Goal: Task Accomplishment & Management: Manage account settings

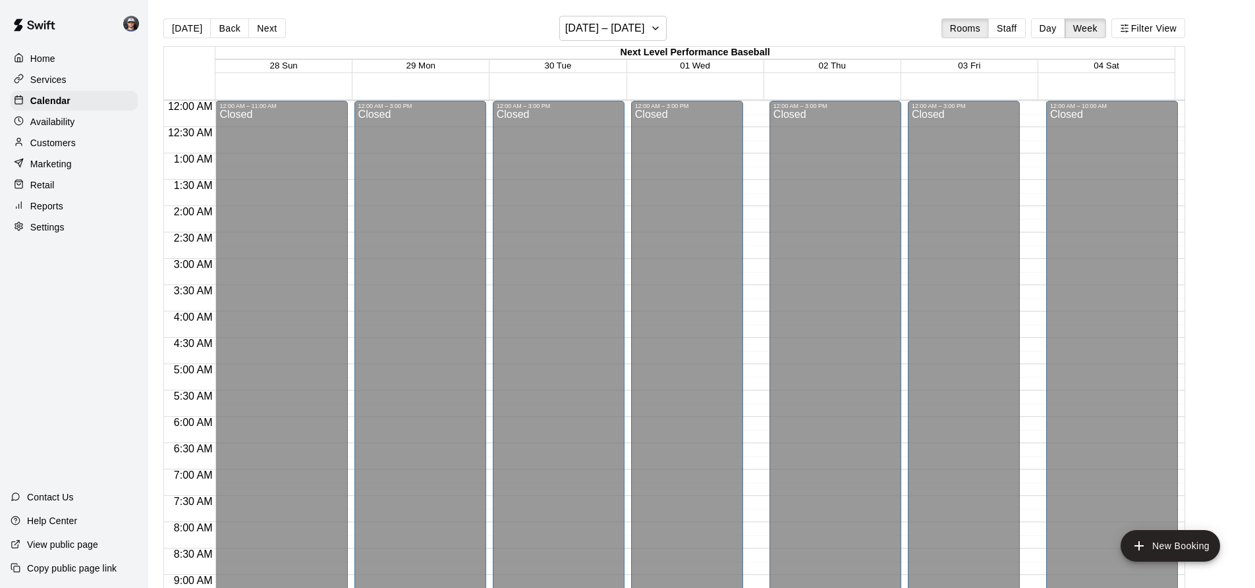
scroll to position [566, 0]
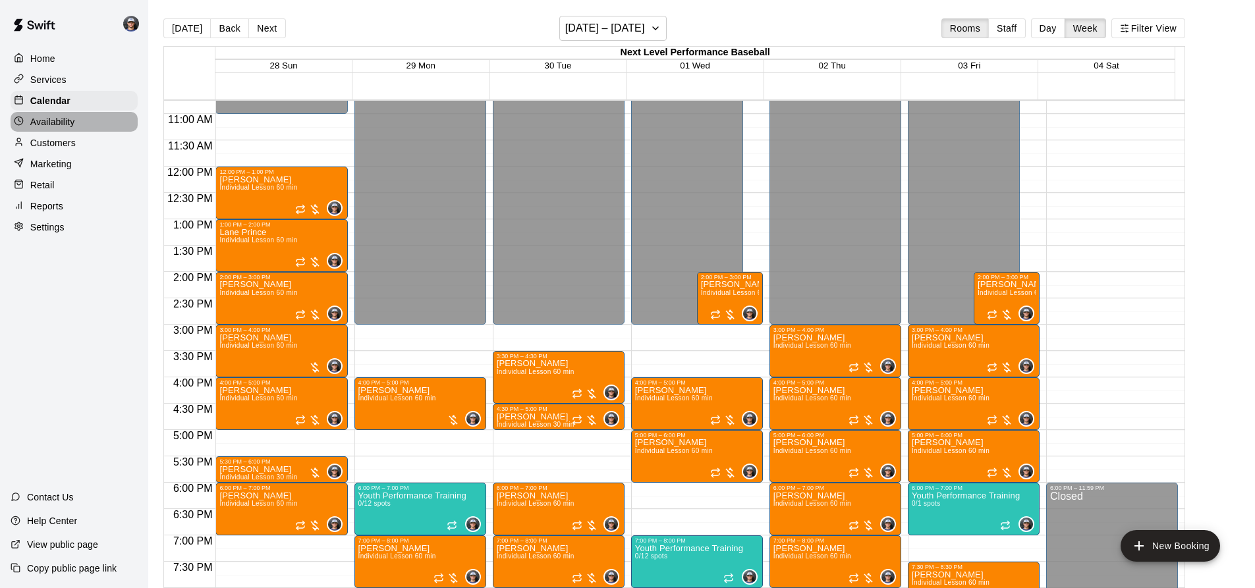
click at [38, 122] on p "Availability" at bounding box center [52, 121] width 45 height 13
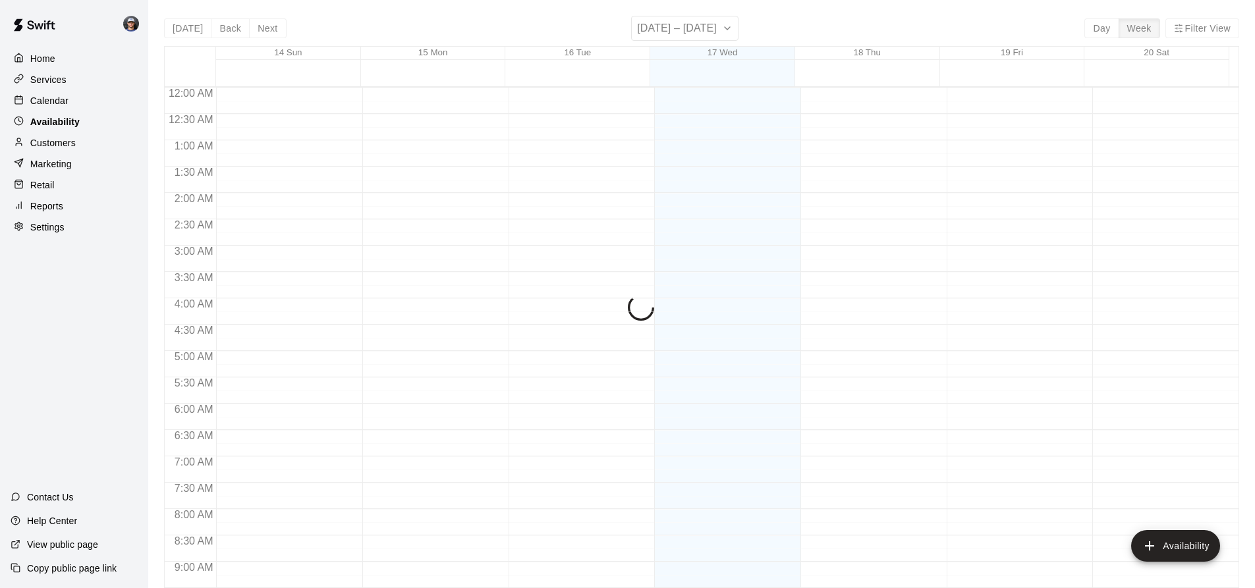
scroll to position [750, 0]
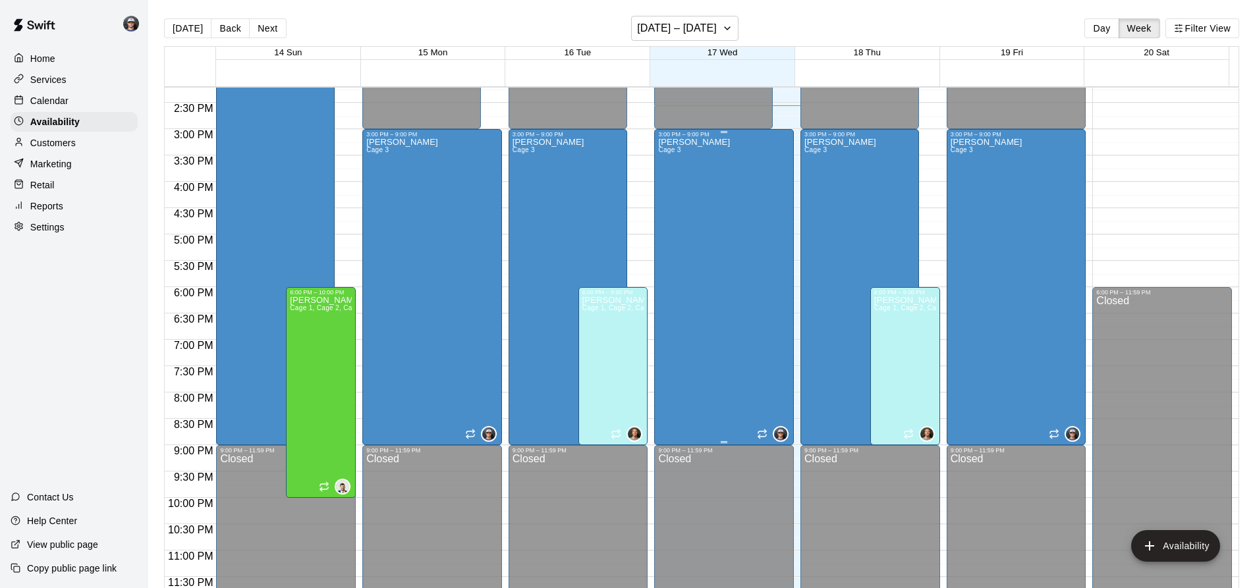
click at [719, 169] on div "[PERSON_NAME] Cage 3" at bounding box center [724, 432] width 132 height 588
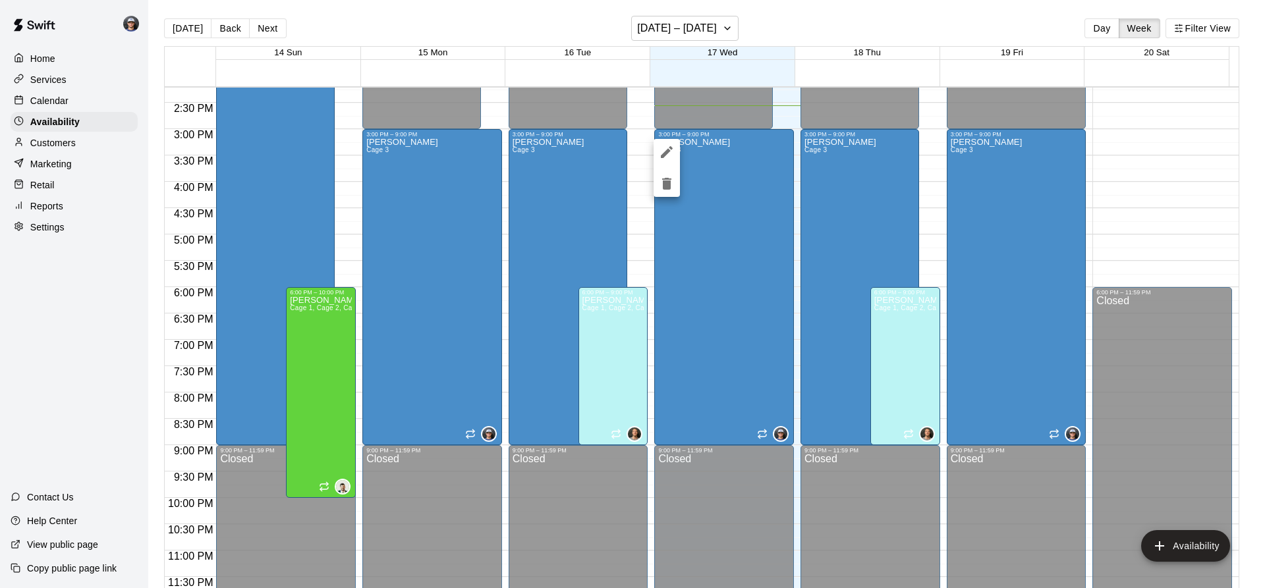
click at [865, 145] on div at bounding box center [632, 294] width 1265 height 588
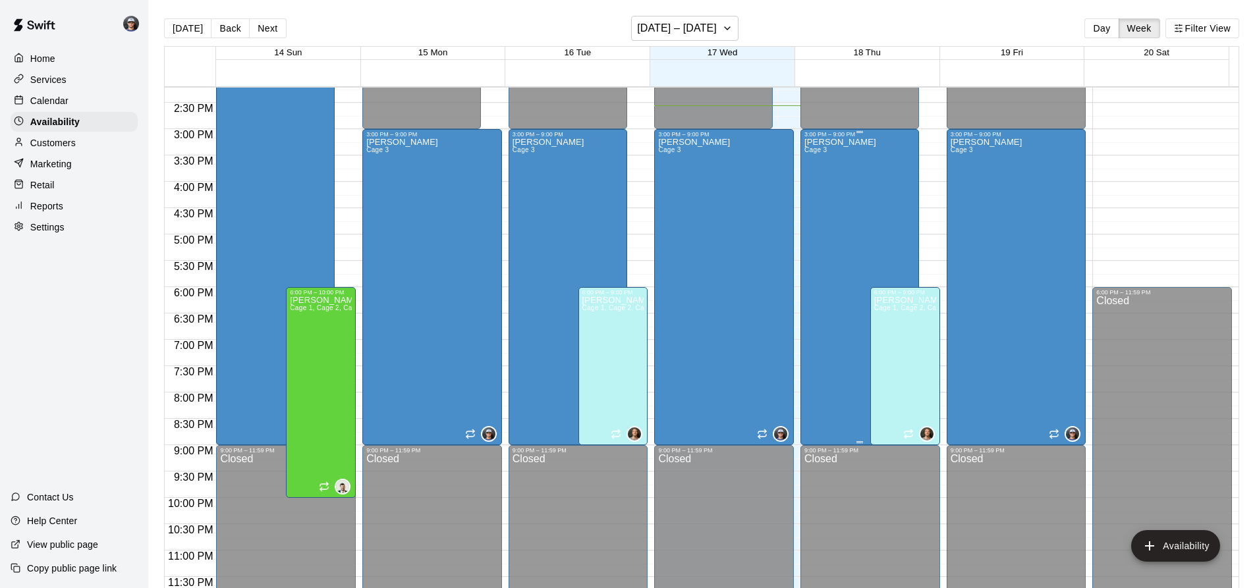
click at [835, 186] on div "[PERSON_NAME] Cage 3" at bounding box center [840, 432] width 72 height 588
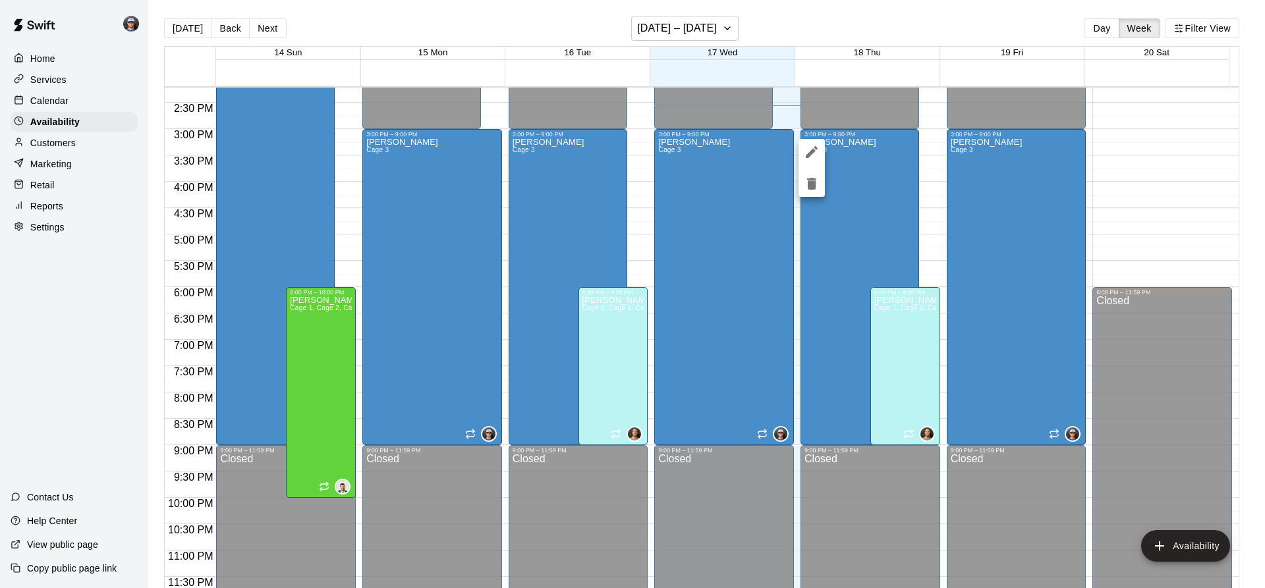
click at [806, 183] on icon "delete" at bounding box center [812, 184] width 16 height 16
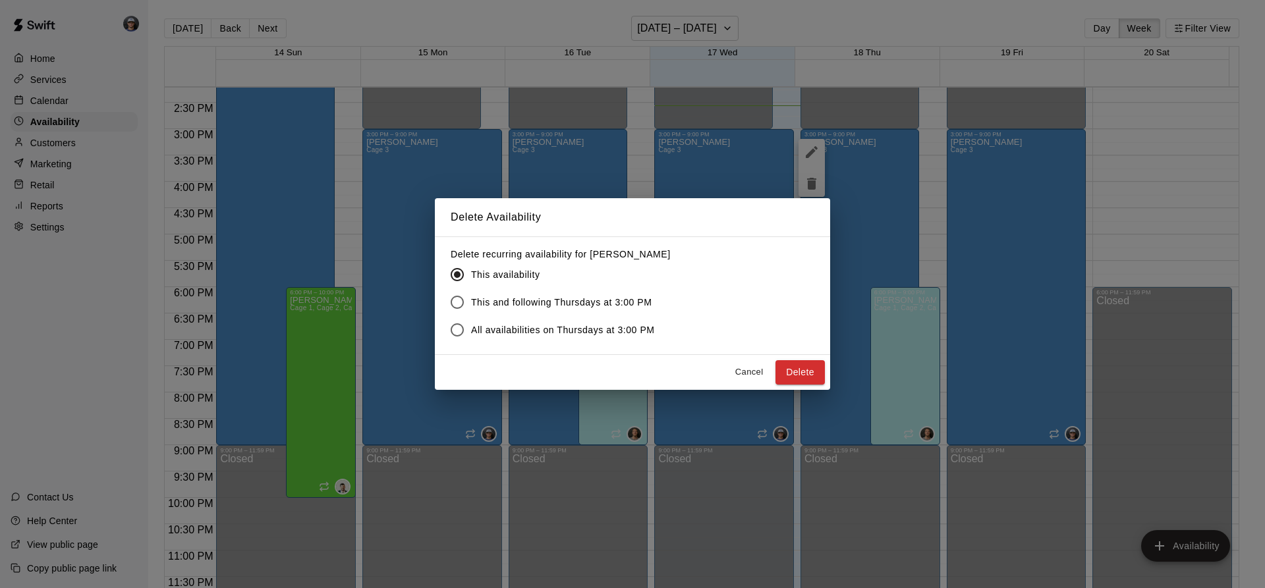
click at [588, 331] on span "All availabilities on Thursdays at 3:00 PM" at bounding box center [563, 330] width 184 height 14
click at [804, 373] on button "Delete" at bounding box center [799, 372] width 49 height 24
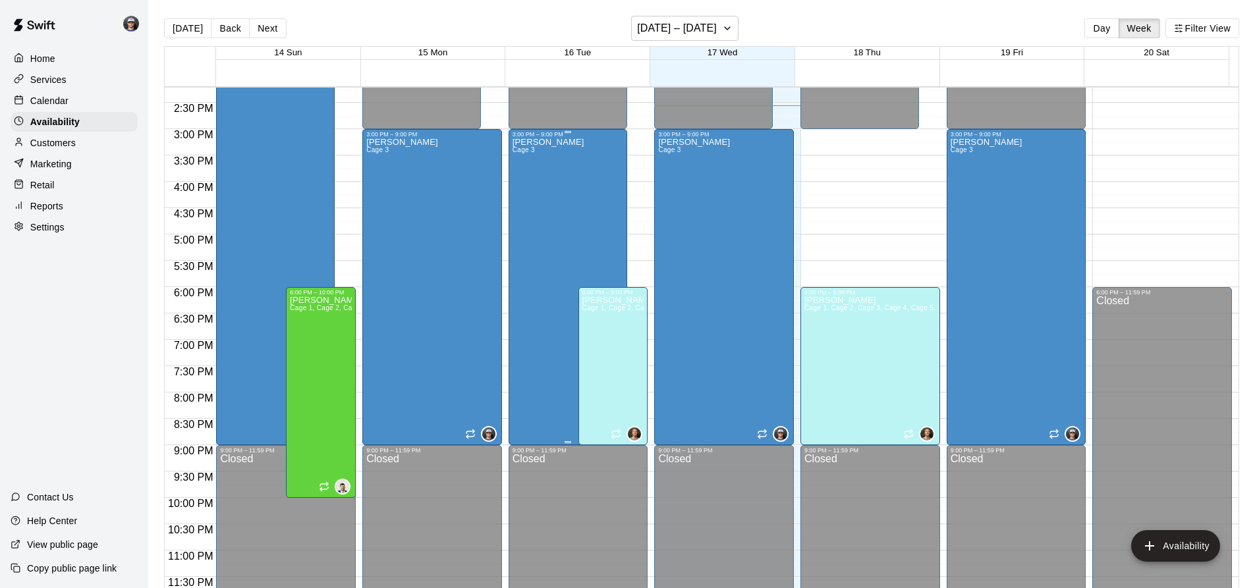
click at [548, 202] on div "[PERSON_NAME] Cage 3" at bounding box center [548, 432] width 72 height 588
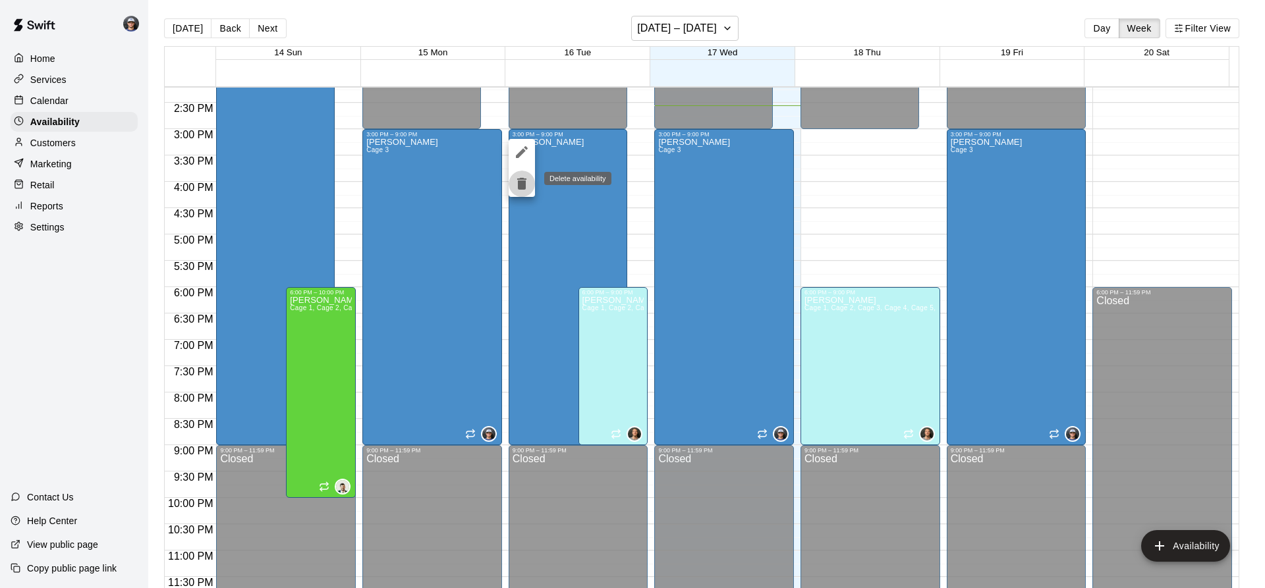
click at [521, 178] on icon "delete" at bounding box center [521, 184] width 9 height 12
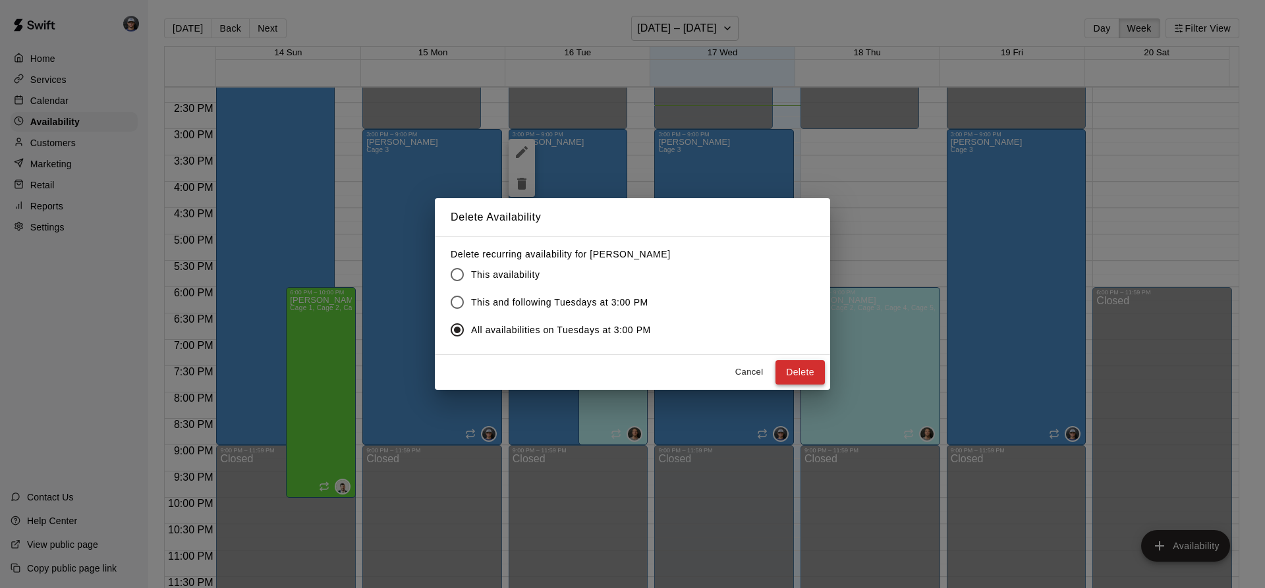
click at [807, 361] on button "Delete" at bounding box center [799, 372] width 49 height 24
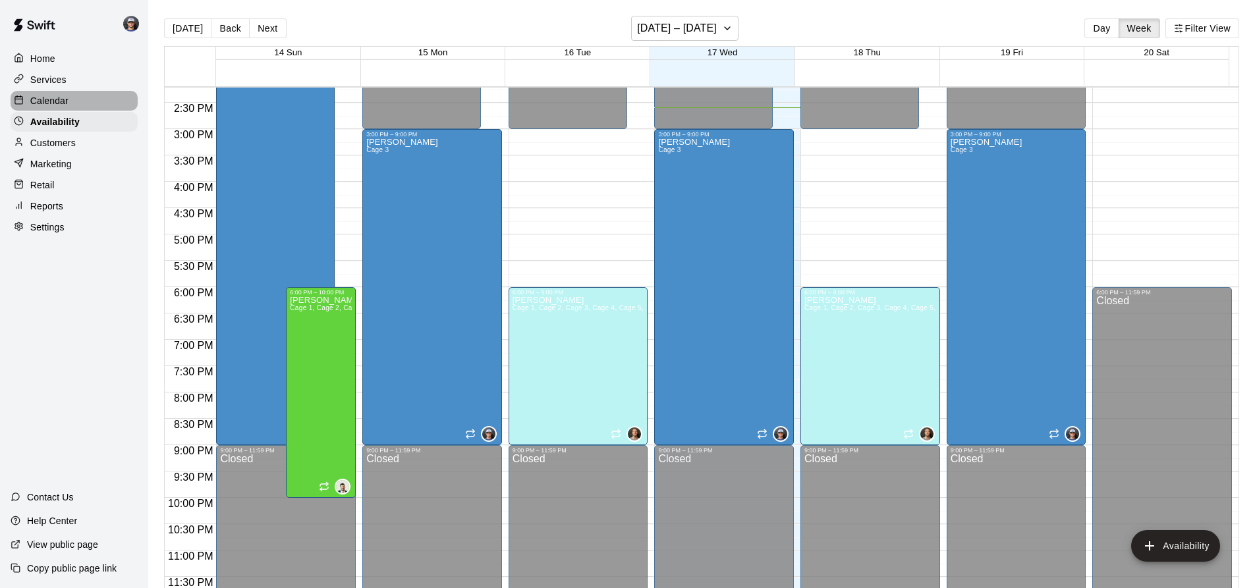
click at [78, 98] on div "Calendar" at bounding box center [74, 101] width 127 height 20
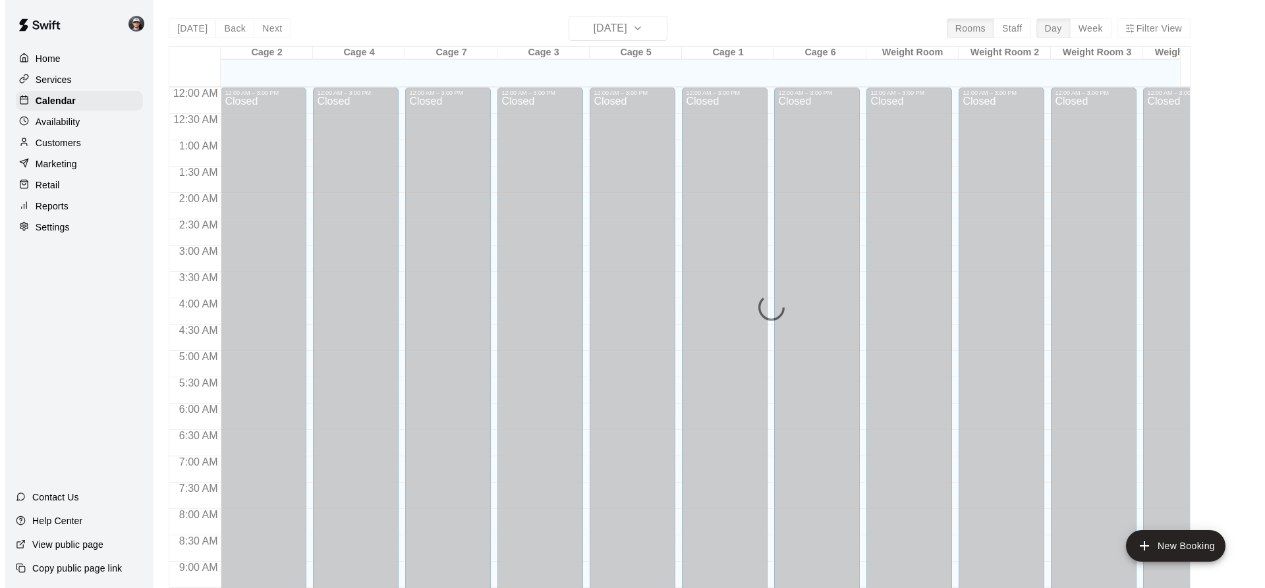
scroll to position [709, 0]
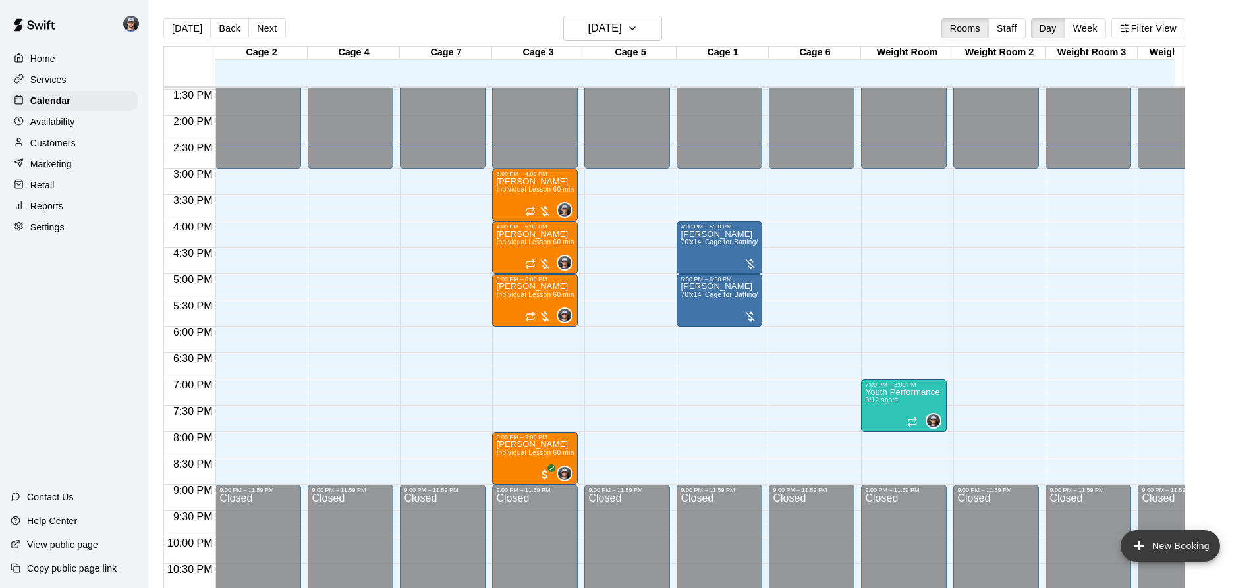
click at [1170, 543] on button "New Booking" at bounding box center [1169, 546] width 99 height 32
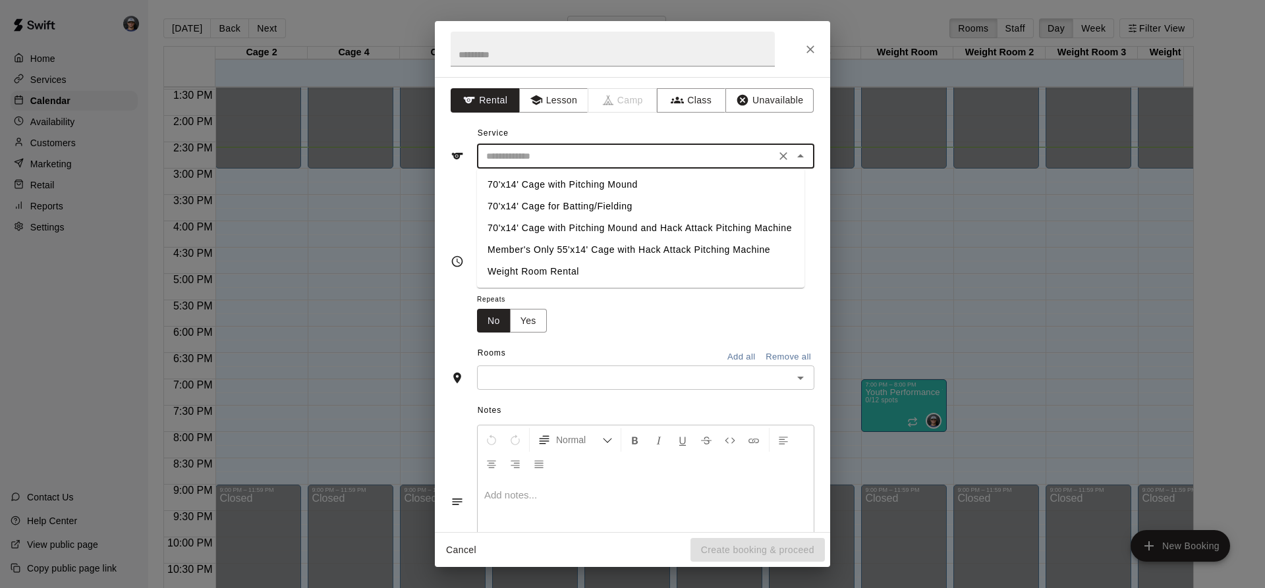
click at [548, 158] on input "text" at bounding box center [626, 156] width 290 height 16
click at [622, 184] on li "70'x14' Cage with Pitching Mound" at bounding box center [640, 185] width 327 height 22
type input "**********"
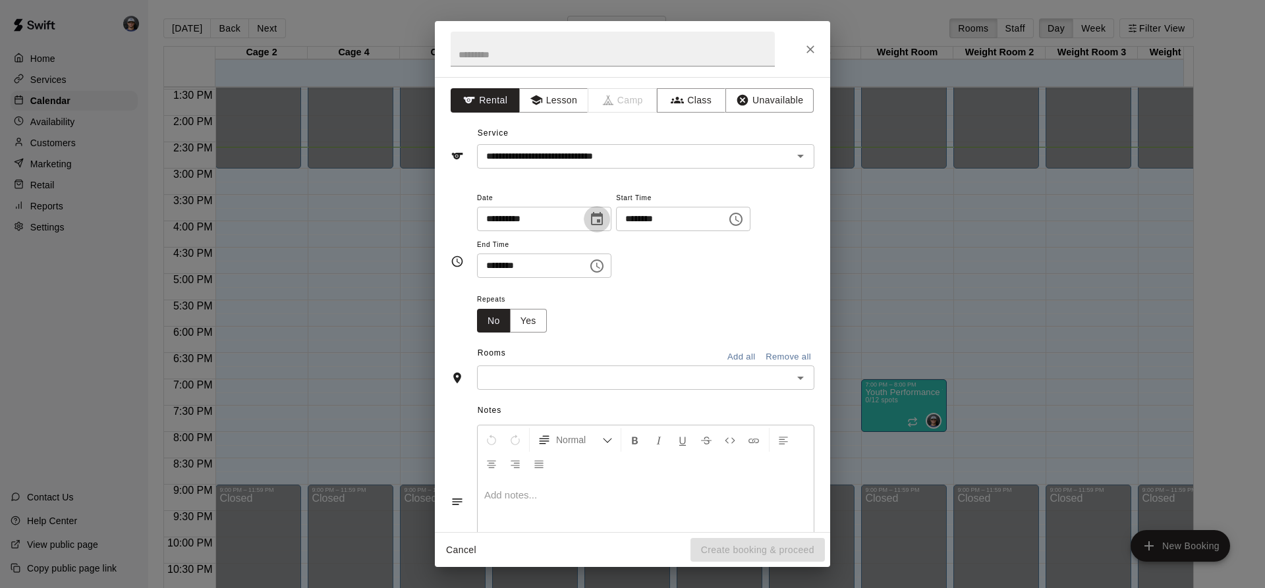
click at [605, 223] on icon "Choose date, selected date is Sep 17, 2025" at bounding box center [597, 219] width 16 height 16
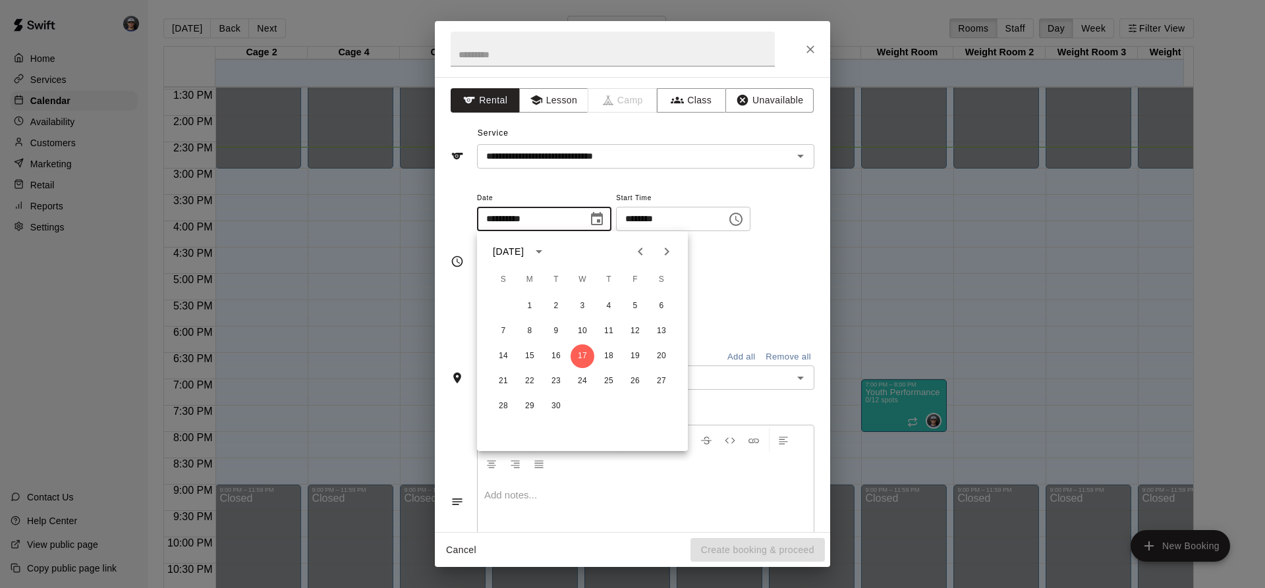
click at [744, 224] on icon "Choose time, selected time is 2:00 PM" at bounding box center [736, 219] width 16 height 16
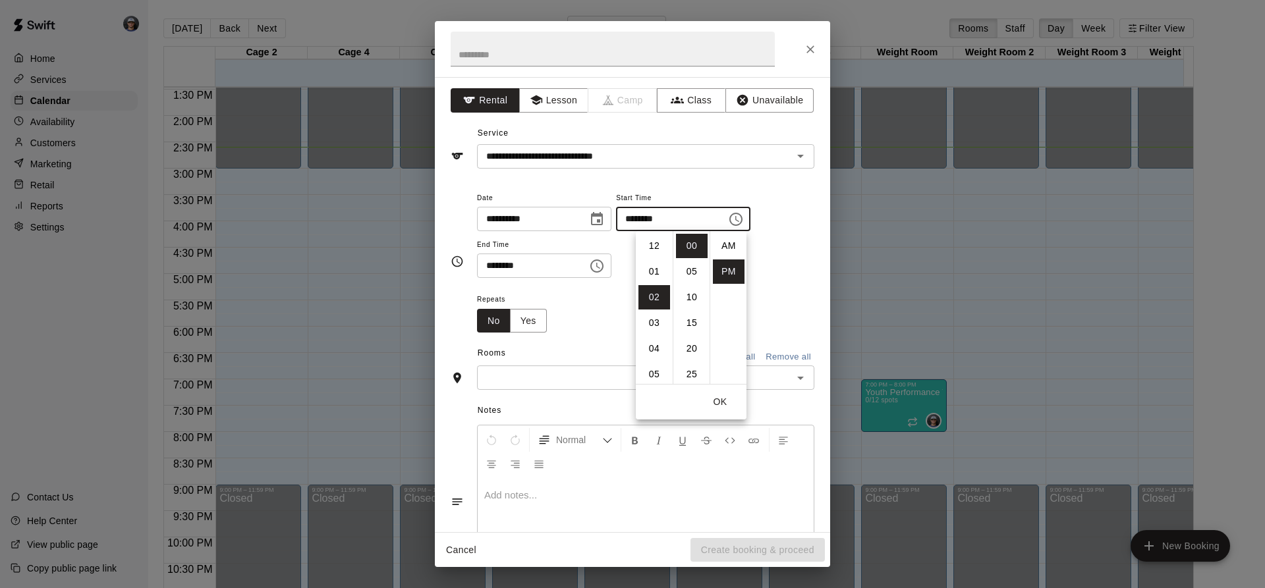
scroll to position [24, 0]
click at [653, 339] on li "06" at bounding box center [654, 349] width 32 height 24
type input "********"
click at [610, 274] on button "Choose time, selected time is 2:30 PM" at bounding box center [597, 266] width 26 height 26
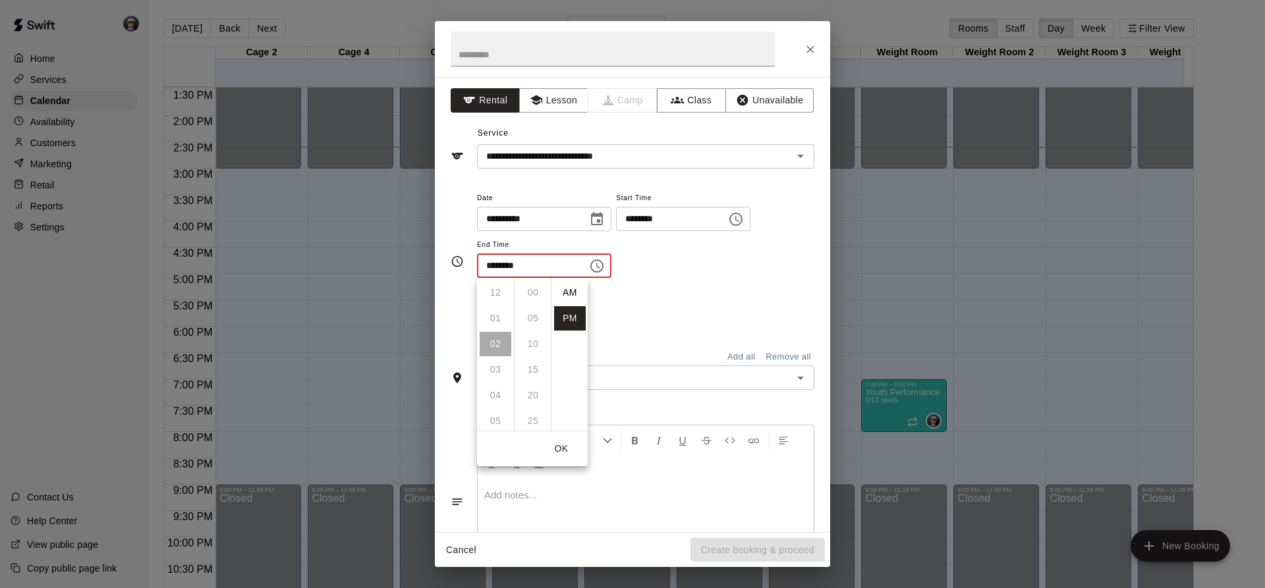
scroll to position [24, 0]
click at [499, 425] on li "07" at bounding box center [496, 421] width 32 height 24
type input "********"
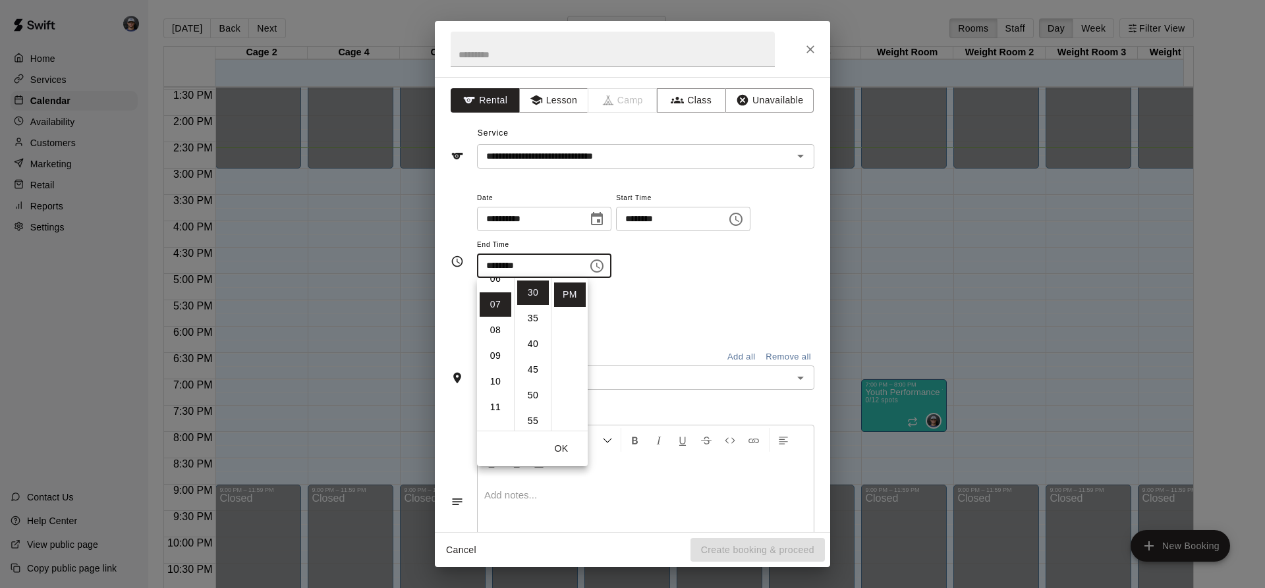
scroll to position [180, 0]
click at [661, 296] on div "Repeats No Yes" at bounding box center [645, 311] width 337 height 41
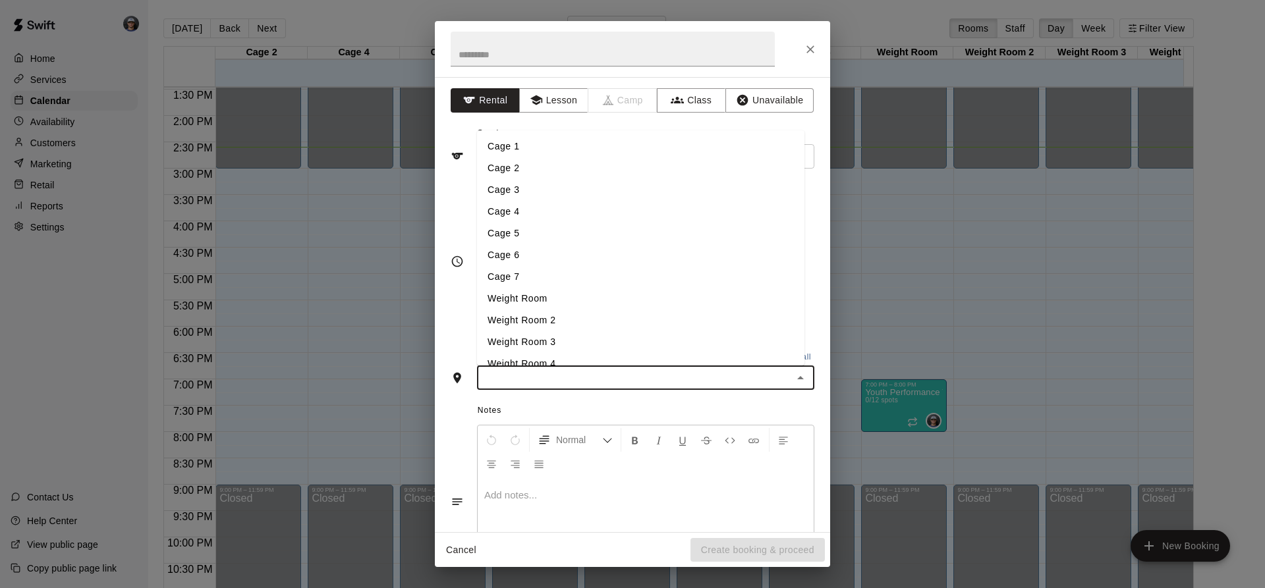
click at [605, 376] on input "text" at bounding box center [635, 378] width 308 height 16
click at [551, 194] on li "Cage 3" at bounding box center [640, 190] width 327 height 22
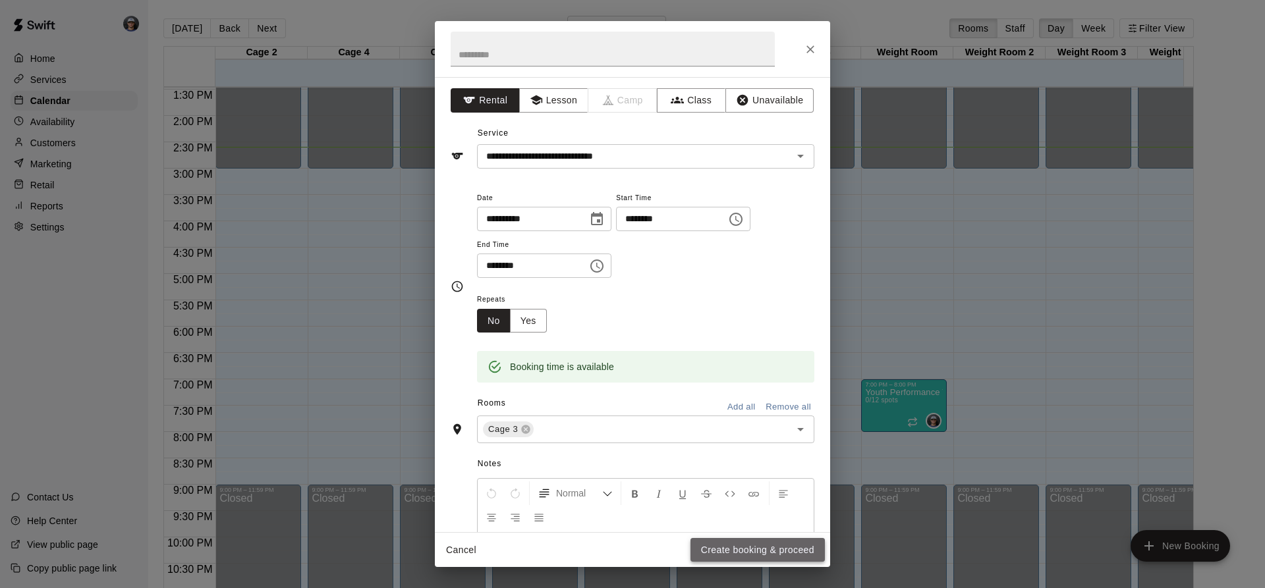
click at [771, 553] on button "Create booking & proceed" at bounding box center [757, 550] width 134 height 24
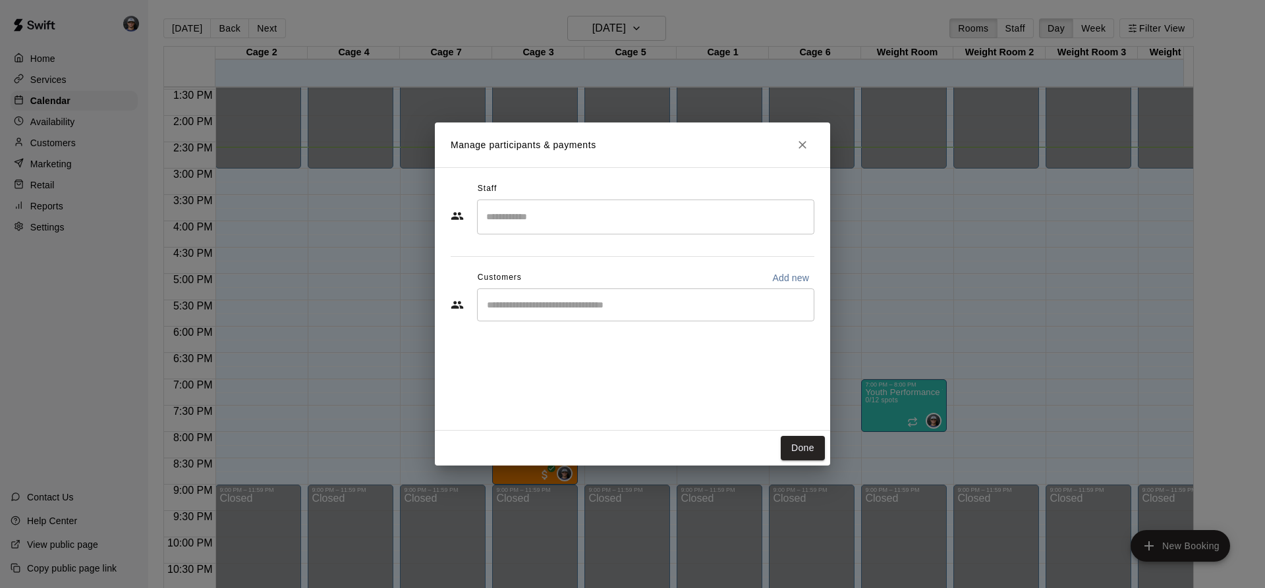
click at [551, 298] on div "​" at bounding box center [645, 304] width 337 height 33
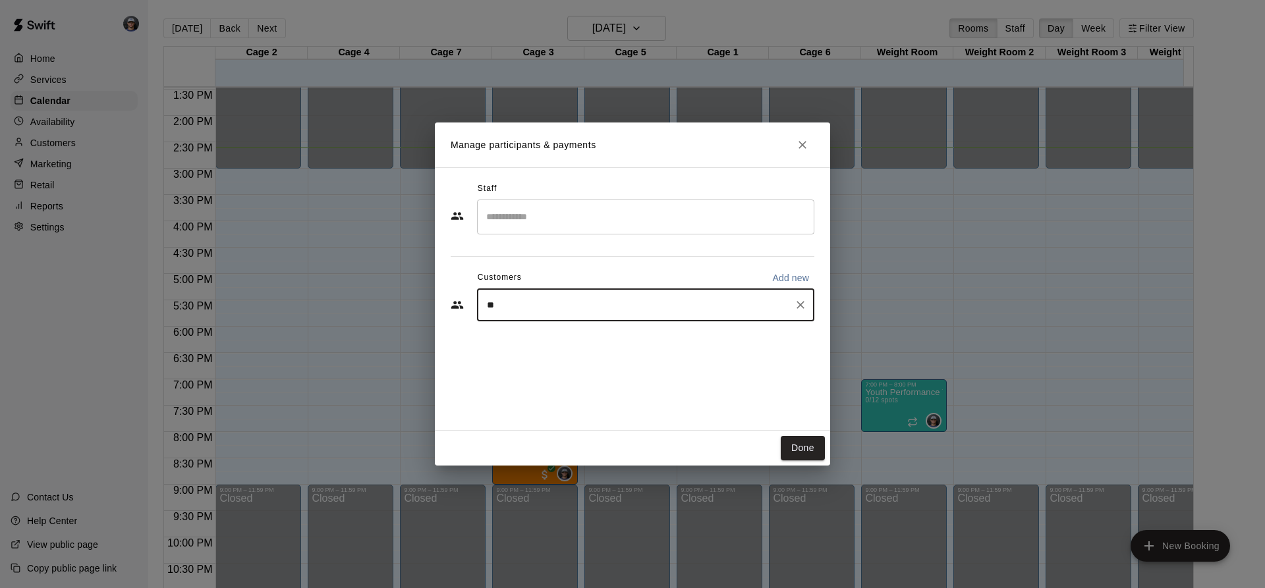
type input "***"
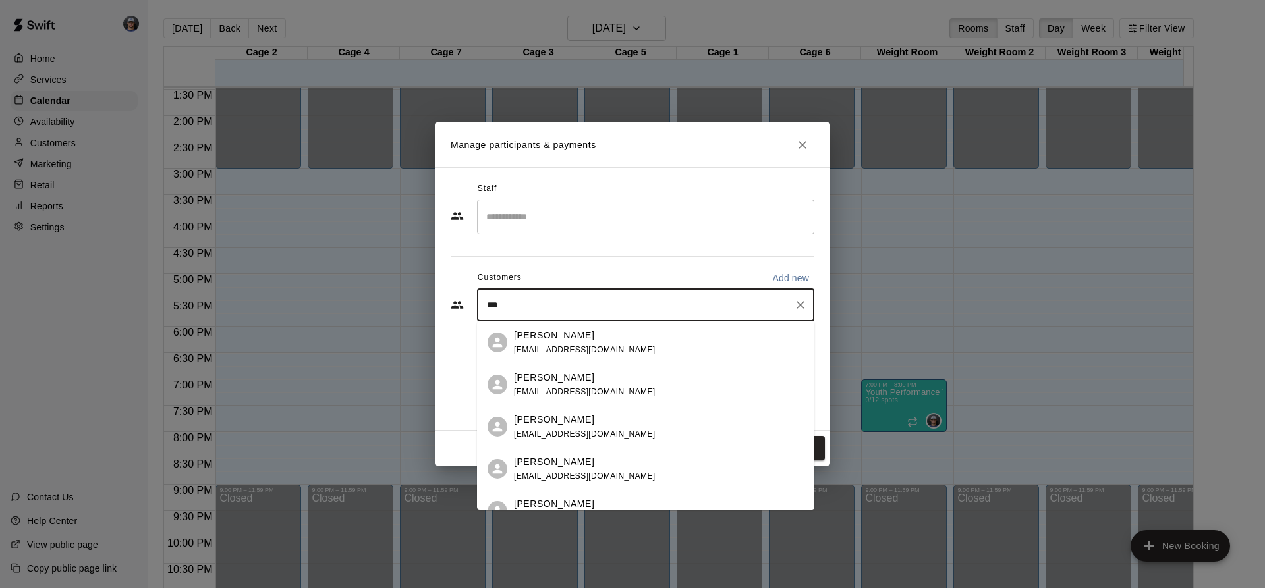
click at [601, 468] on div "[PERSON_NAME] [PERSON_NAME][EMAIL_ADDRESS][DOMAIN_NAME]" at bounding box center [585, 469] width 142 height 28
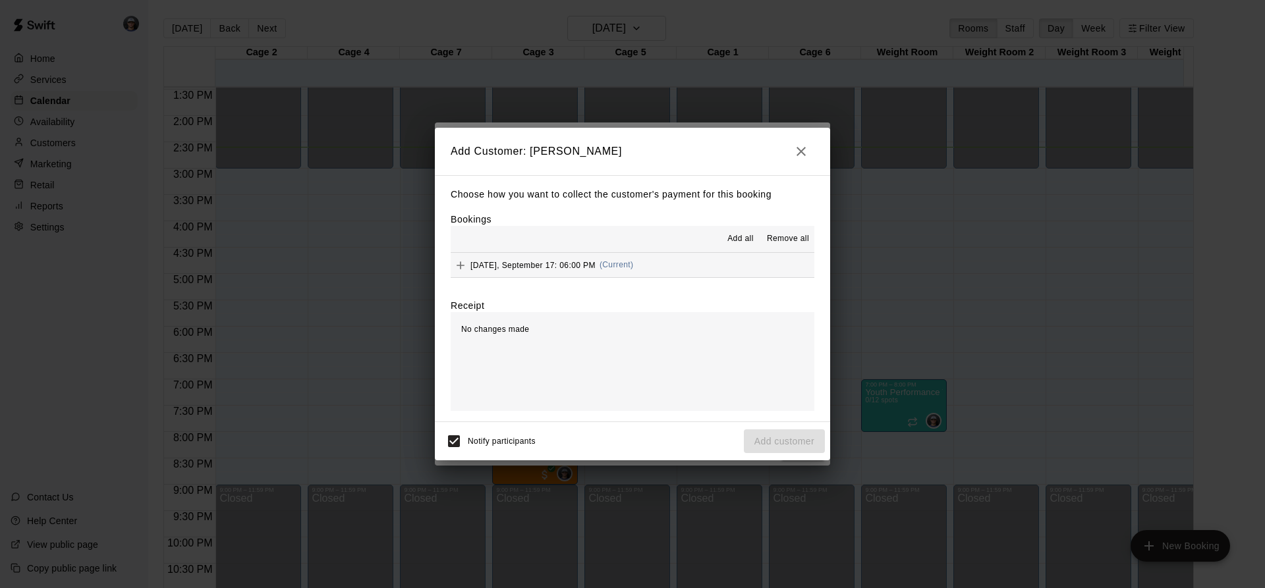
click at [728, 240] on span "Add all" at bounding box center [740, 239] width 26 height 13
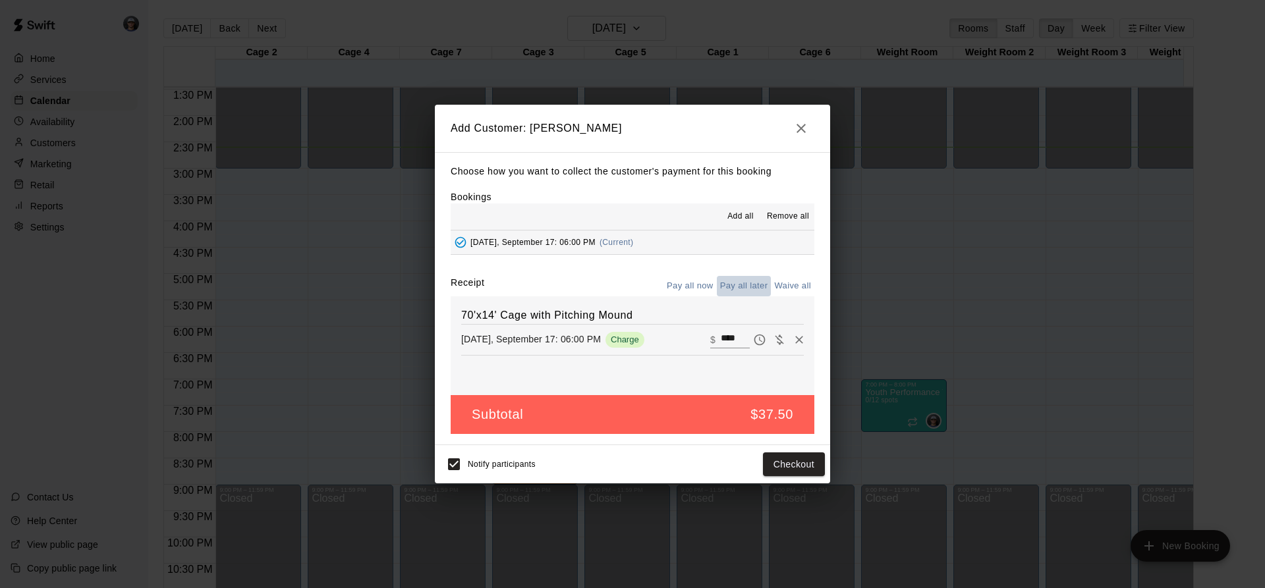
click at [756, 284] on button "Pay all later" at bounding box center [744, 286] width 55 height 20
click at [791, 470] on button "Add customer" at bounding box center [784, 464] width 81 height 24
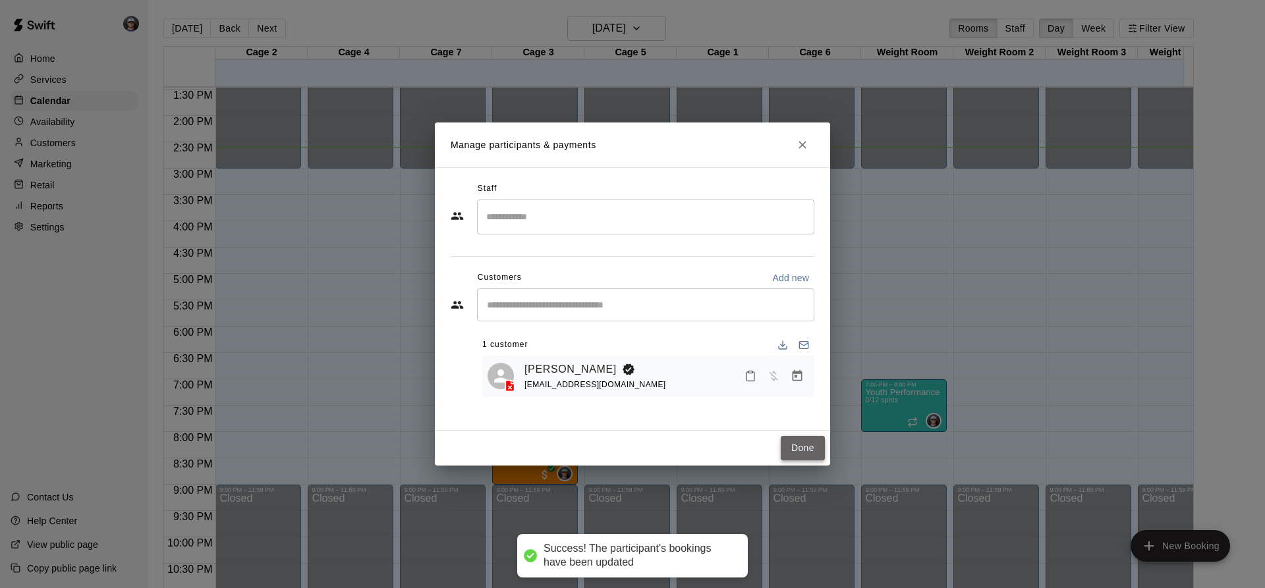
click at [803, 445] on button "Done" at bounding box center [803, 448] width 44 height 24
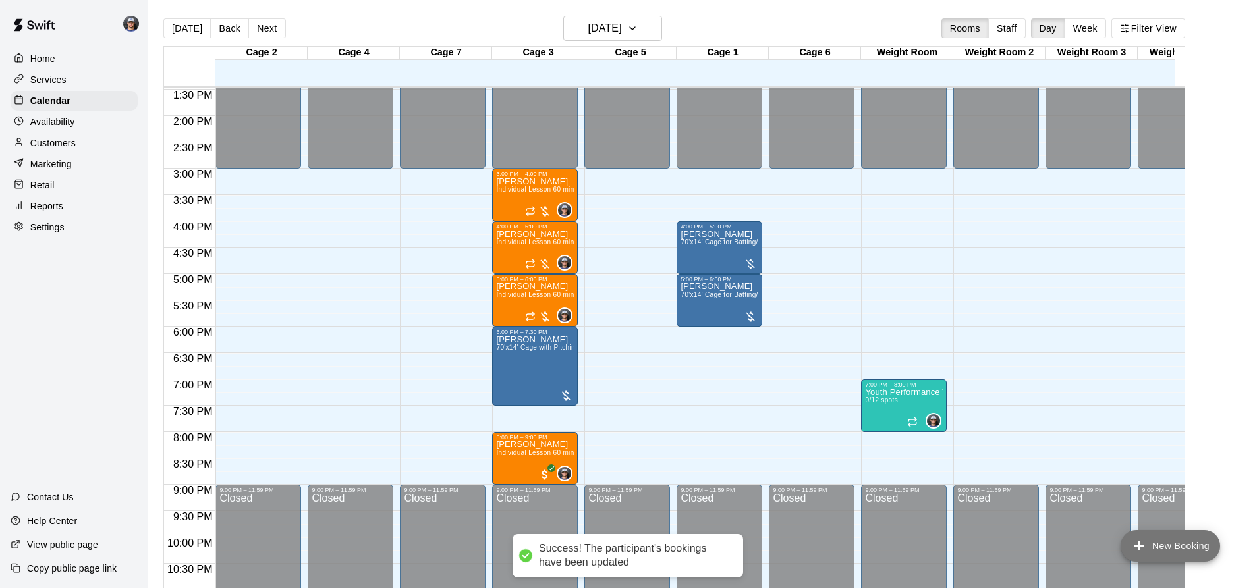
click at [1142, 541] on icon "add" at bounding box center [1139, 546] width 16 height 16
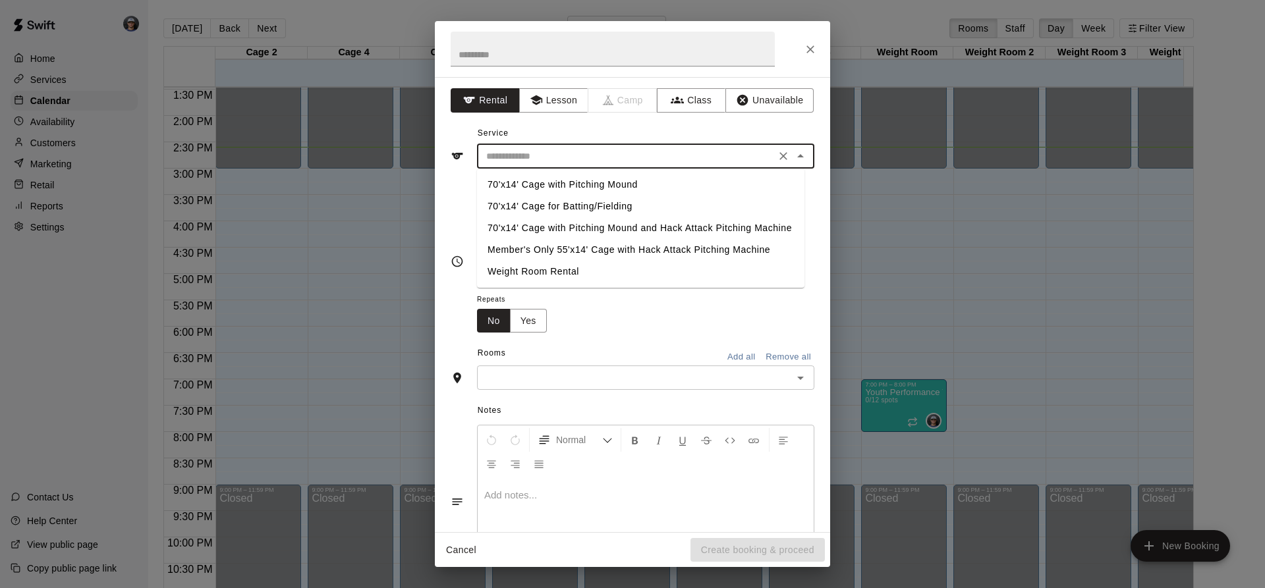
click at [523, 153] on input "text" at bounding box center [626, 156] width 290 height 16
drag, startPoint x: 566, startPoint y: 188, endPoint x: 640, endPoint y: 161, distance: 78.3
click at [656, 164] on div "​ 70'x14' Cage with Pitching Mound 70'x14' Cage for Batting/Fielding 70'x14' Ca…" at bounding box center [645, 156] width 337 height 24
click at [610, 207] on li "70'x14' Cage for Batting/Fielding" at bounding box center [640, 207] width 327 height 22
type input "**********"
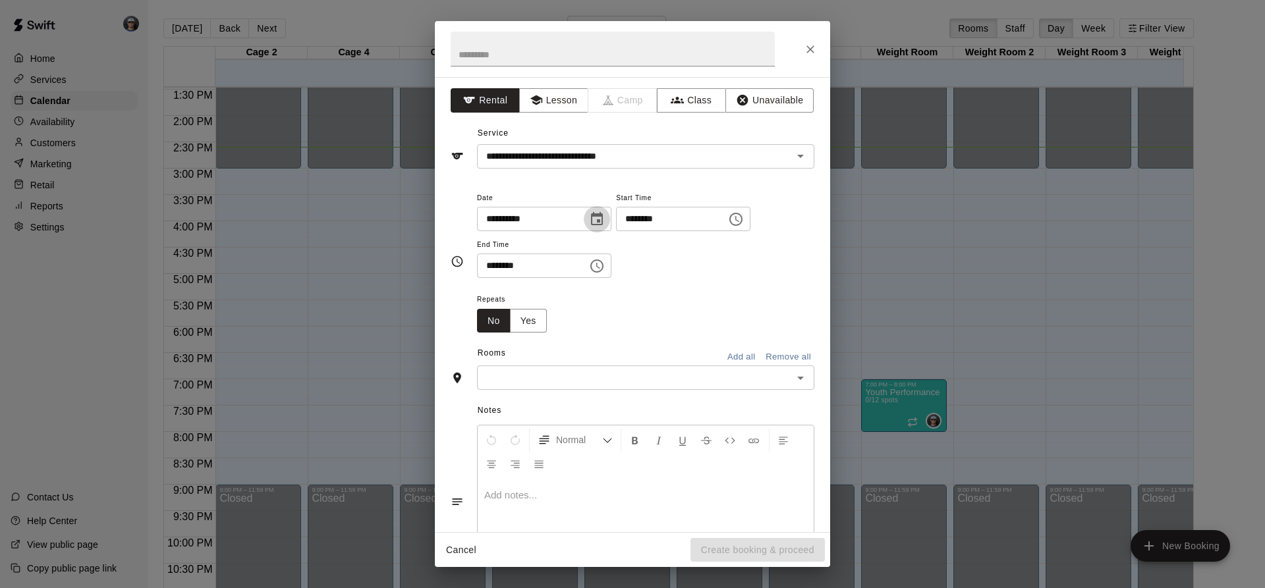
click at [605, 214] on icon "Choose date, selected date is Sep 17, 2025" at bounding box center [597, 219] width 16 height 16
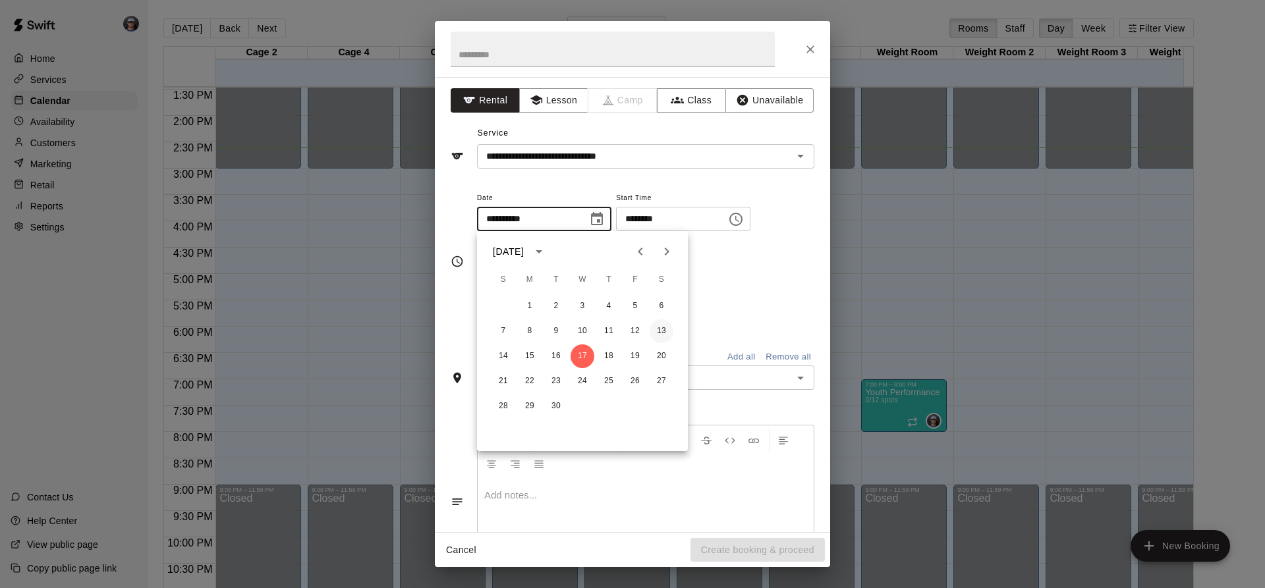
click at [662, 331] on button "13" at bounding box center [661, 331] width 24 height 24
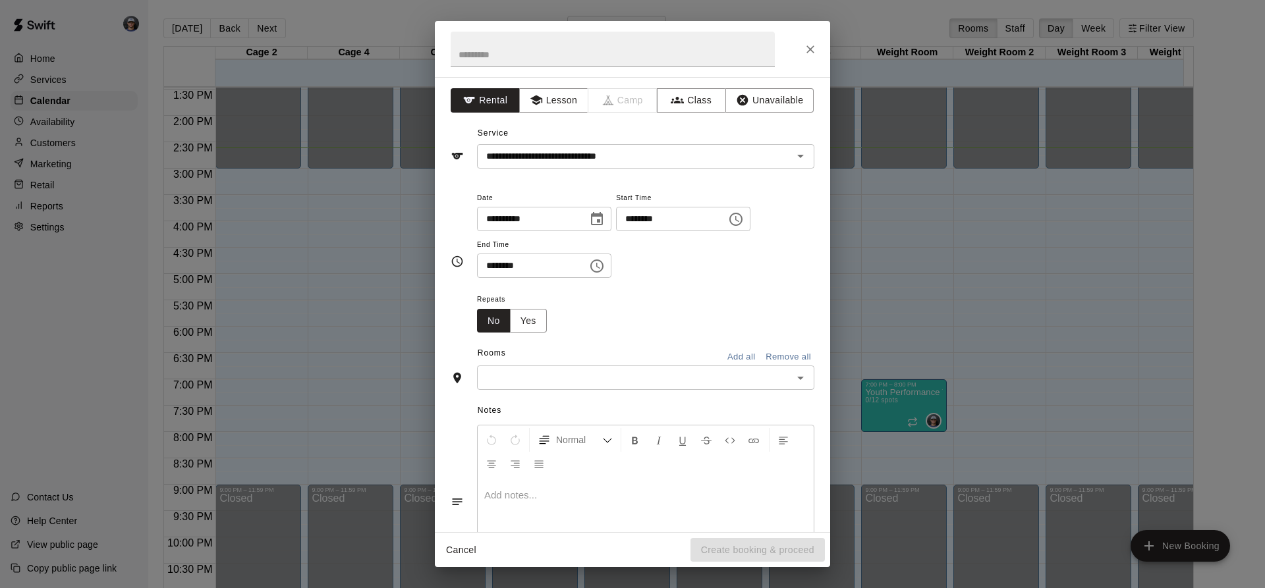
type input "**********"
click at [744, 223] on icon "Choose time, selected time is 2:00 PM" at bounding box center [736, 219] width 16 height 16
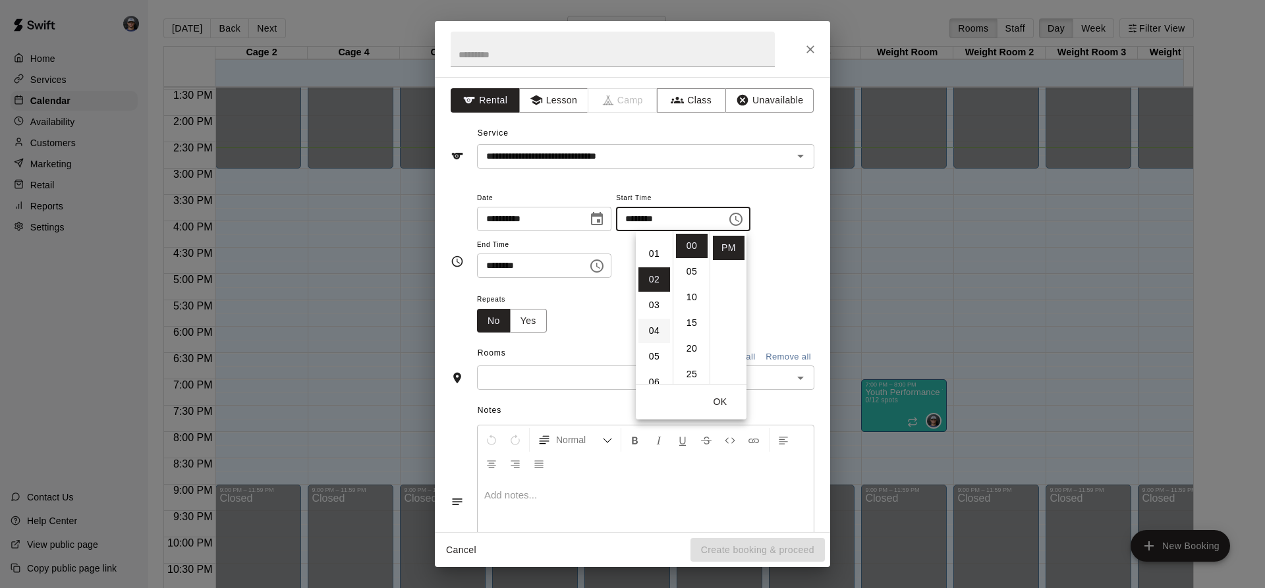
scroll to position [0, 0]
click at [660, 306] on li "10" at bounding box center [654, 305] width 32 height 24
click at [730, 252] on li "AM" at bounding box center [729, 246] width 32 height 24
type input "********"
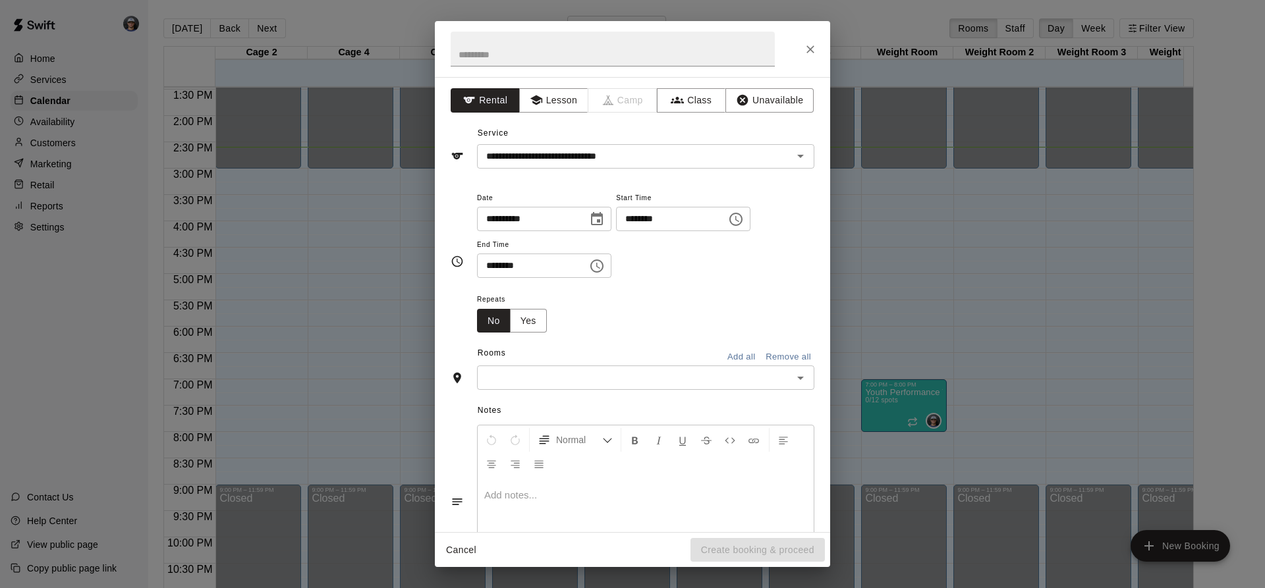
click at [605, 270] on icon "Choose time, selected time is 2:30 PM" at bounding box center [597, 266] width 16 height 16
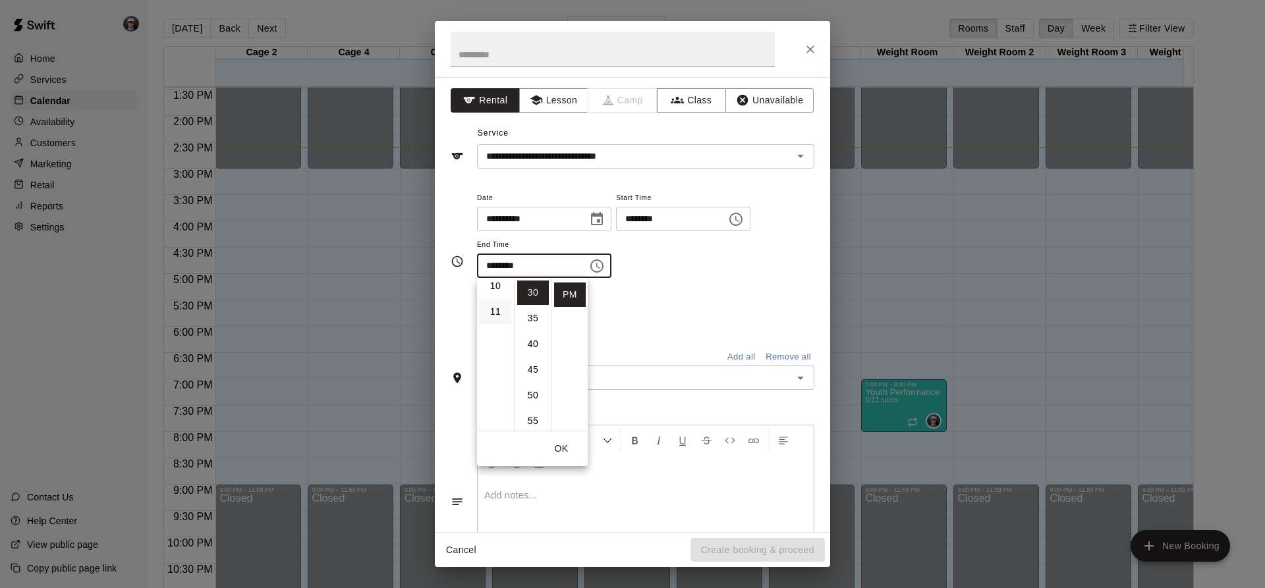
click at [497, 312] on li "11" at bounding box center [496, 312] width 32 height 24
click at [574, 301] on li "AM" at bounding box center [570, 293] width 32 height 24
type input "********"
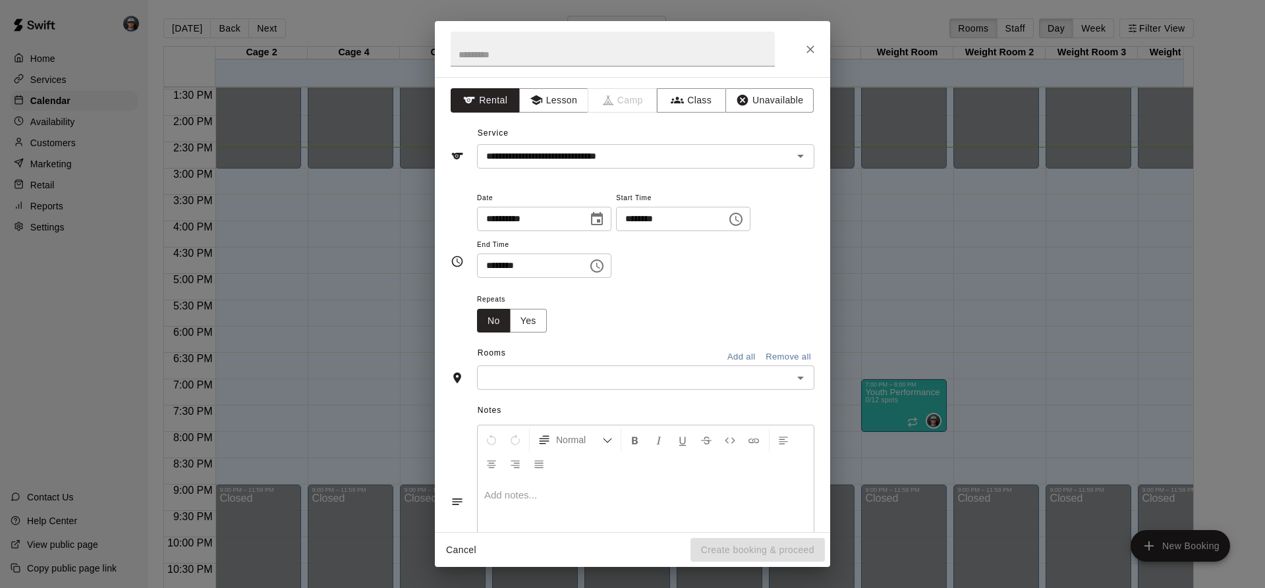
drag, startPoint x: 644, startPoint y: 287, endPoint x: 611, endPoint y: 358, distance: 78.1
click at [642, 300] on div "**********" at bounding box center [645, 262] width 337 height 144
click at [603, 377] on input "text" at bounding box center [635, 378] width 308 height 16
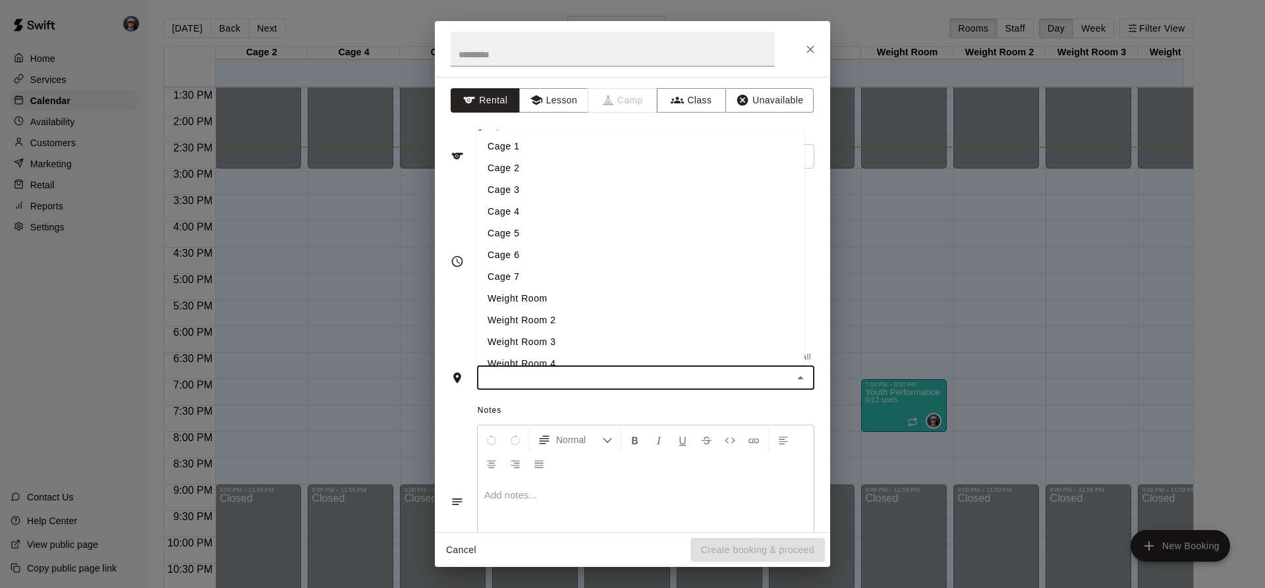
click at [524, 146] on li "Cage 1" at bounding box center [640, 147] width 327 height 22
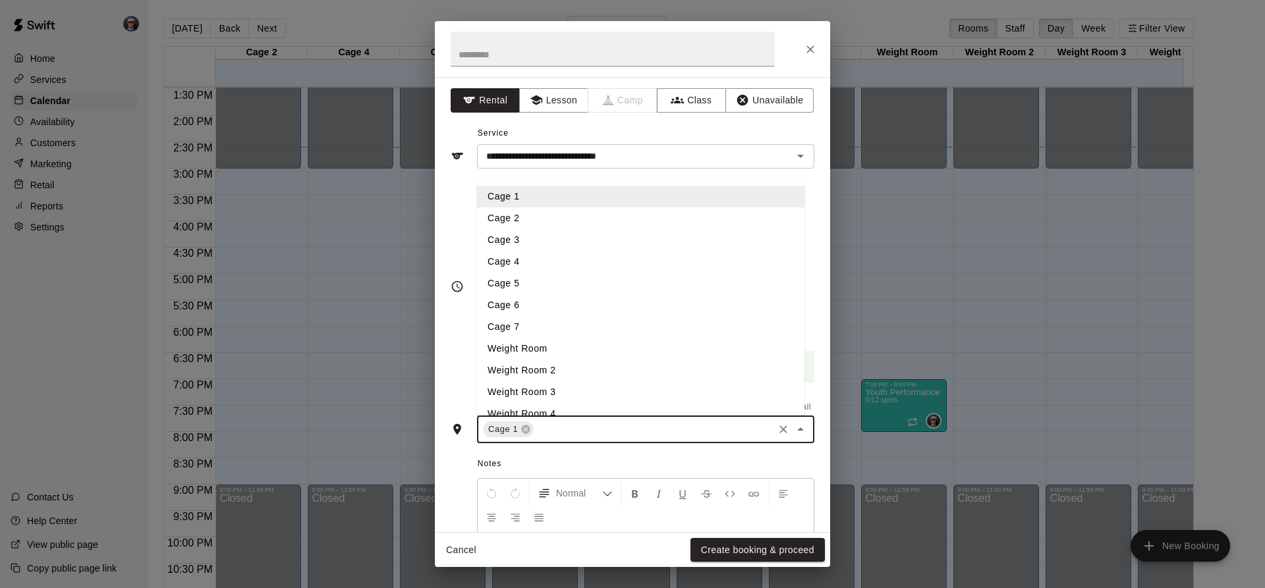
click at [601, 437] on input "text" at bounding box center [653, 430] width 236 height 16
click at [534, 218] on li "Cage 2" at bounding box center [640, 218] width 327 height 22
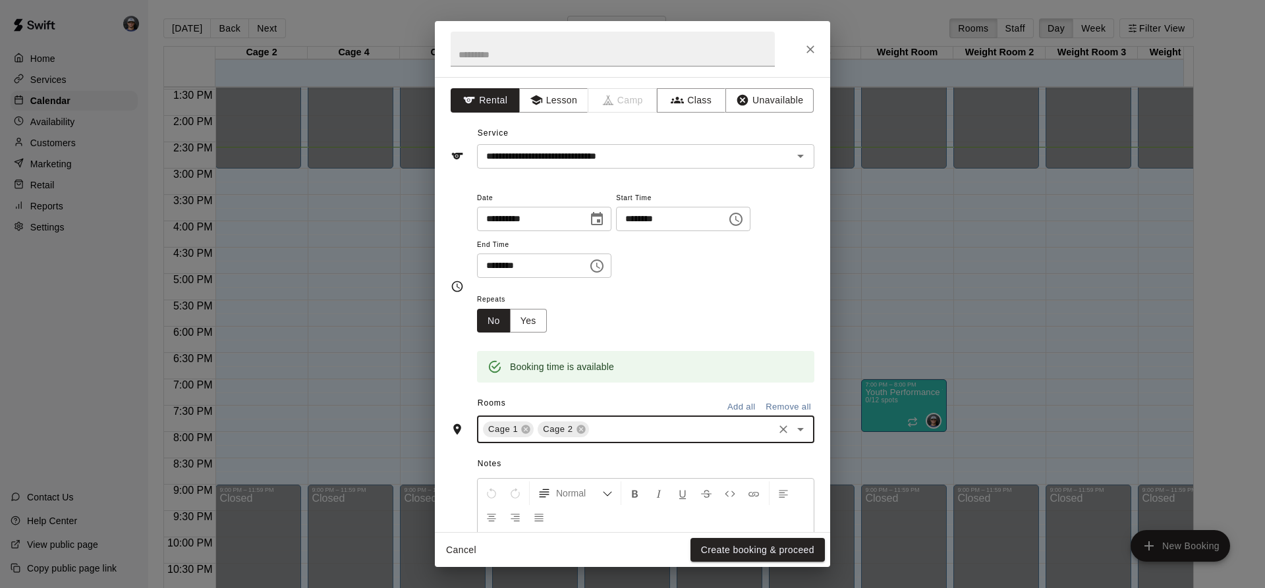
drag, startPoint x: 605, startPoint y: 431, endPoint x: 605, endPoint y: 437, distance: 6.6
click at [605, 437] on input "text" at bounding box center [681, 430] width 180 height 16
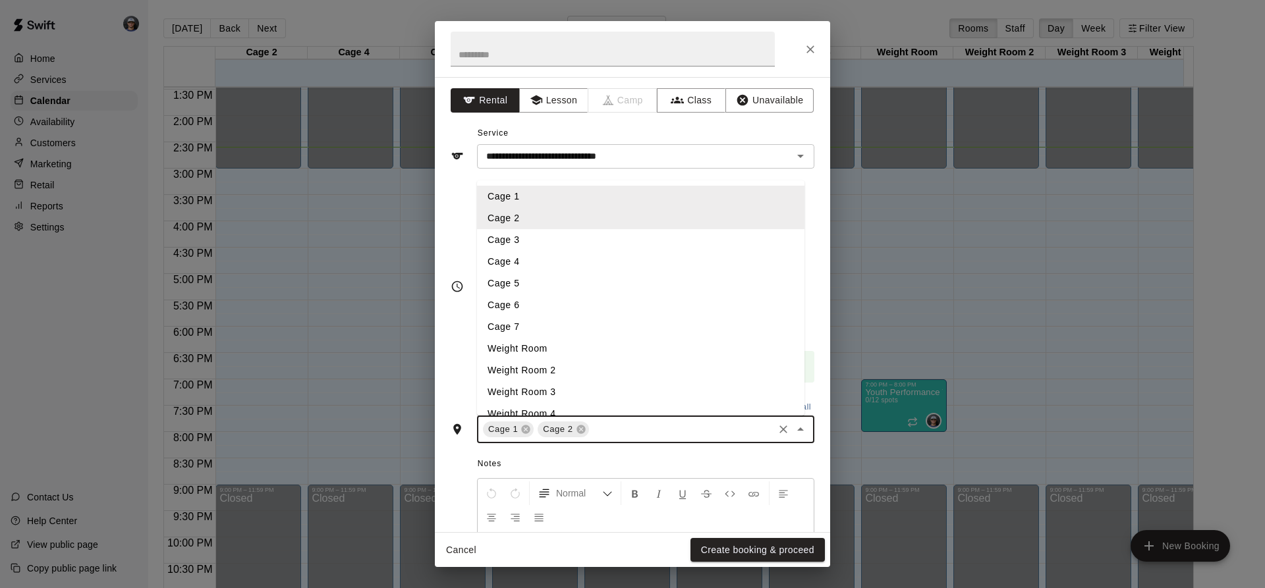
click at [553, 244] on li "Cage 3" at bounding box center [640, 240] width 327 height 22
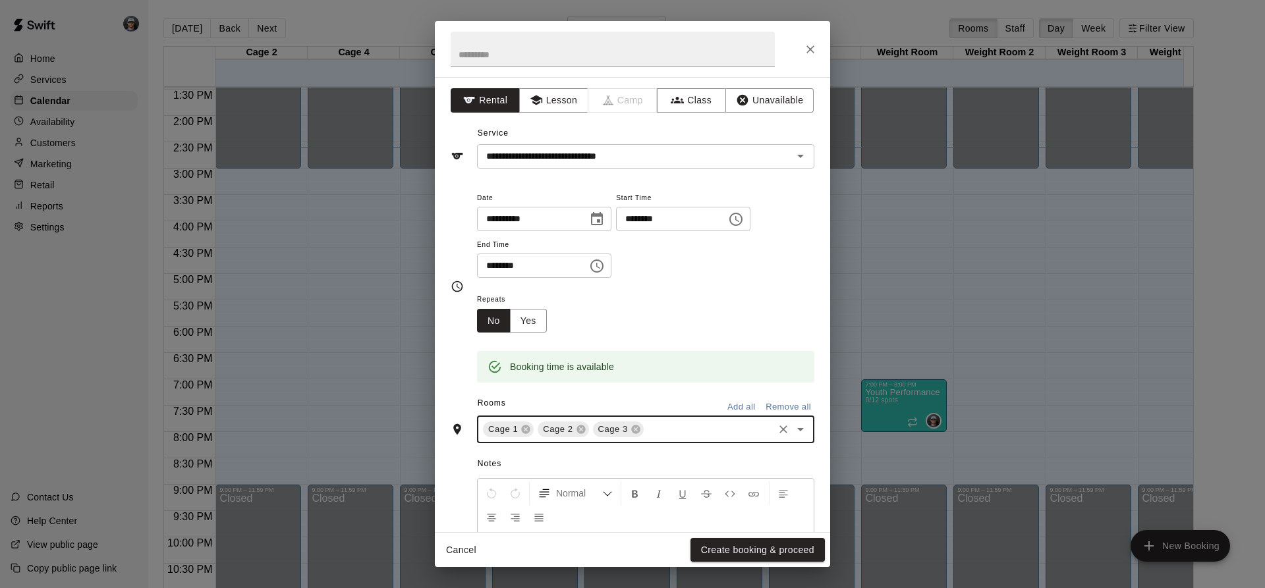
click at [651, 431] on input "text" at bounding box center [708, 430] width 126 height 16
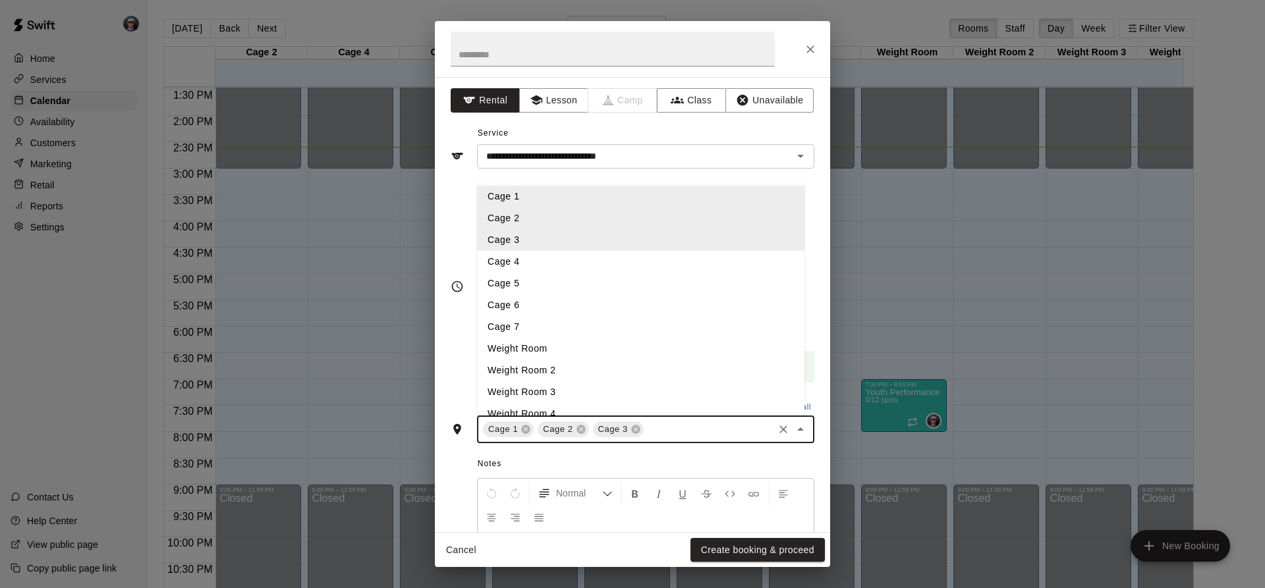
drag, startPoint x: 537, startPoint y: 250, endPoint x: 537, endPoint y: 261, distance: 11.9
click at [537, 261] on ul "Cage 1 Cage 2 Cage 3 Cage 4 Cage 5 Cage 6 Cage 7 Weight Room Weight Room 2 Weig…" at bounding box center [640, 297] width 327 height 235
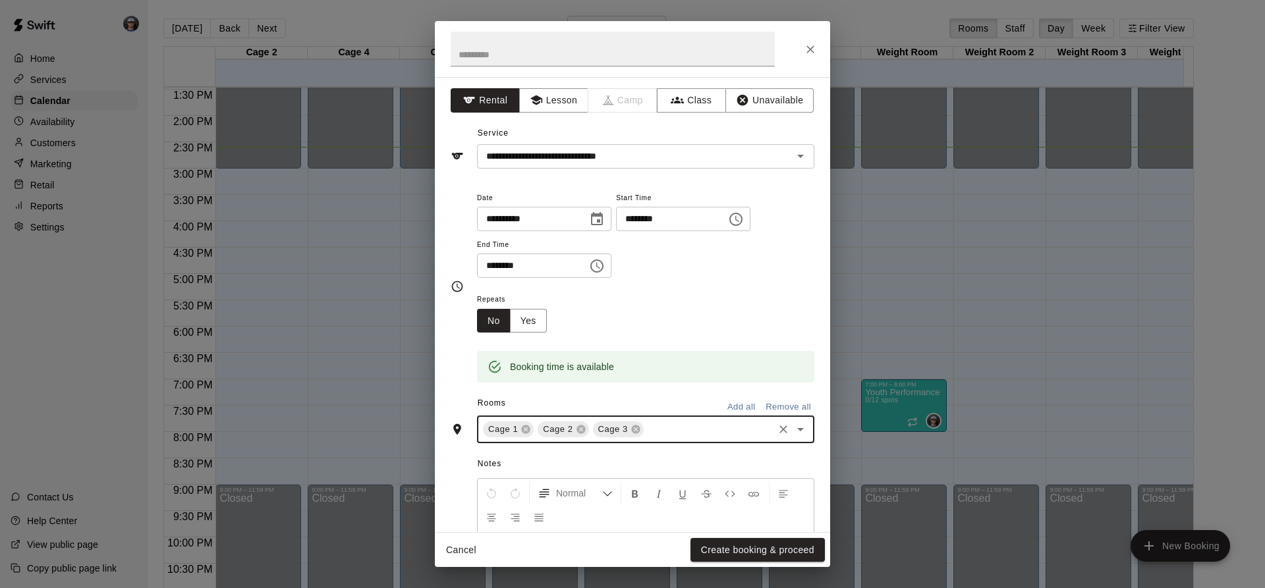
click at [676, 433] on input "text" at bounding box center [708, 430] width 126 height 16
click at [682, 428] on input "text" at bounding box center [708, 430] width 126 height 16
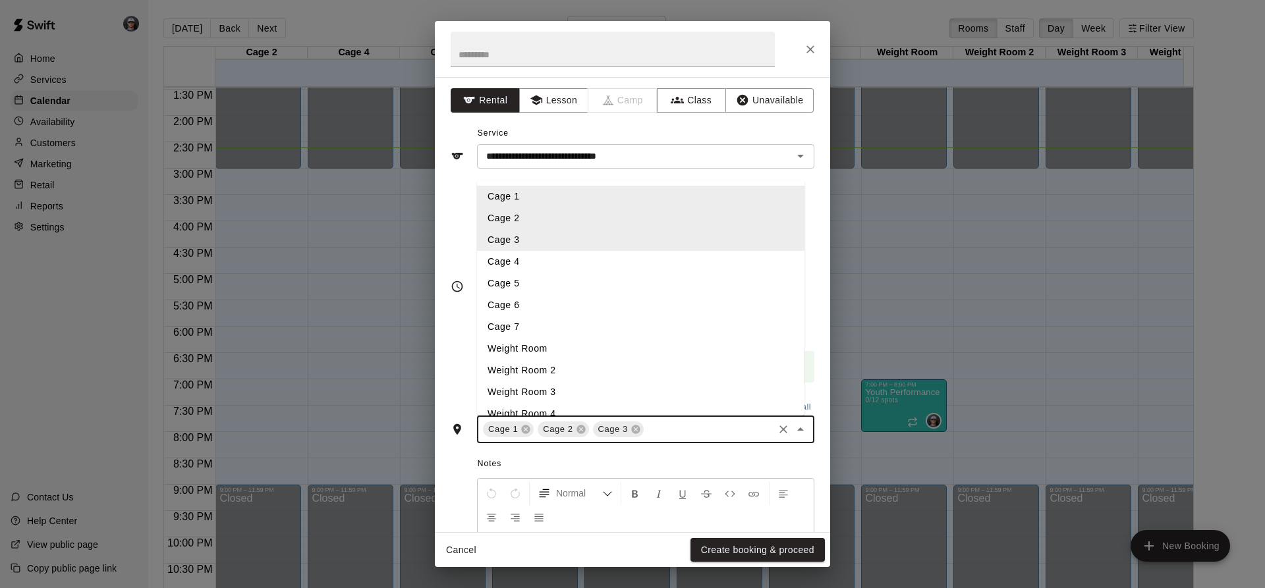
click at [560, 262] on li "Cage 4" at bounding box center [640, 262] width 327 height 22
click at [719, 430] on input "text" at bounding box center [735, 430] width 71 height 16
click at [574, 278] on li "Cage 5" at bounding box center [640, 284] width 327 height 22
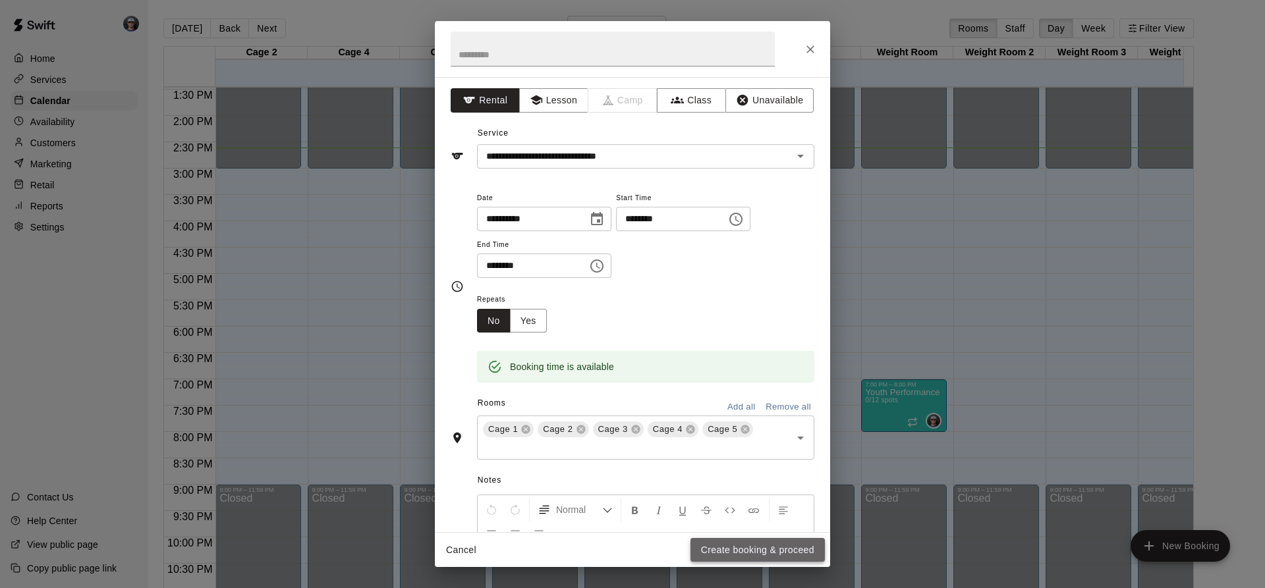
click at [761, 554] on button "Create booking & proceed" at bounding box center [757, 550] width 134 height 24
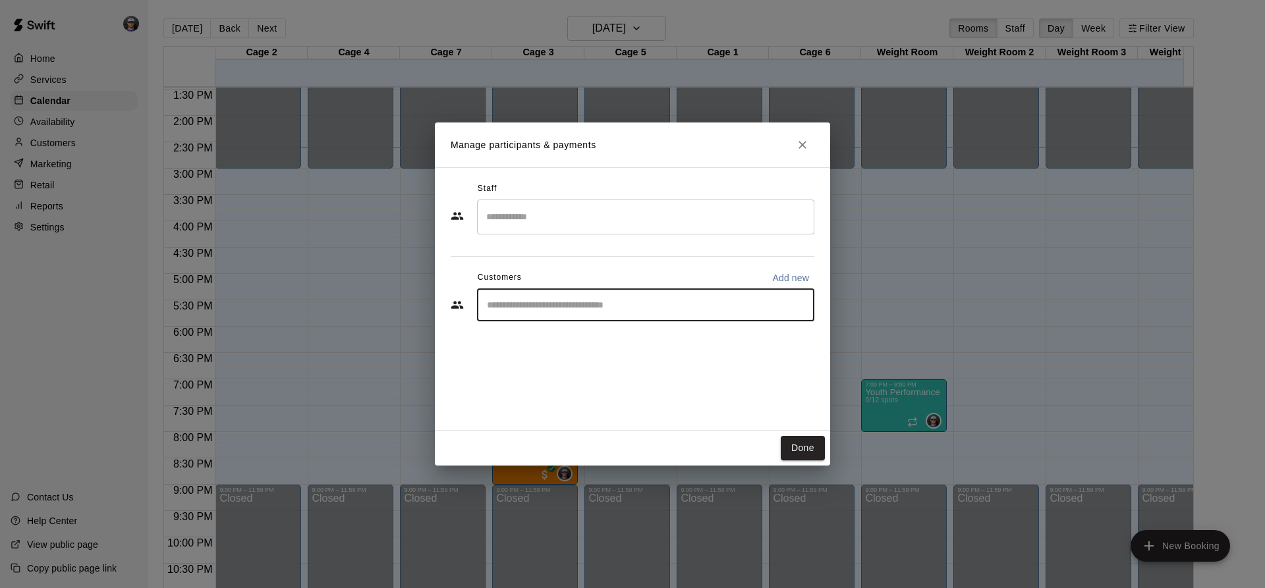
click at [551, 299] on input "Start typing to search customers..." at bounding box center [645, 304] width 325 height 13
type input "****"
click at [568, 335] on p "Okevius [PERSON_NAME]" at bounding box center [573, 336] width 119 height 14
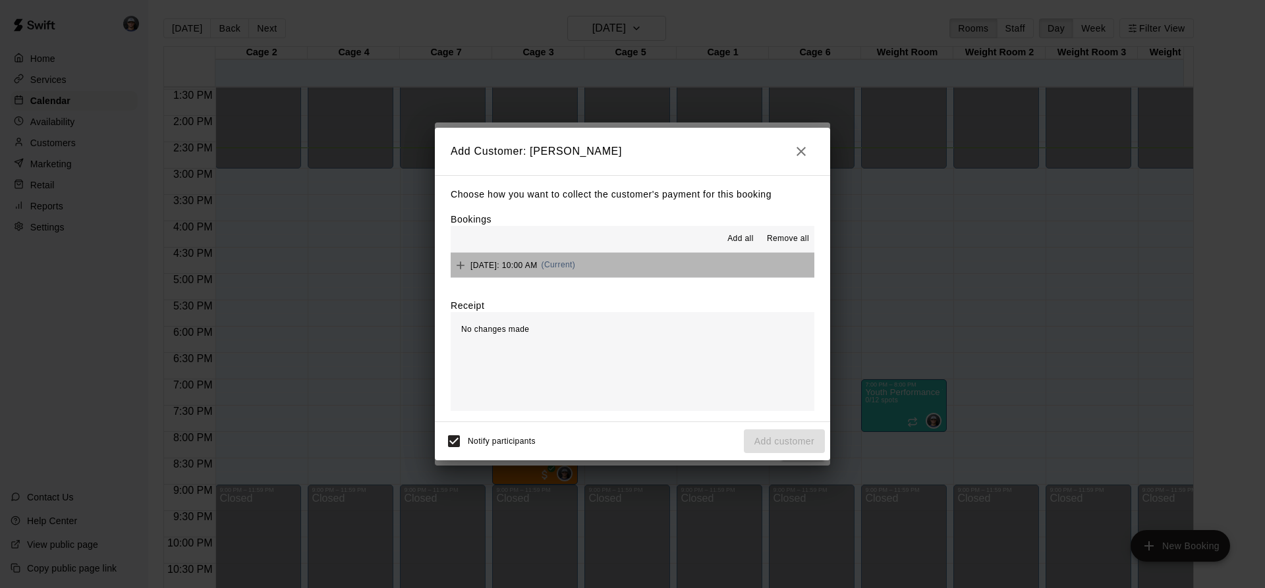
click at [670, 258] on button "[DATE]: 10:00 AM (Current)" at bounding box center [633, 265] width 364 height 24
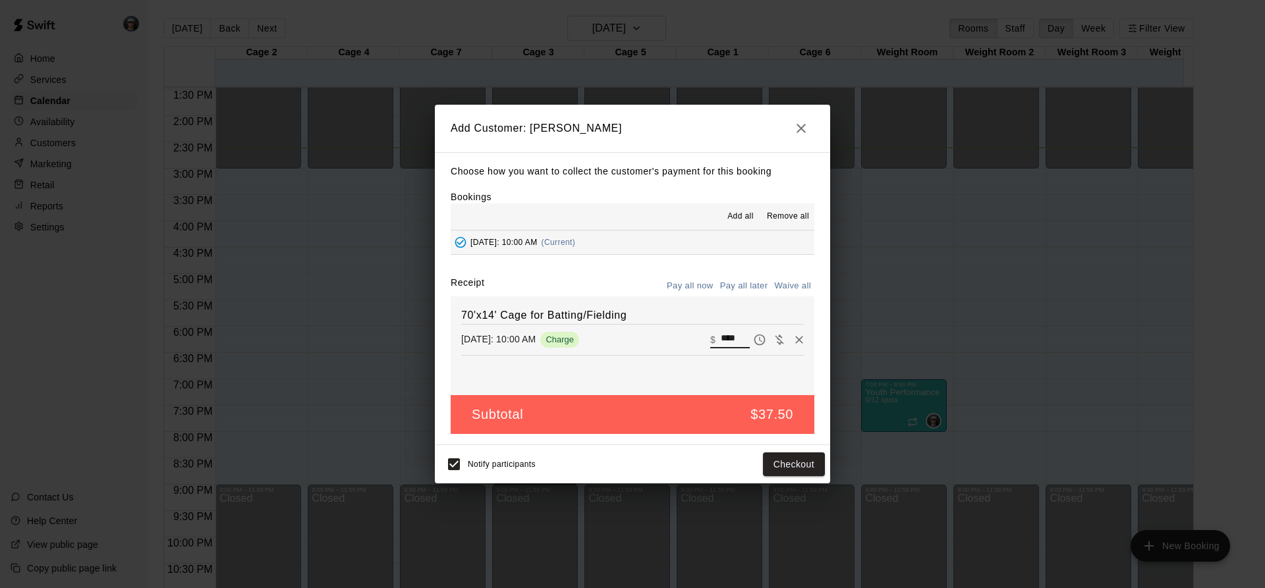
drag, startPoint x: 738, startPoint y: 339, endPoint x: 630, endPoint y: 329, distance: 107.8
click at [642, 339] on div "[DATE]: 10:00 AM Charge ​ $ ****" at bounding box center [632, 340] width 343 height 20
type input "***"
click at [781, 465] on button "Checkout" at bounding box center [794, 464] width 62 height 24
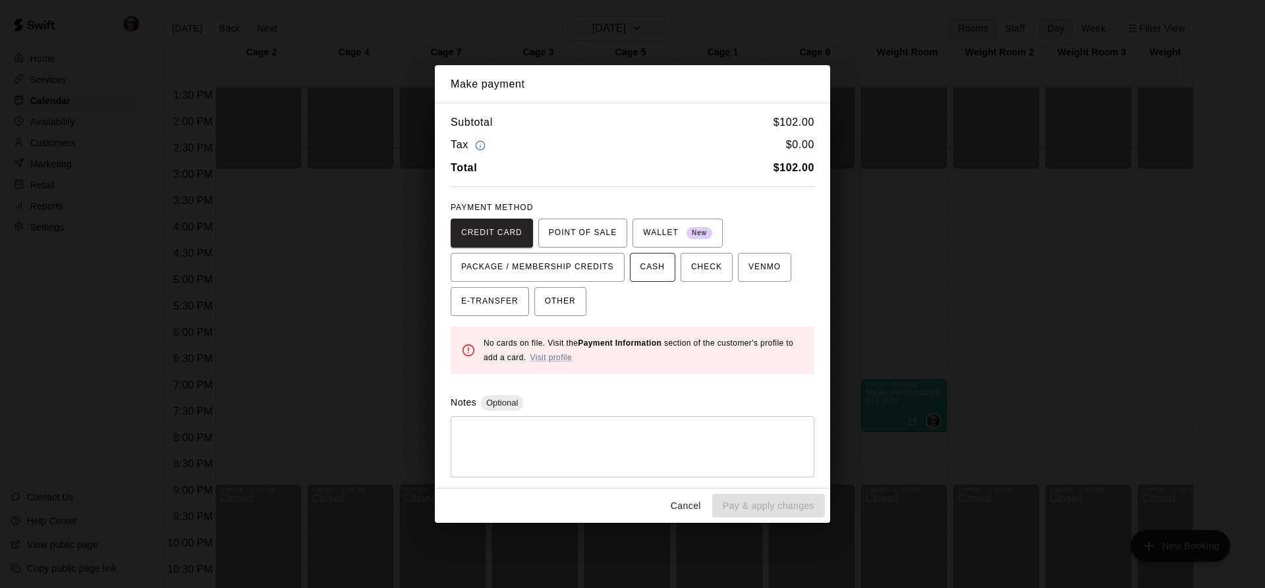
click at [650, 267] on span "CASH" at bounding box center [652, 267] width 24 height 21
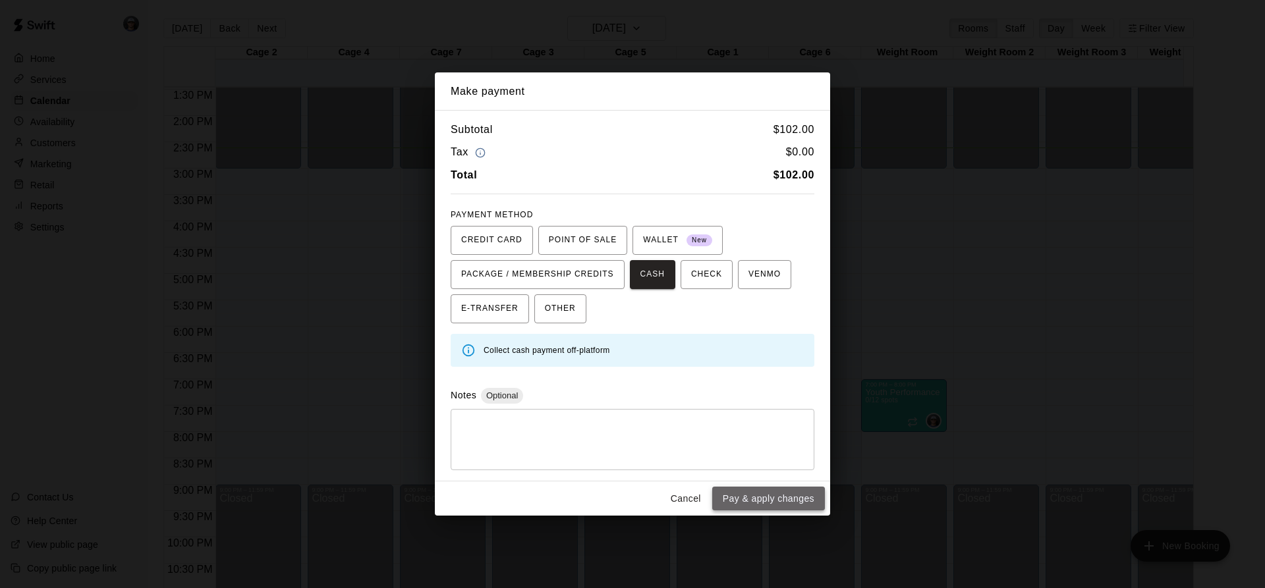
click at [780, 493] on button "Pay & apply changes" at bounding box center [768, 499] width 113 height 24
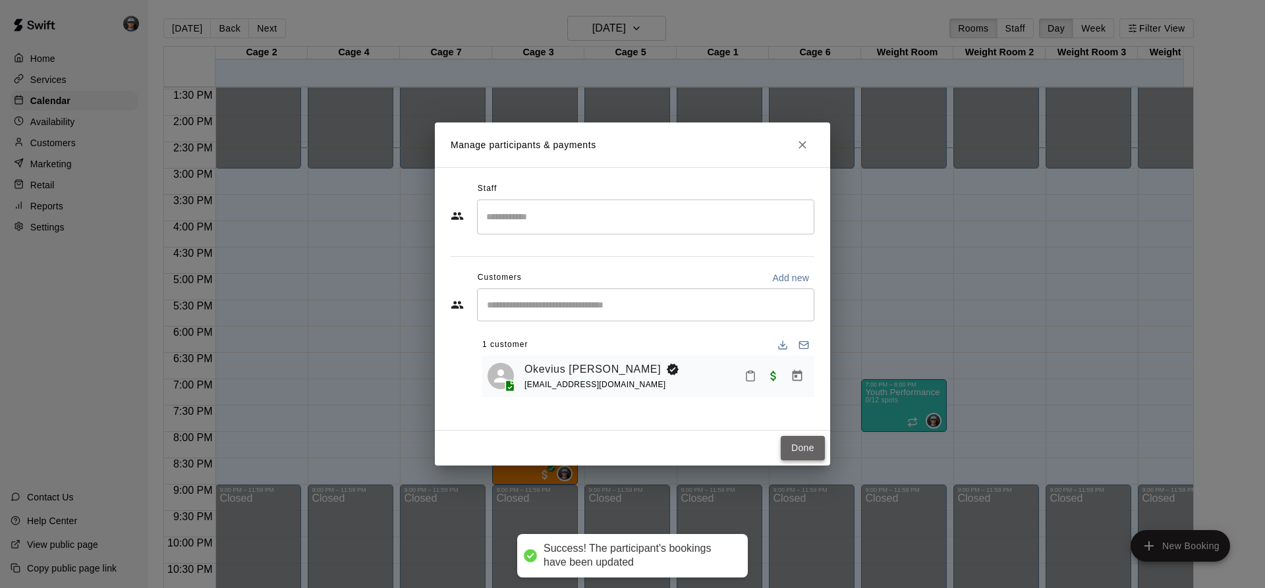
click at [782, 438] on button "Done" at bounding box center [803, 448] width 44 height 24
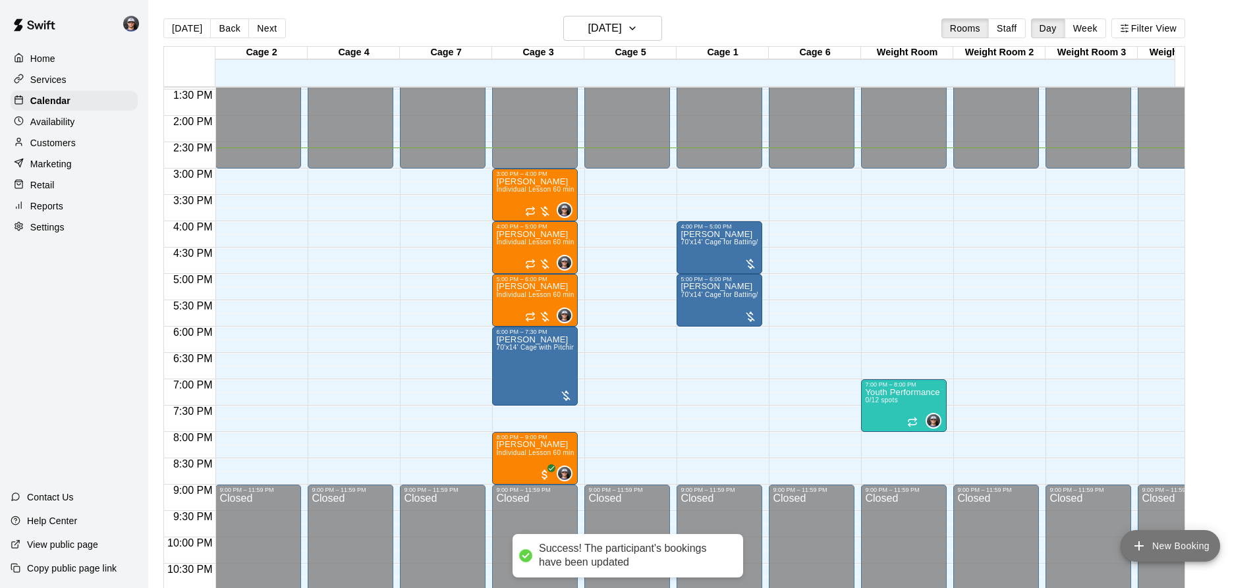
click at [1163, 538] on button "New Booking" at bounding box center [1169, 546] width 99 height 32
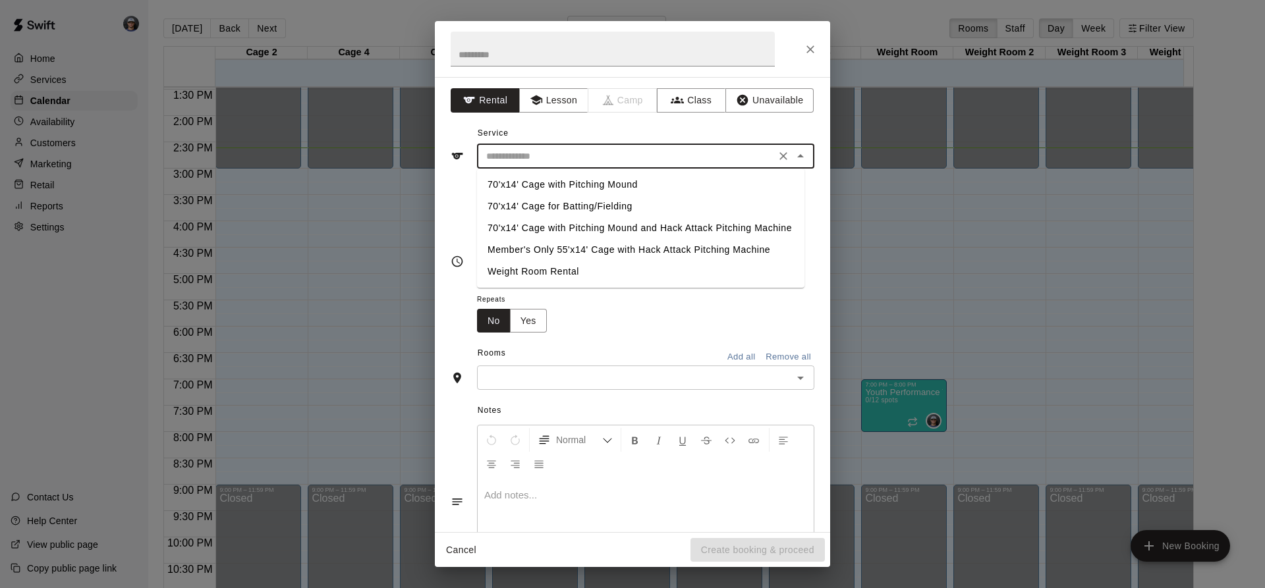
click at [574, 153] on input "text" at bounding box center [626, 156] width 290 height 16
click at [618, 184] on li "70'x14' Cage with Pitching Mound" at bounding box center [640, 185] width 327 height 22
type input "**********"
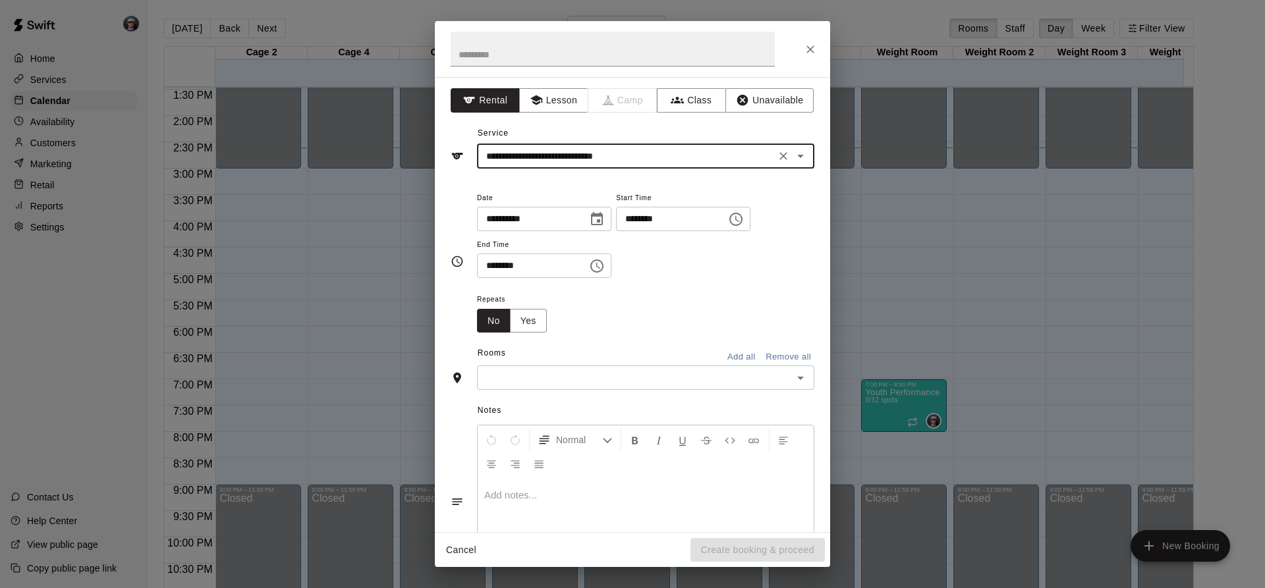
drag, startPoint x: 626, startPoint y: 210, endPoint x: 617, endPoint y: 213, distance: 10.4
click at [610, 213] on button "Choose date, selected date is Sep 17, 2025" at bounding box center [597, 219] width 26 height 26
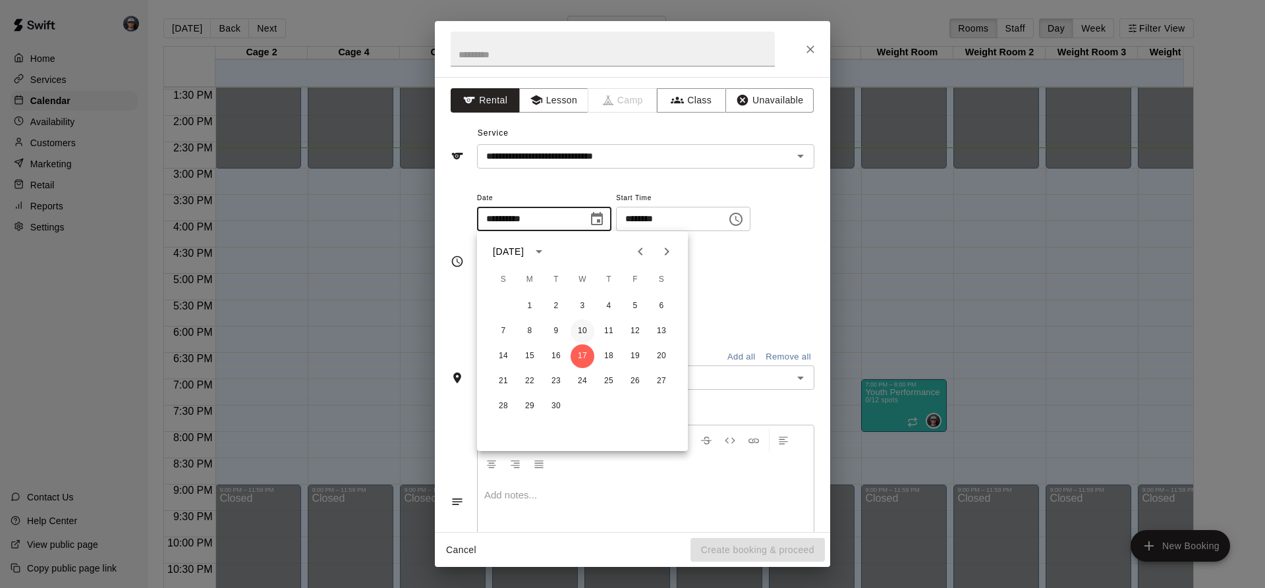
click at [587, 329] on button "10" at bounding box center [582, 331] width 24 height 24
type input "**********"
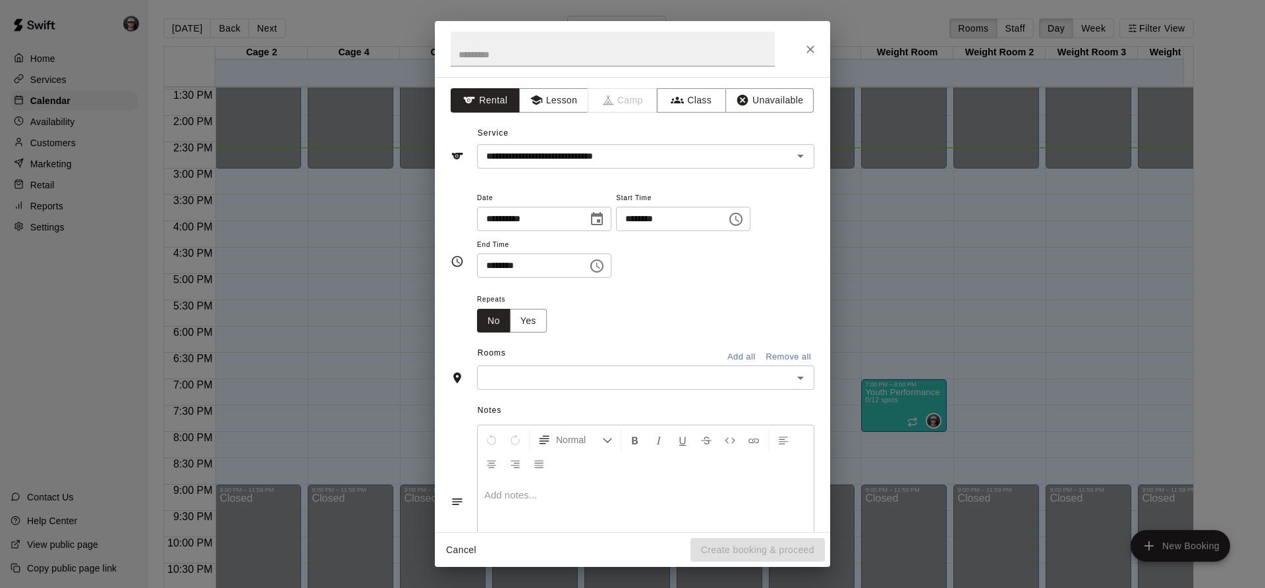
click at [744, 213] on icon "Choose time, selected time is 2:00 PM" at bounding box center [736, 219] width 16 height 16
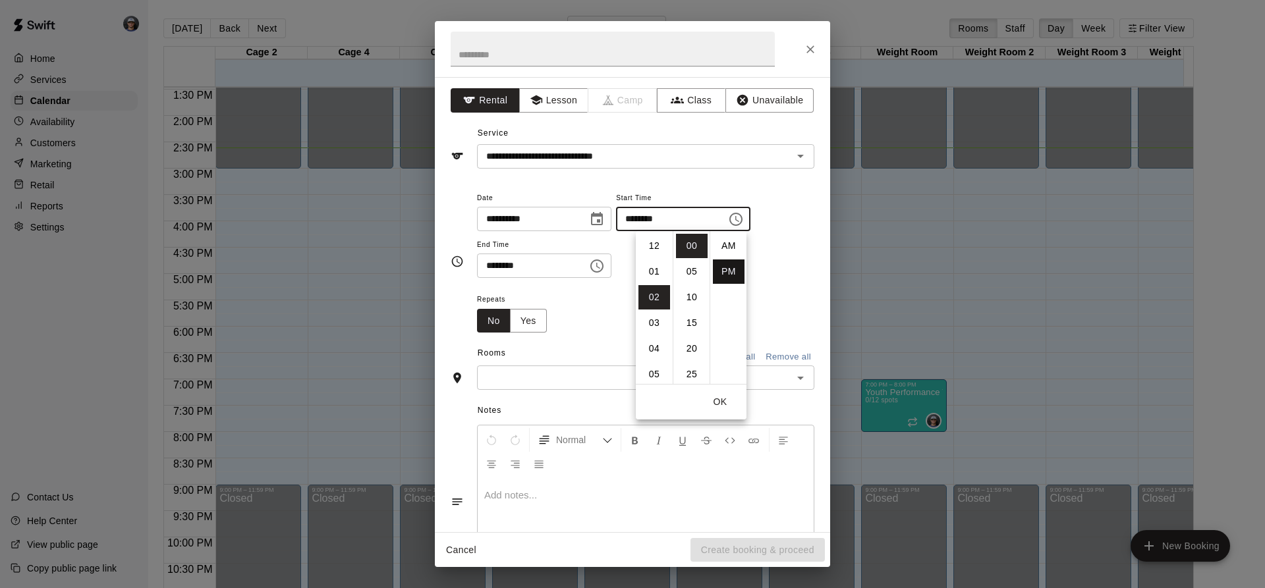
scroll to position [24, 0]
drag, startPoint x: 651, startPoint y: 343, endPoint x: 622, endPoint y: 288, distance: 61.9
click at [651, 343] on li "06" at bounding box center [654, 349] width 32 height 24
type input "********"
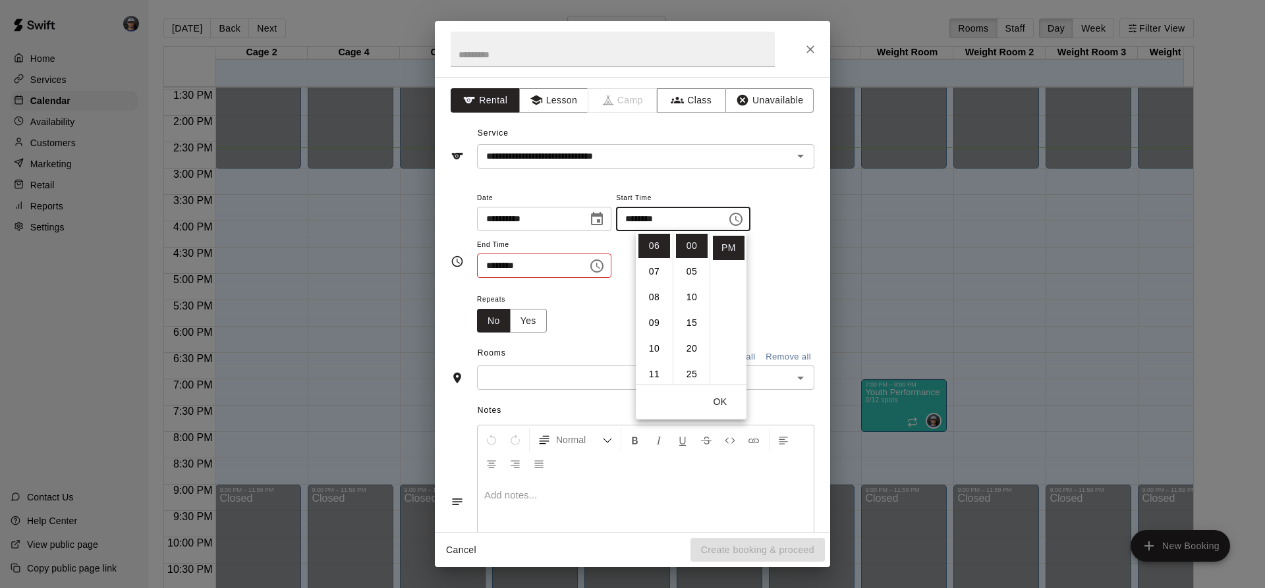
click at [605, 269] on icon "Choose time, selected time is 2:30 PM" at bounding box center [597, 266] width 16 height 16
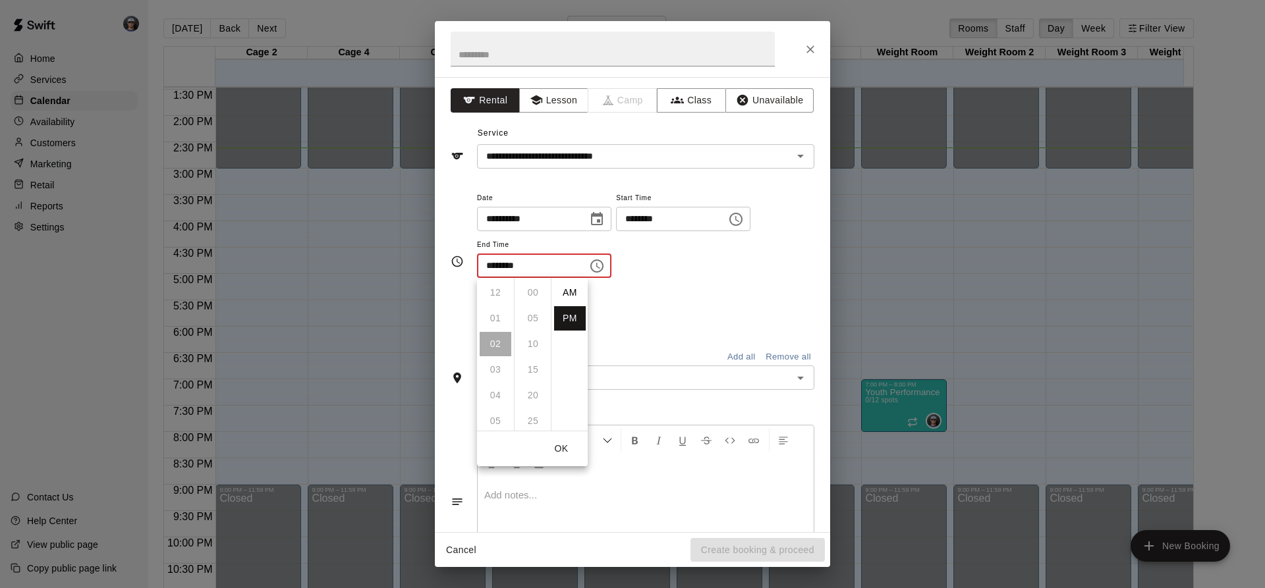
scroll to position [24, 0]
click at [490, 418] on li "07" at bounding box center [496, 421] width 32 height 24
type input "********"
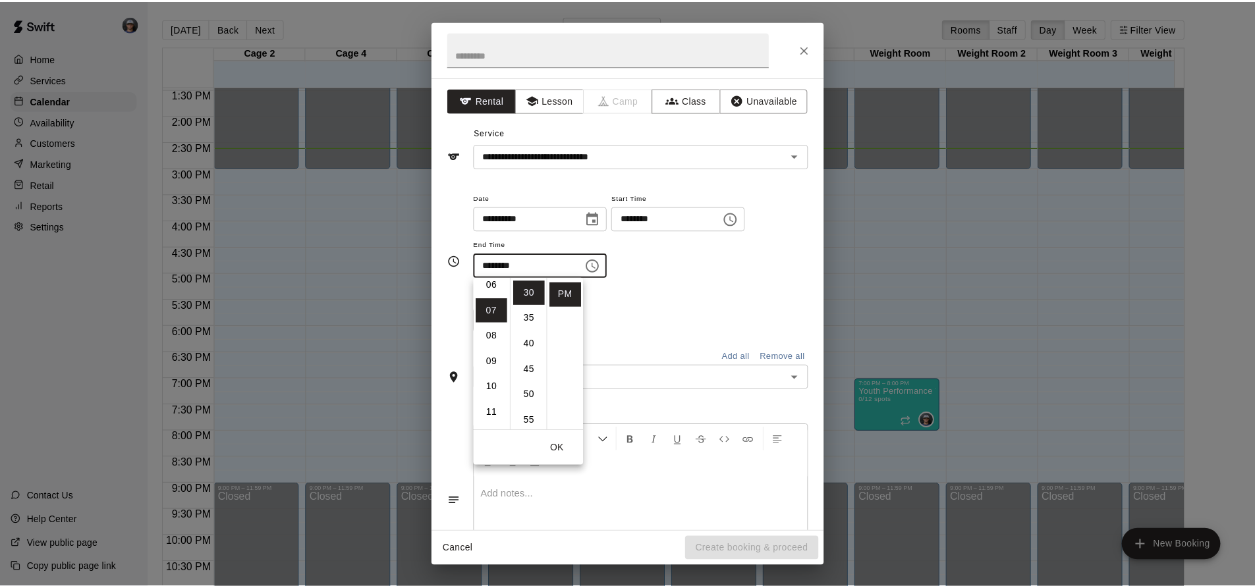
scroll to position [180, 0]
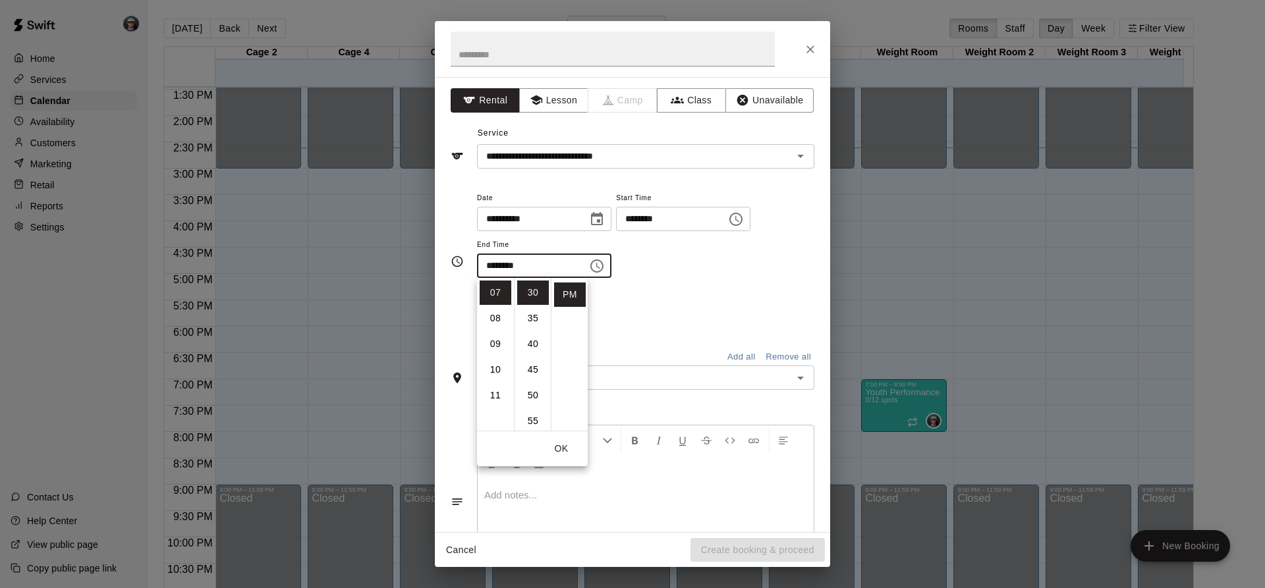
click at [611, 380] on input "text" at bounding box center [635, 378] width 308 height 16
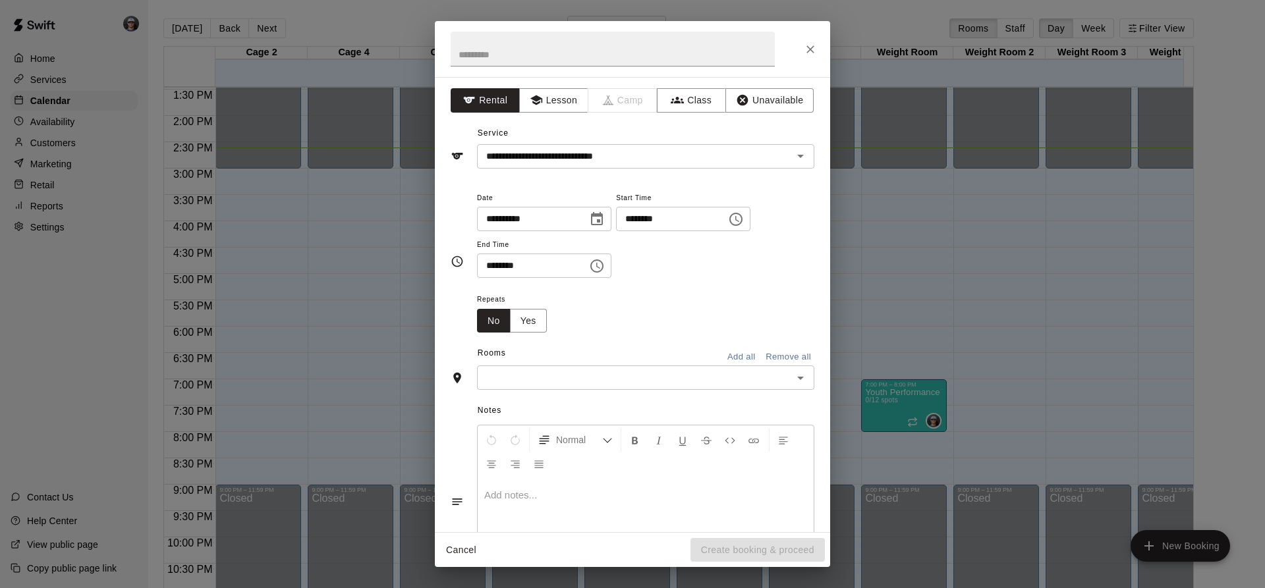
click at [557, 381] on input "text" at bounding box center [635, 378] width 308 height 16
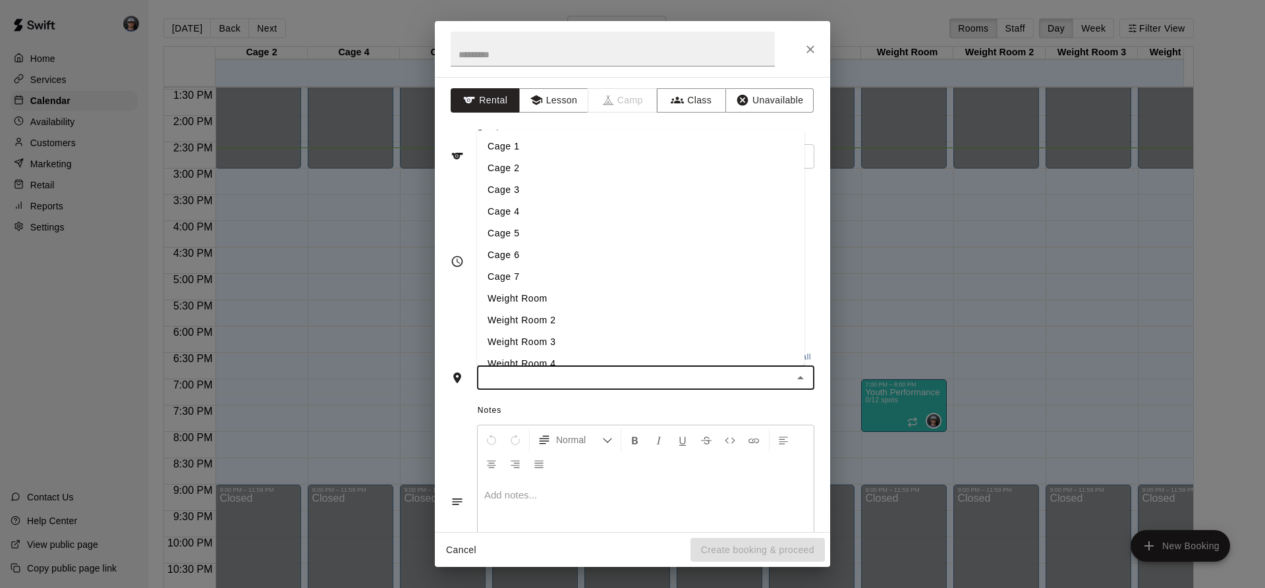
click at [539, 166] on li "Cage 2" at bounding box center [640, 168] width 327 height 22
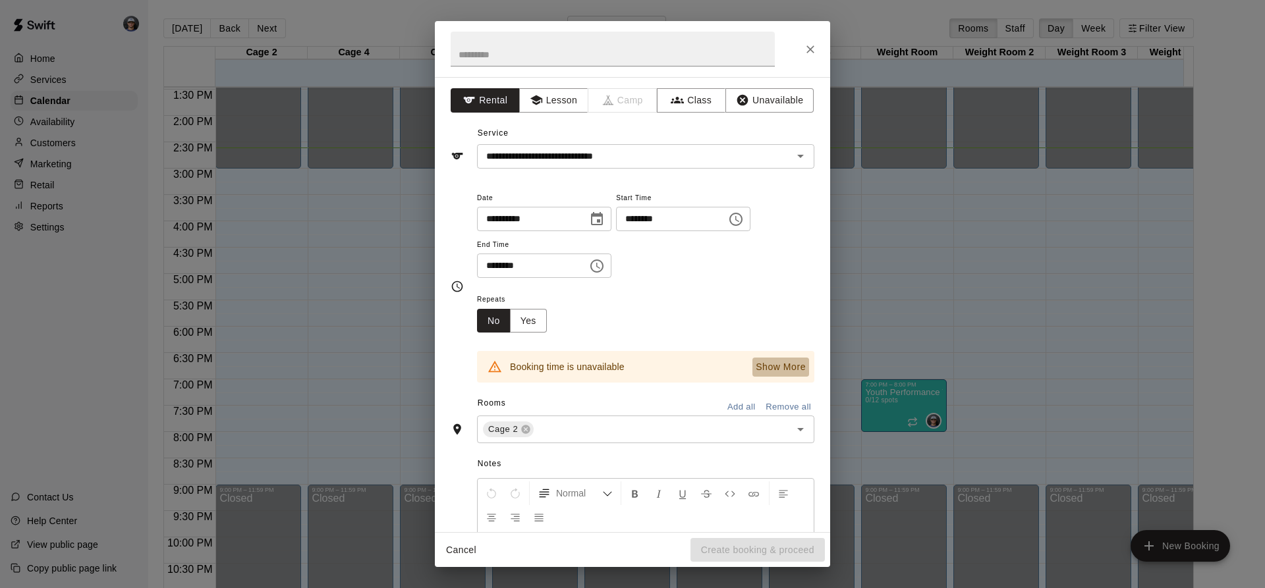
click at [773, 367] on p "Show More" at bounding box center [780, 367] width 50 height 14
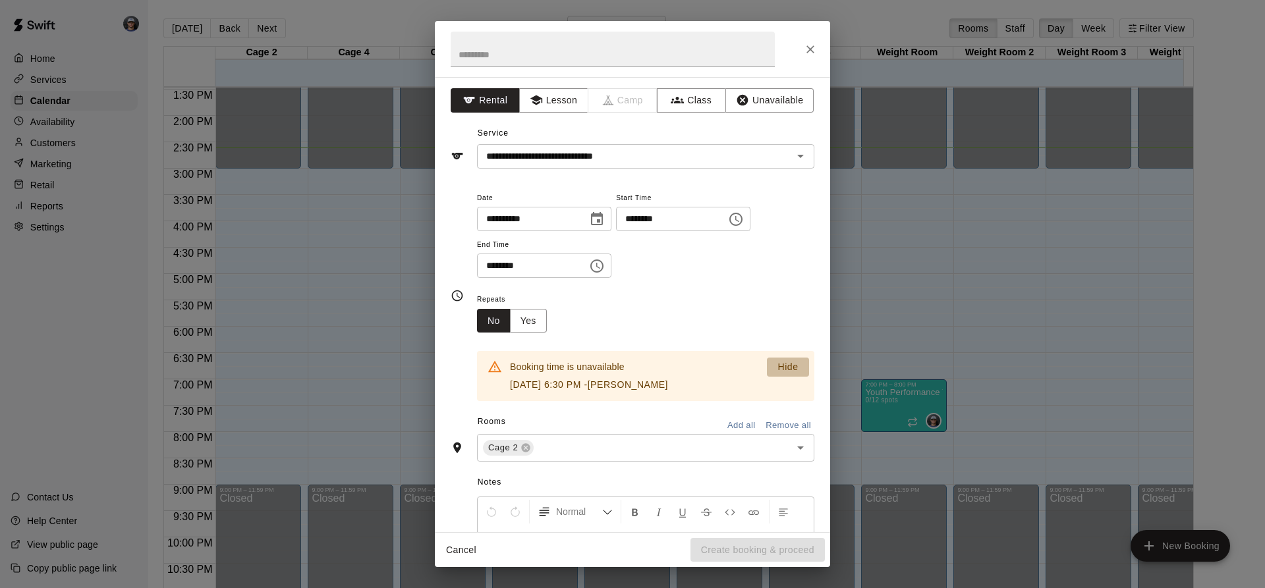
click at [777, 363] on p "Hide" at bounding box center [787, 367] width 20 height 14
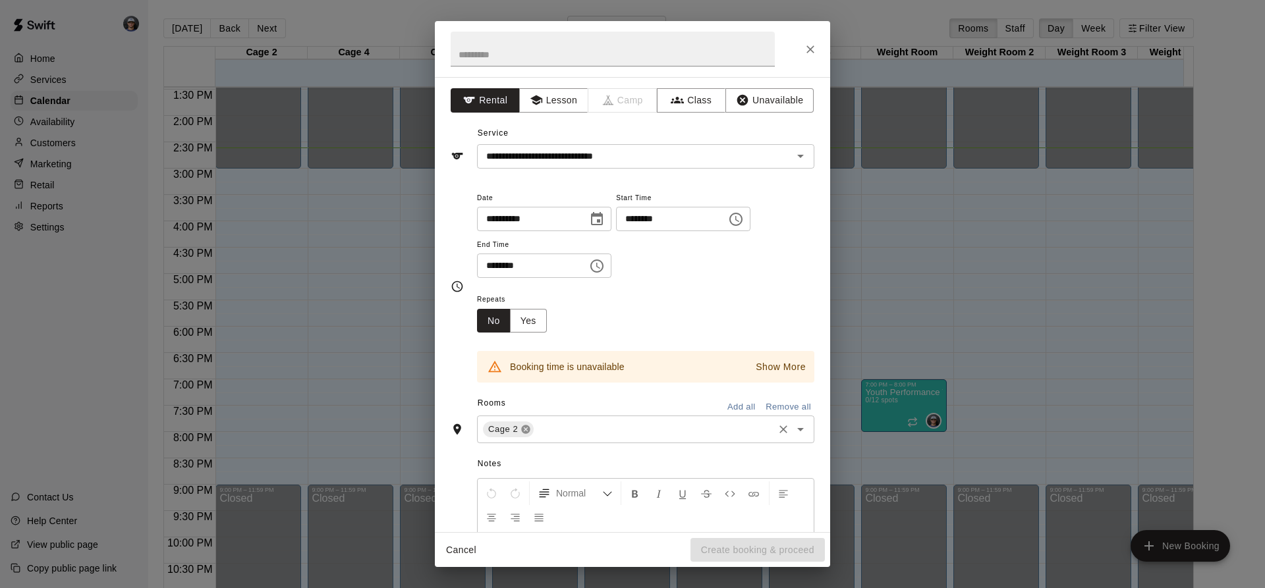
click at [526, 428] on icon at bounding box center [526, 429] width 9 height 9
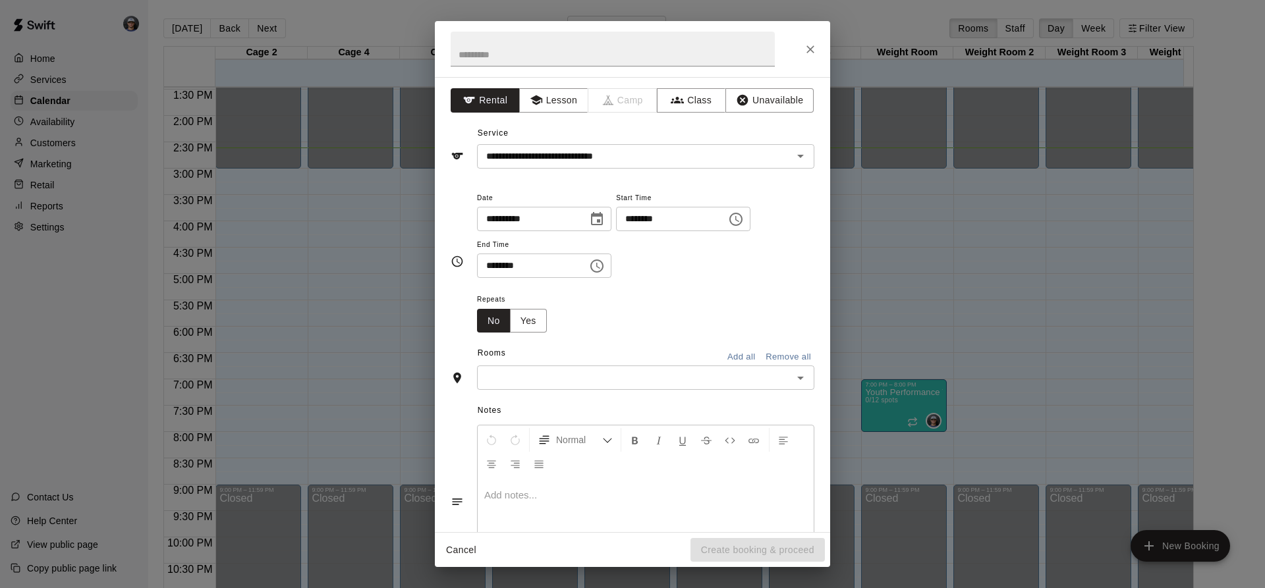
click at [542, 372] on input "text" at bounding box center [635, 378] width 308 height 16
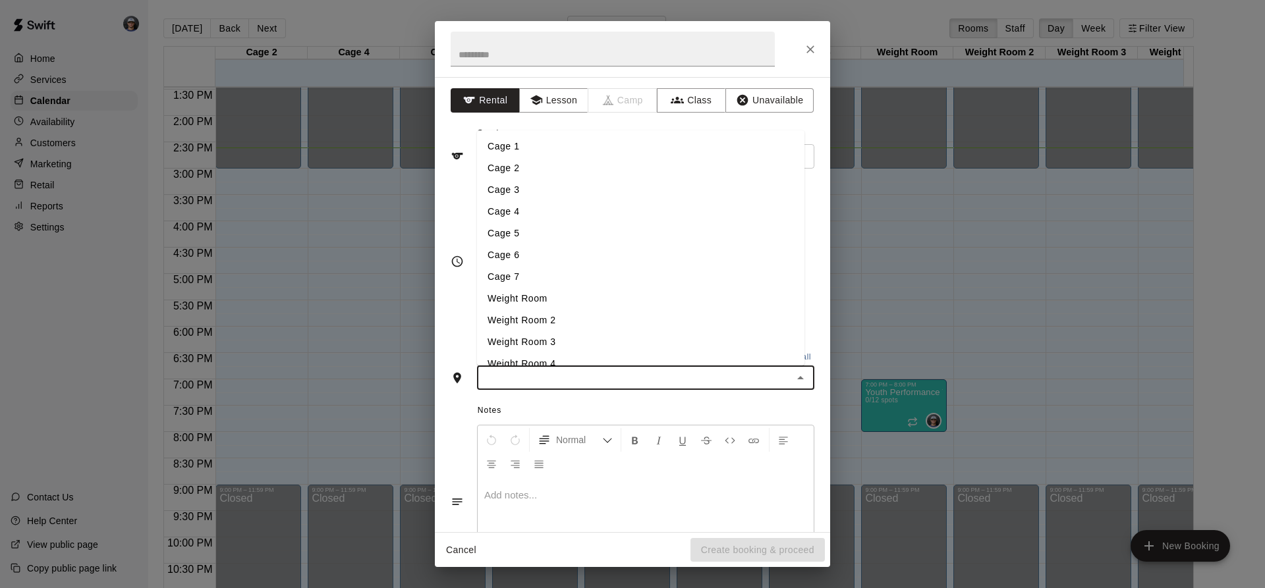
click at [530, 209] on li "Cage 4" at bounding box center [640, 212] width 327 height 22
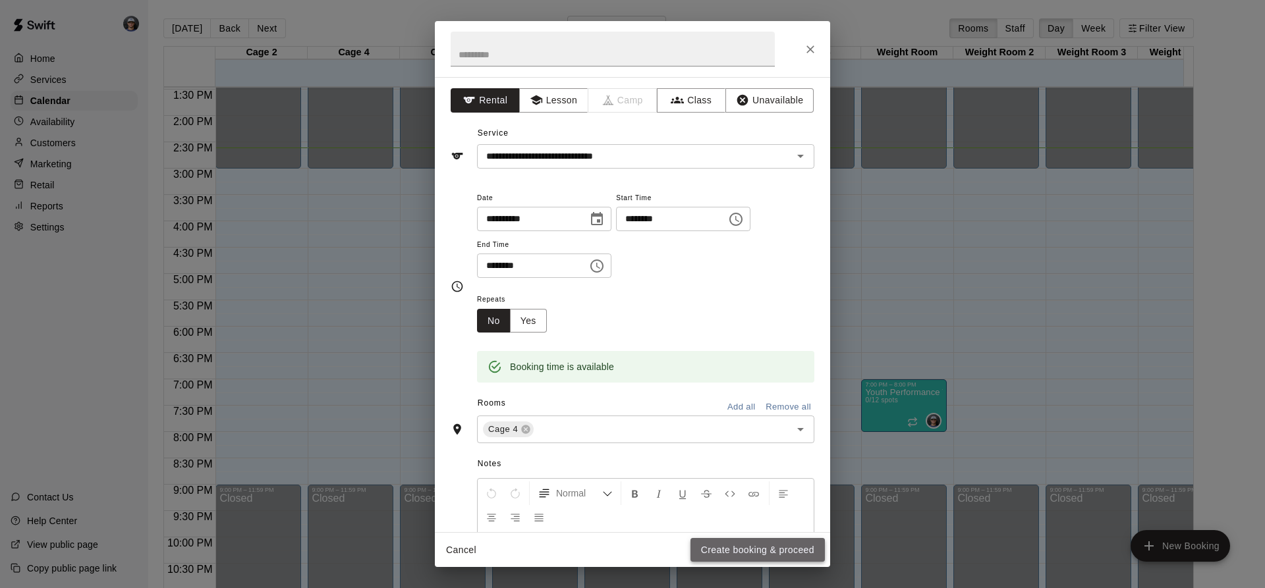
click at [738, 555] on button "Create booking & proceed" at bounding box center [757, 550] width 134 height 24
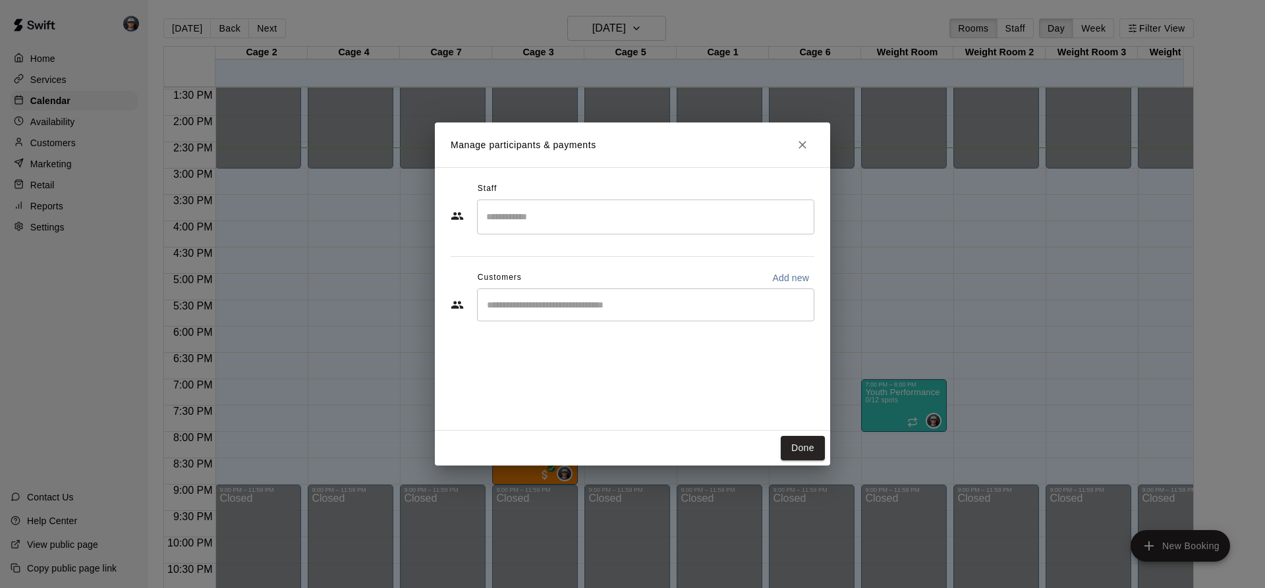
click at [570, 297] on div "​" at bounding box center [645, 304] width 337 height 33
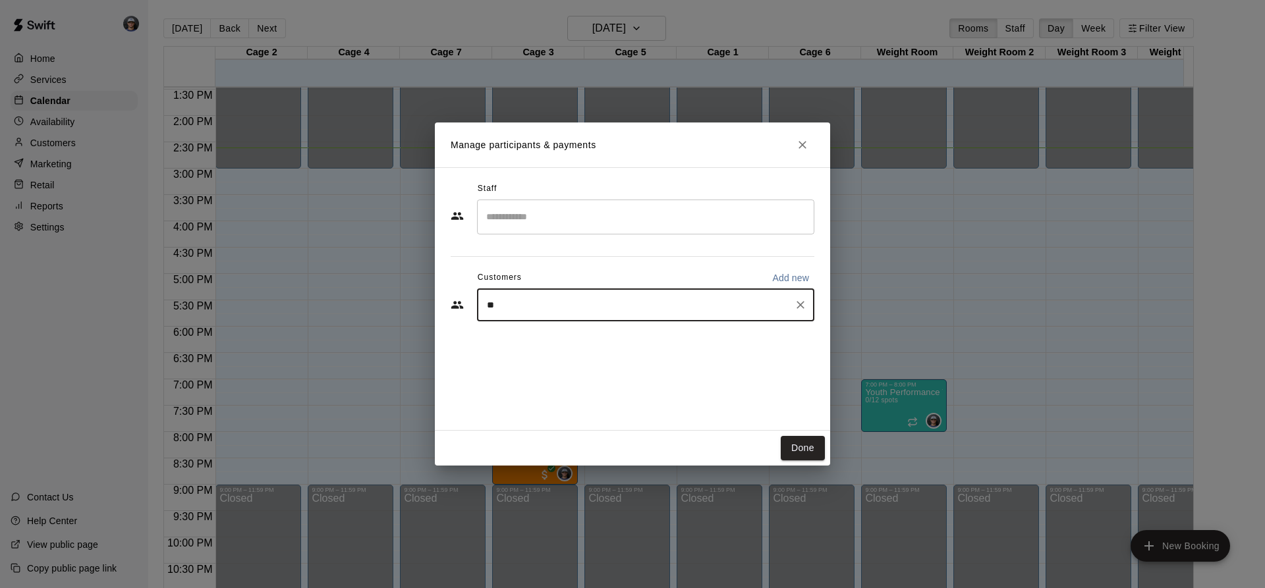
type input "***"
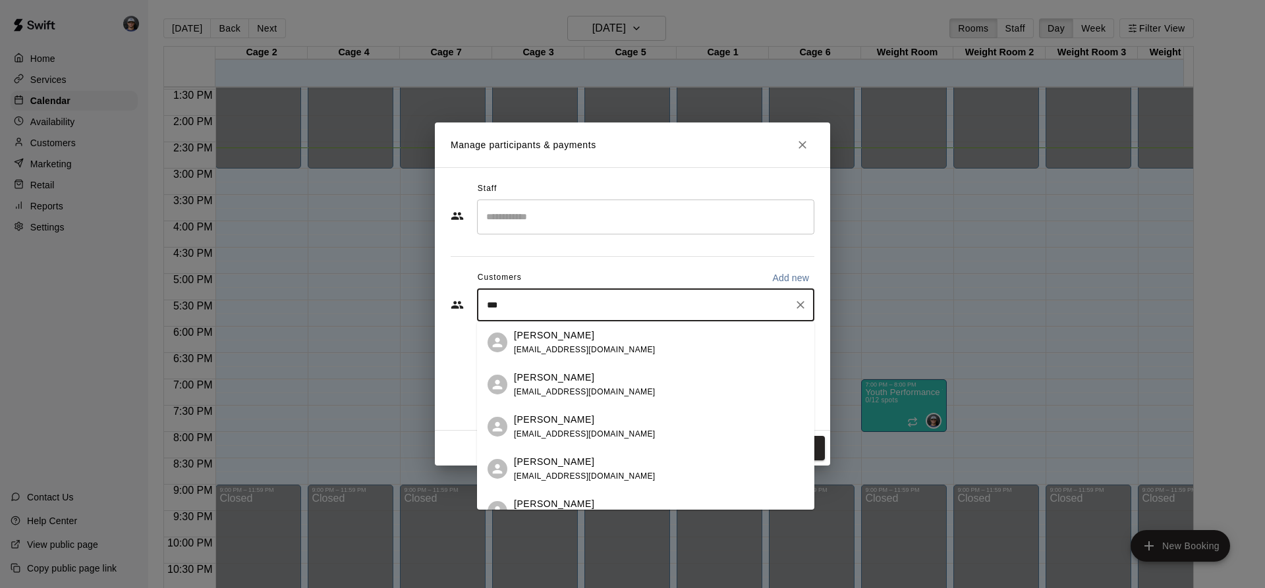
click at [714, 452] on div "[PERSON_NAME] [PERSON_NAME][EMAIL_ADDRESS][DOMAIN_NAME]" at bounding box center [645, 469] width 337 height 42
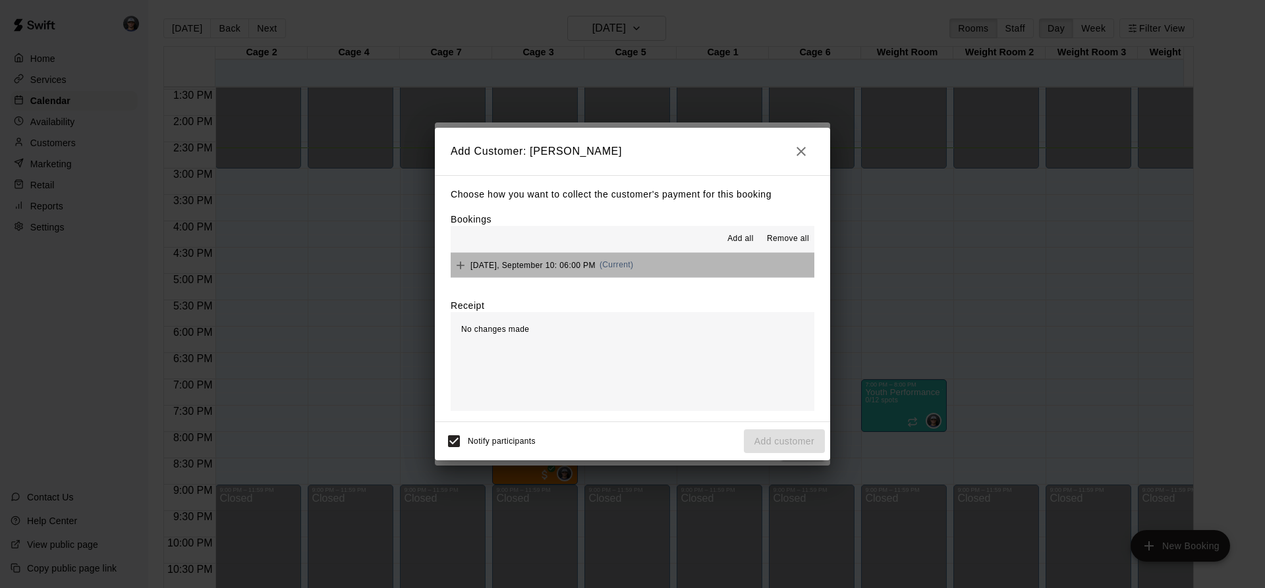
click at [686, 254] on button "[DATE], September 10: 06:00 PM (Current)" at bounding box center [633, 265] width 364 height 24
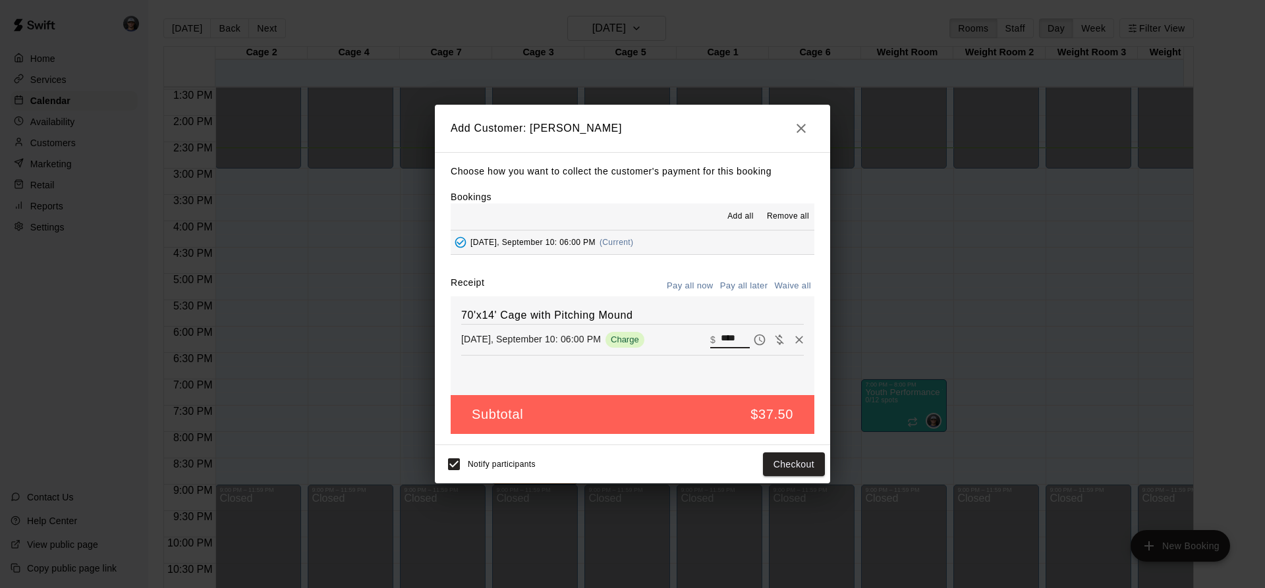
drag, startPoint x: 730, startPoint y: 335, endPoint x: 688, endPoint y: 323, distance: 43.8
click at [689, 324] on div "70'x14' Cage with Pitching Mound [DATE], September 10: 06:00 PM Charge ​ $ ****" at bounding box center [633, 345] width 364 height 99
type input "**"
click at [792, 460] on button "Checkout" at bounding box center [794, 464] width 62 height 24
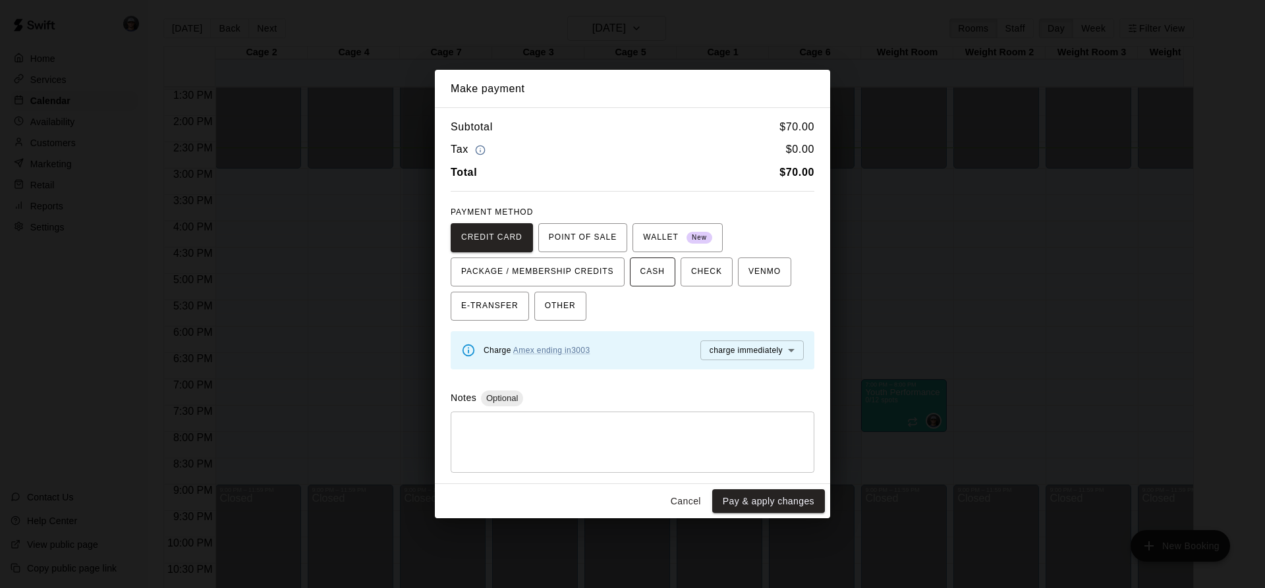
click at [664, 279] on span "CASH" at bounding box center [652, 271] width 24 height 21
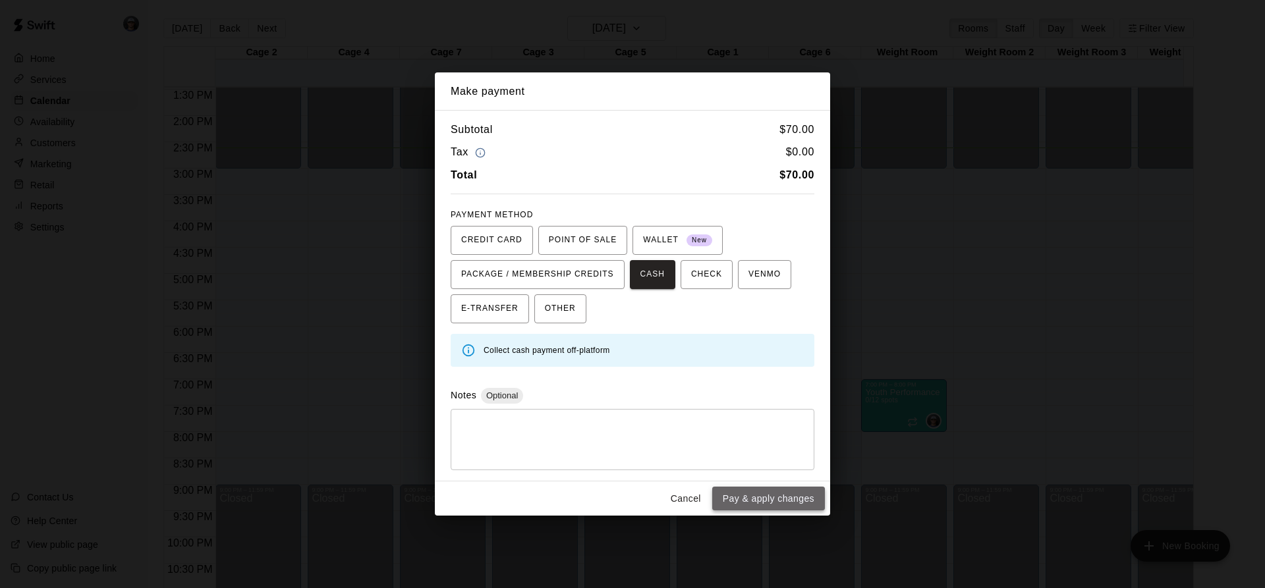
click at [769, 500] on button "Pay & apply changes" at bounding box center [768, 499] width 113 height 24
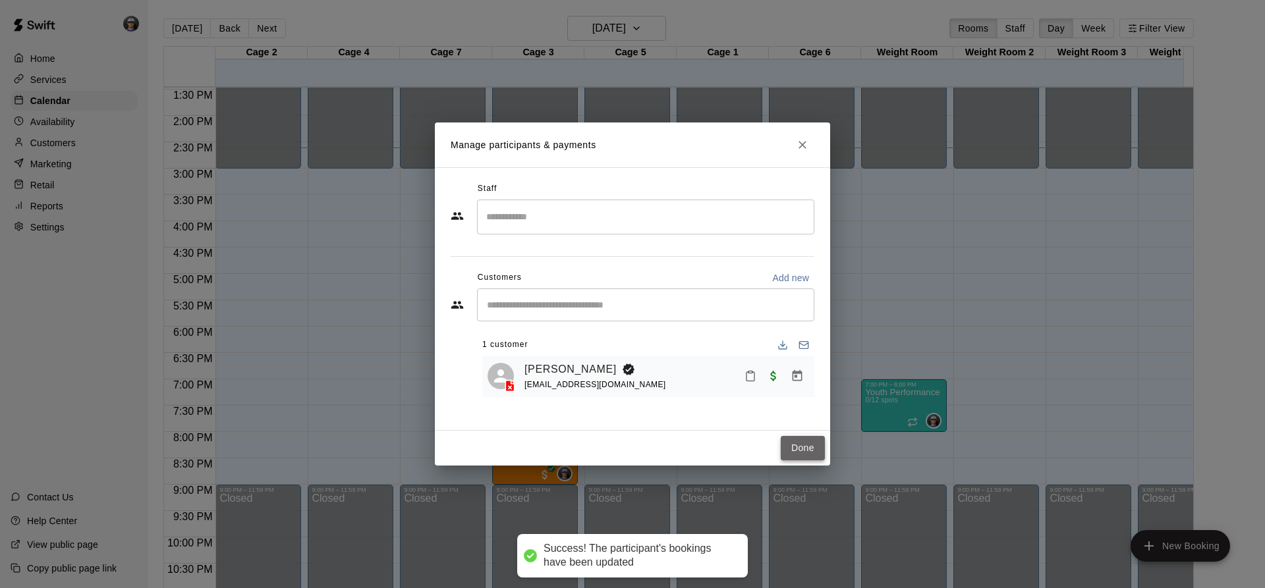
click at [798, 440] on button "Done" at bounding box center [803, 448] width 44 height 24
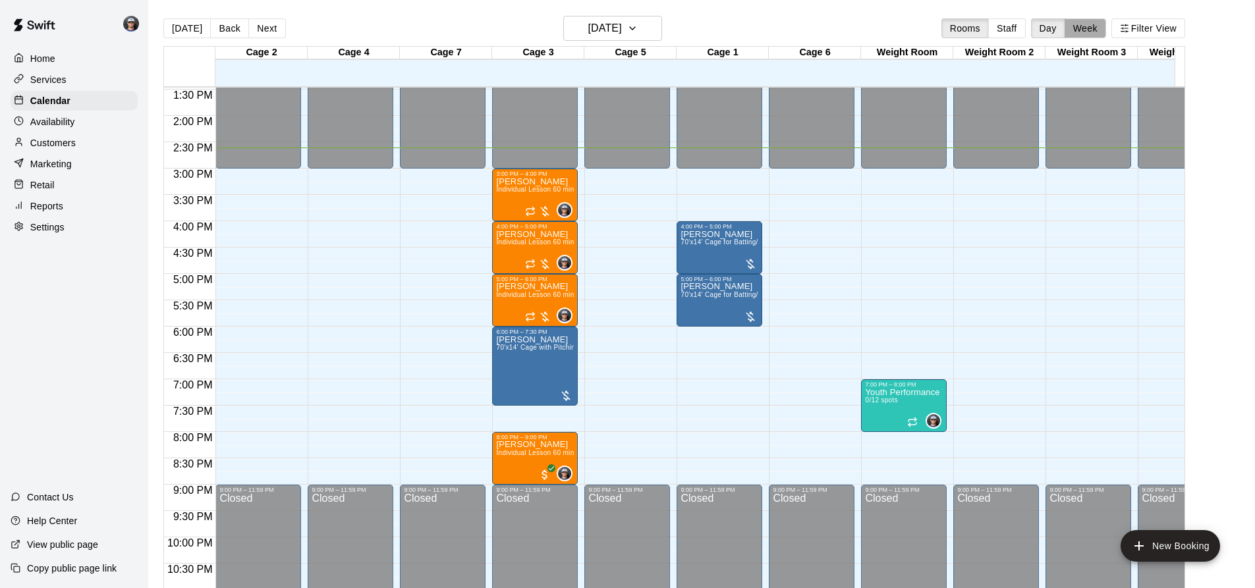
click at [1088, 32] on button "Week" at bounding box center [1084, 28] width 41 height 20
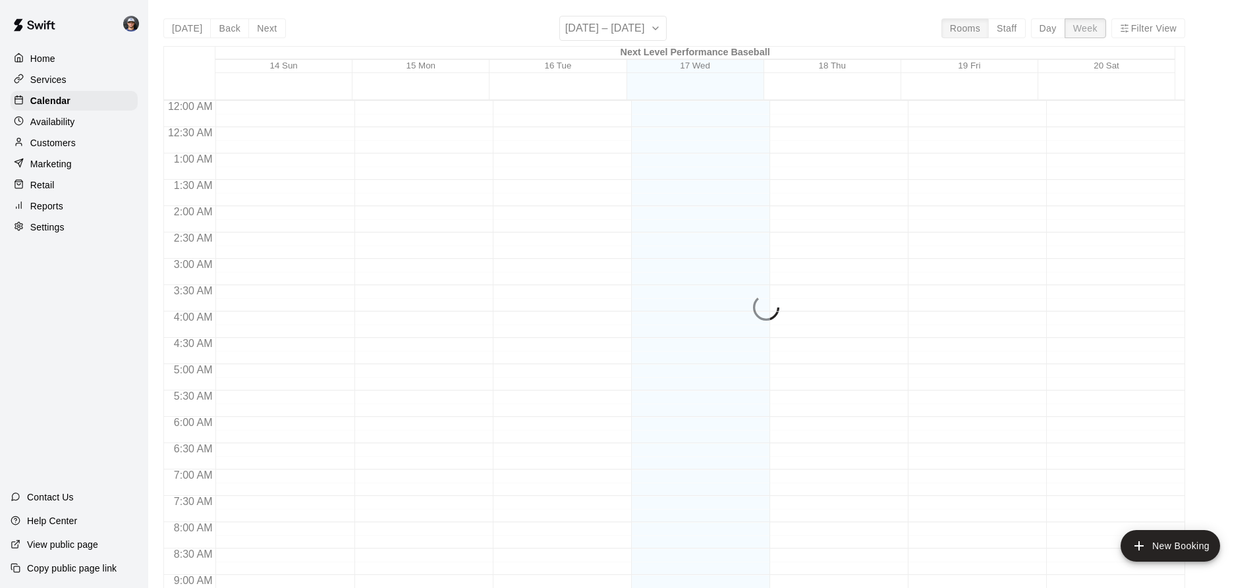
scroll to position [764, 0]
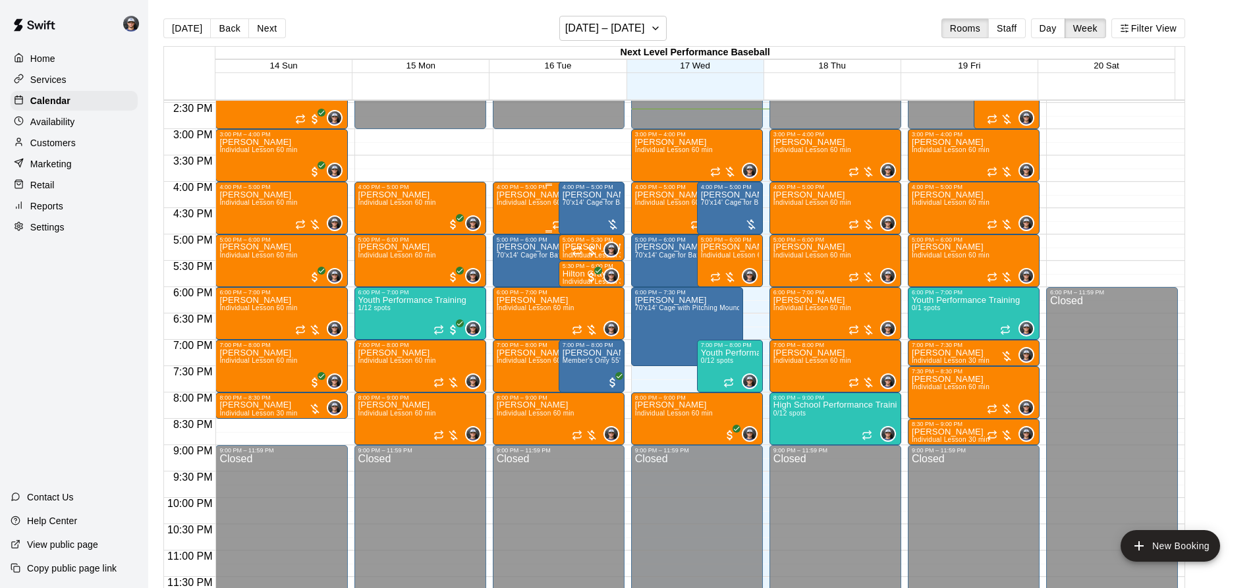
click at [530, 215] on div "[PERSON_NAME] Individual Lesson 60 min" at bounding box center [536, 484] width 78 height 588
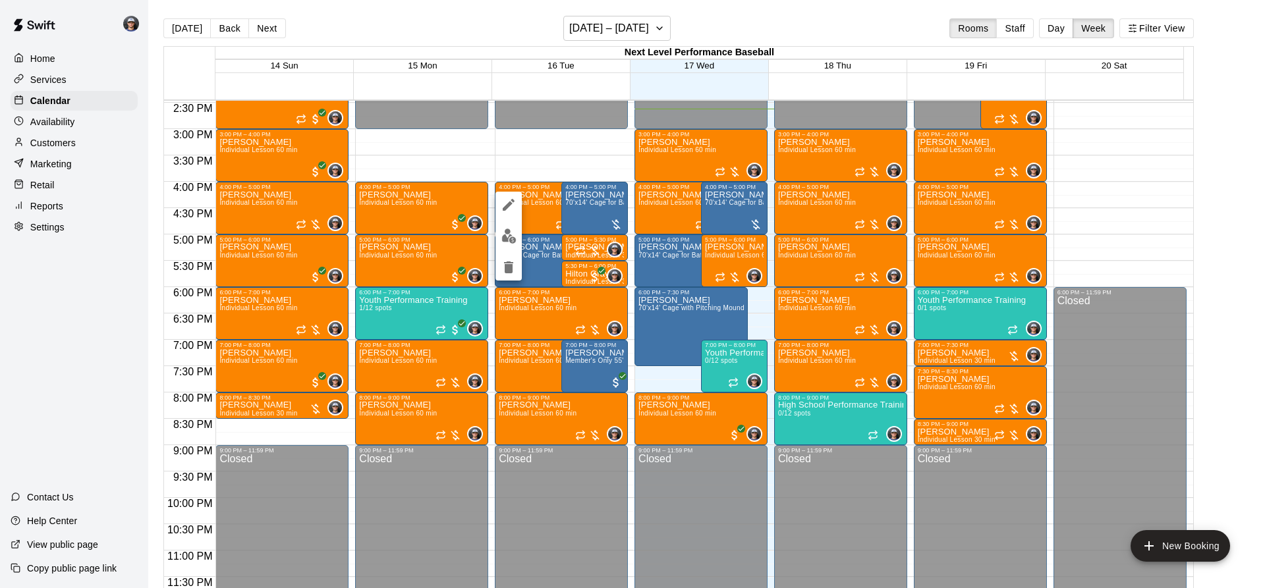
click at [507, 234] on img "edit" at bounding box center [508, 236] width 15 height 15
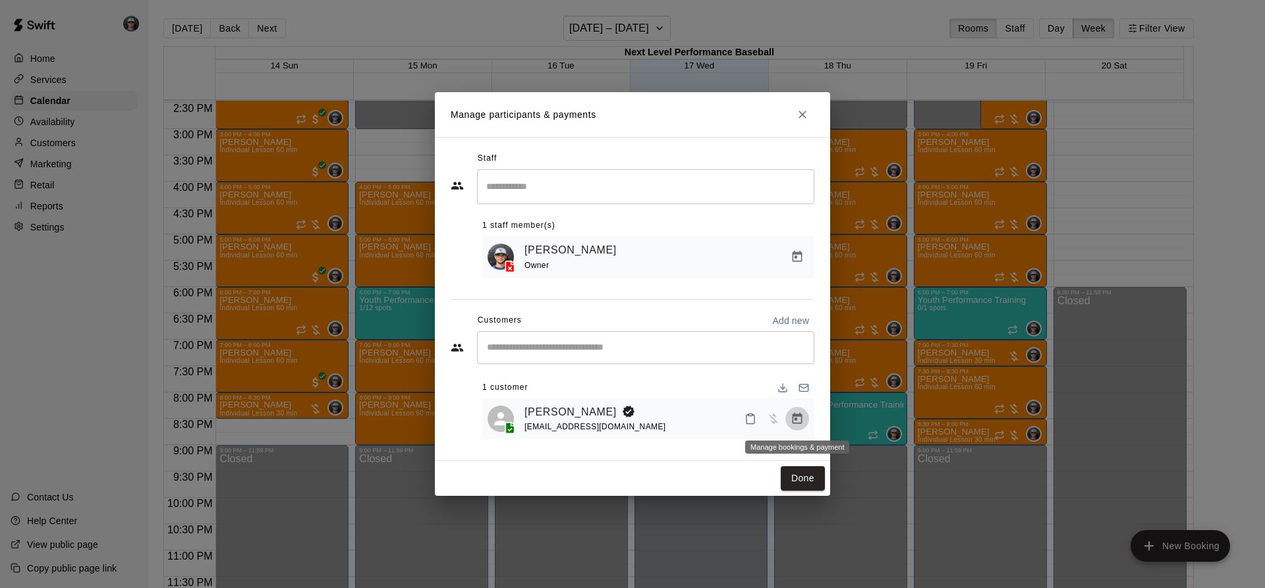
click at [796, 420] on icon "Manage bookings & payment" at bounding box center [797, 418] width 10 height 11
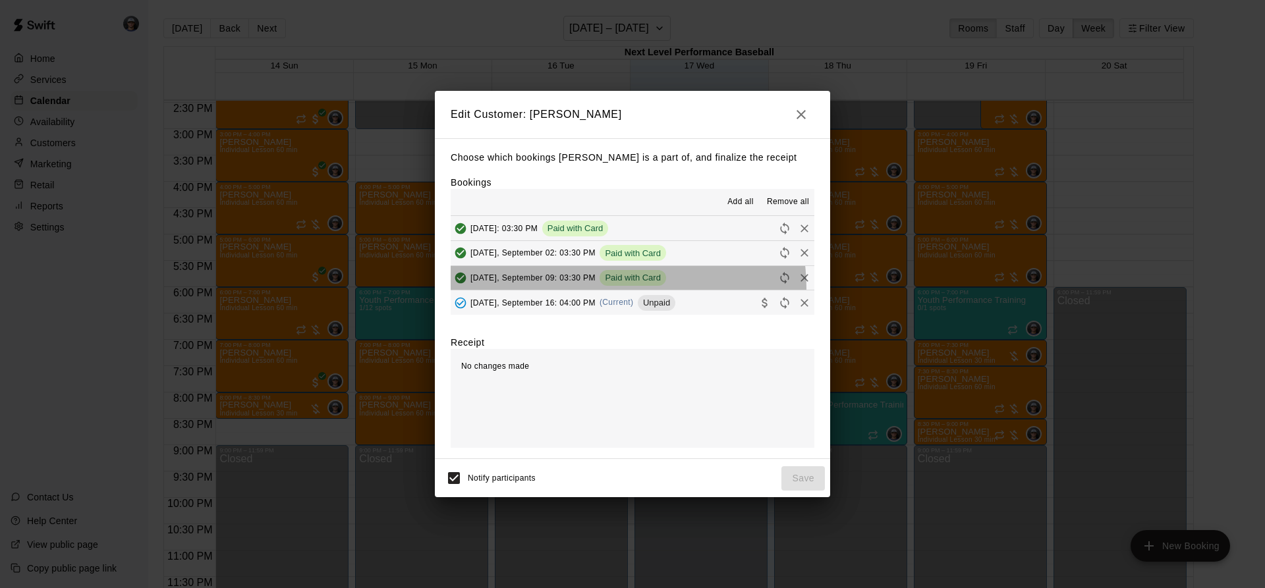
click at [612, 290] on button "[DATE], September 09: 03:30 PM Paid with Card" at bounding box center [633, 278] width 364 height 24
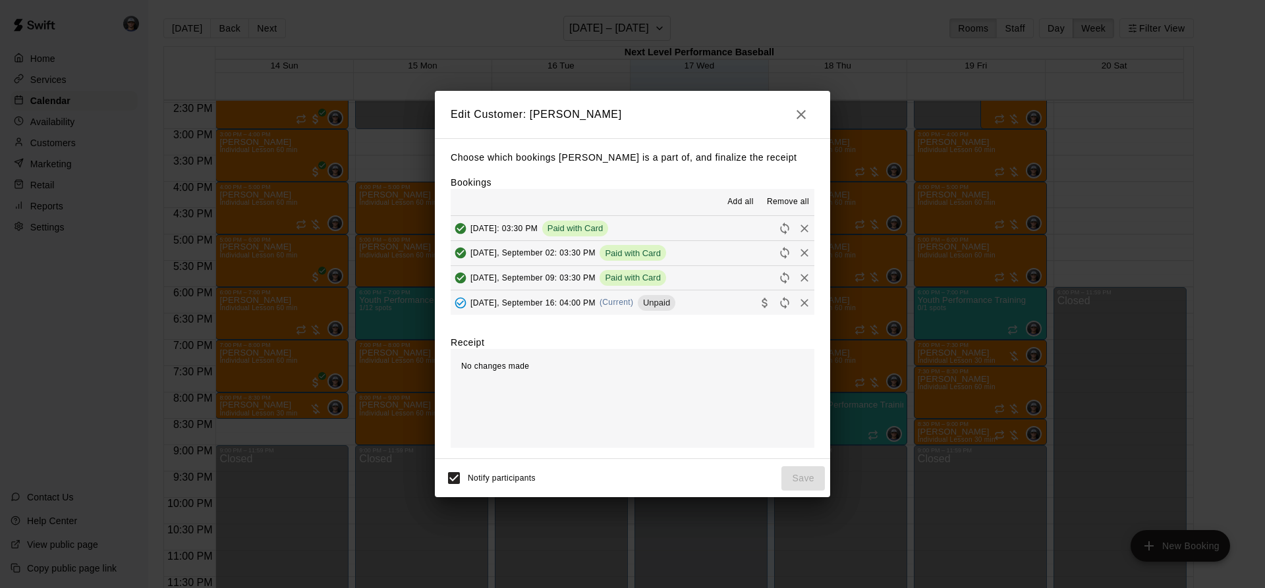
click at [617, 297] on div "[DATE], September 16: 04:00 PM (Current) Unpaid" at bounding box center [563, 303] width 225 height 20
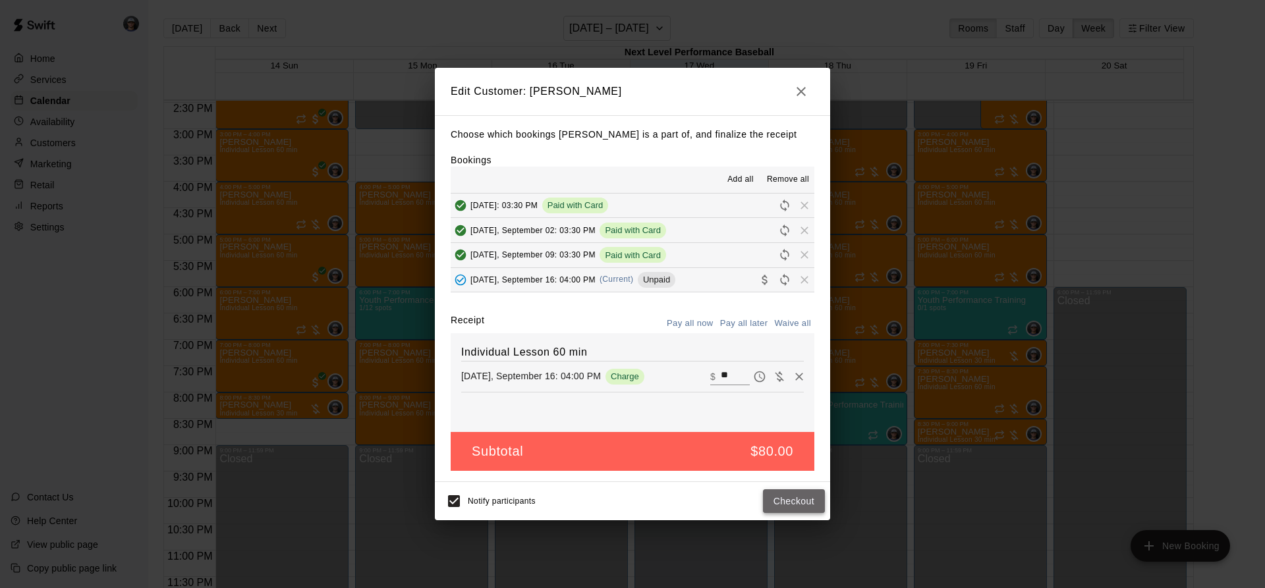
click at [809, 508] on button "Checkout" at bounding box center [794, 501] width 62 height 24
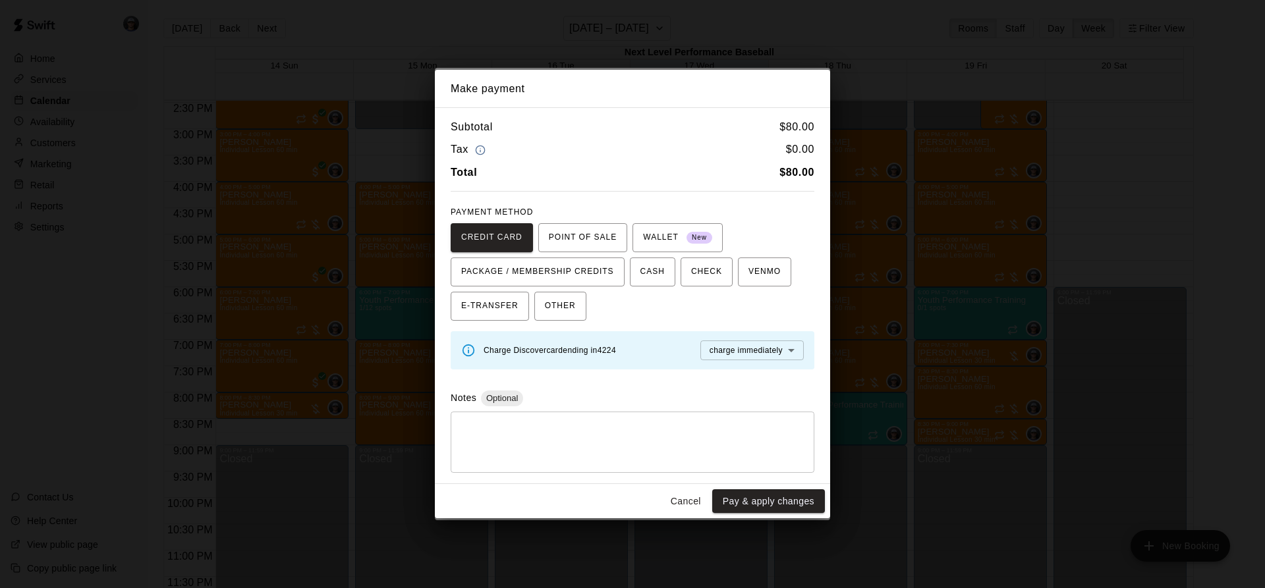
click at [805, 505] on button "Pay & apply changes" at bounding box center [768, 501] width 113 height 24
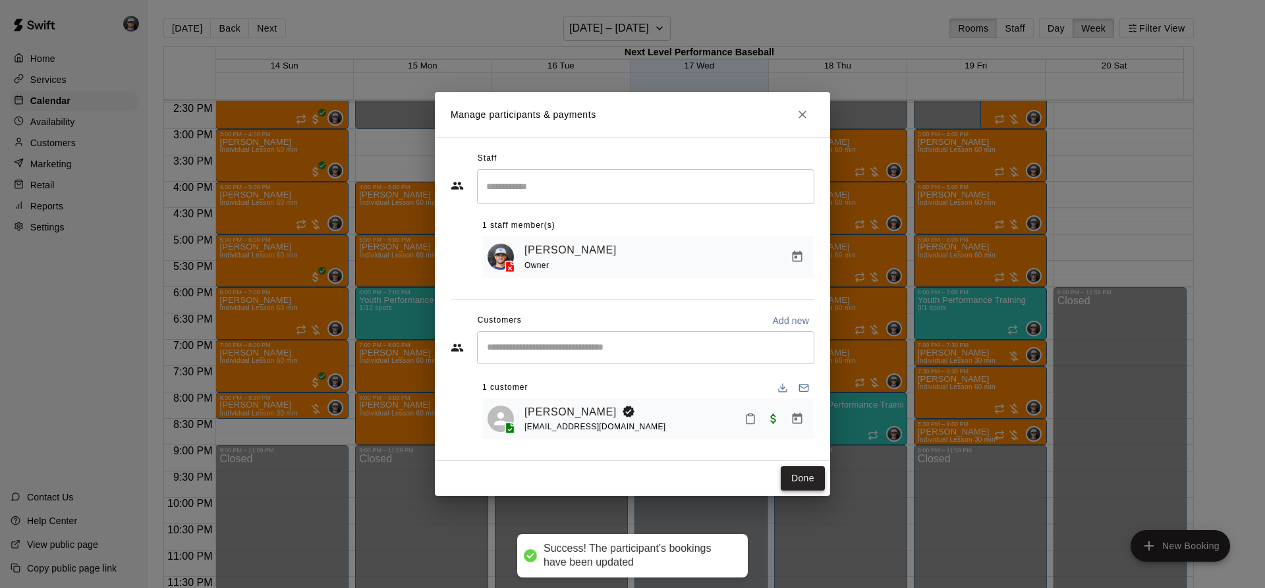
click at [789, 474] on button "Done" at bounding box center [803, 478] width 44 height 24
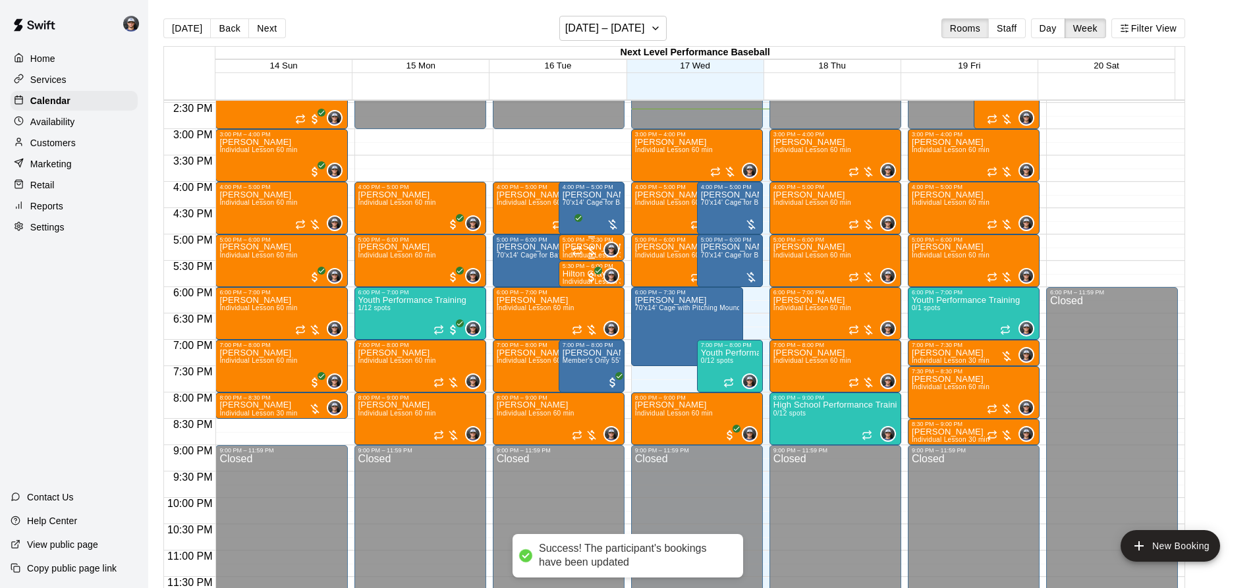
click at [582, 246] on div at bounding box center [585, 250] width 26 height 13
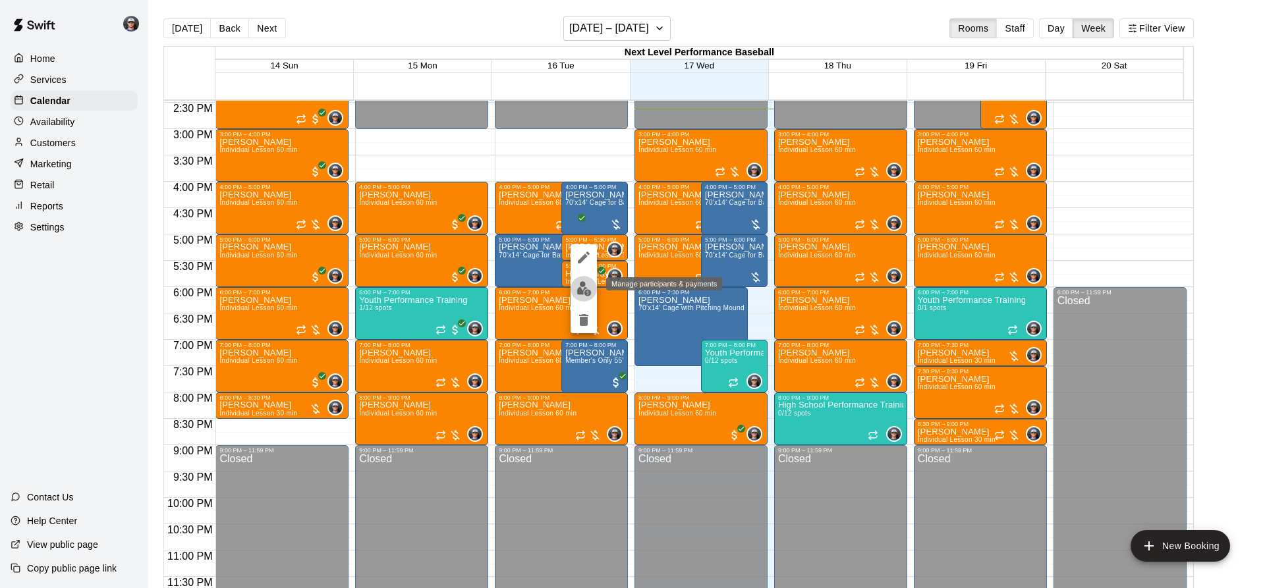
click at [572, 287] on button "edit" at bounding box center [583, 289] width 26 height 26
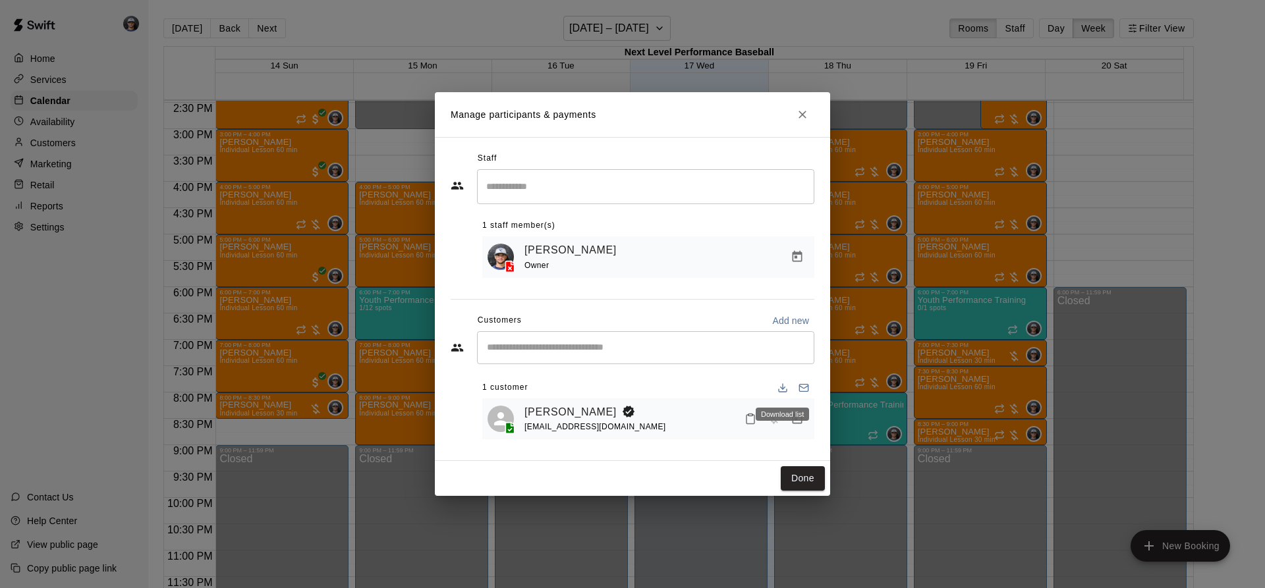
click at [786, 420] on div "Download list" at bounding box center [781, 414] width 53 height 13
click at [792, 418] on div "Download list" at bounding box center [781, 414] width 53 height 13
click at [799, 424] on icon "Manage bookings & payment" at bounding box center [796, 418] width 13 height 13
click at [797, 418] on body "Home Services Calendar Availability Customers Marketing Retail Reports Settings…" at bounding box center [632, 304] width 1265 height 609
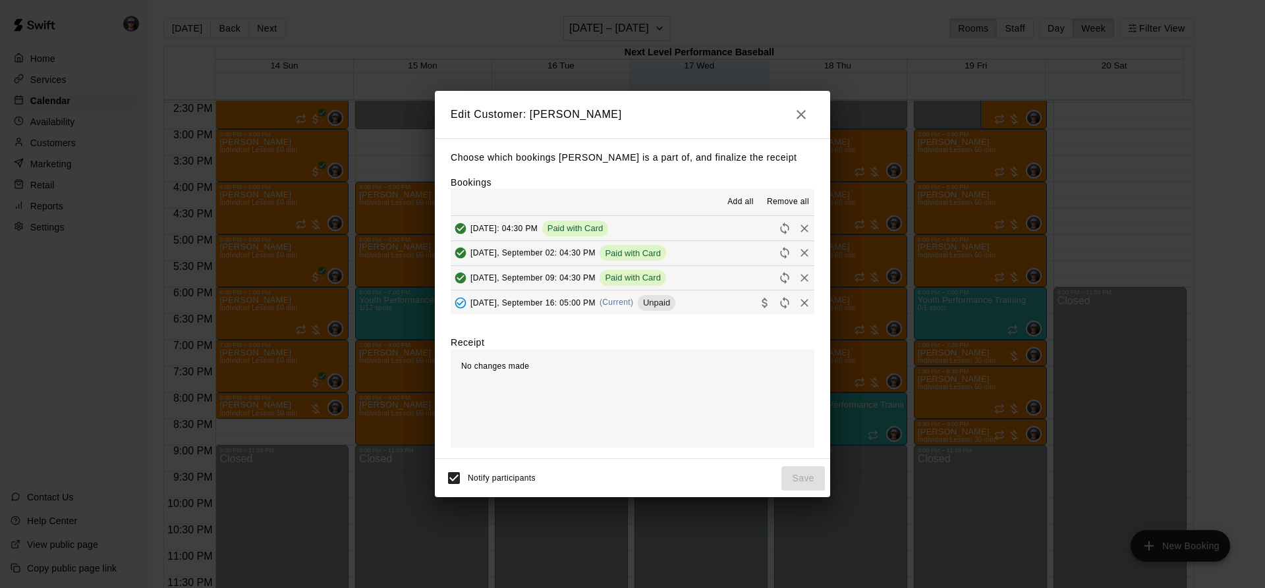
click at [597, 312] on div "[DATE], September 16: 05:00 PM (Current) Unpaid" at bounding box center [563, 303] width 225 height 20
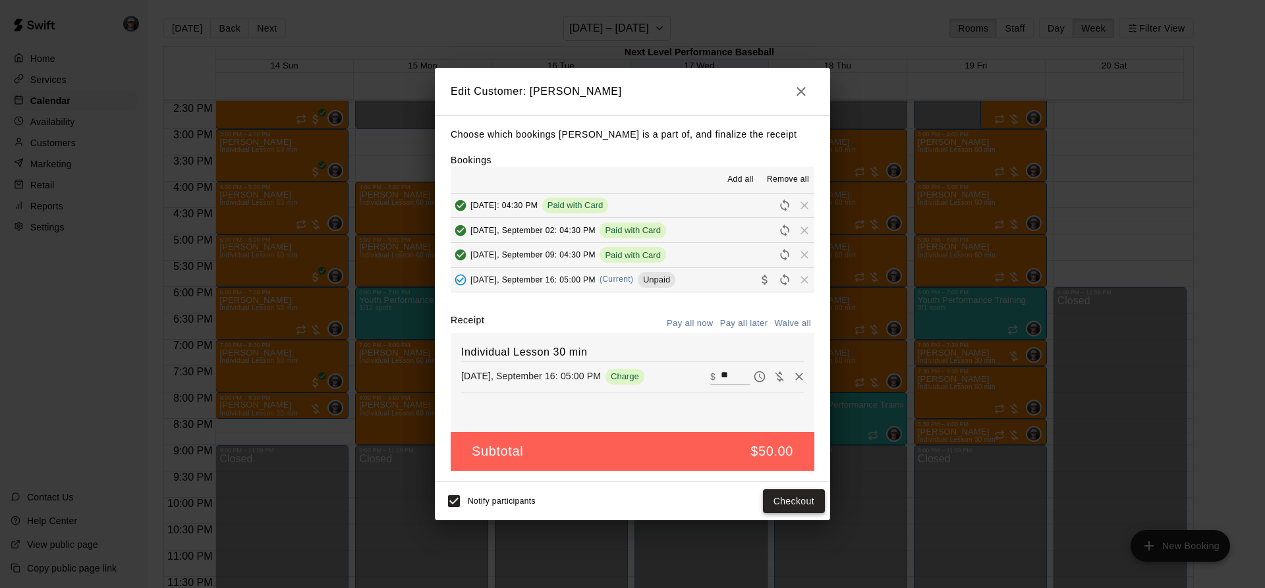
click at [788, 496] on button "Checkout" at bounding box center [794, 501] width 62 height 24
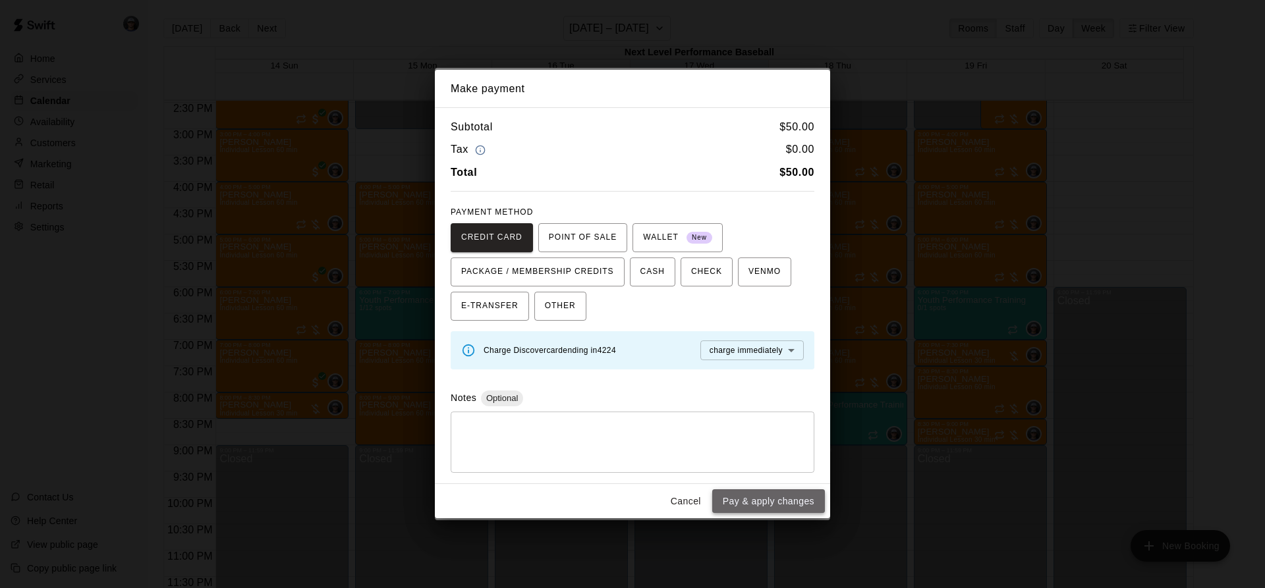
click at [757, 501] on button "Pay & apply changes" at bounding box center [768, 501] width 113 height 24
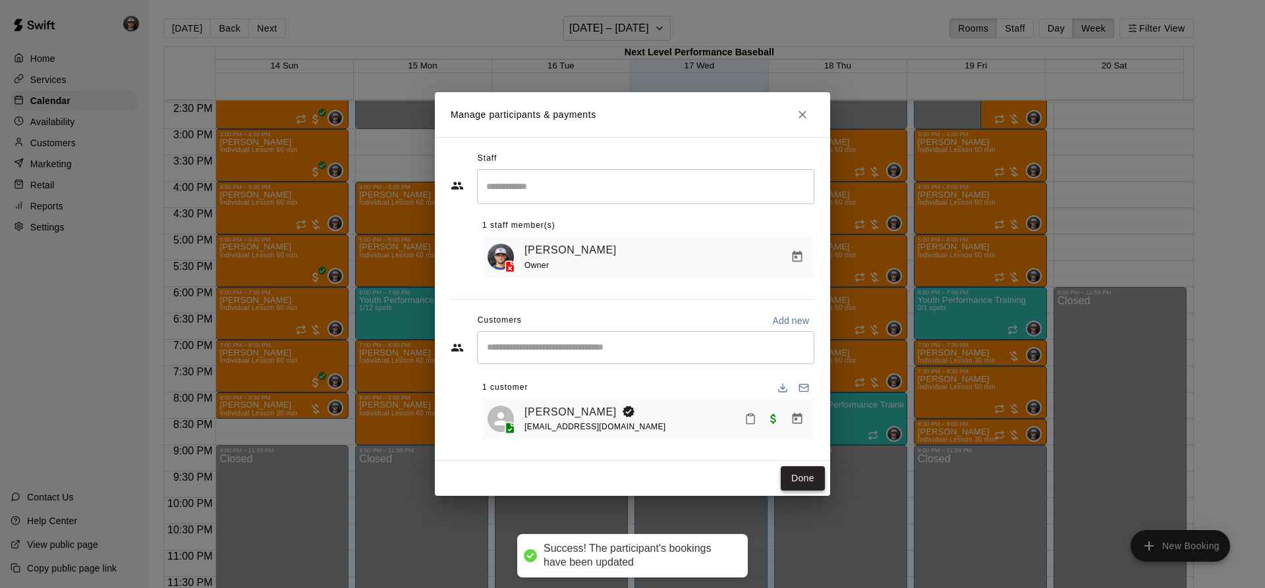
click at [781, 489] on div "Done" at bounding box center [632, 478] width 395 height 35
click at [789, 479] on button "Done" at bounding box center [803, 478] width 44 height 24
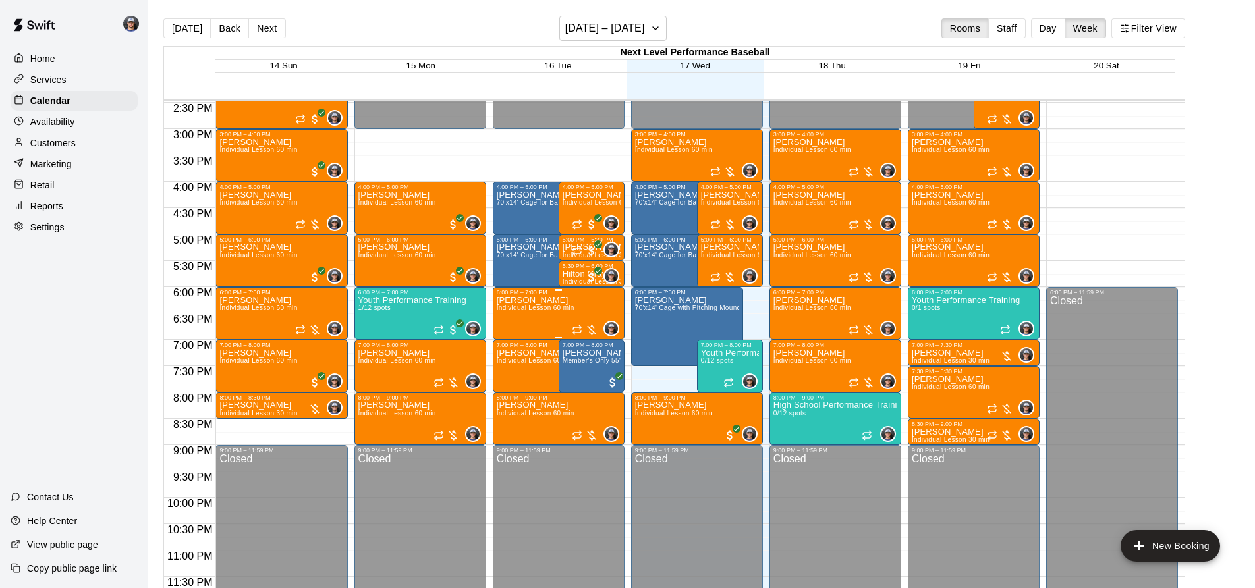
click at [555, 317] on div "[PERSON_NAME] Individual Lesson 60 min" at bounding box center [536, 590] width 78 height 588
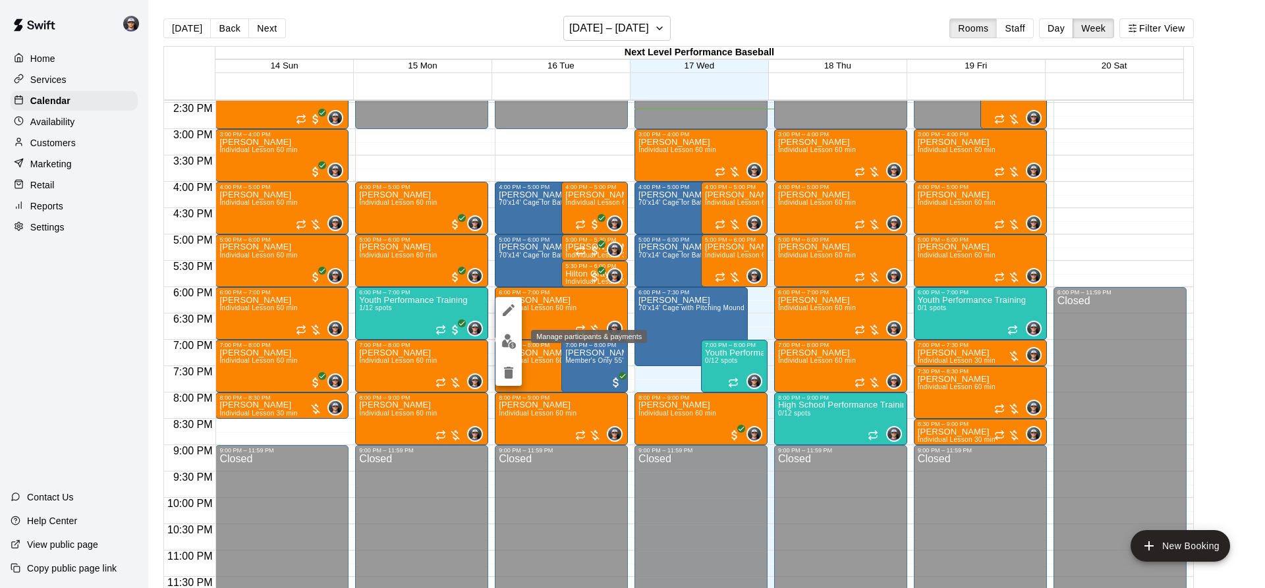
click at [503, 336] on img "edit" at bounding box center [508, 341] width 15 height 15
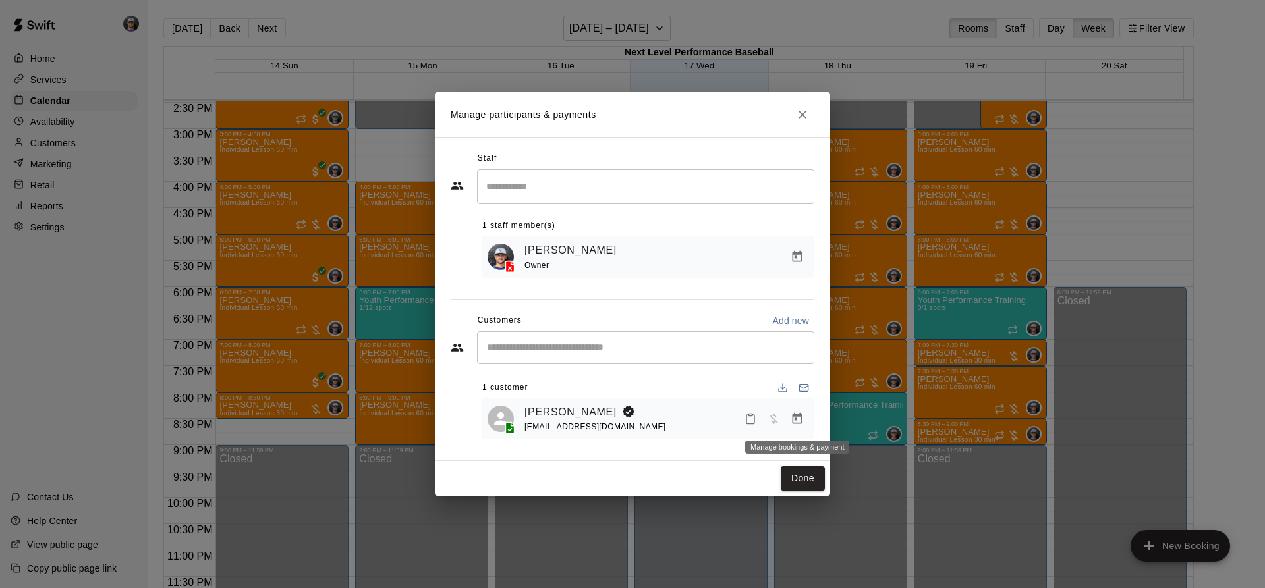
click at [796, 416] on icon "Manage bookings & payment" at bounding box center [797, 418] width 10 height 11
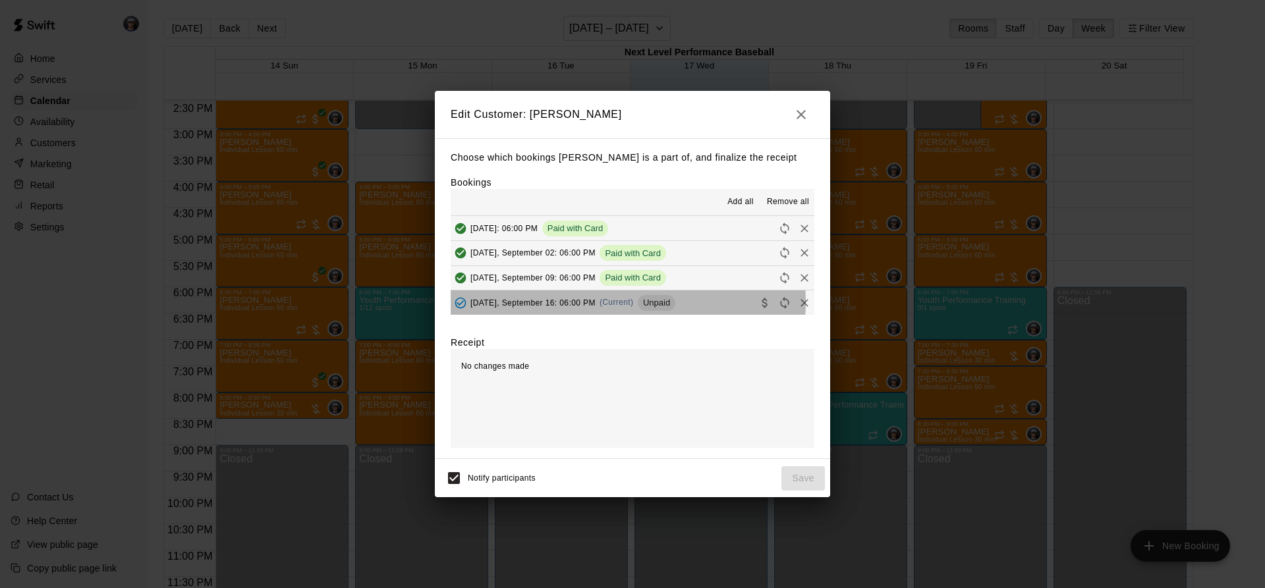
click at [610, 303] on span "(Current)" at bounding box center [616, 302] width 34 height 9
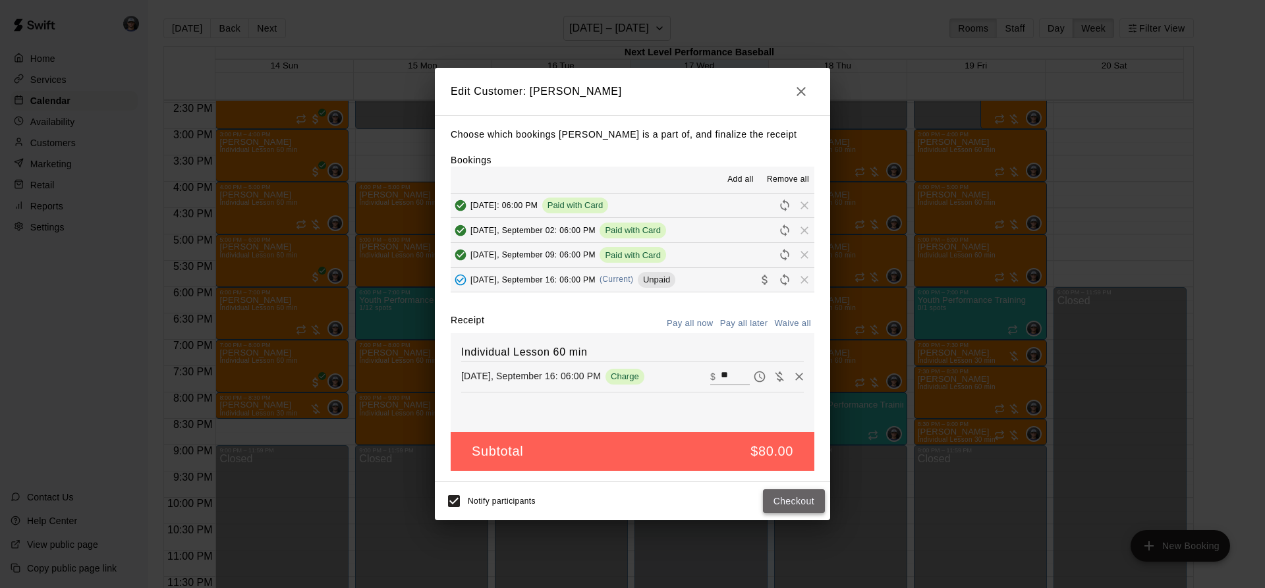
click at [795, 506] on button "Checkout" at bounding box center [794, 501] width 62 height 24
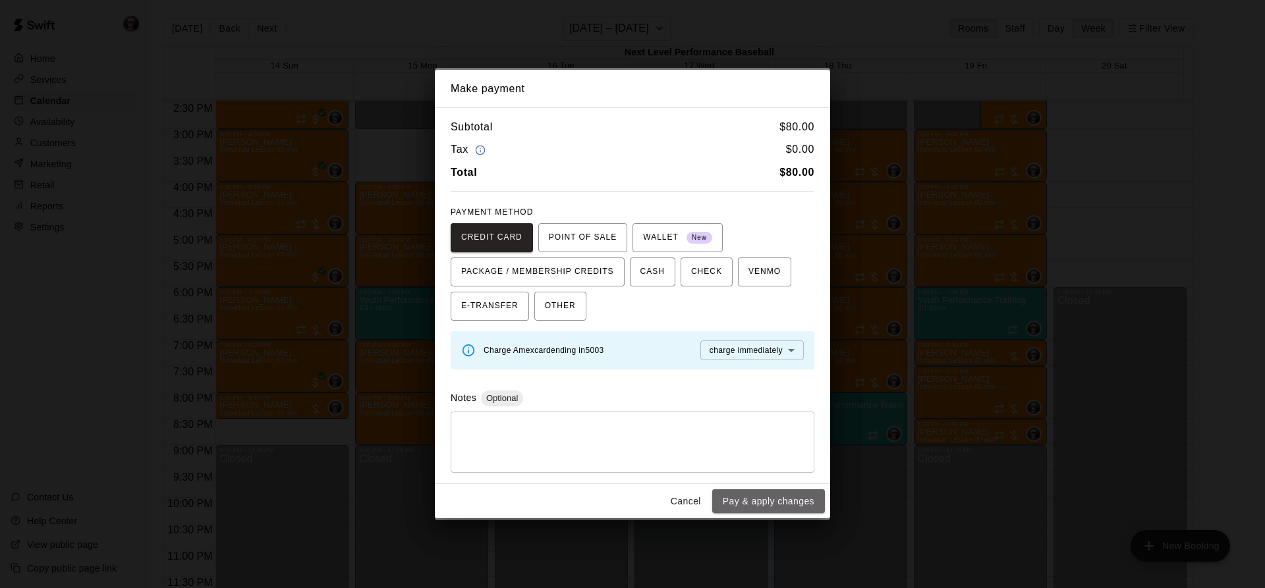
click at [790, 508] on button "Pay & apply changes" at bounding box center [768, 501] width 113 height 24
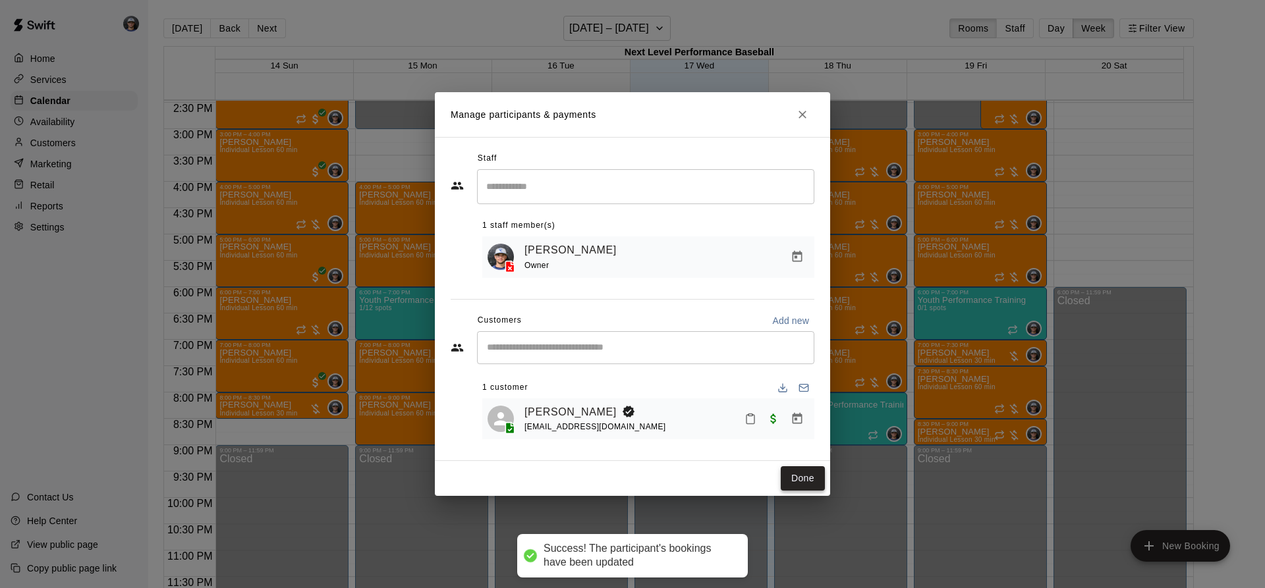
click at [792, 474] on button "Done" at bounding box center [803, 478] width 44 height 24
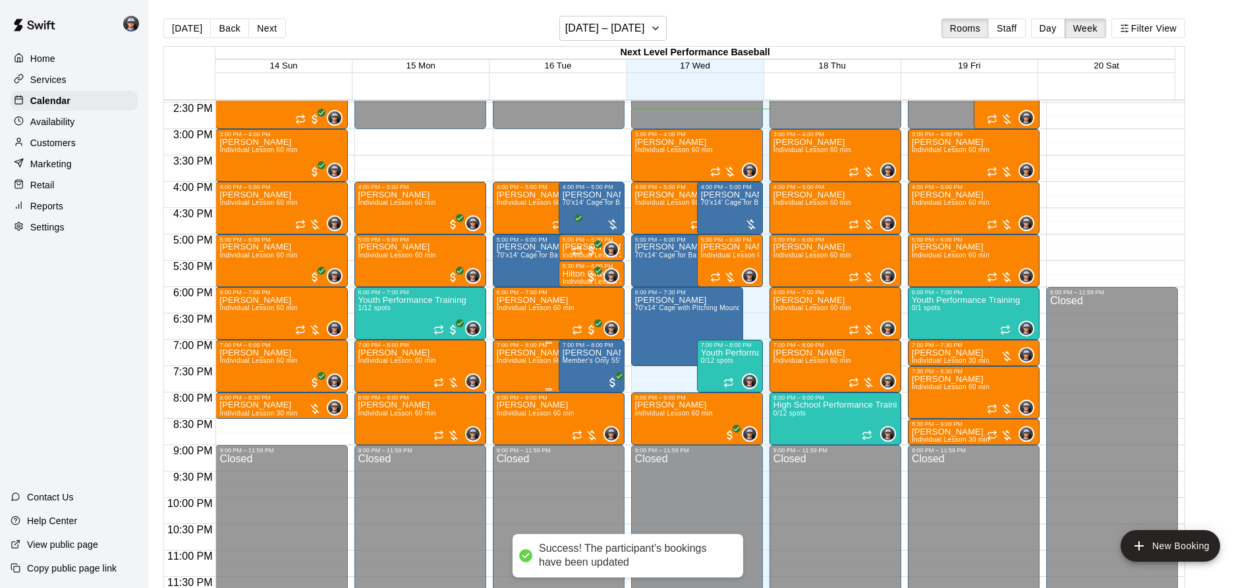
click at [512, 359] on span "Individual Lesson 60 min" at bounding box center [536, 360] width 78 height 7
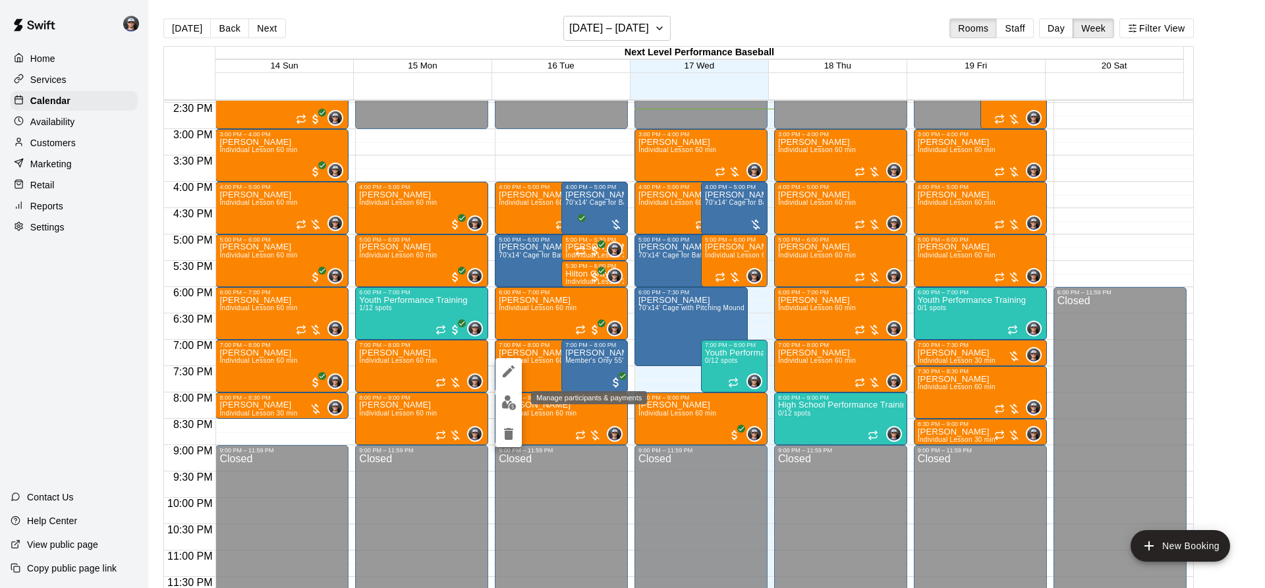
click at [508, 397] on img "edit" at bounding box center [508, 402] width 15 height 15
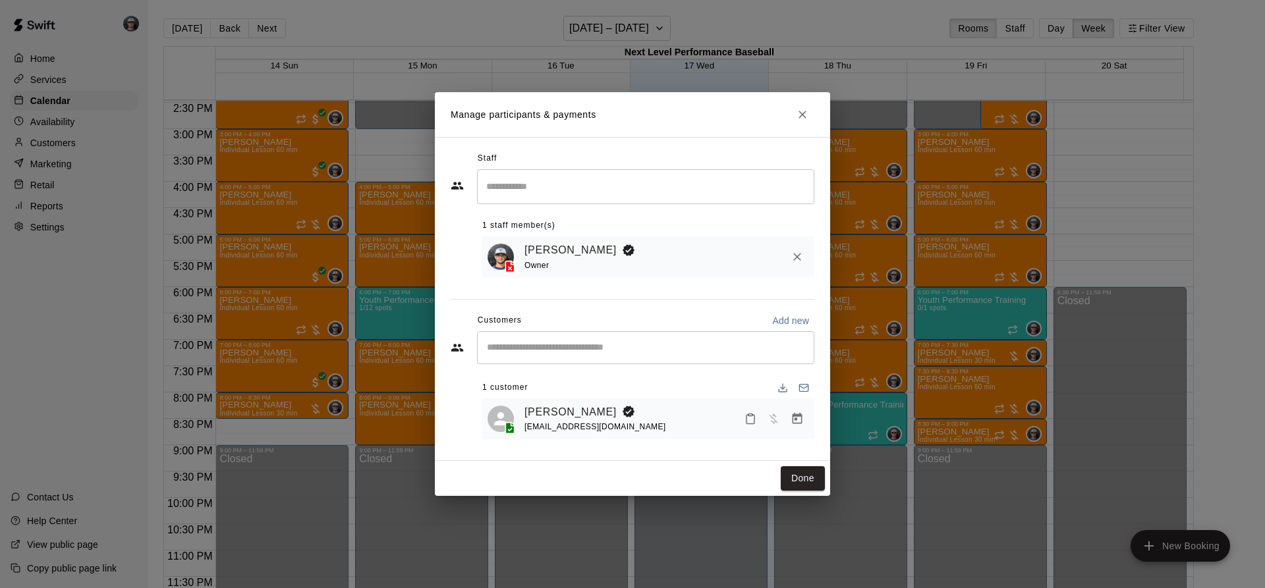
click at [817, 418] on div "Staff ​ 1 staff member(s) [PERSON_NAME] Owner Customers Add new ​ 1 customer [P…" at bounding box center [632, 299] width 395 height 324
click at [806, 422] on div "[PERSON_NAME] [EMAIL_ADDRESS][DOMAIN_NAME]" at bounding box center [648, 418] width 332 height 41
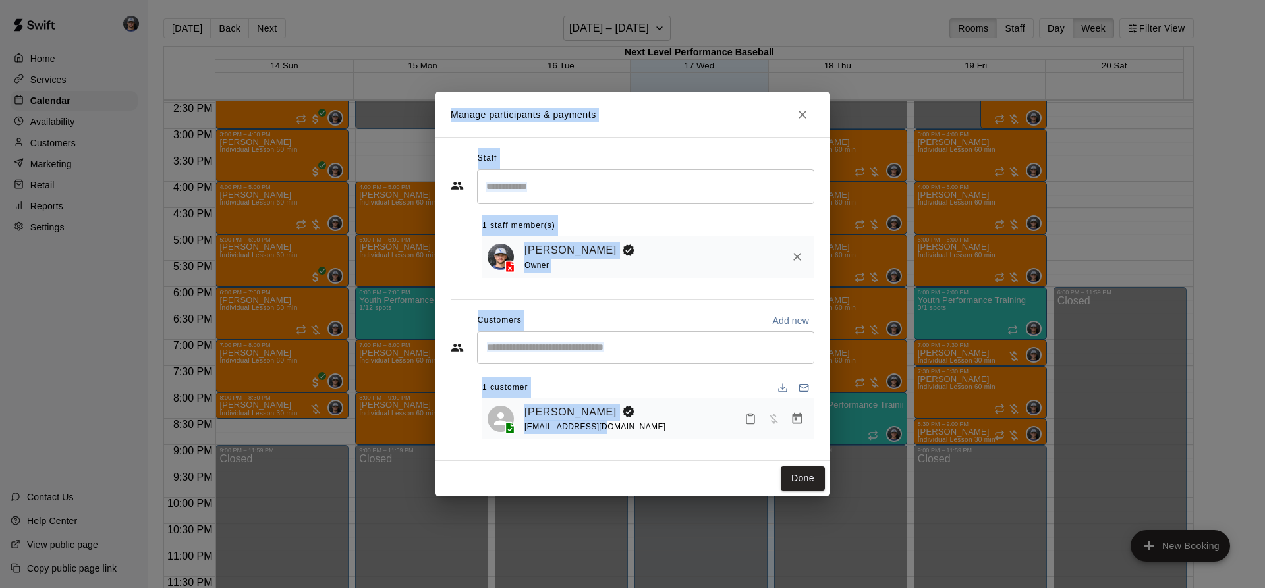
click at [785, 424] on div at bounding box center [774, 419] width 70 height 24
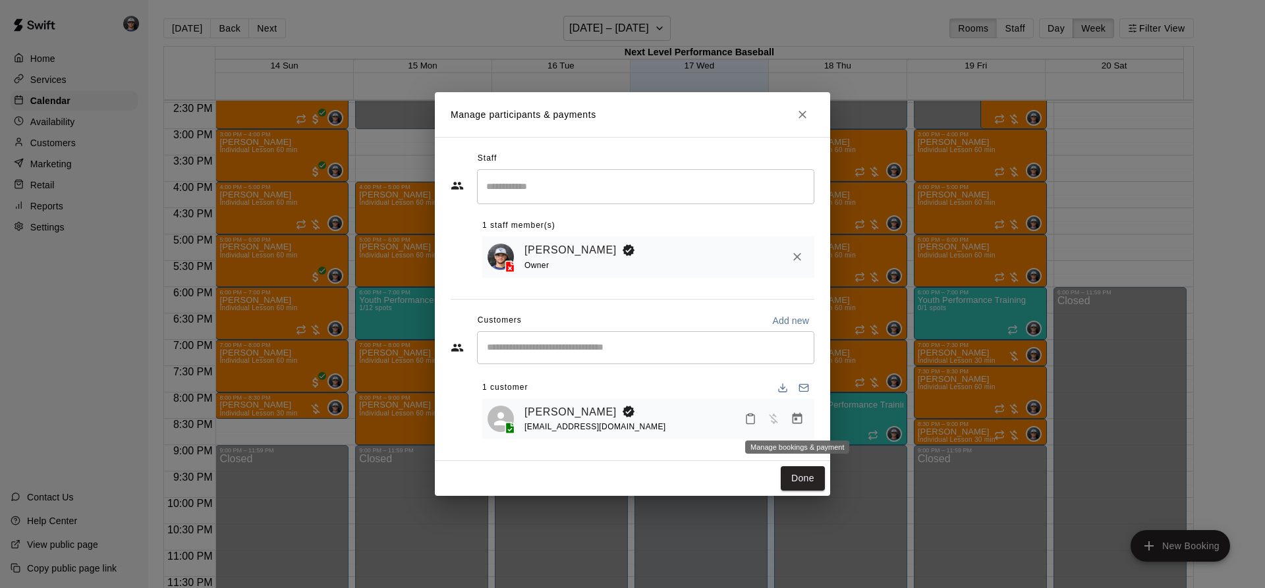
click at [802, 419] on icon "Manage bookings & payment" at bounding box center [796, 418] width 13 height 13
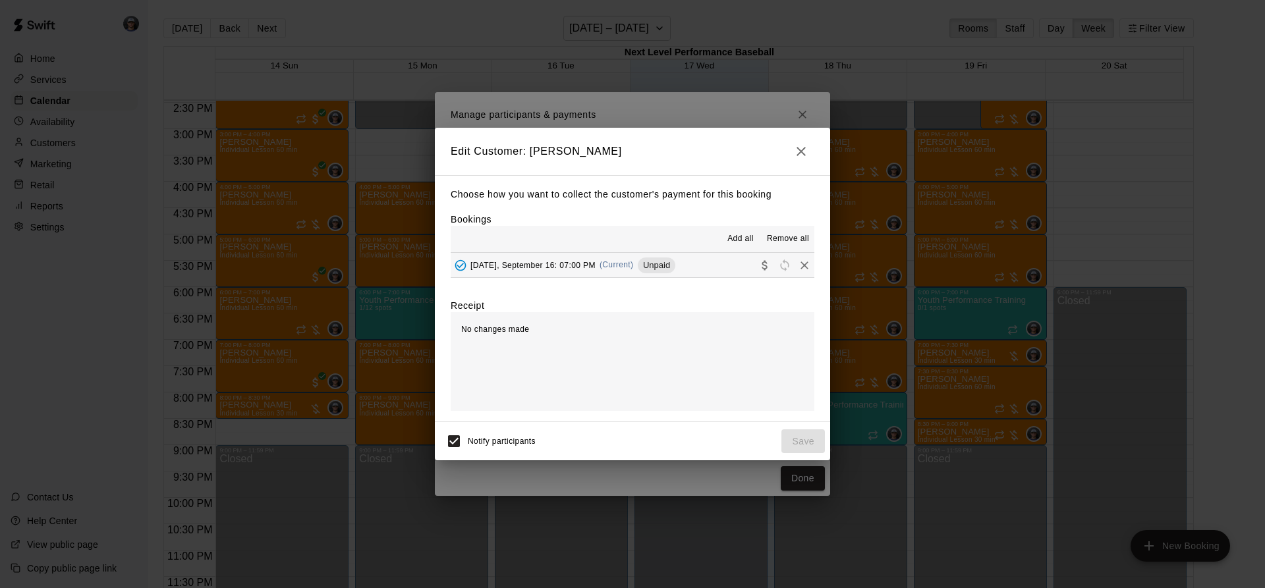
click at [617, 256] on div "[DATE], September 16: 07:00 PM (Current) Unpaid" at bounding box center [563, 266] width 225 height 20
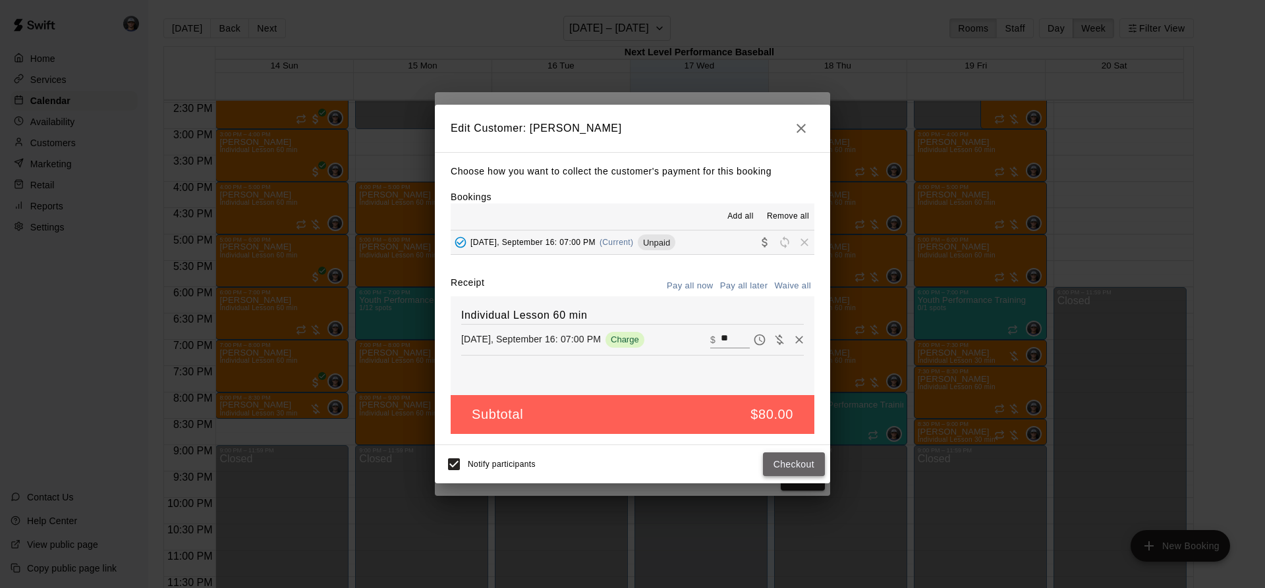
click at [808, 466] on button "Checkout" at bounding box center [794, 464] width 62 height 24
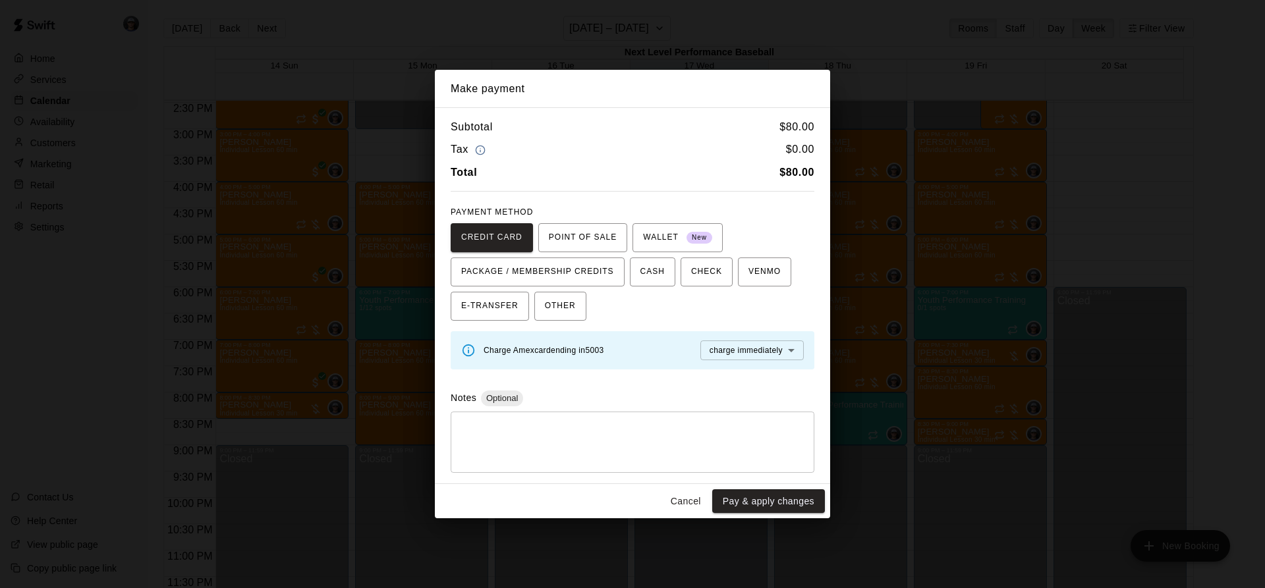
drag, startPoint x: 722, startPoint y: 505, endPoint x: 707, endPoint y: 498, distance: 16.2
click at [695, 501] on div "Cancel Pay & apply changes" at bounding box center [632, 501] width 395 height 35
click at [745, 494] on button "Pay & apply changes" at bounding box center [768, 501] width 113 height 24
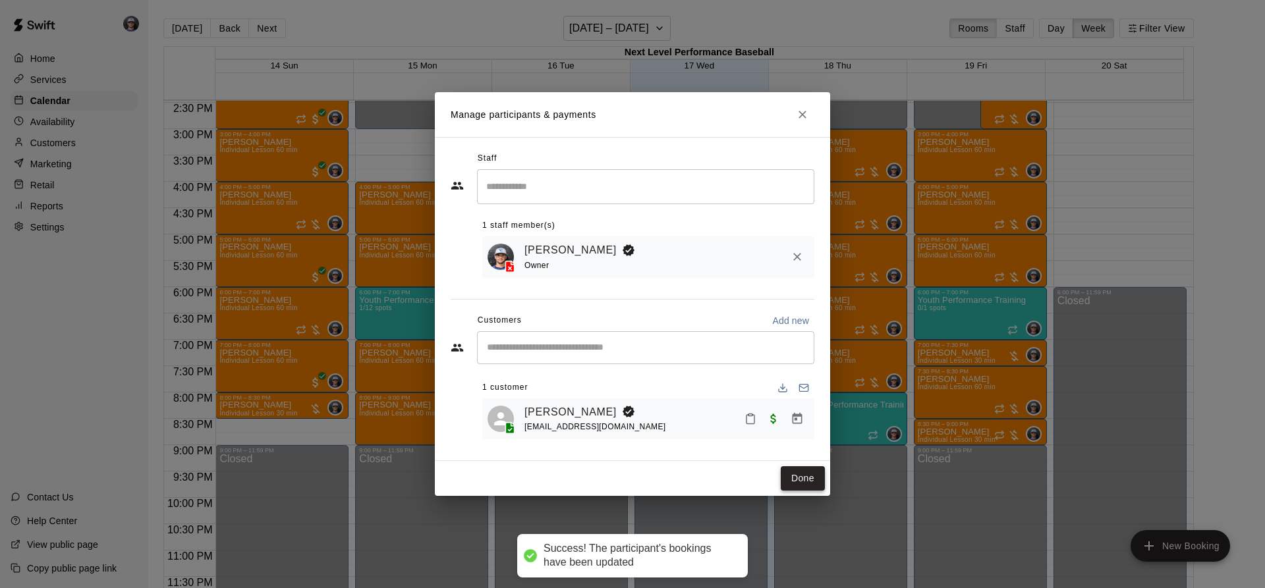
click at [792, 470] on div "Done" at bounding box center [632, 478] width 395 height 35
click at [805, 488] on button "Done" at bounding box center [803, 478] width 44 height 24
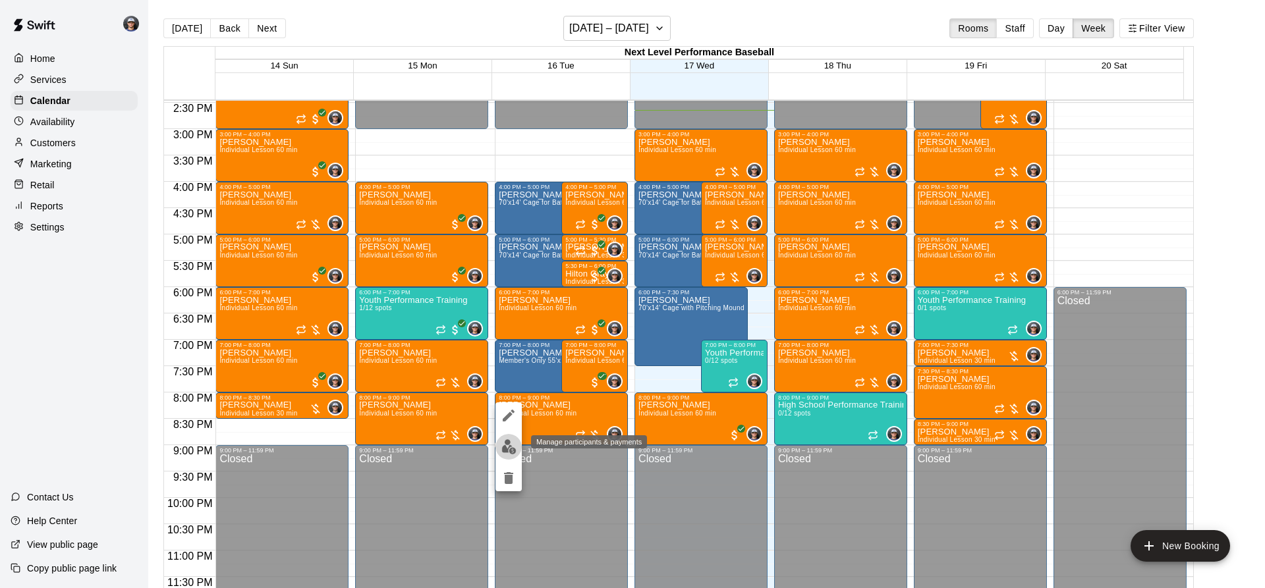
click at [501, 448] on img "edit" at bounding box center [508, 446] width 15 height 15
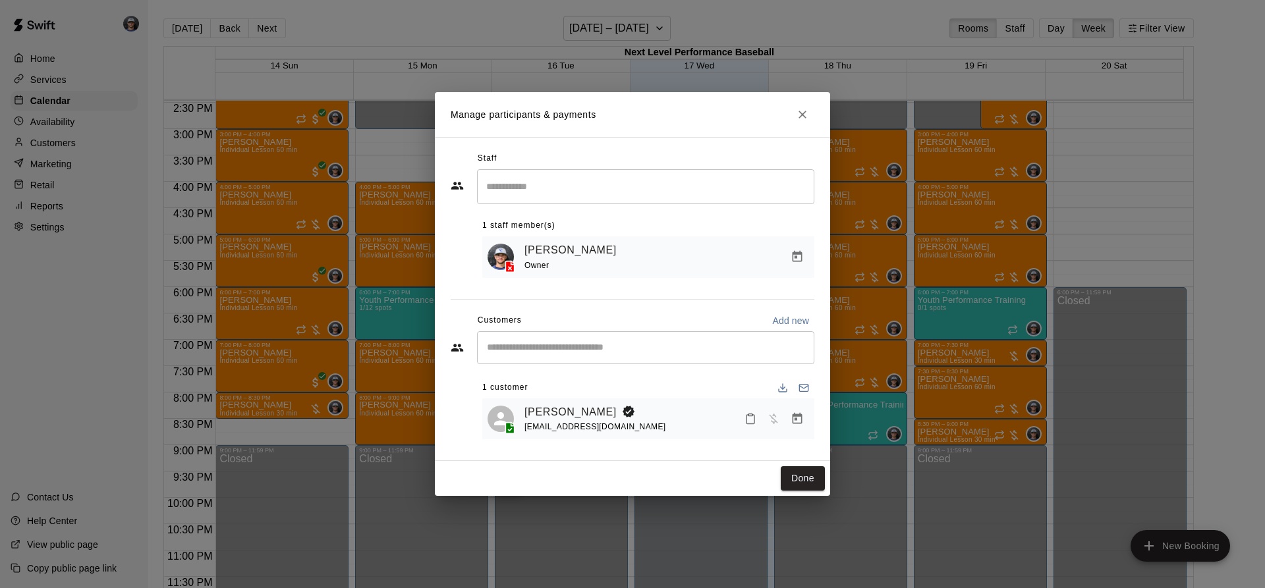
click at [792, 412] on button "Manage bookings & payment" at bounding box center [797, 419] width 24 height 24
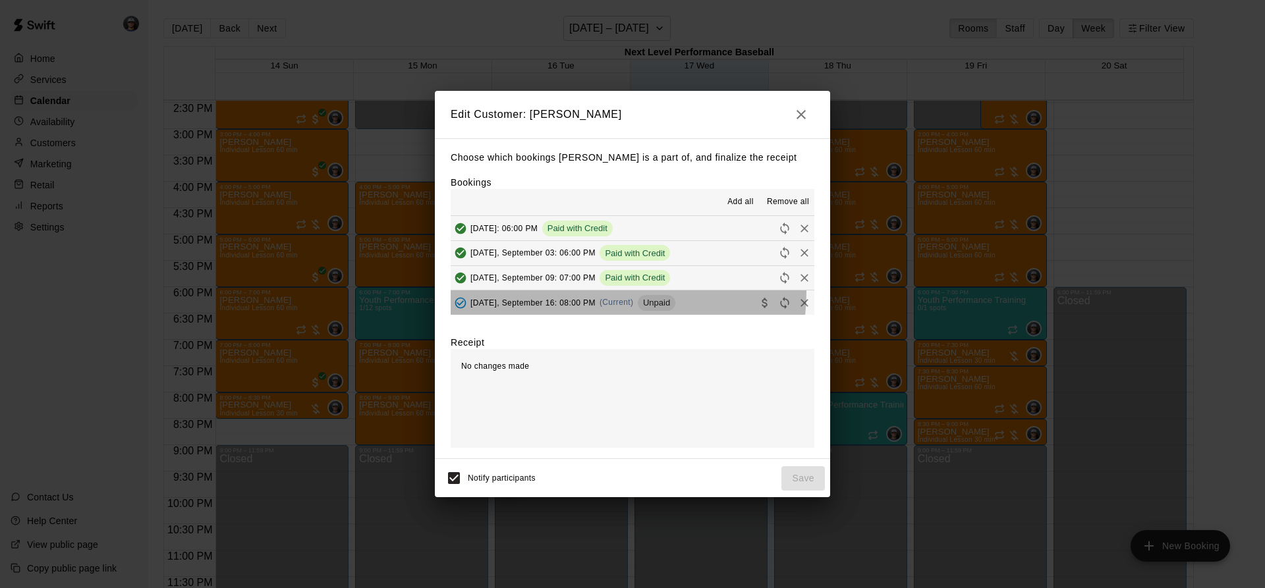
click at [595, 294] on button "[DATE], September 16: 08:00 PM (Current) Unpaid" at bounding box center [633, 302] width 364 height 24
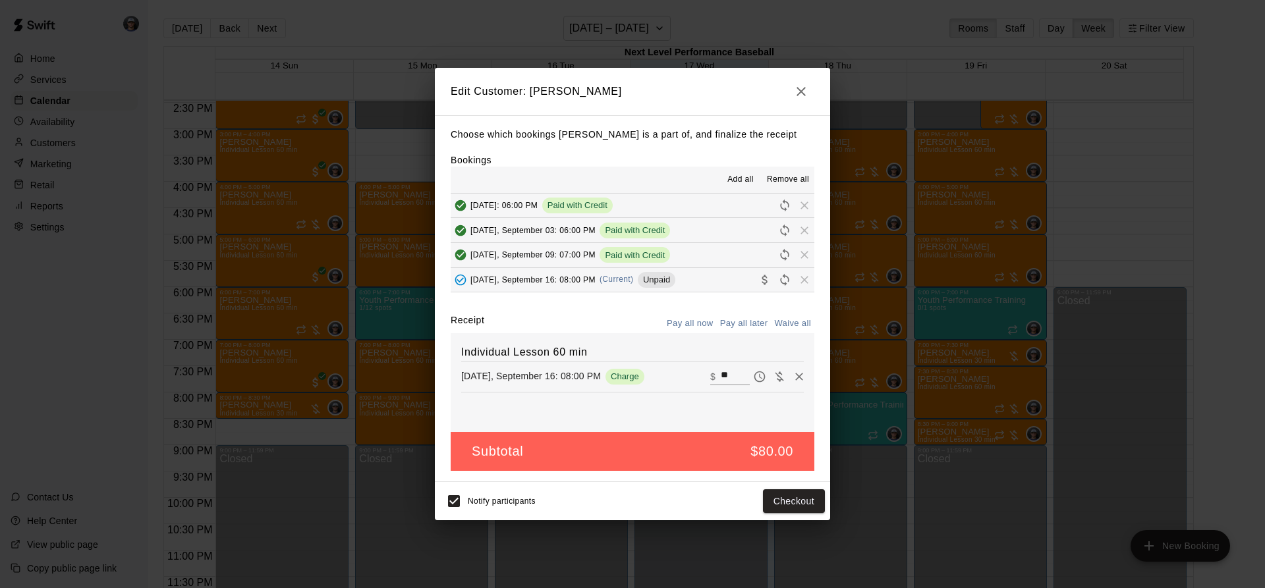
drag, startPoint x: 793, startPoint y: 514, endPoint x: 754, endPoint y: 505, distance: 40.7
click at [754, 505] on div "Notify participants Checkout" at bounding box center [632, 501] width 385 height 28
click at [771, 498] on button "Checkout" at bounding box center [794, 501] width 62 height 24
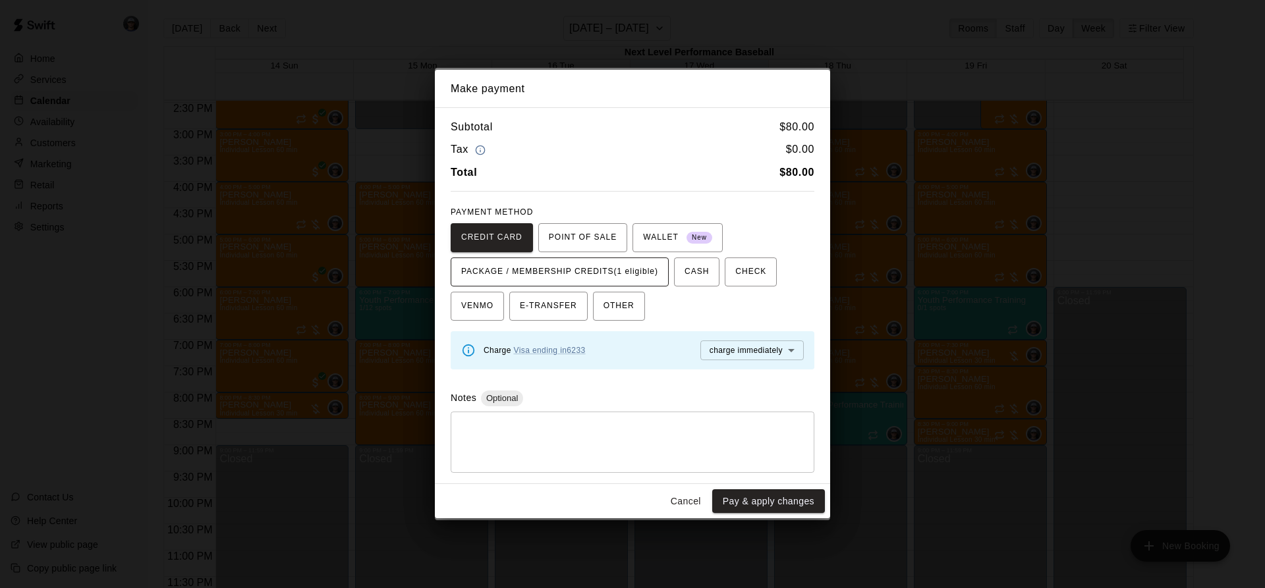
click at [650, 270] on span "PACKAGE / MEMBERSHIP CREDITS (1 eligible)" at bounding box center [559, 271] width 197 height 21
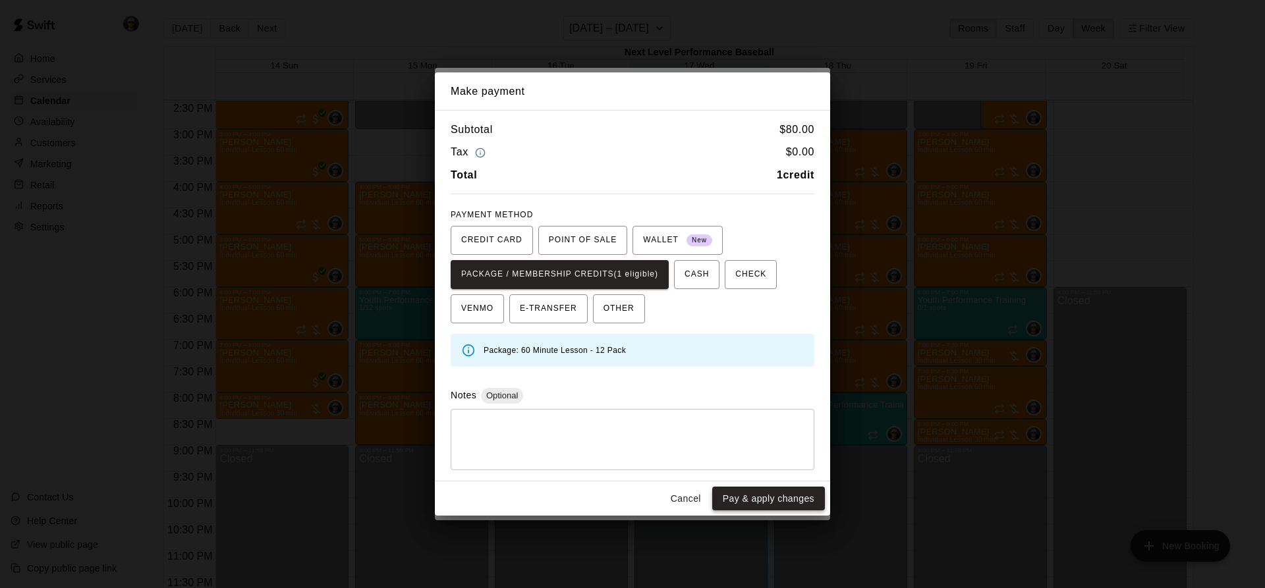
click at [759, 500] on button "Pay & apply changes" at bounding box center [768, 499] width 113 height 24
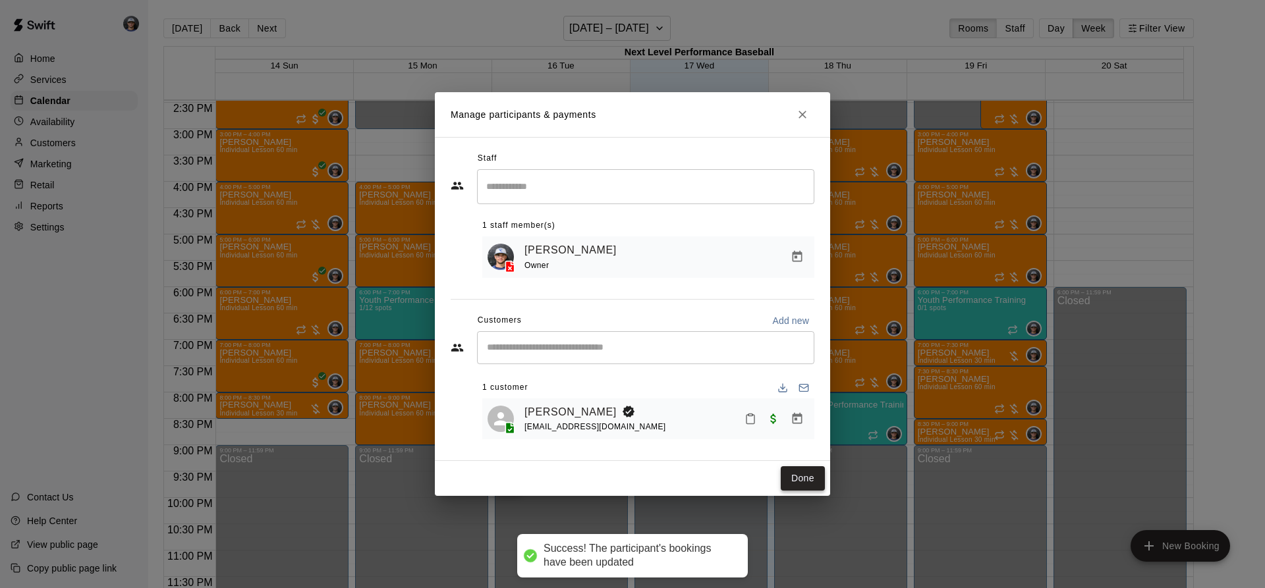
click at [790, 470] on button "Done" at bounding box center [803, 478] width 44 height 24
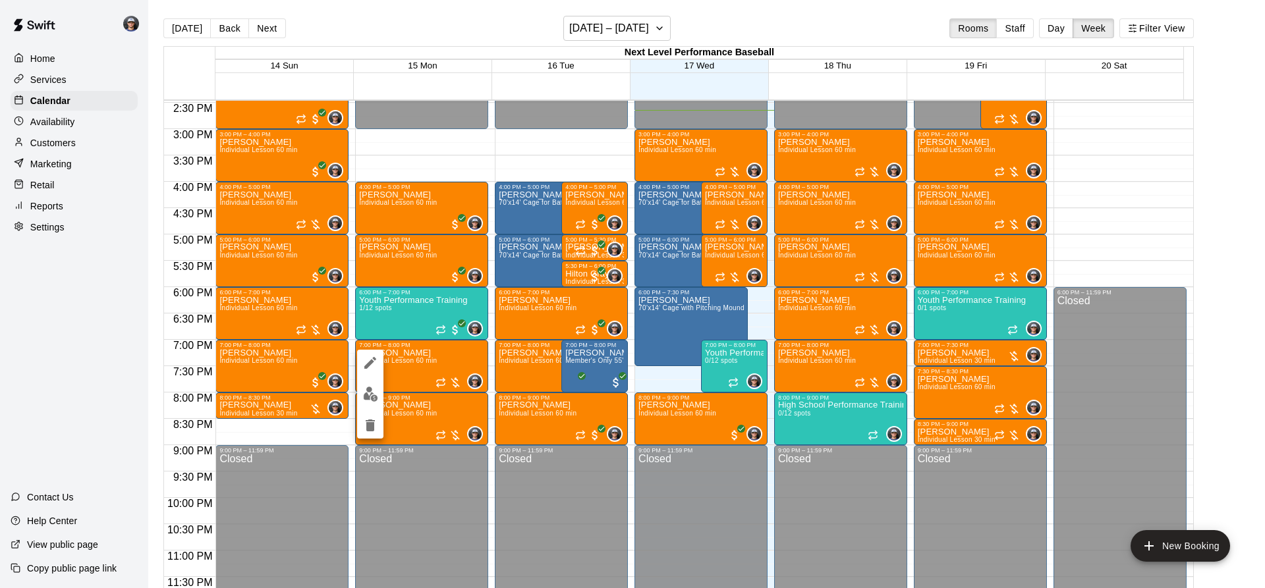
click at [368, 416] on button "delete" at bounding box center [370, 425] width 26 height 26
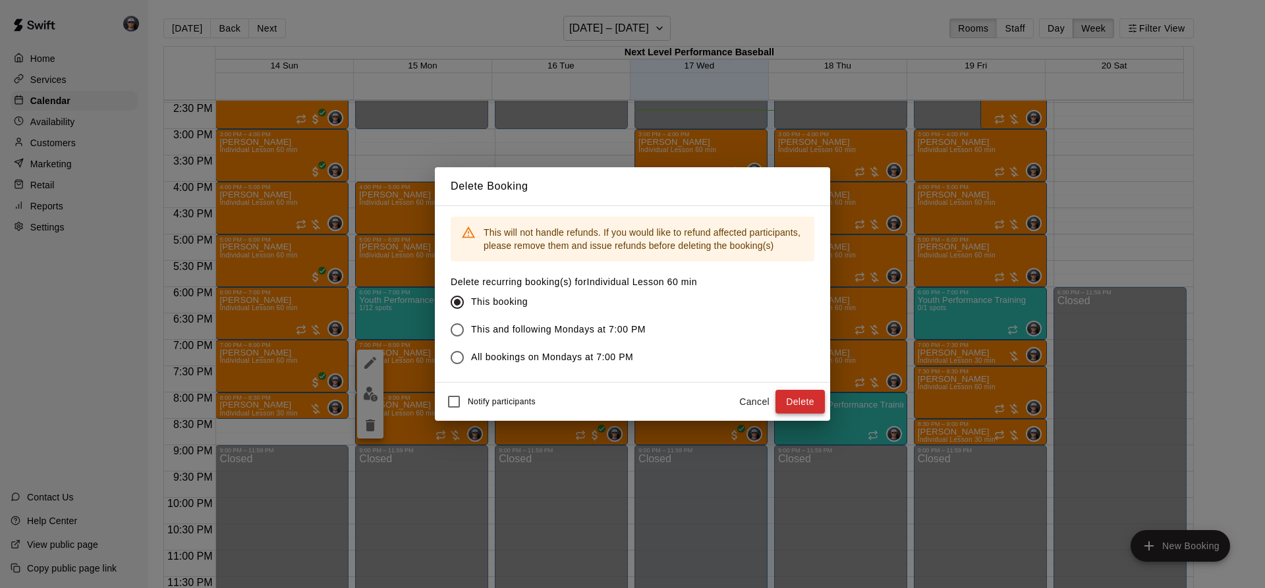
click at [796, 399] on button "Delete" at bounding box center [799, 402] width 49 height 24
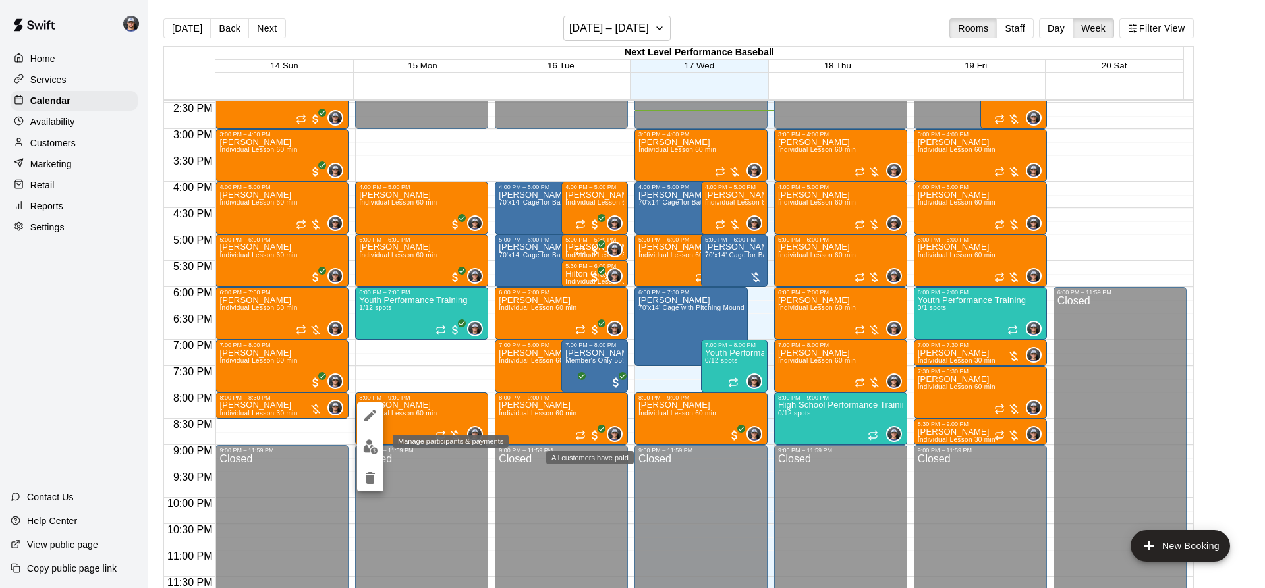
click at [371, 442] on img "edit" at bounding box center [370, 446] width 15 height 15
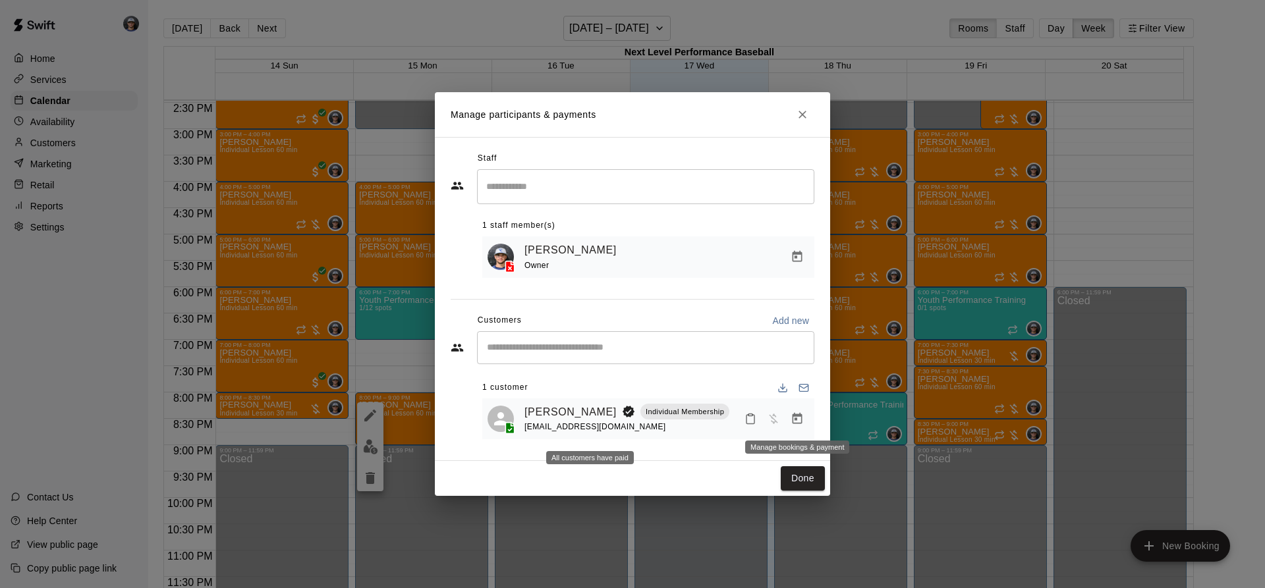
click at [806, 416] on button "Manage bookings & payment" at bounding box center [797, 419] width 24 height 24
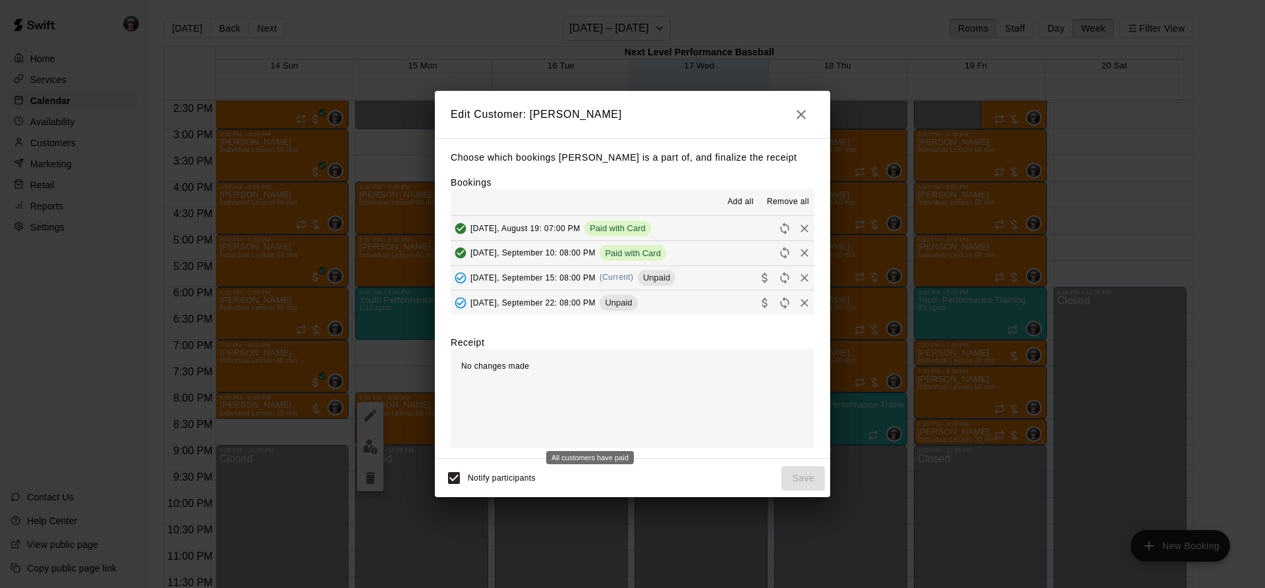
click at [601, 284] on div "[DATE], September 15: 08:00 PM (Current) Unpaid" at bounding box center [563, 278] width 225 height 20
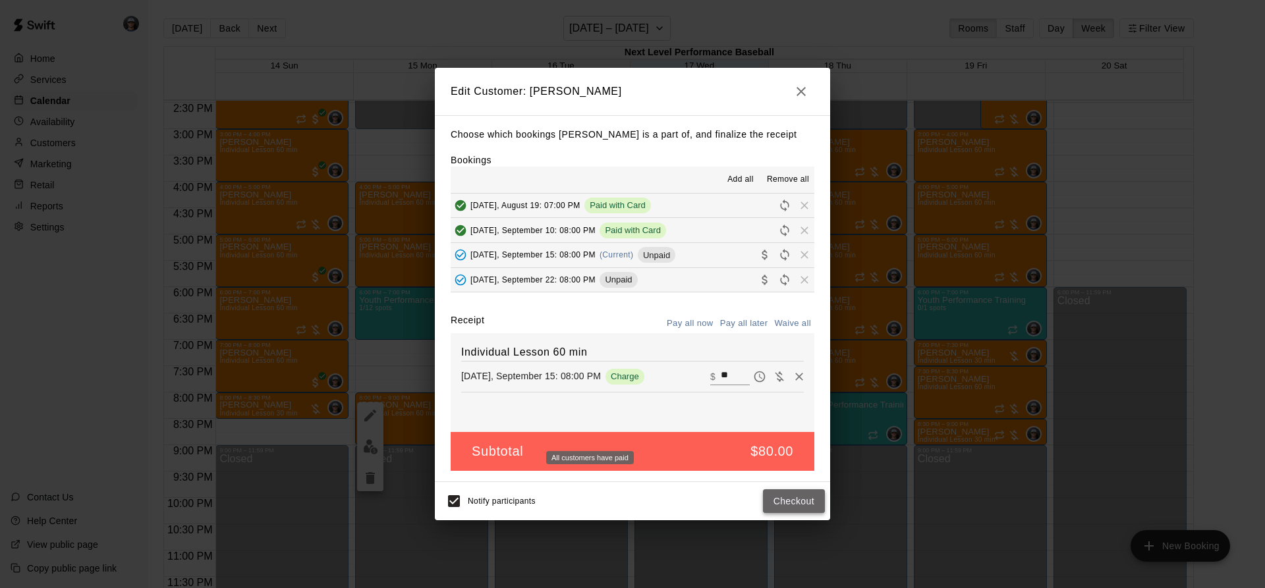
click at [788, 494] on button "Checkout" at bounding box center [794, 501] width 62 height 24
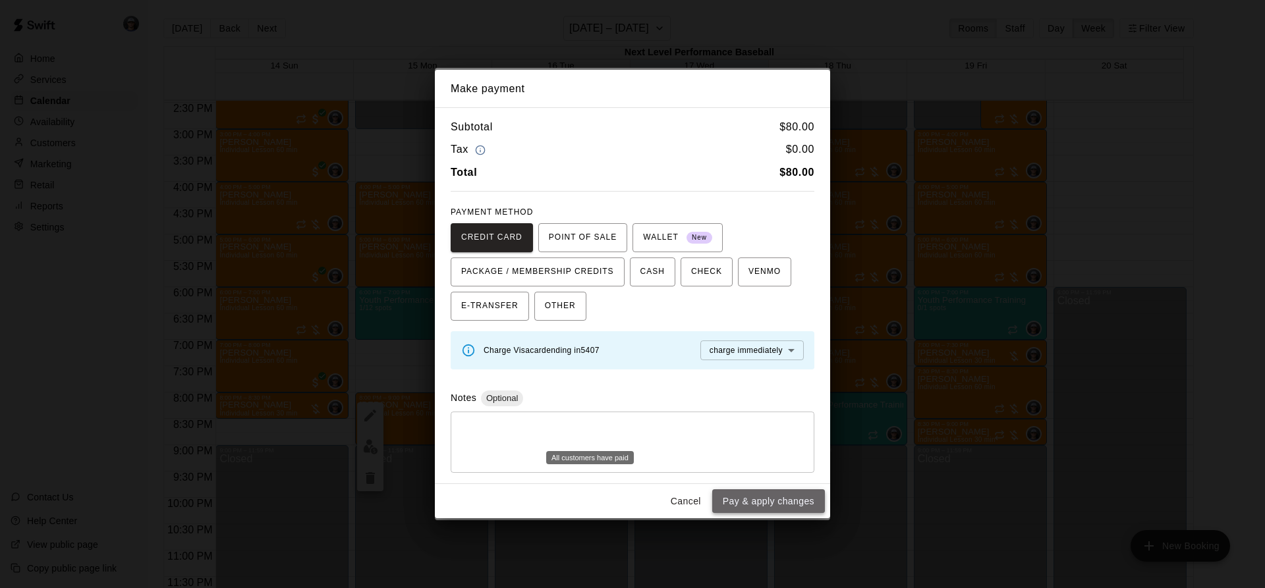
click at [777, 503] on button "Pay & apply changes" at bounding box center [768, 501] width 113 height 24
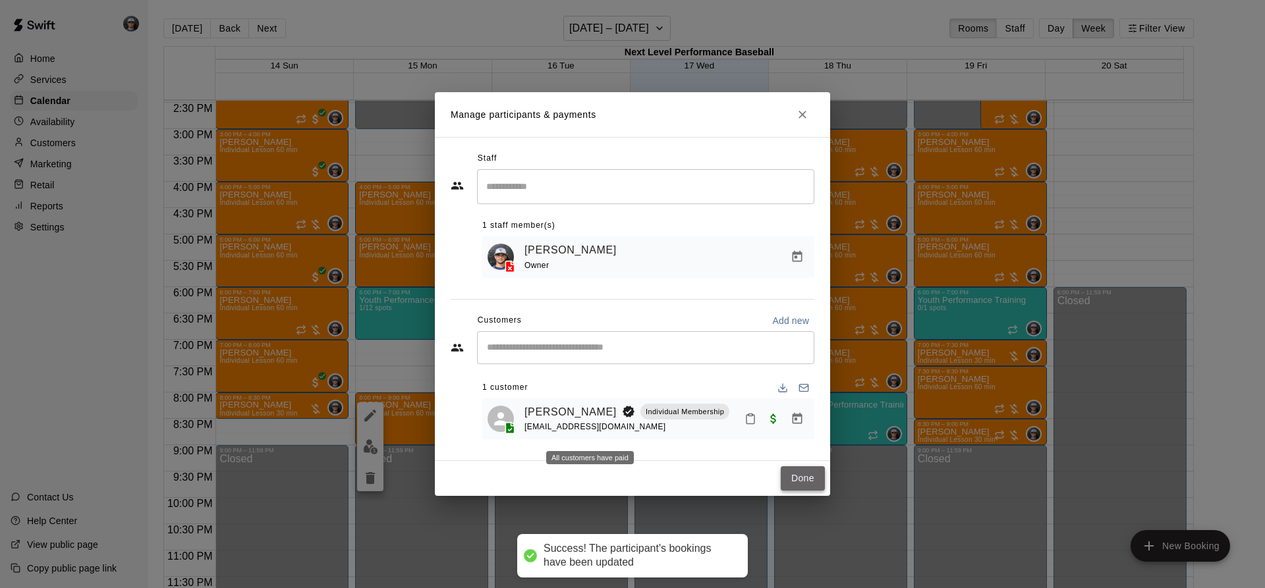
click at [794, 484] on button "Done" at bounding box center [803, 478] width 44 height 24
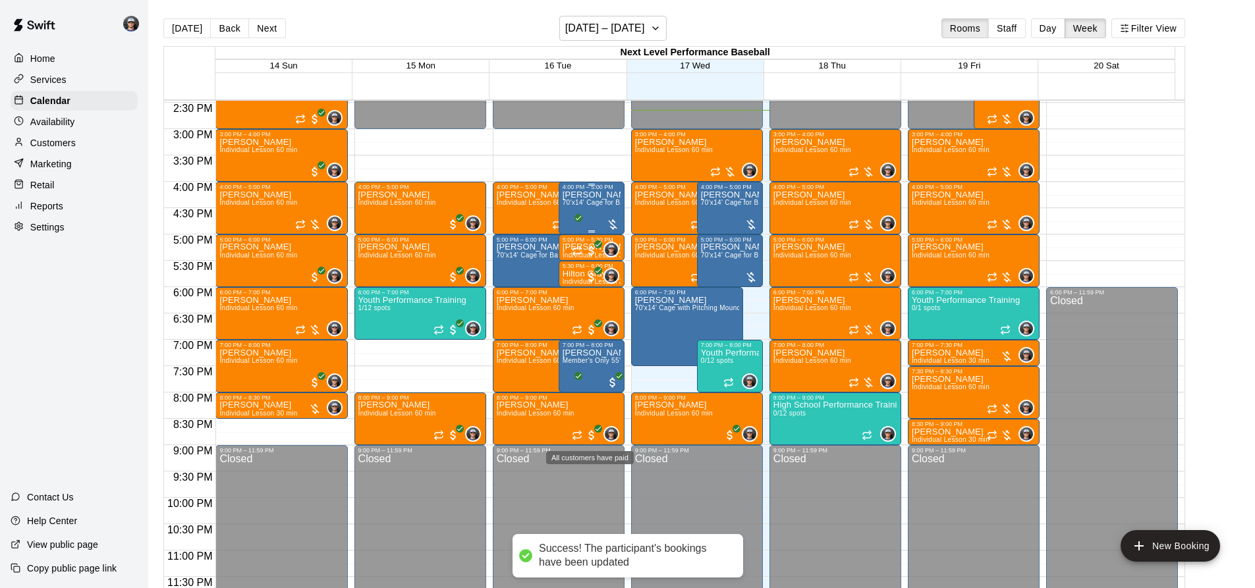
click at [593, 195] on p "[PERSON_NAME]" at bounding box center [591, 195] width 58 height 0
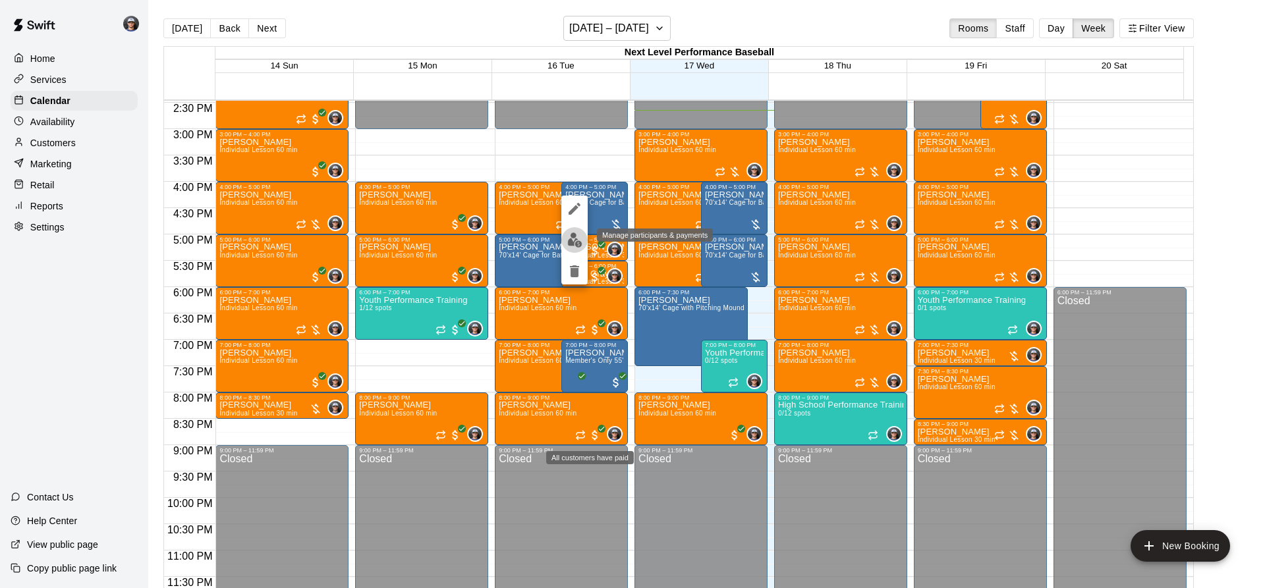
click at [568, 234] on img "edit" at bounding box center [574, 240] width 15 height 15
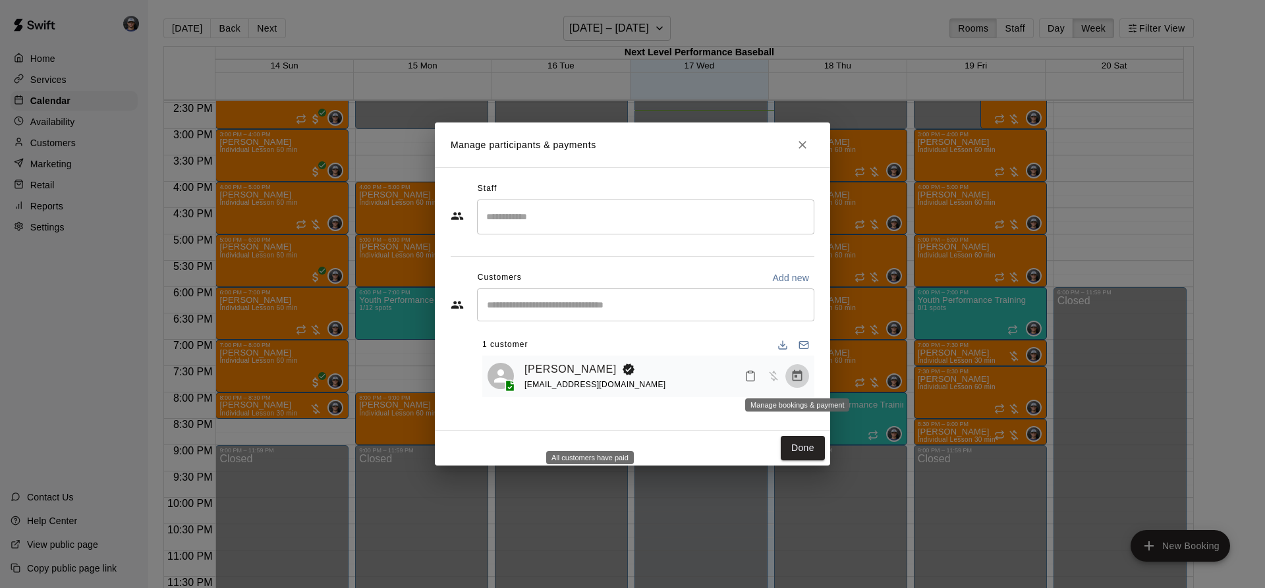
click at [792, 380] on icon "Manage bookings & payment" at bounding box center [796, 376] width 13 height 13
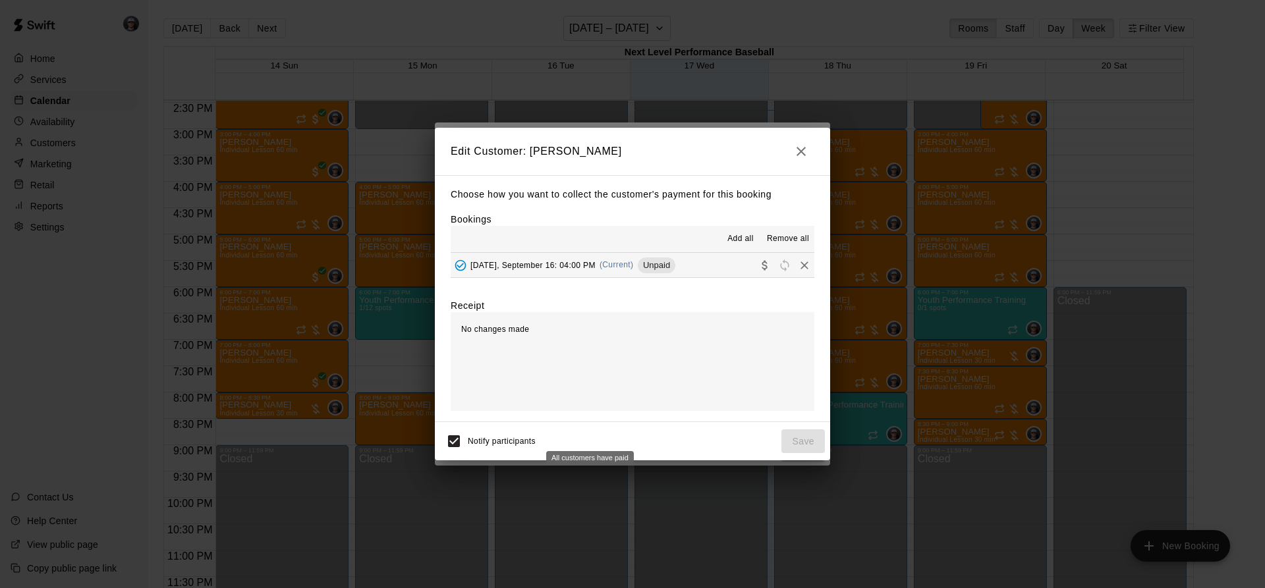
click at [644, 270] on span "Unpaid" at bounding box center [657, 265] width 38 height 10
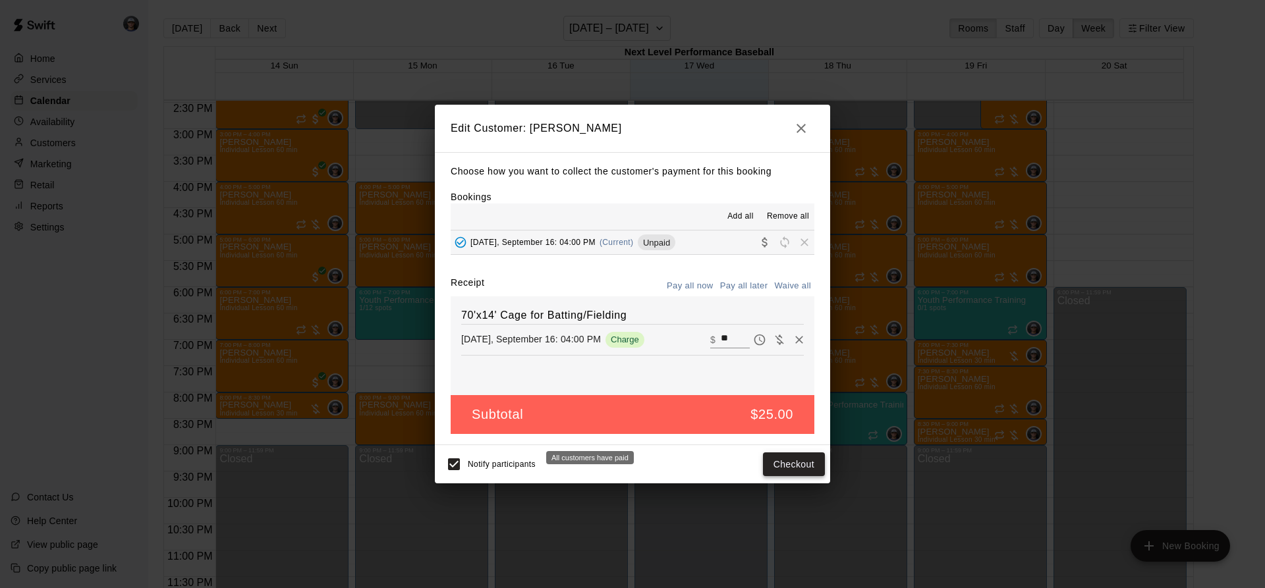
click at [788, 452] on div "Notify participants Checkout" at bounding box center [632, 465] width 385 height 28
click at [788, 458] on button "Checkout" at bounding box center [794, 464] width 62 height 24
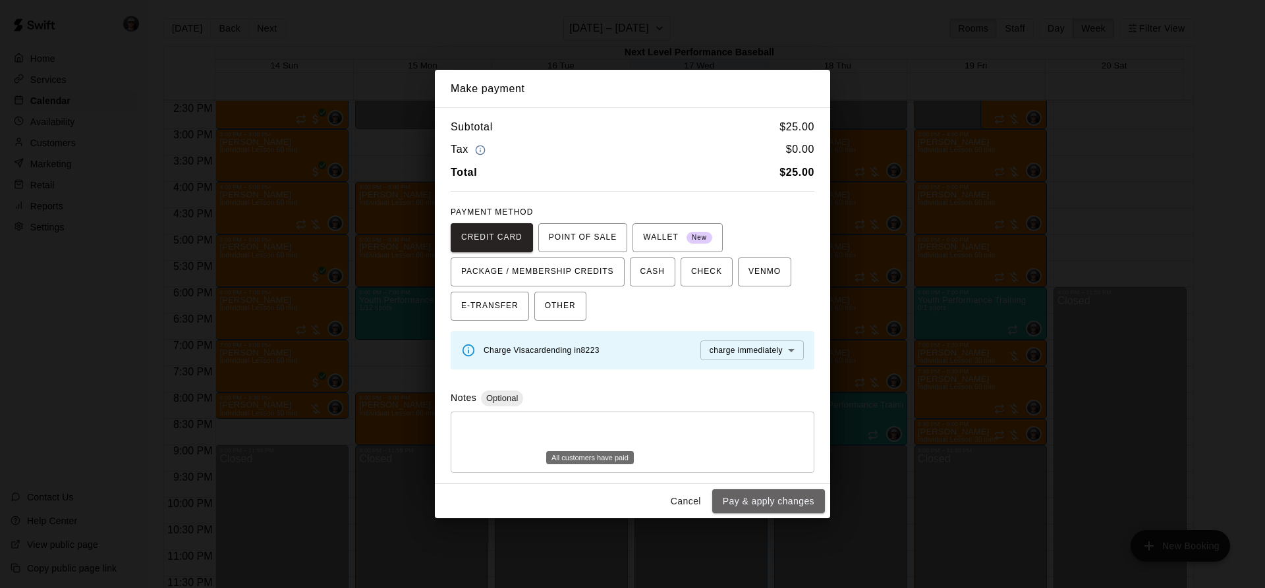
click at [774, 503] on button "Pay & apply changes" at bounding box center [768, 501] width 113 height 24
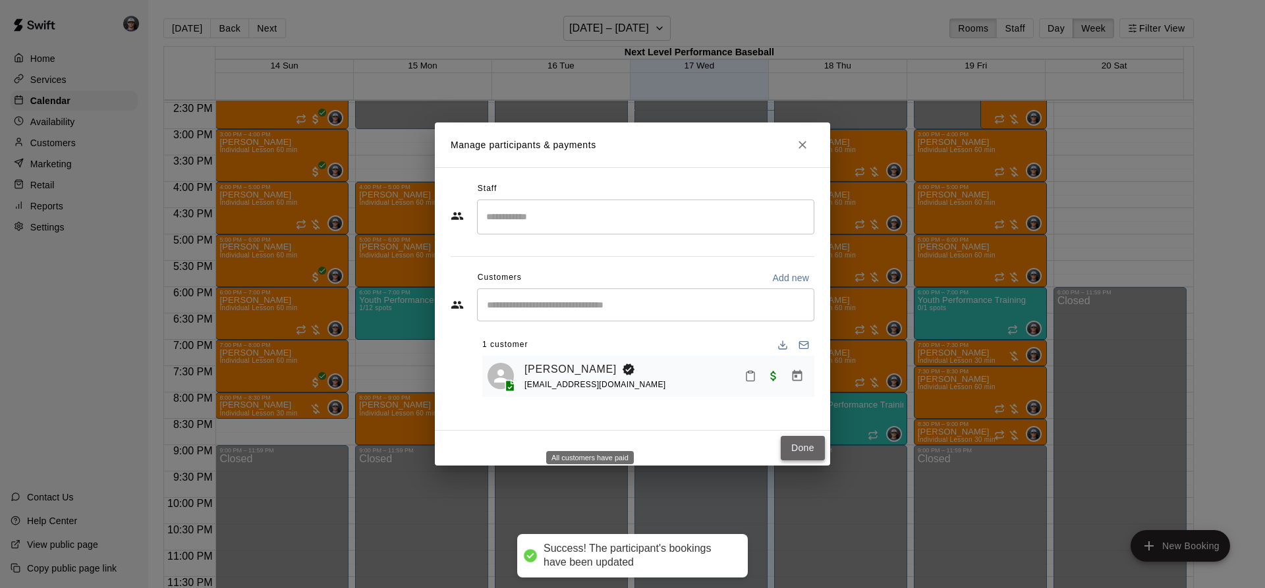
click at [819, 445] on button "Done" at bounding box center [803, 448] width 44 height 24
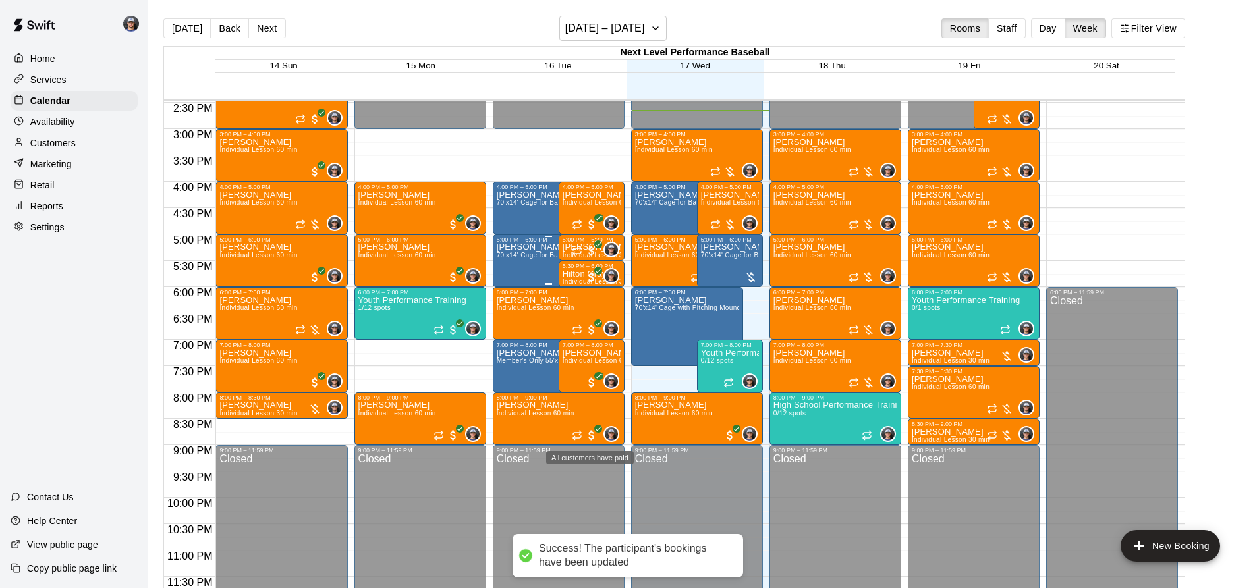
click at [530, 262] on div "[PERSON_NAME] 70'x14' Cage for Batting/Fielding" at bounding box center [548, 537] width 102 height 588
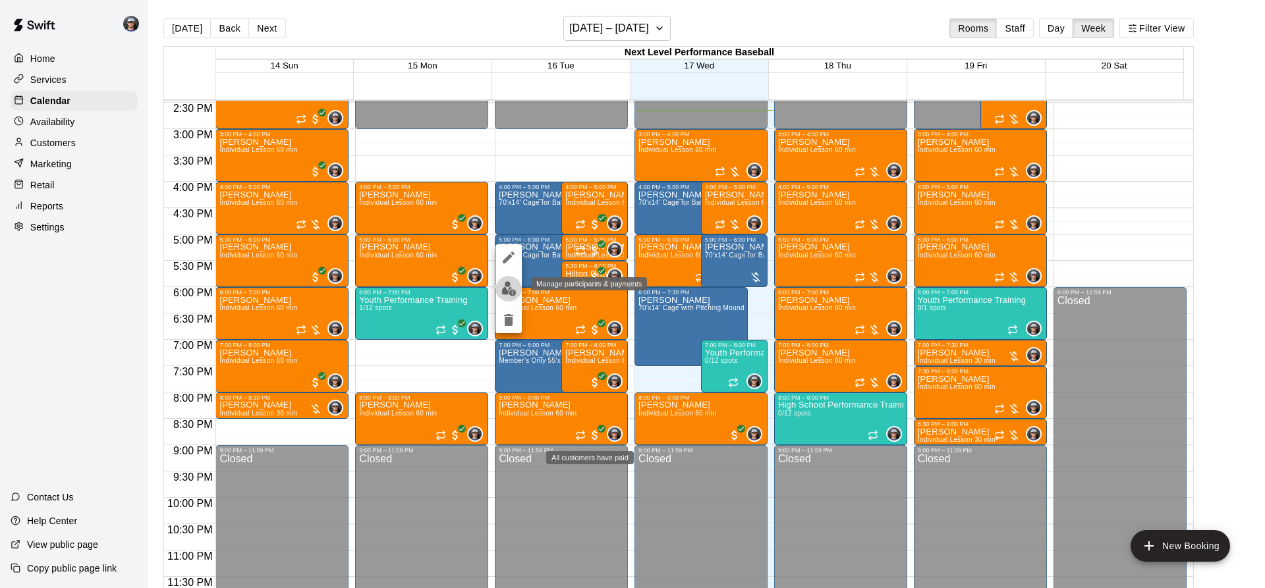
click at [515, 291] on img "edit" at bounding box center [508, 288] width 15 height 15
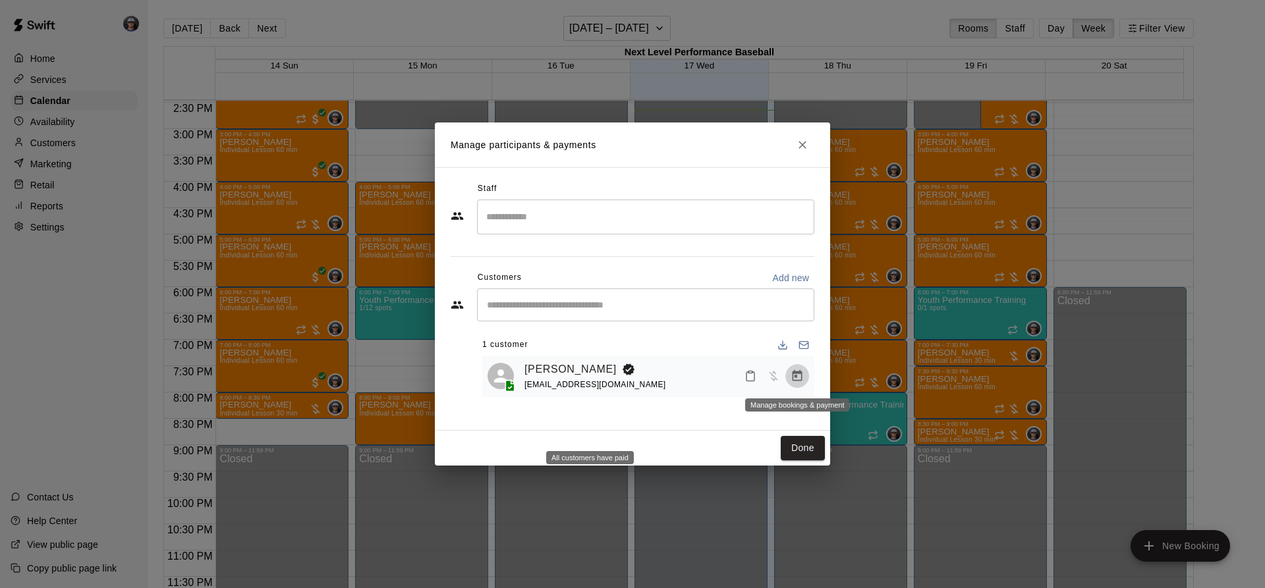
click at [790, 381] on button "Manage bookings & payment" at bounding box center [797, 376] width 24 height 24
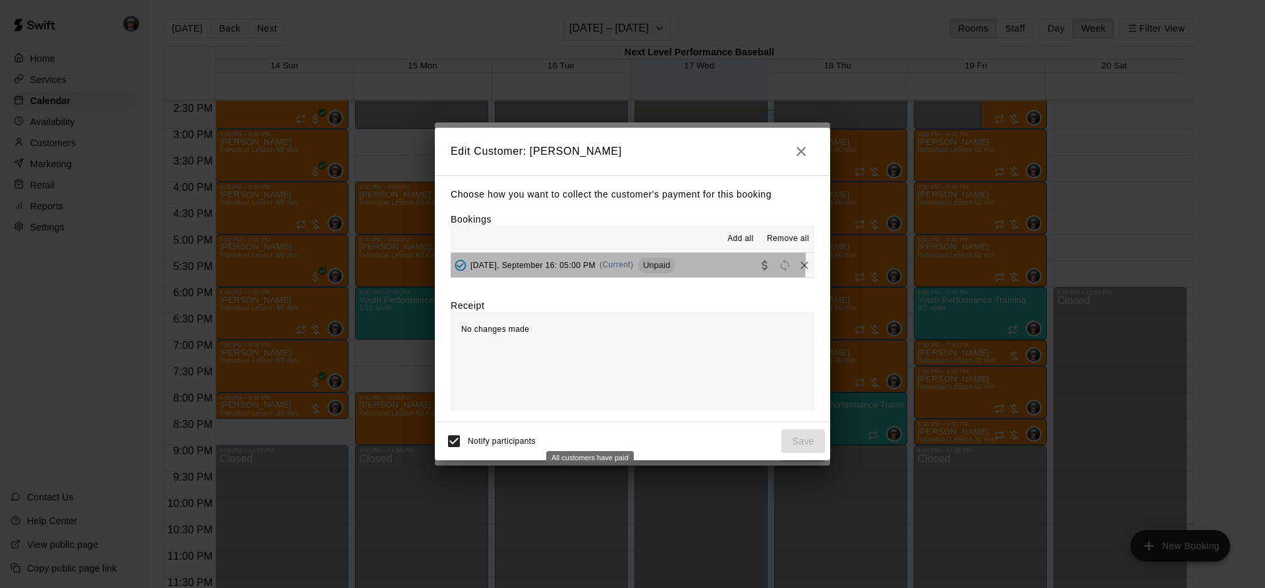
click at [609, 260] on div "[DATE], September 16: 05:00 PM (Current) Unpaid" at bounding box center [563, 266] width 225 height 20
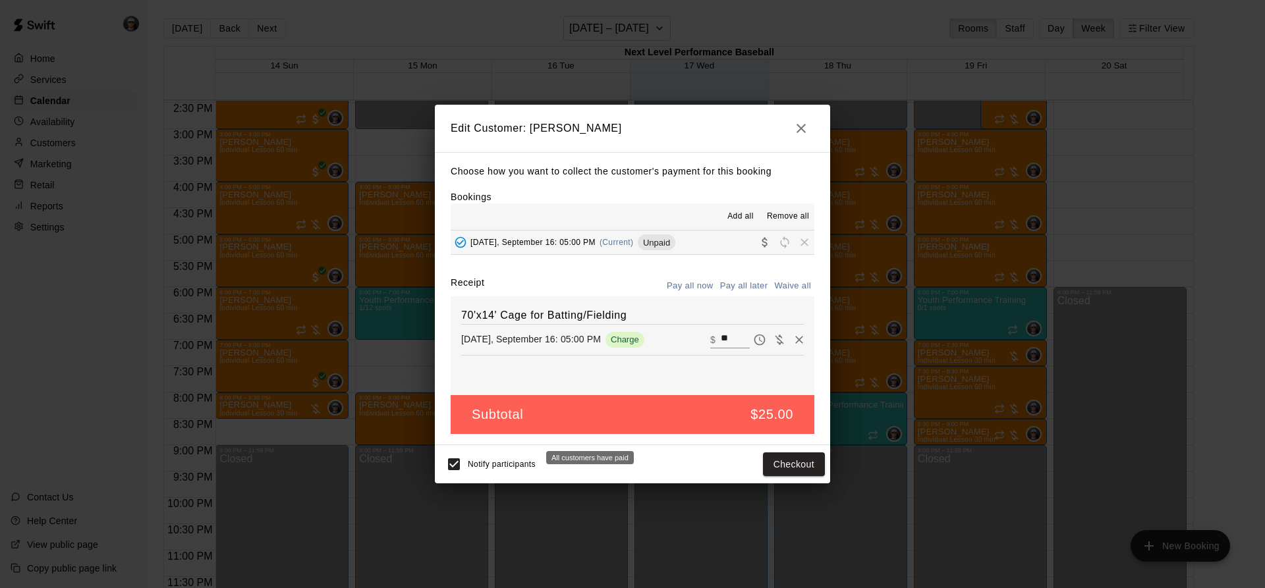
click at [788, 479] on div "Notify participants Checkout" at bounding box center [632, 464] width 395 height 38
click at [783, 470] on button "Checkout" at bounding box center [794, 464] width 62 height 24
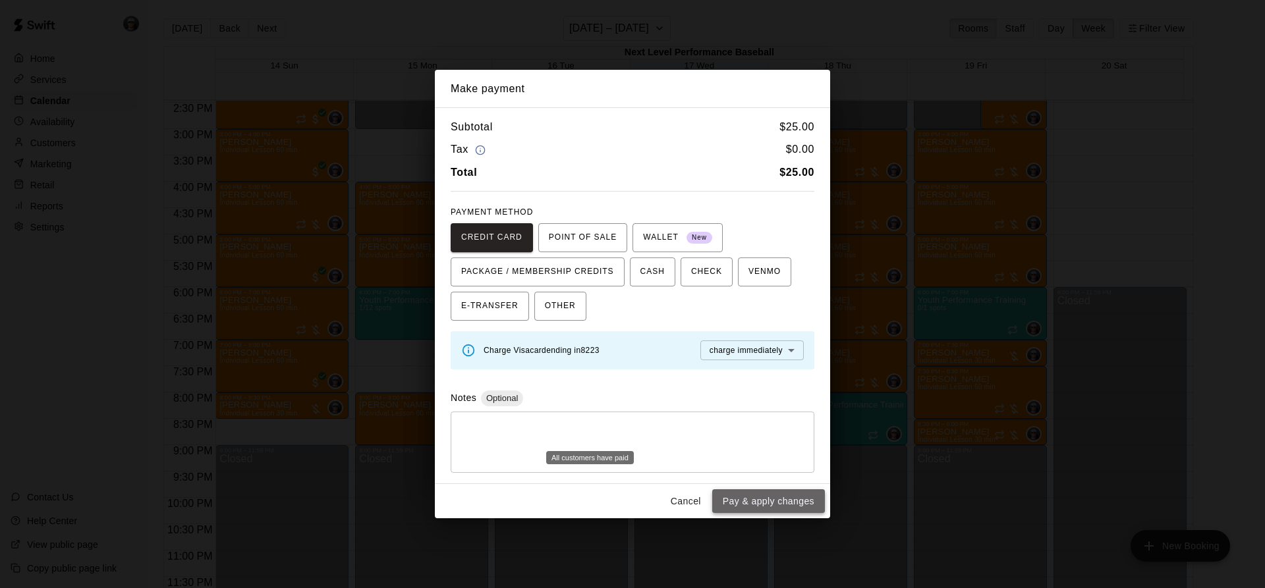
click at [749, 510] on button "Pay & apply changes" at bounding box center [768, 501] width 113 height 24
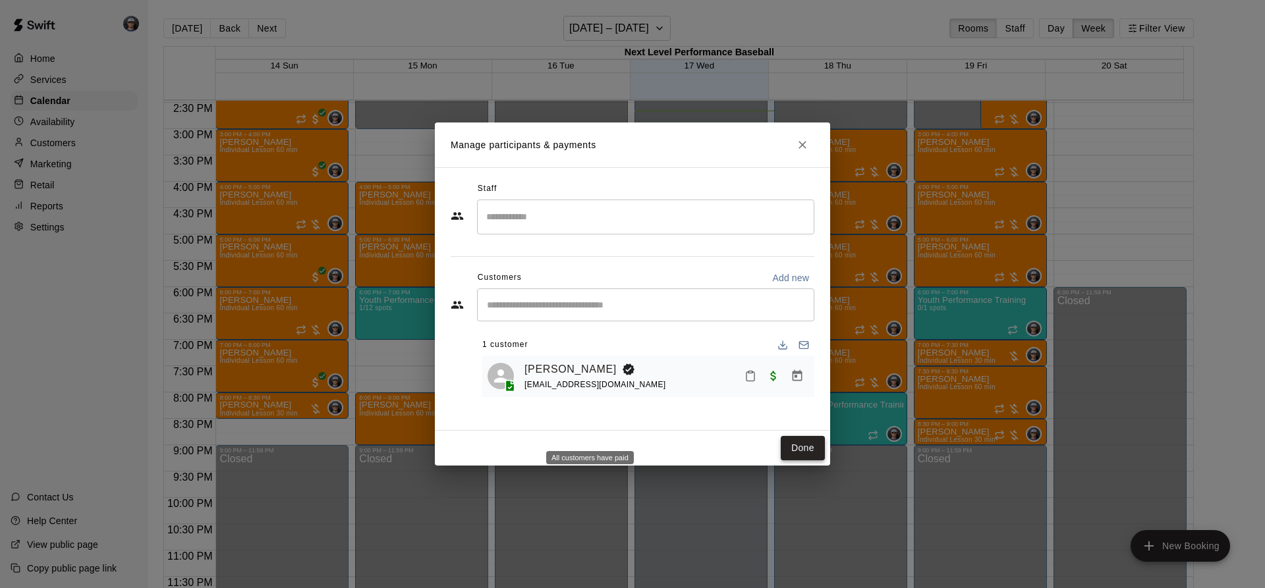
click at [821, 445] on button "Done" at bounding box center [803, 448] width 44 height 24
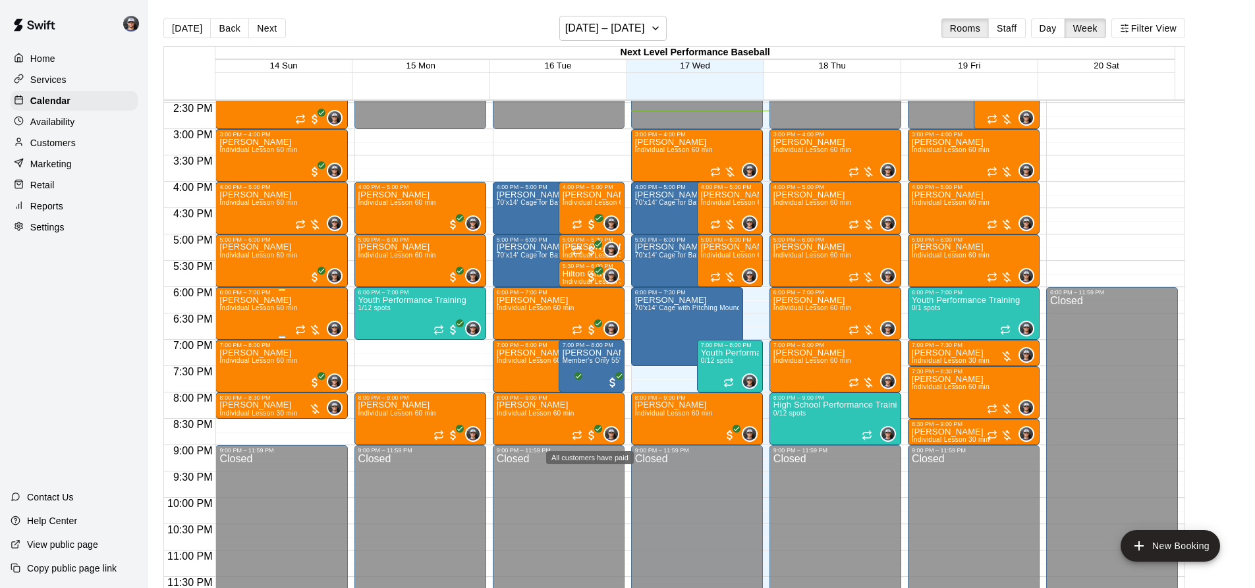
click at [240, 312] on span "Individual Lesson 60 min" at bounding box center [258, 307] width 78 height 7
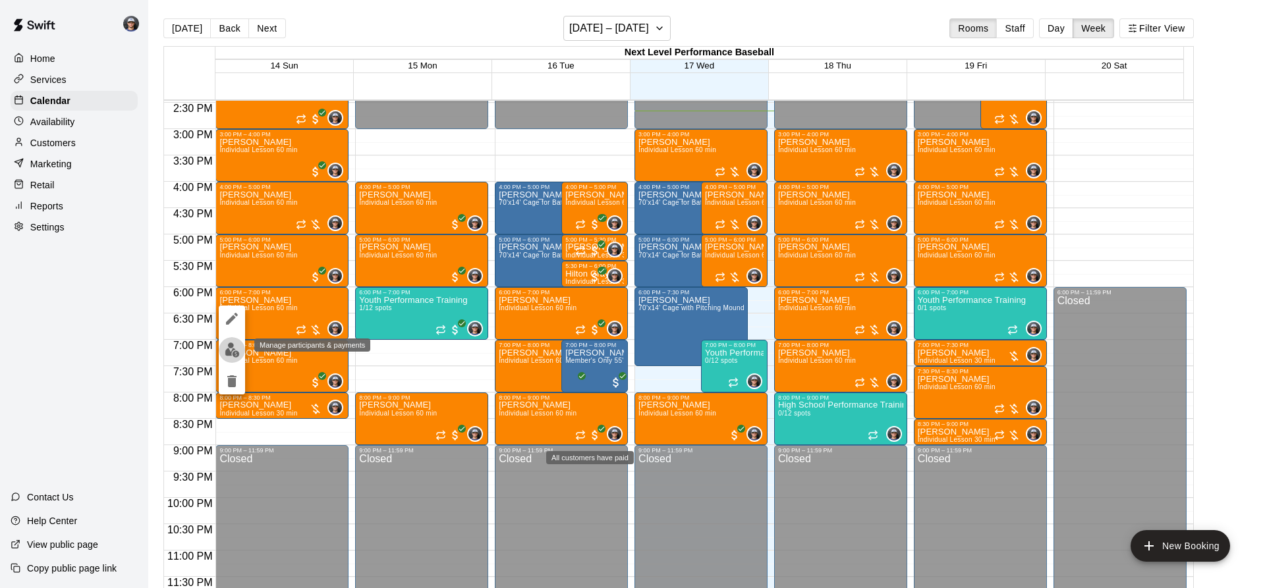
click at [227, 345] on img "edit" at bounding box center [232, 350] width 15 height 15
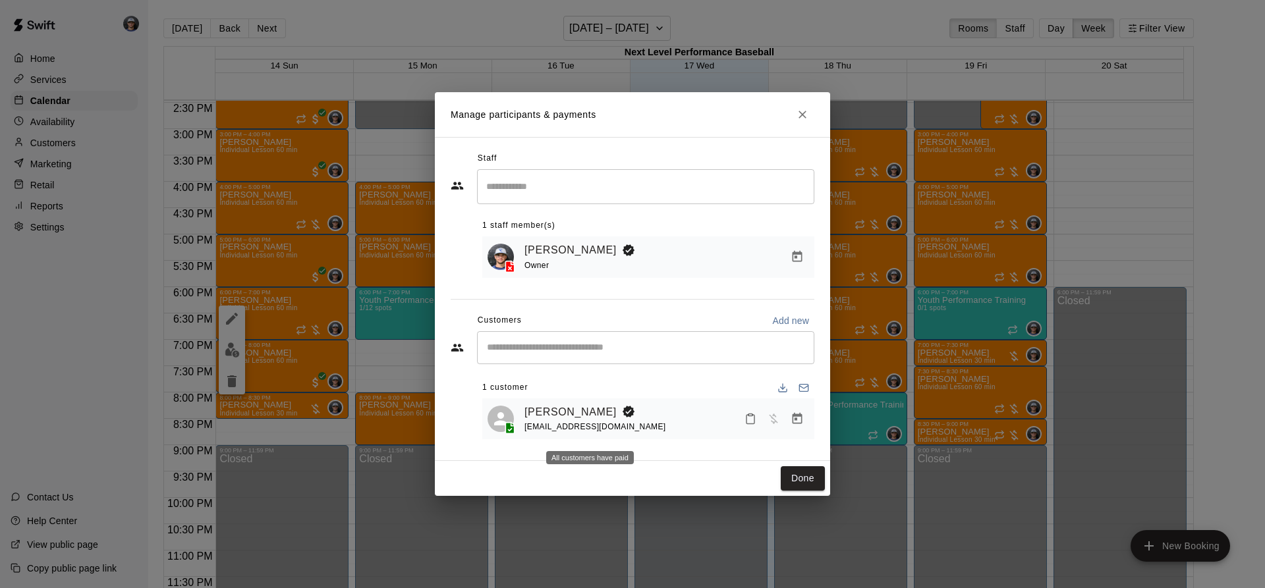
click at [803, 416] on icon "Manage bookings & payment" at bounding box center [796, 418] width 13 height 13
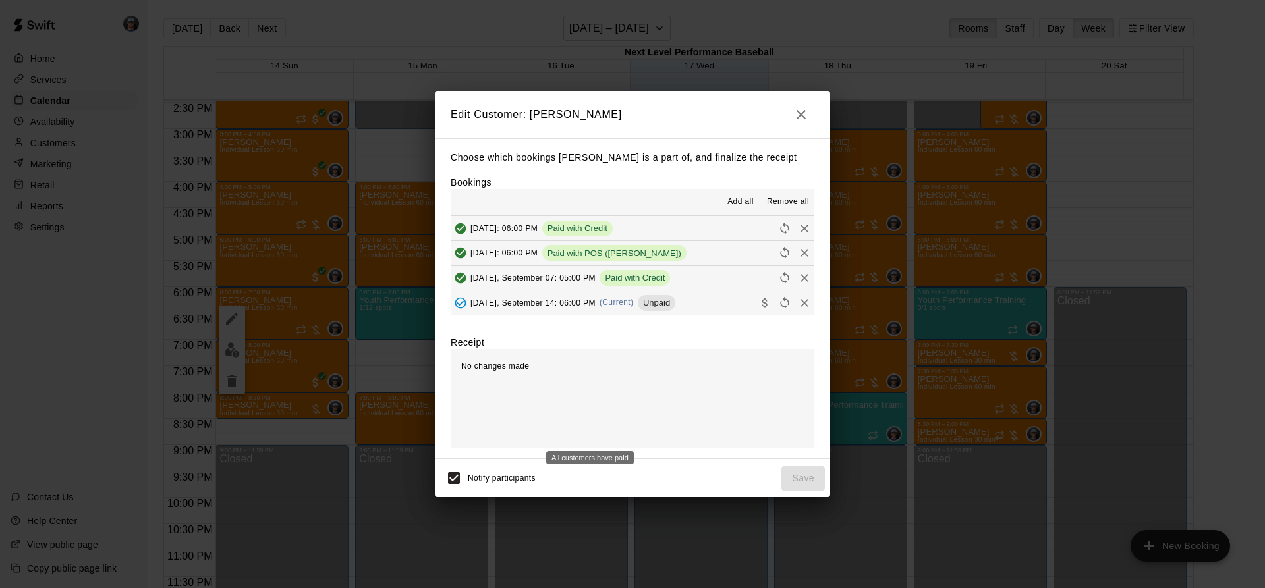
click at [611, 312] on div "[DATE], September 14: 06:00 PM (Current) Unpaid" at bounding box center [563, 303] width 225 height 20
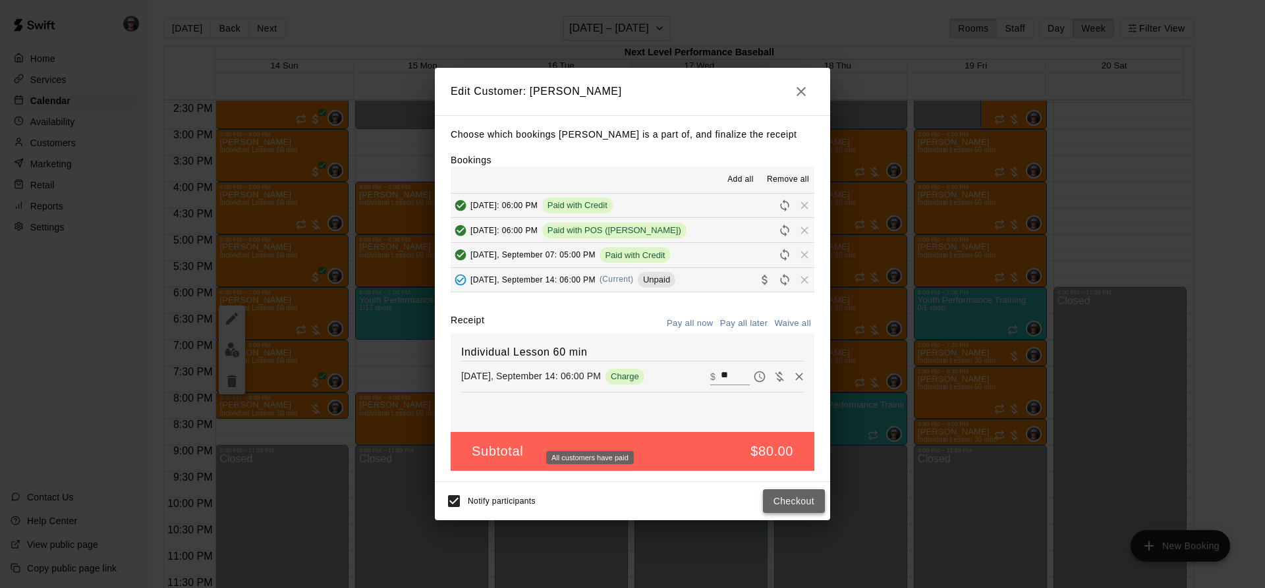
click at [782, 493] on button "Checkout" at bounding box center [794, 501] width 62 height 24
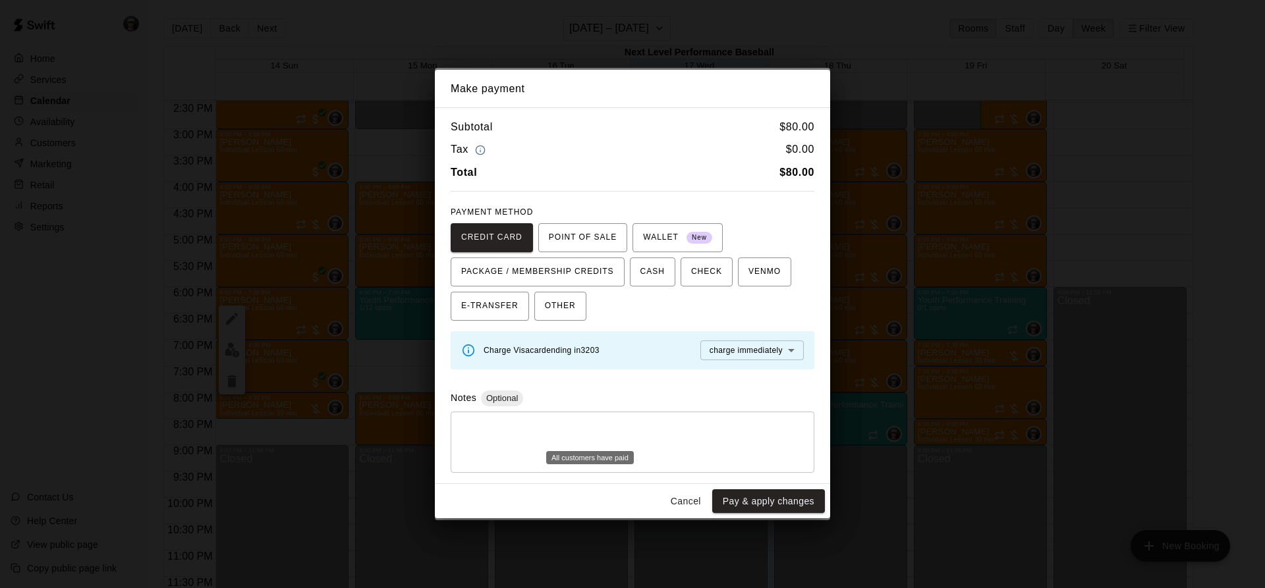
click at [677, 507] on button "Cancel" at bounding box center [686, 501] width 42 height 24
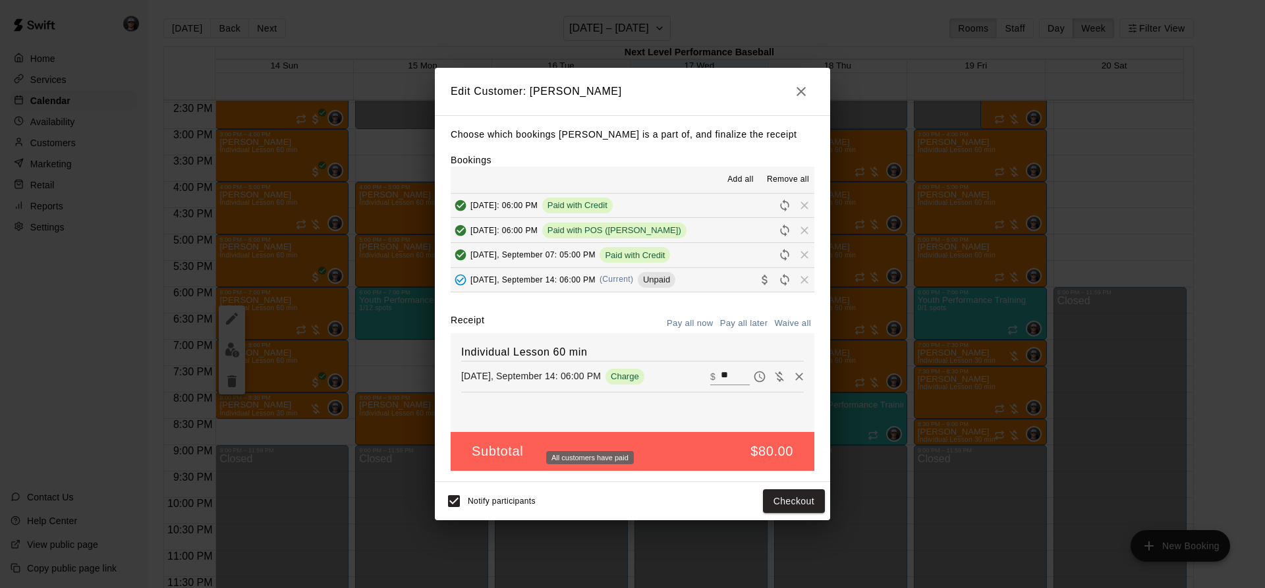
drag, startPoint x: 790, startPoint y: 101, endPoint x: 794, endPoint y: 96, distance: 7.1
click at [791, 100] on h2 "Edit Customer: [PERSON_NAME]" at bounding box center [632, 91] width 395 height 47
click at [797, 90] on icon "button" at bounding box center [801, 92] width 16 height 16
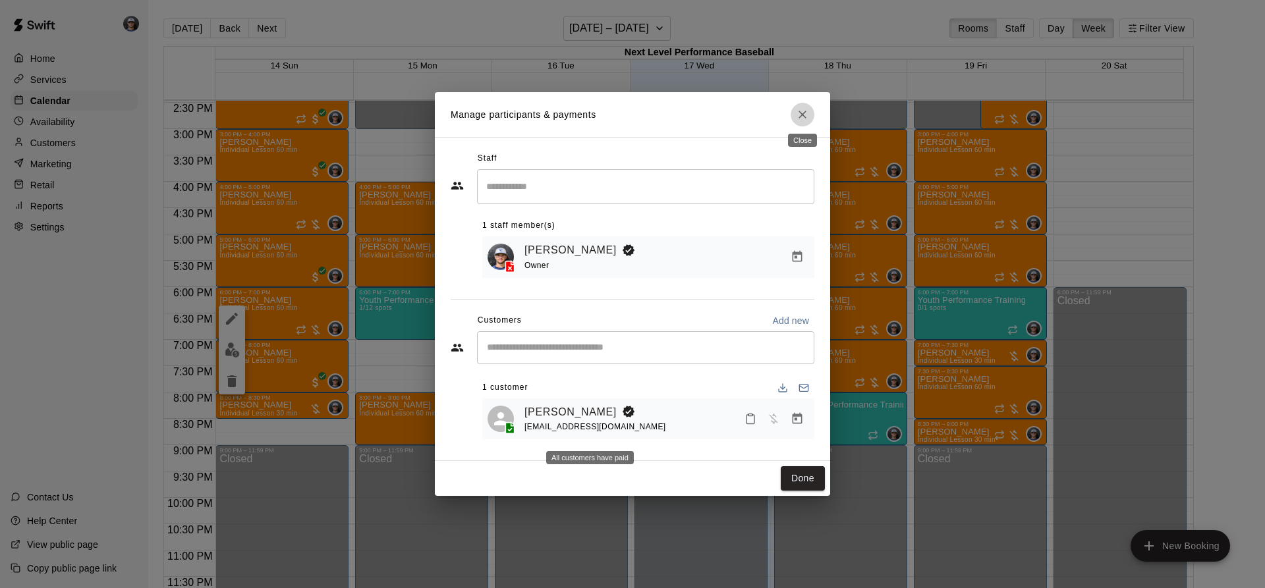
click at [811, 113] on button "Close" at bounding box center [802, 115] width 24 height 24
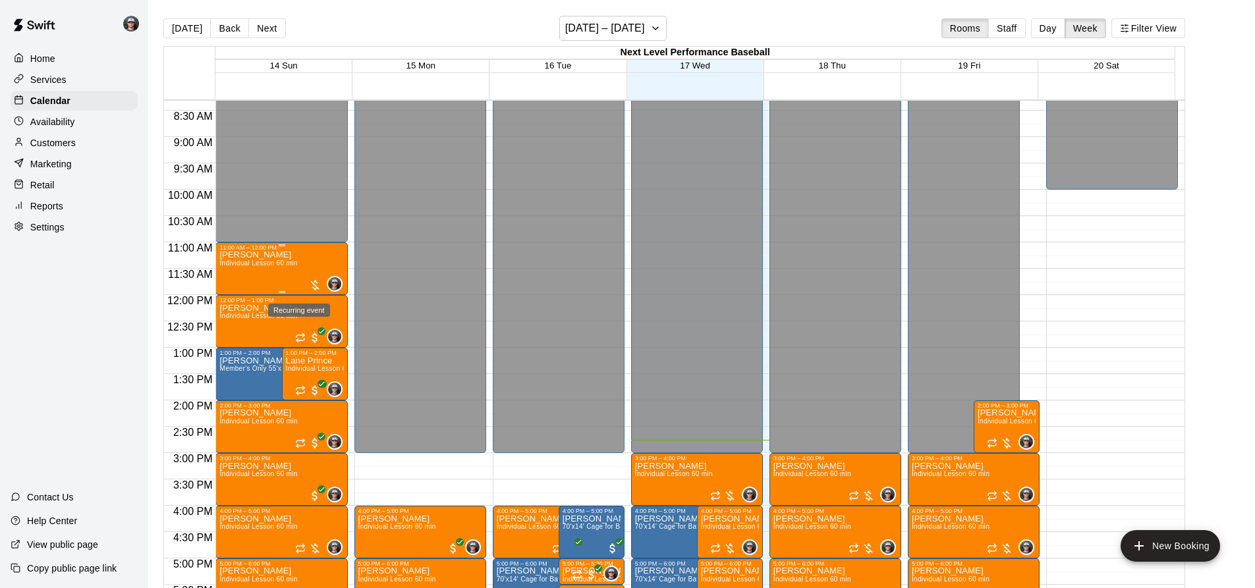
scroll to position [435, 0]
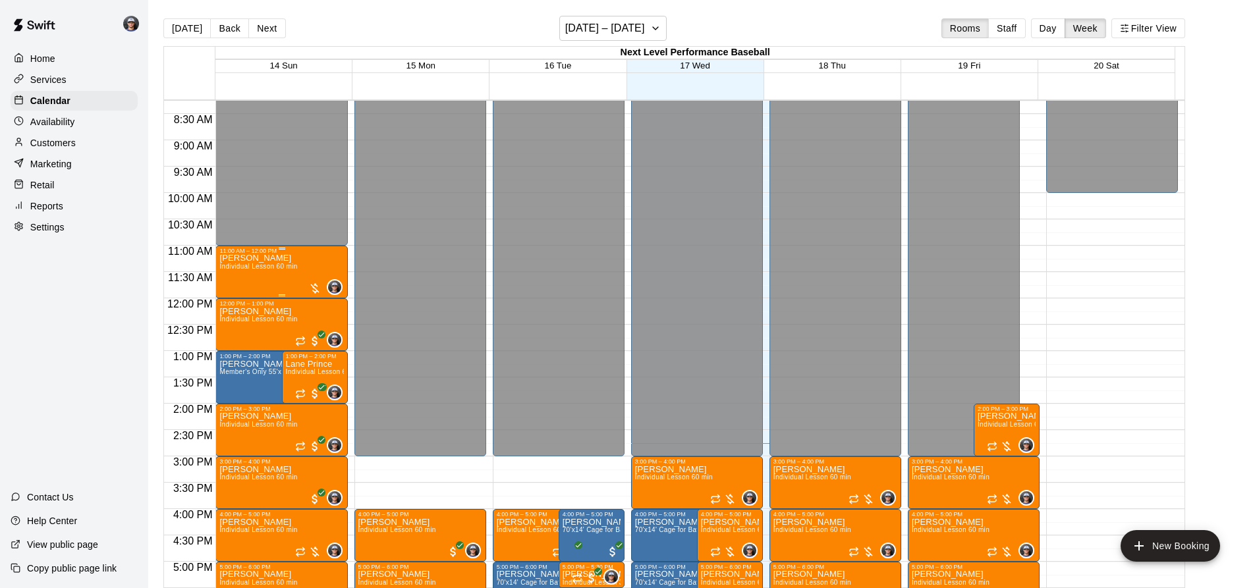
click at [280, 260] on div "[PERSON_NAME] Individual Lesson 60 min" at bounding box center [258, 548] width 78 height 588
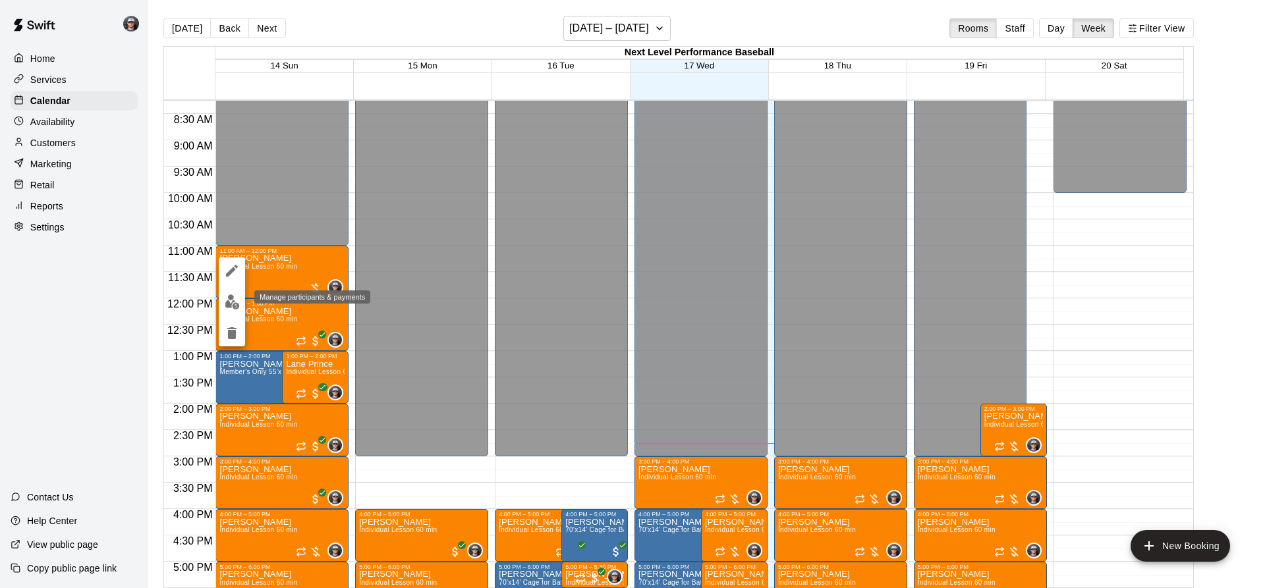
click at [233, 300] on img "edit" at bounding box center [232, 301] width 15 height 15
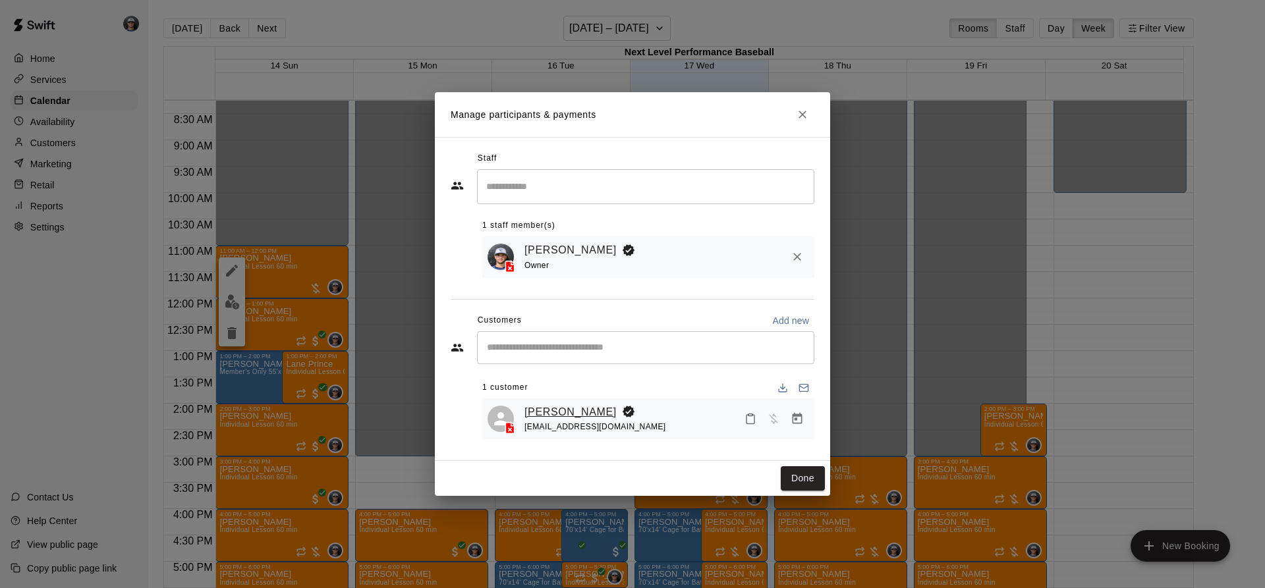
click at [551, 410] on link "[PERSON_NAME]" at bounding box center [570, 412] width 92 height 17
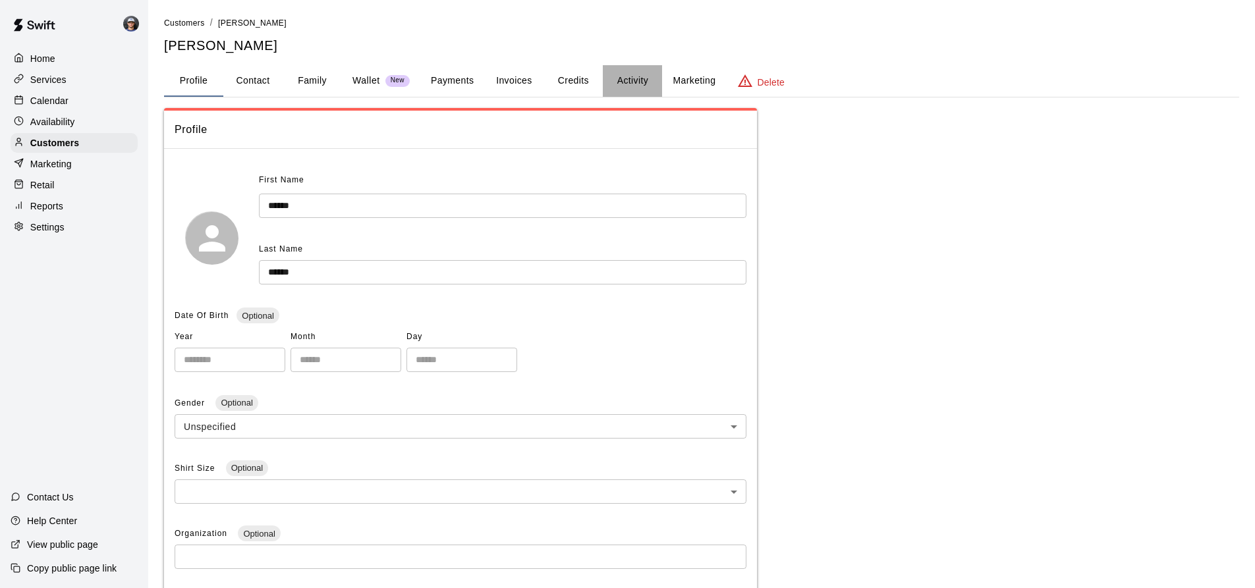
click at [638, 70] on button "Activity" at bounding box center [632, 81] width 59 height 32
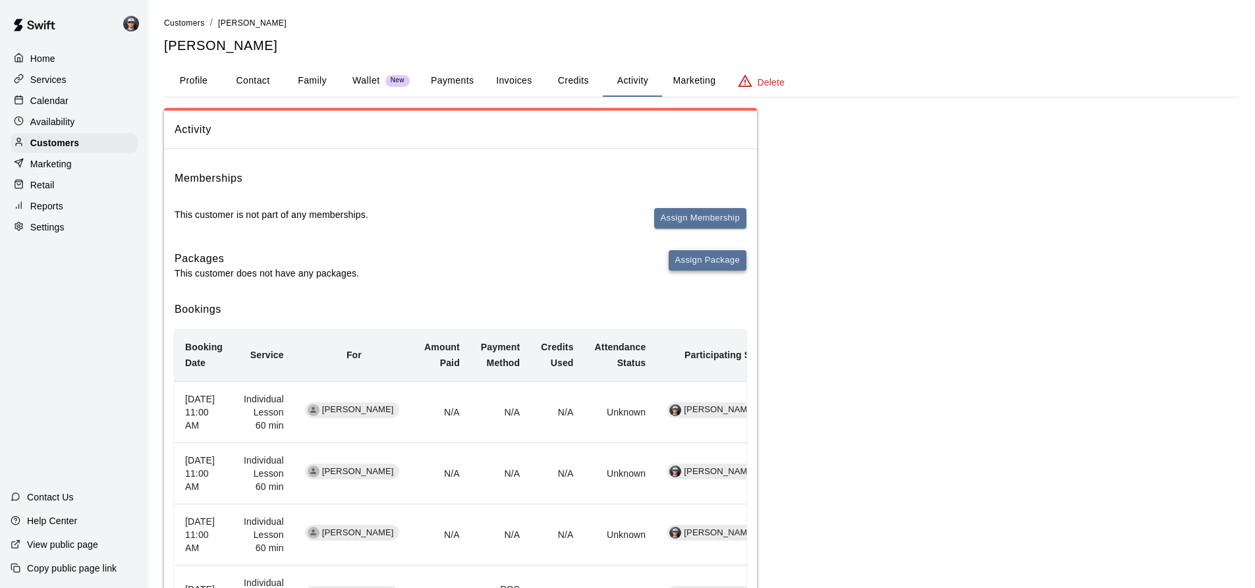
click at [712, 262] on button "Assign Package" at bounding box center [708, 260] width 78 height 20
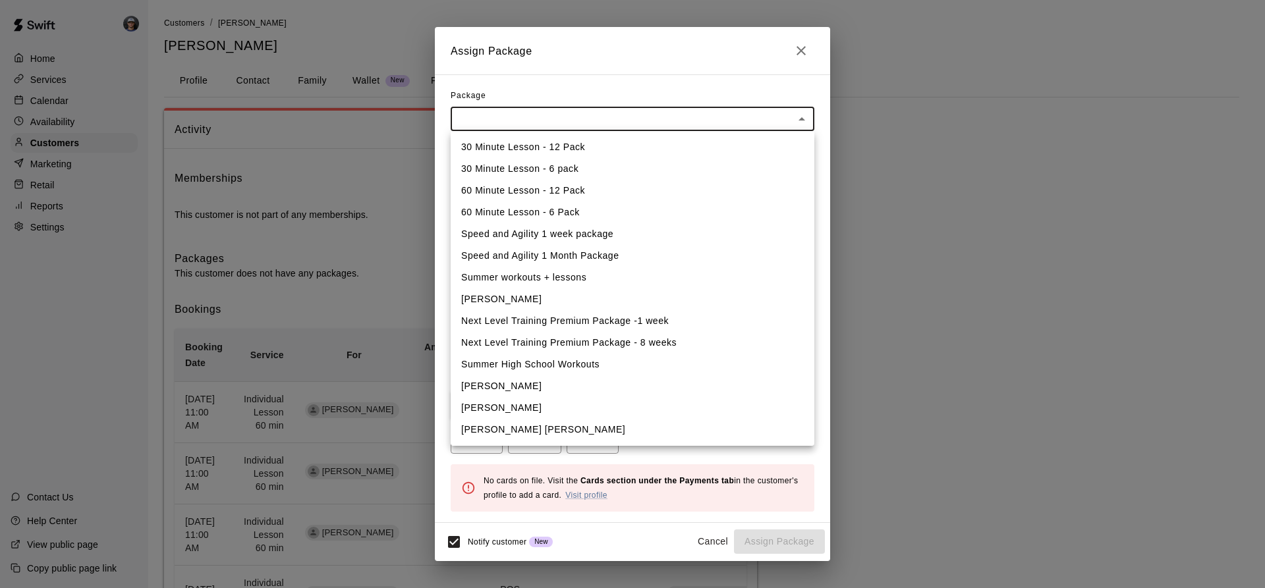
click at [599, 111] on body "Home Services Calendar Availability Customers Marketing Retail Reports Settings…" at bounding box center [632, 351] width 1265 height 703
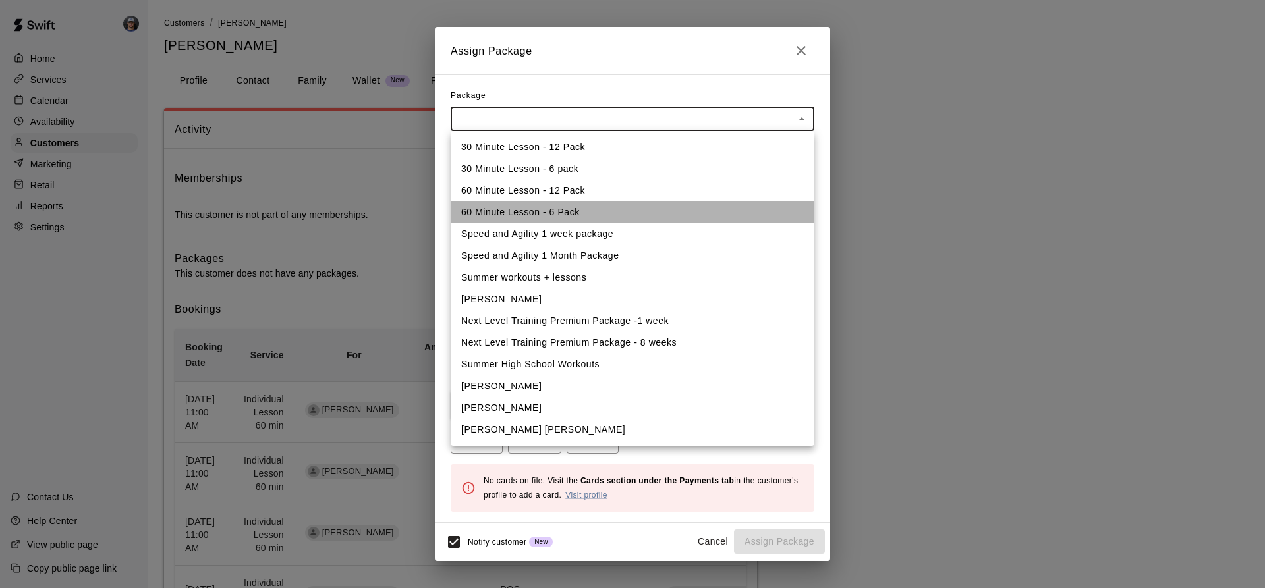
click at [567, 211] on li "60 Minute Lesson - 6 Pack" at bounding box center [633, 213] width 364 height 22
type input "**********"
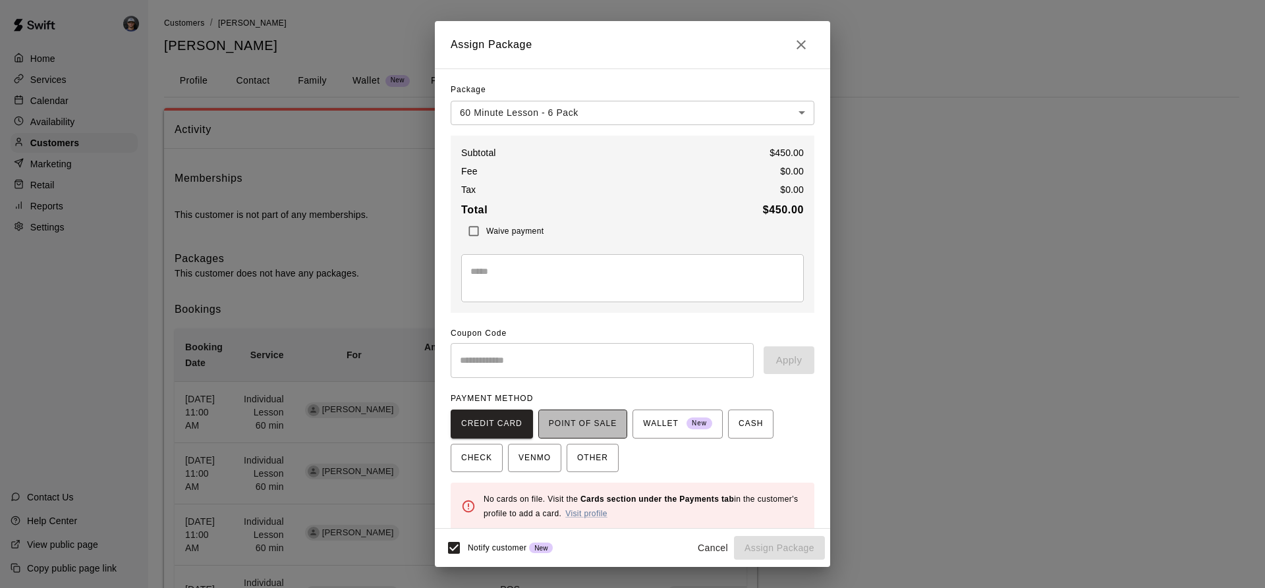
click at [561, 419] on span "POINT OF SALE" at bounding box center [583, 424] width 68 height 21
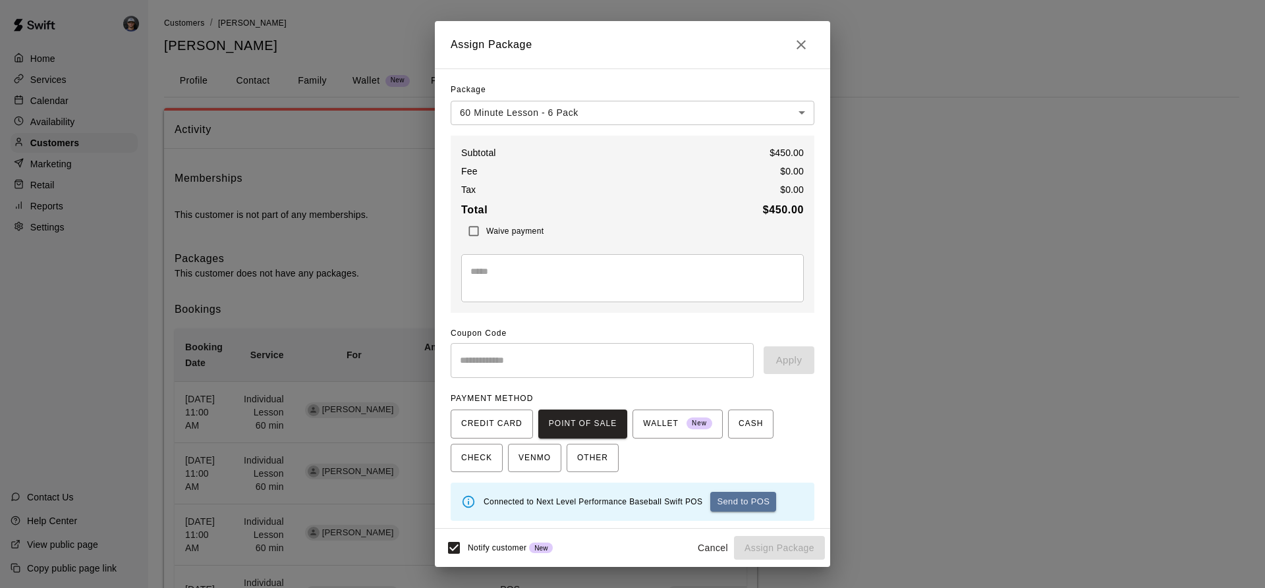
click at [743, 506] on button "Send to POS" at bounding box center [743, 502] width 66 height 20
click at [605, 496] on button "Send to POS" at bounding box center [608, 502] width 66 height 20
click at [638, 505] on button "Send to POS" at bounding box center [608, 502] width 66 height 20
drag, startPoint x: 621, startPoint y: 503, endPoint x: 621, endPoint y: 512, distance: 8.6
click at [621, 507] on button "Send to POS" at bounding box center [608, 502] width 66 height 20
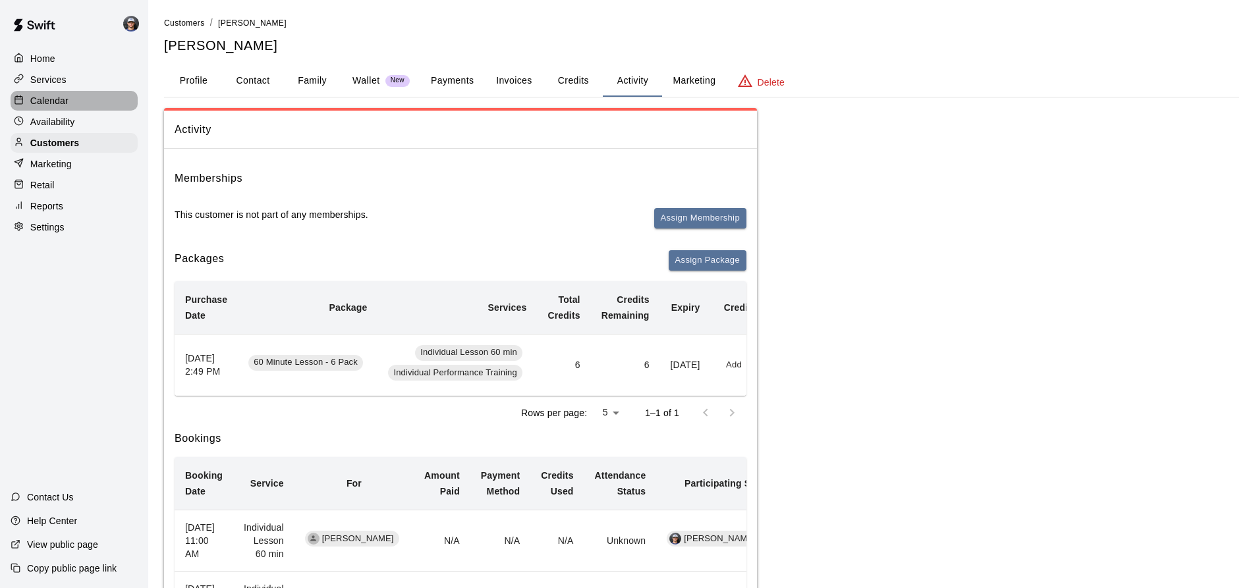
click at [111, 97] on div "Calendar" at bounding box center [74, 101] width 127 height 20
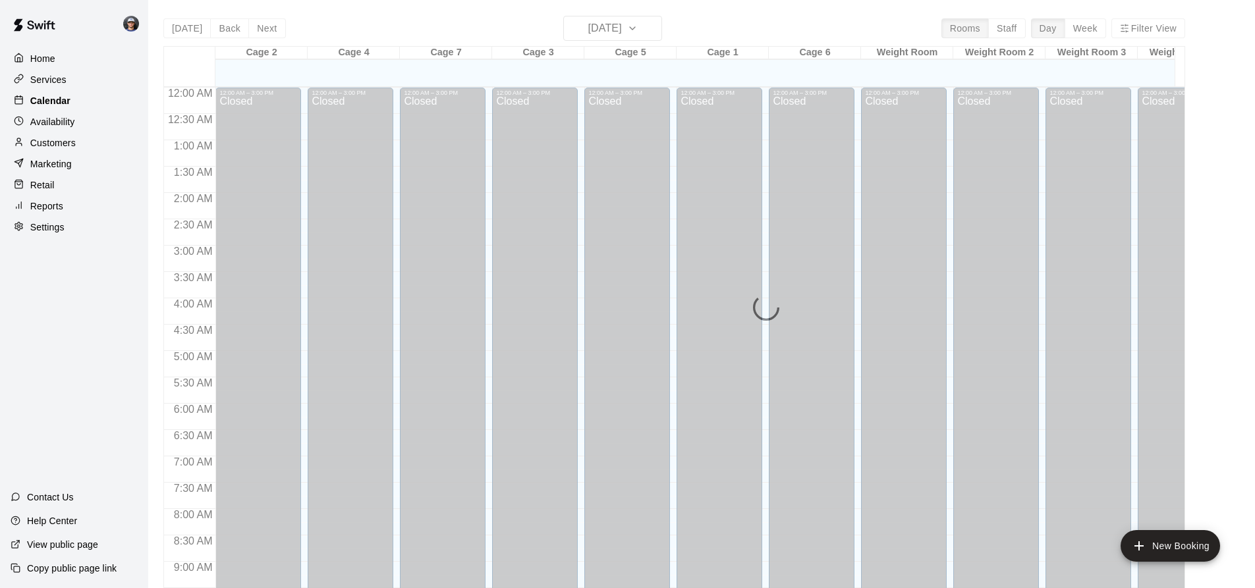
scroll to position [709, 0]
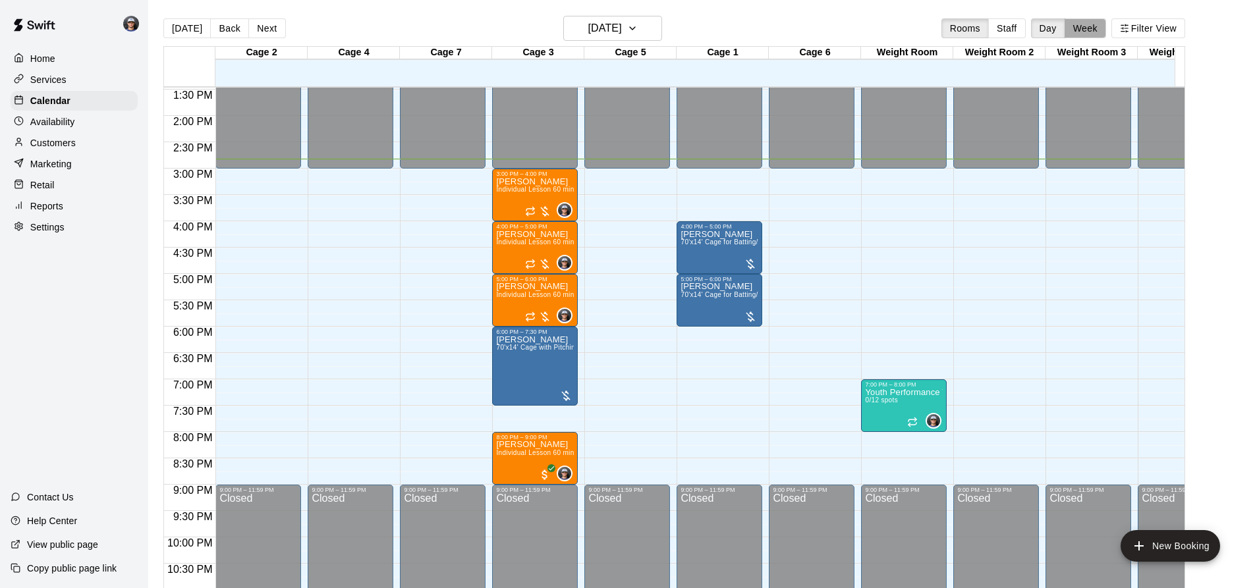
click at [1085, 20] on button "Week" at bounding box center [1084, 28] width 41 height 20
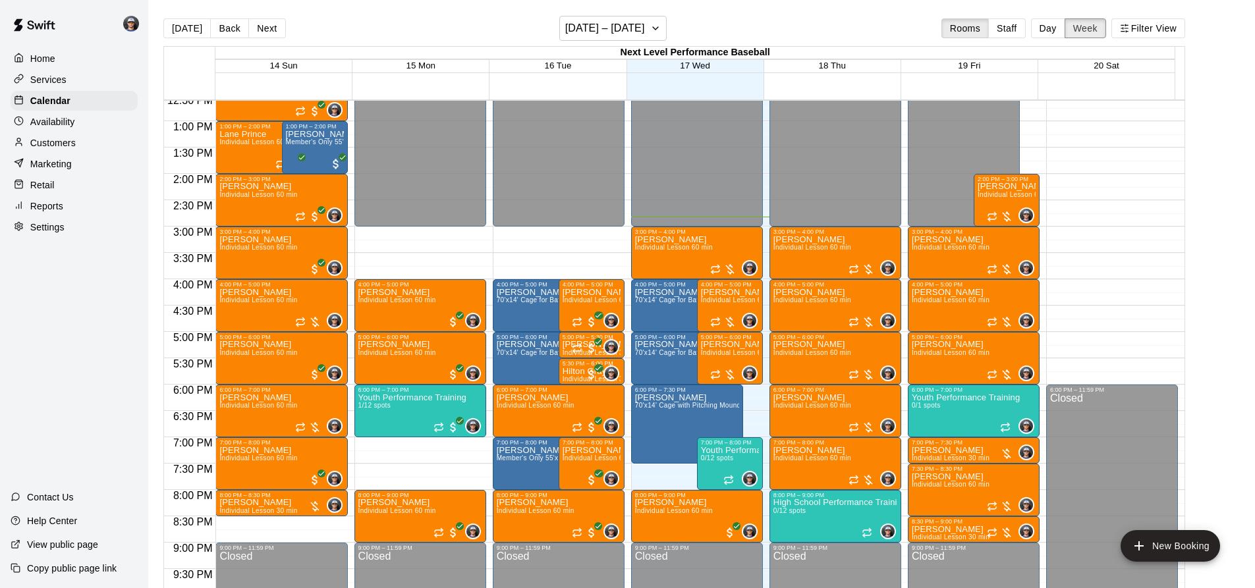
scroll to position [501, 0]
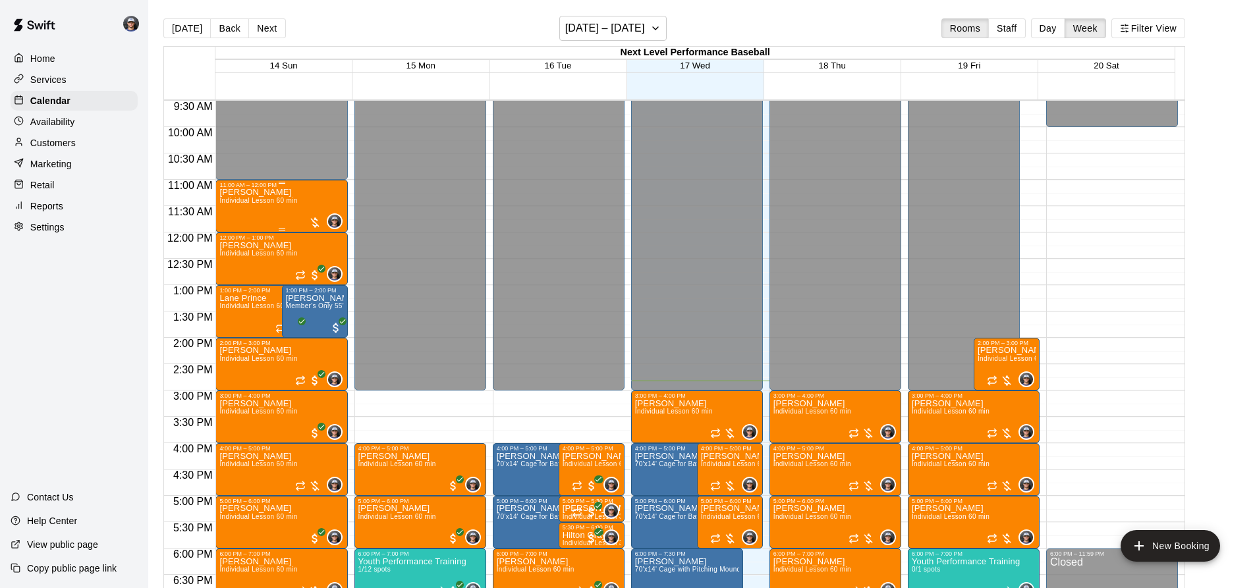
click at [286, 208] on div "[PERSON_NAME] Individual Lesson 60 min" at bounding box center [258, 482] width 78 height 588
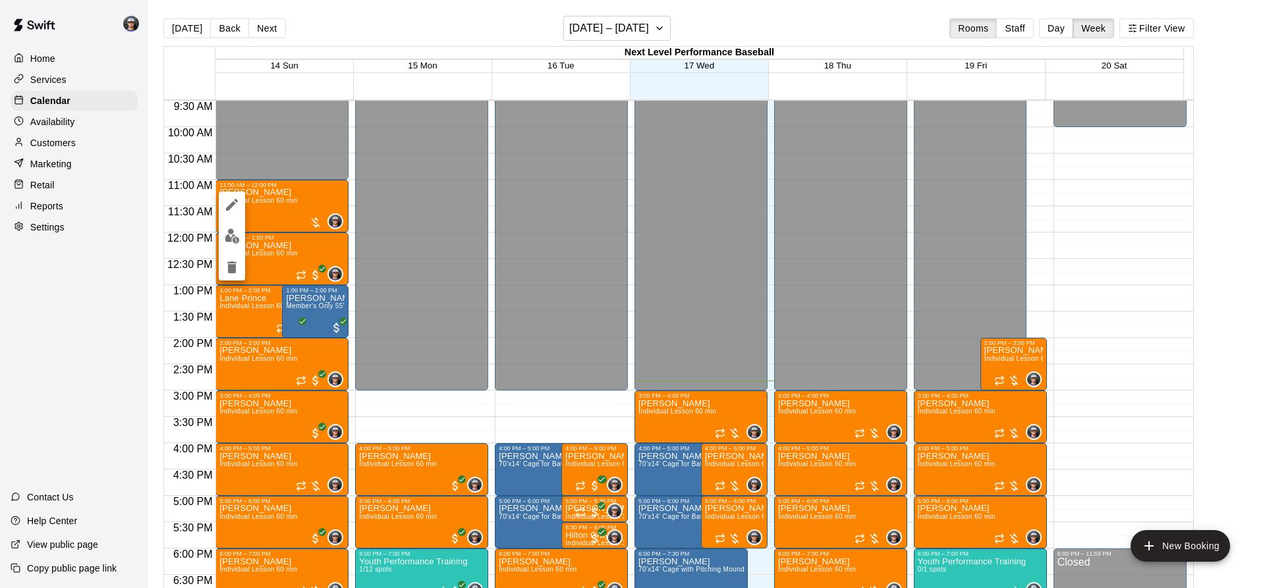
click at [238, 236] on img "edit" at bounding box center [232, 236] width 15 height 15
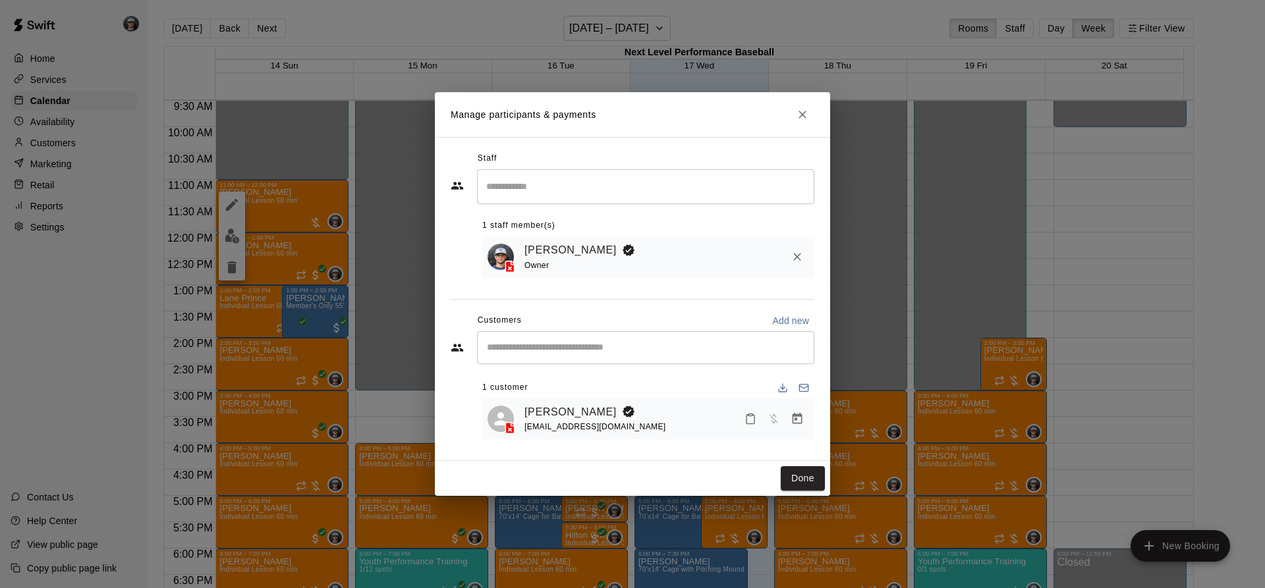
click at [793, 415] on icon "Manage bookings & payment" at bounding box center [797, 418] width 10 height 11
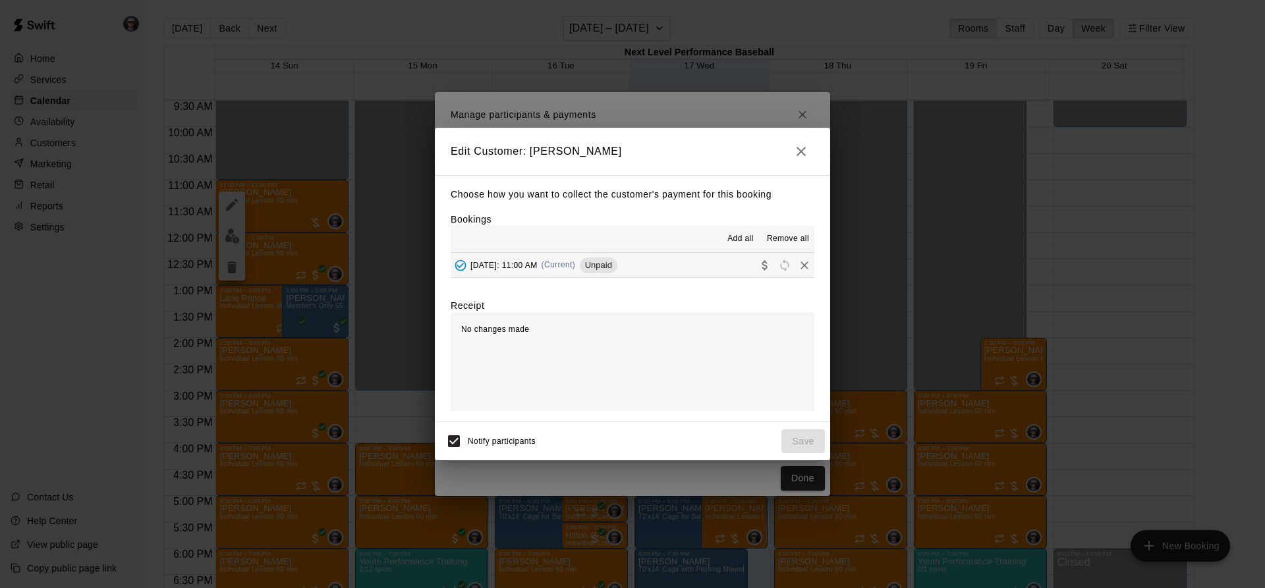
click at [617, 267] on span "Unpaid" at bounding box center [599, 265] width 38 height 10
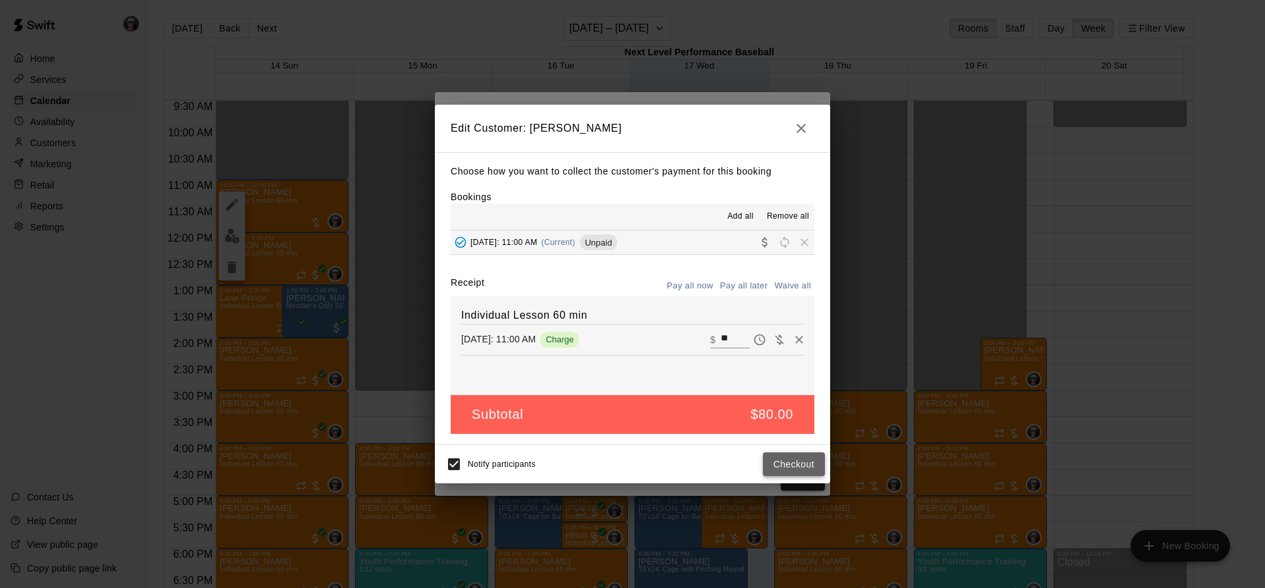
click at [782, 458] on button "Checkout" at bounding box center [794, 464] width 62 height 24
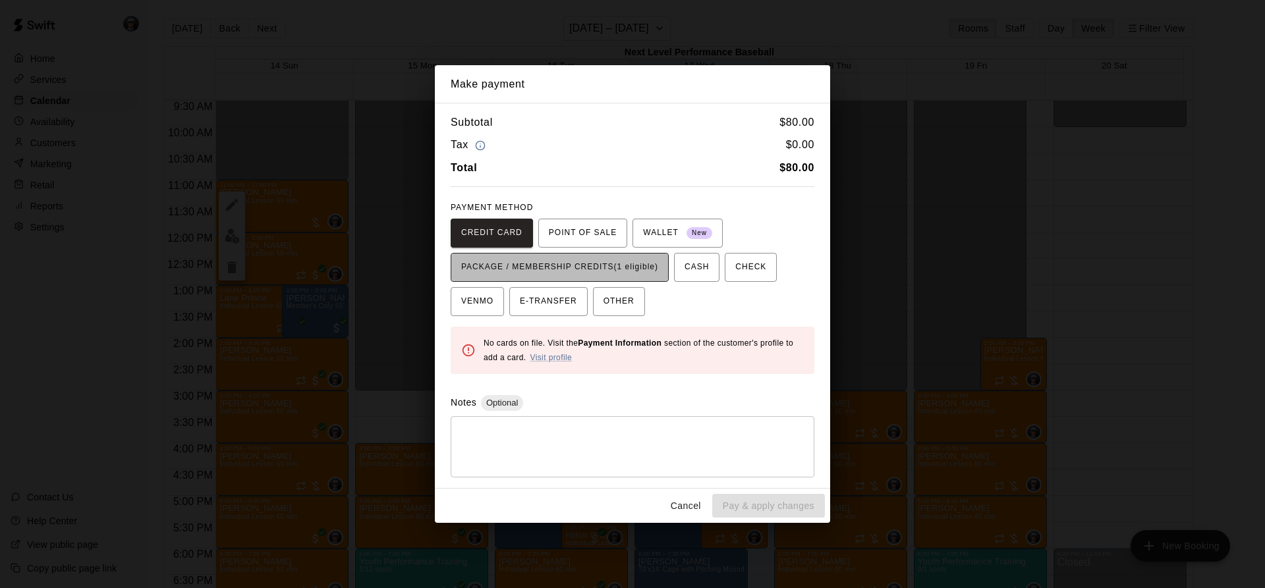
click at [644, 275] on span "PACKAGE / MEMBERSHIP CREDITS (1 eligible)" at bounding box center [559, 267] width 197 height 21
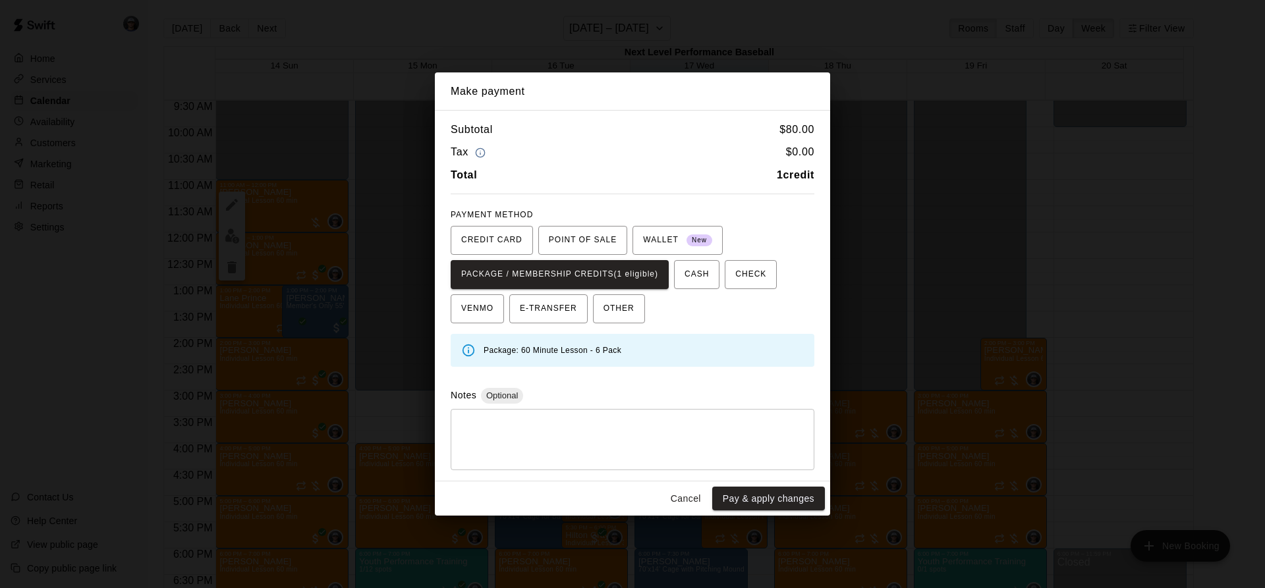
click at [762, 495] on button "Pay & apply changes" at bounding box center [768, 499] width 113 height 24
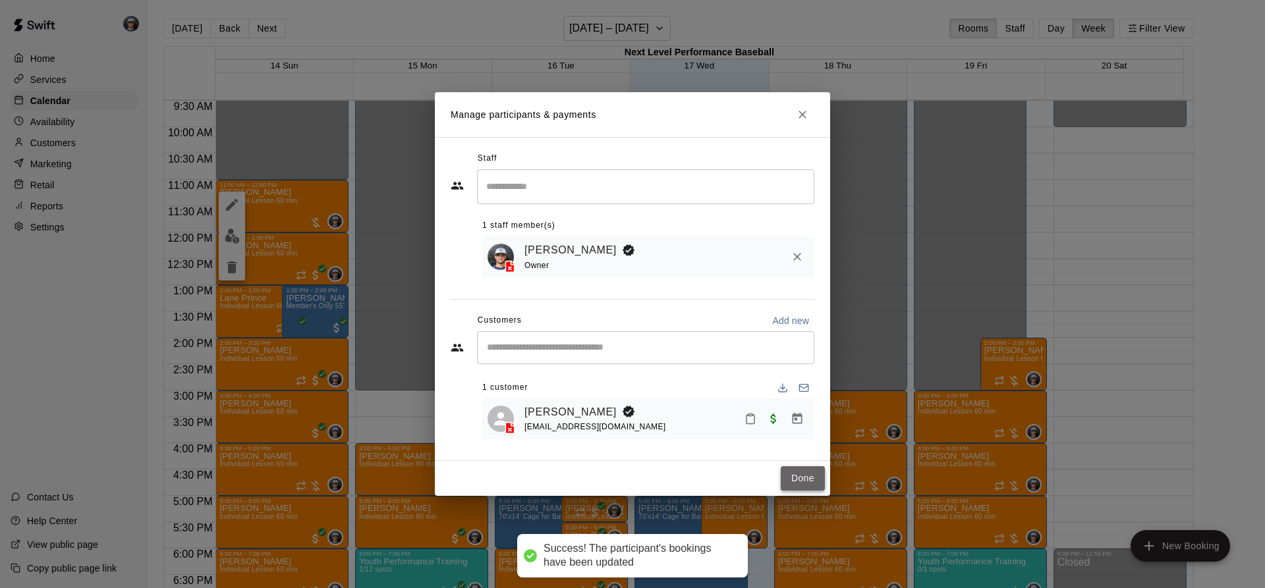
click at [811, 474] on button "Done" at bounding box center [803, 478] width 44 height 24
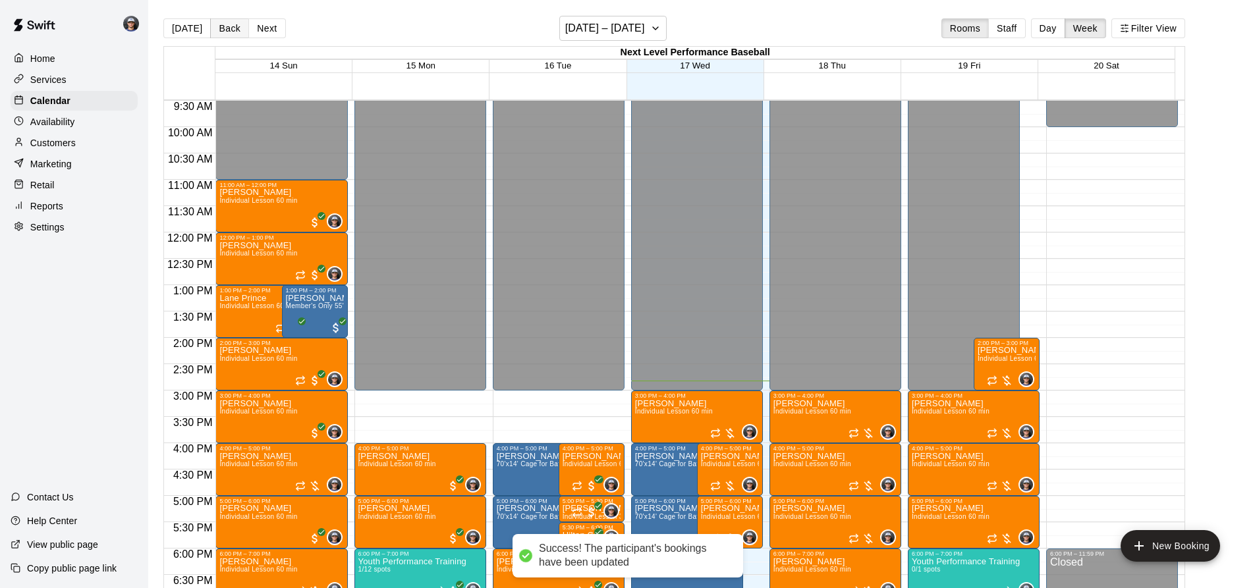
click at [227, 25] on button "Back" at bounding box center [229, 28] width 39 height 20
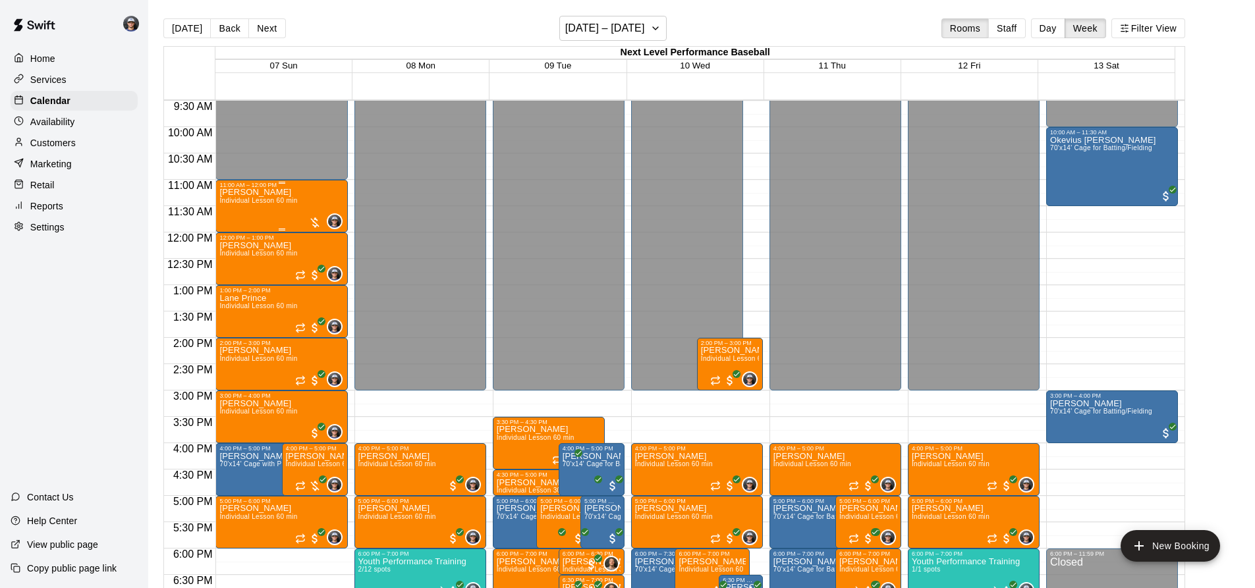
click at [260, 192] on p "[PERSON_NAME]" at bounding box center [258, 192] width 78 height 0
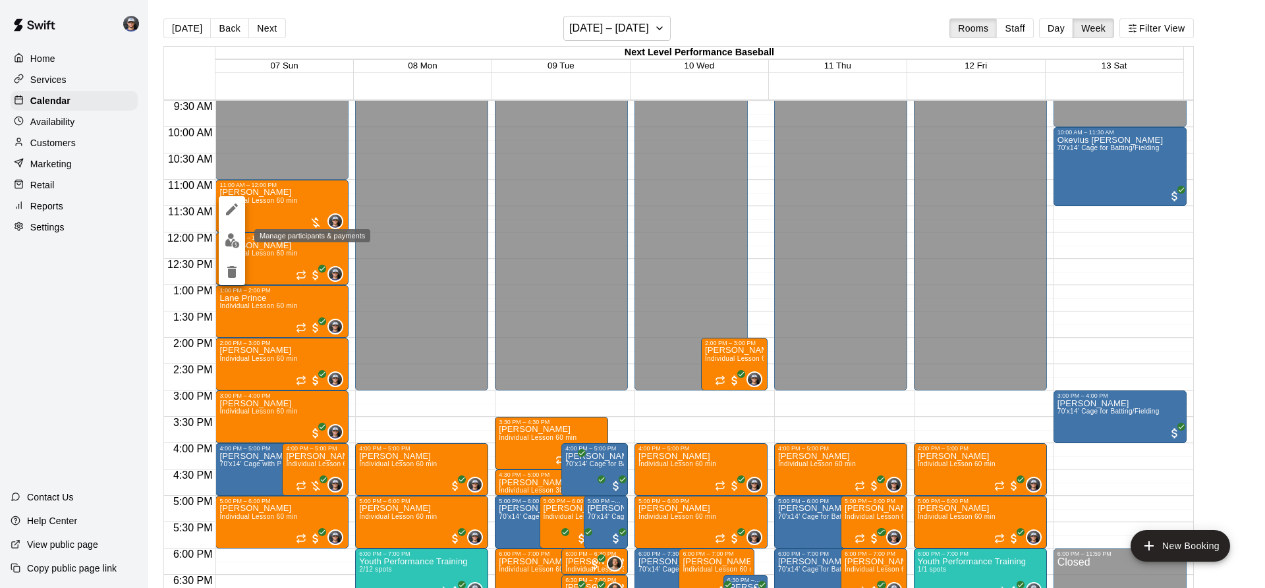
click at [236, 246] on img "edit" at bounding box center [232, 240] width 15 height 15
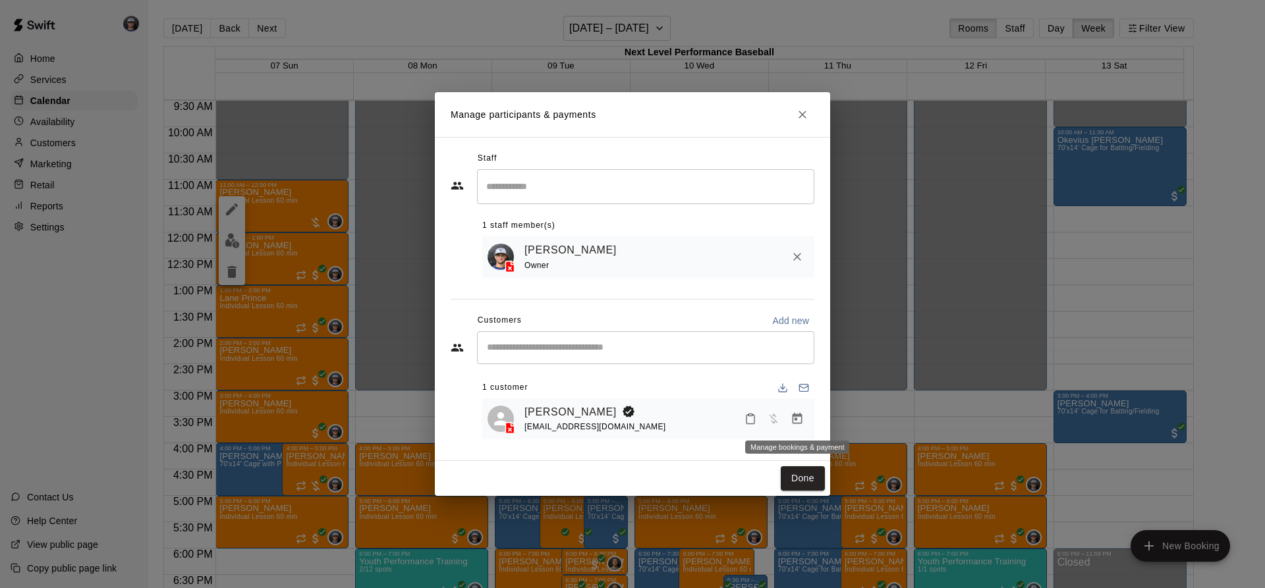
click at [799, 413] on icon "Manage bookings & payment" at bounding box center [796, 418] width 13 height 13
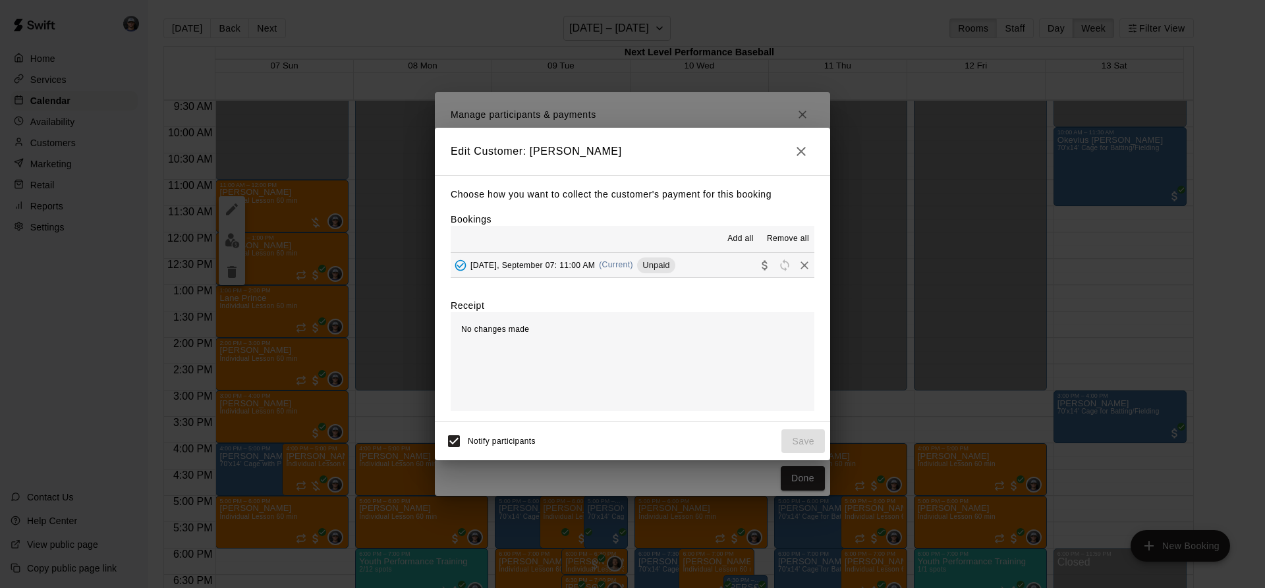
click at [715, 269] on button "[DATE], September 07: 11:00 AM (Current) Unpaid" at bounding box center [633, 265] width 364 height 24
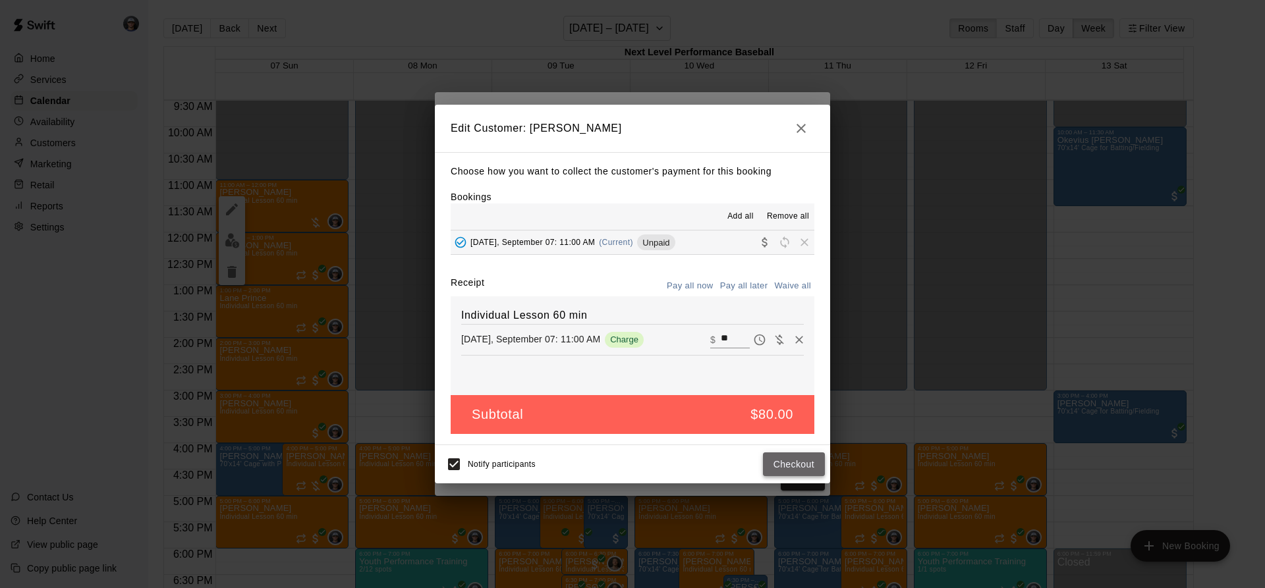
click at [790, 470] on button "Checkout" at bounding box center [794, 464] width 62 height 24
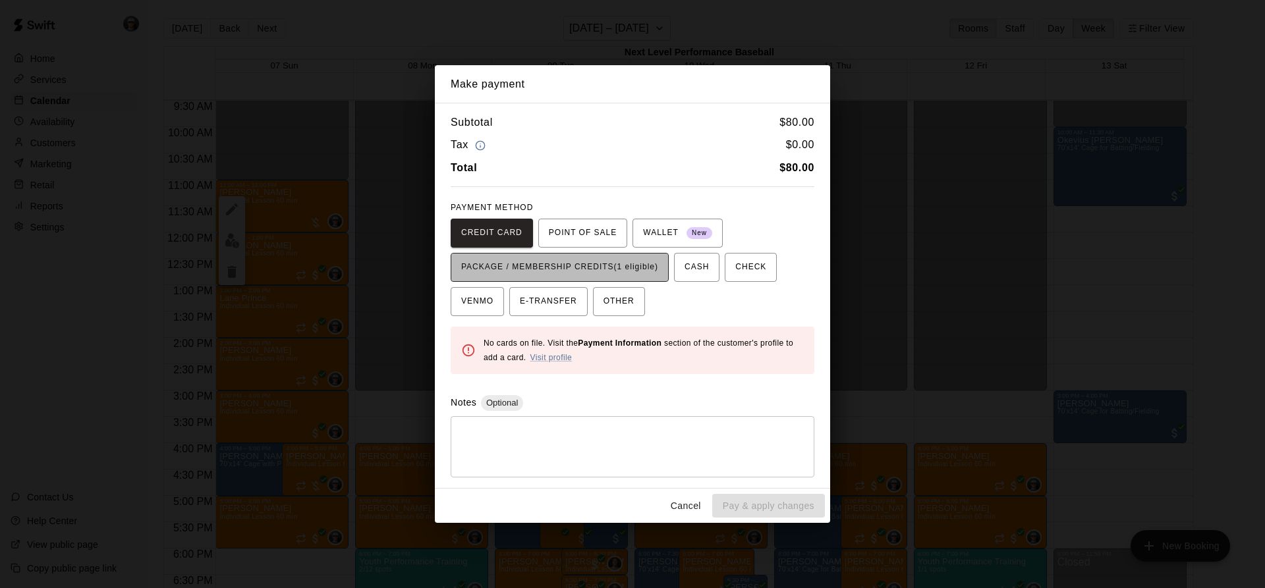
click at [645, 271] on span "PACKAGE / MEMBERSHIP CREDITS (1 eligible)" at bounding box center [559, 267] width 197 height 21
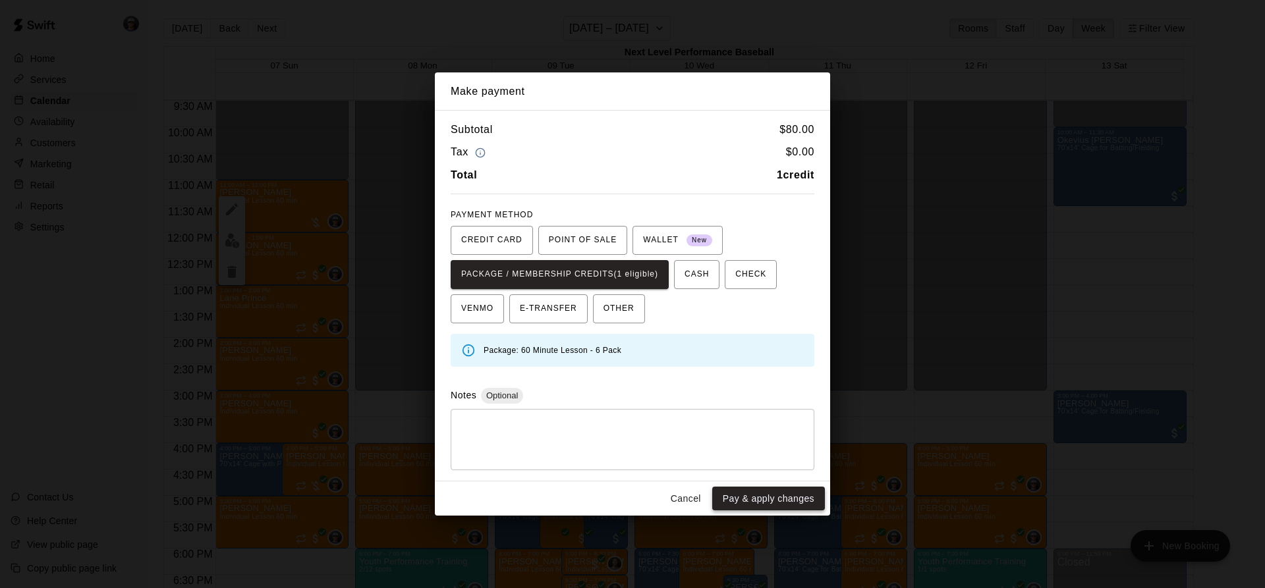
click at [781, 507] on button "Pay & apply changes" at bounding box center [768, 499] width 113 height 24
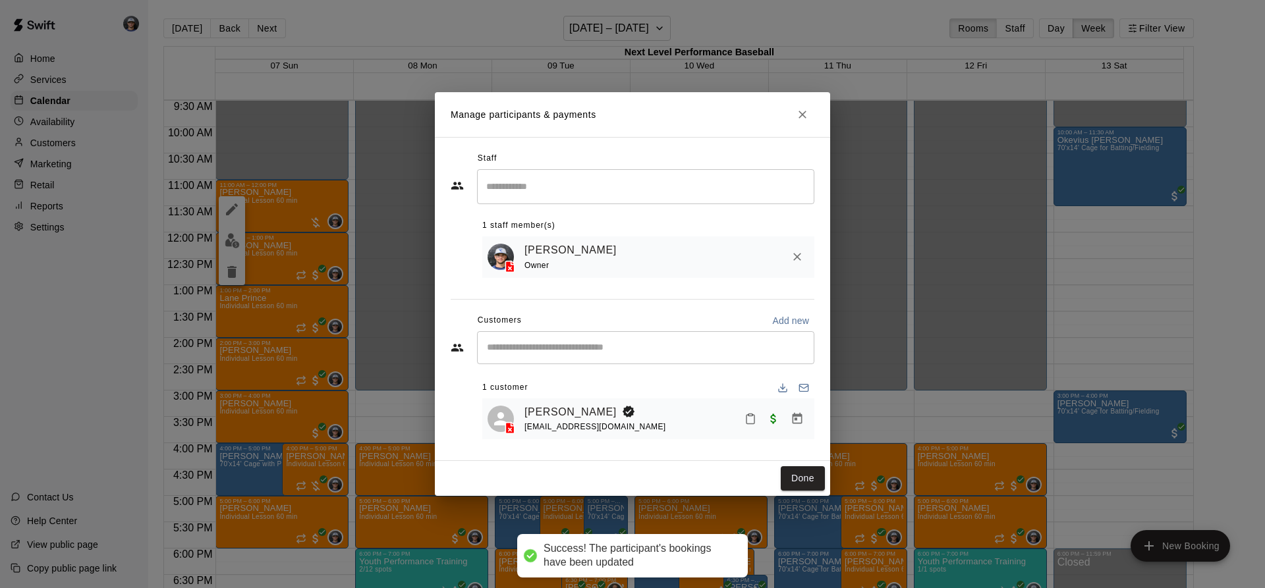
click at [788, 485] on button "Done" at bounding box center [803, 478] width 44 height 24
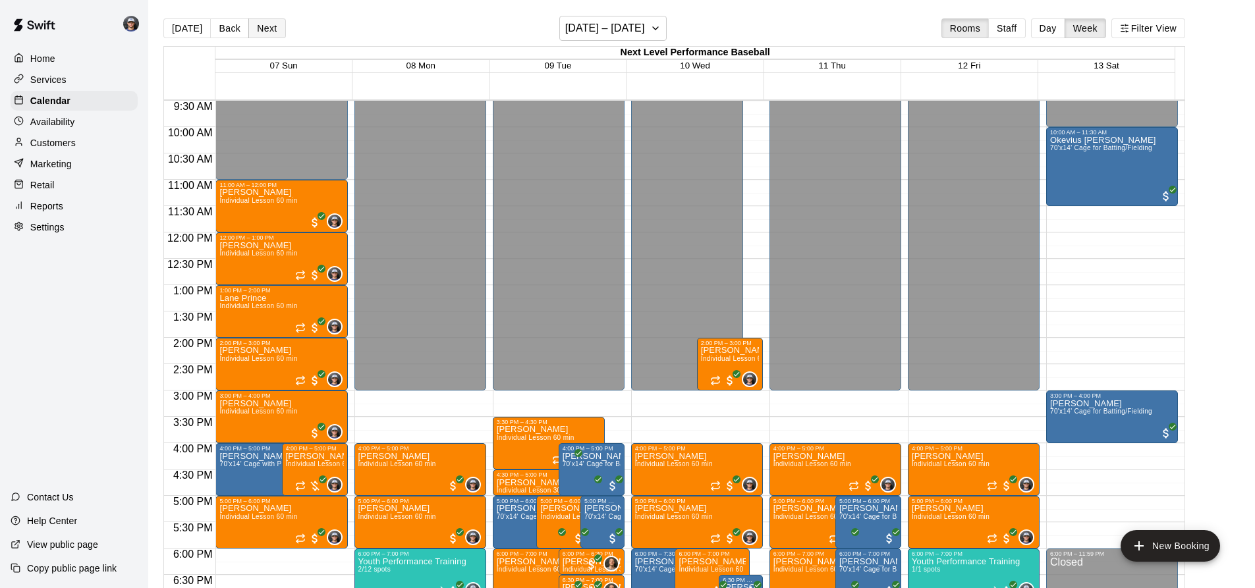
click at [268, 27] on button "Next" at bounding box center [266, 28] width 37 height 20
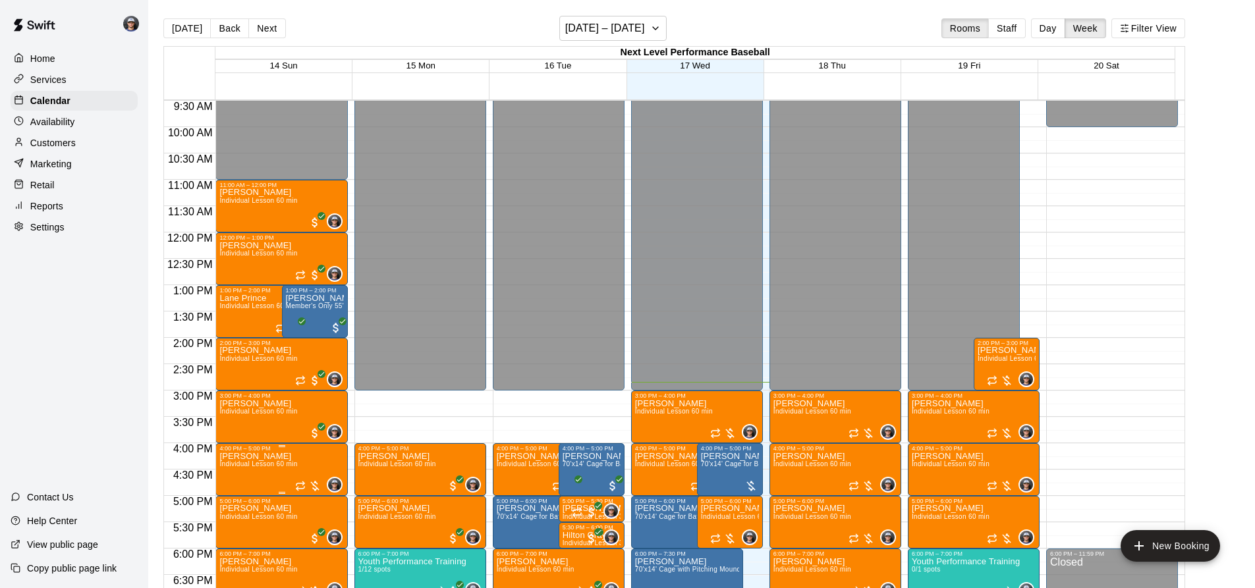
click at [316, 485] on div at bounding box center [308, 486] width 26 height 13
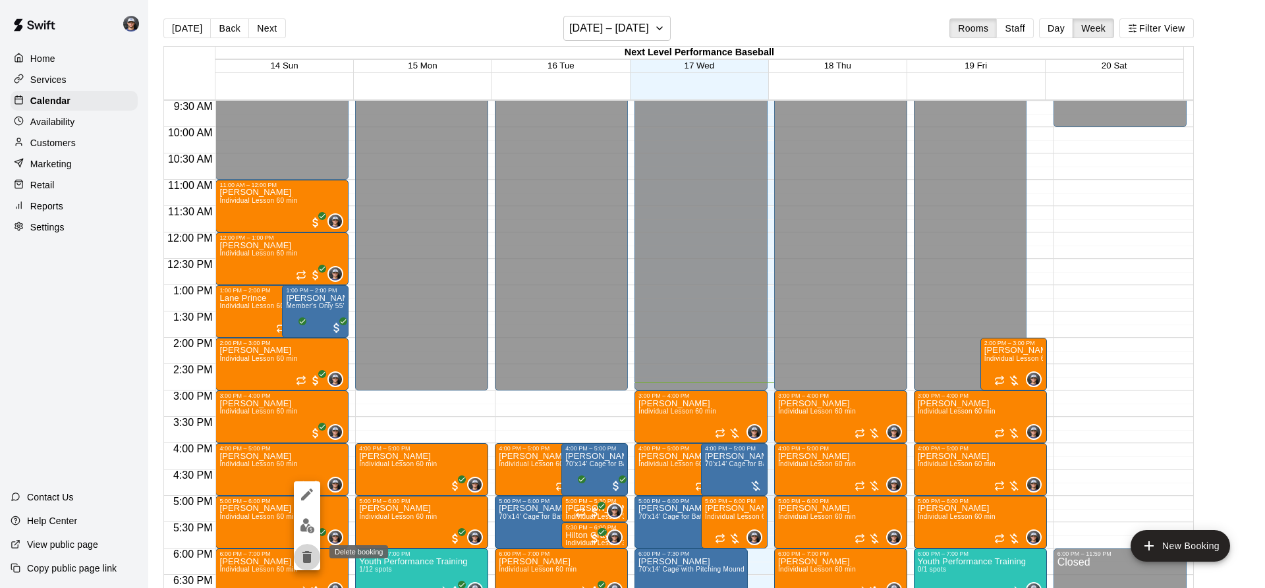
drag, startPoint x: 314, startPoint y: 560, endPoint x: 353, endPoint y: 554, distance: 39.3
click at [314, 560] on icon "delete" at bounding box center [307, 557] width 16 height 16
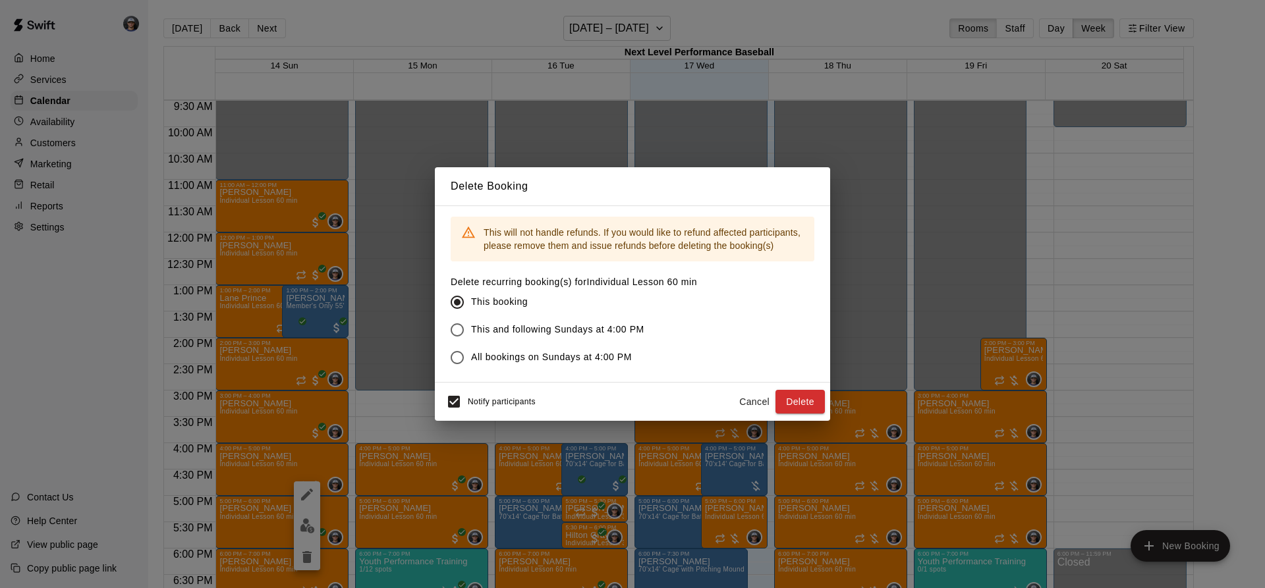
drag, startPoint x: 545, startPoint y: 395, endPoint x: 538, endPoint y: 399, distance: 8.3
click at [544, 396] on div "Notify participants Cancel Delete" at bounding box center [632, 402] width 385 height 28
click at [514, 404] on span "Notify participants" at bounding box center [502, 401] width 68 height 9
click at [782, 395] on button "Delete" at bounding box center [799, 402] width 49 height 24
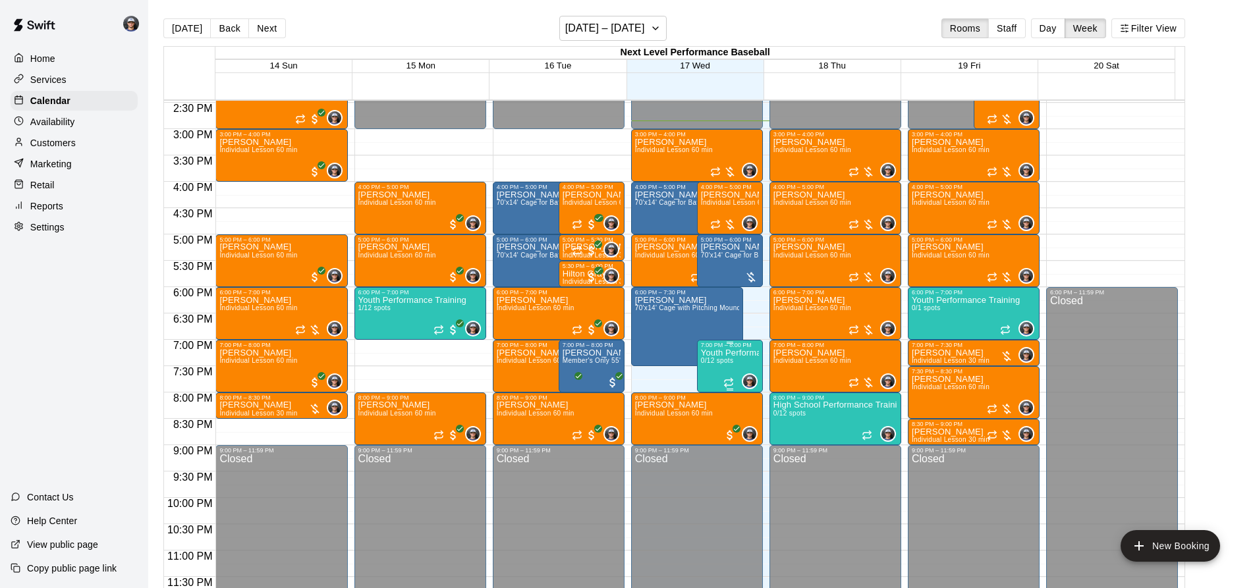
scroll to position [764, 0]
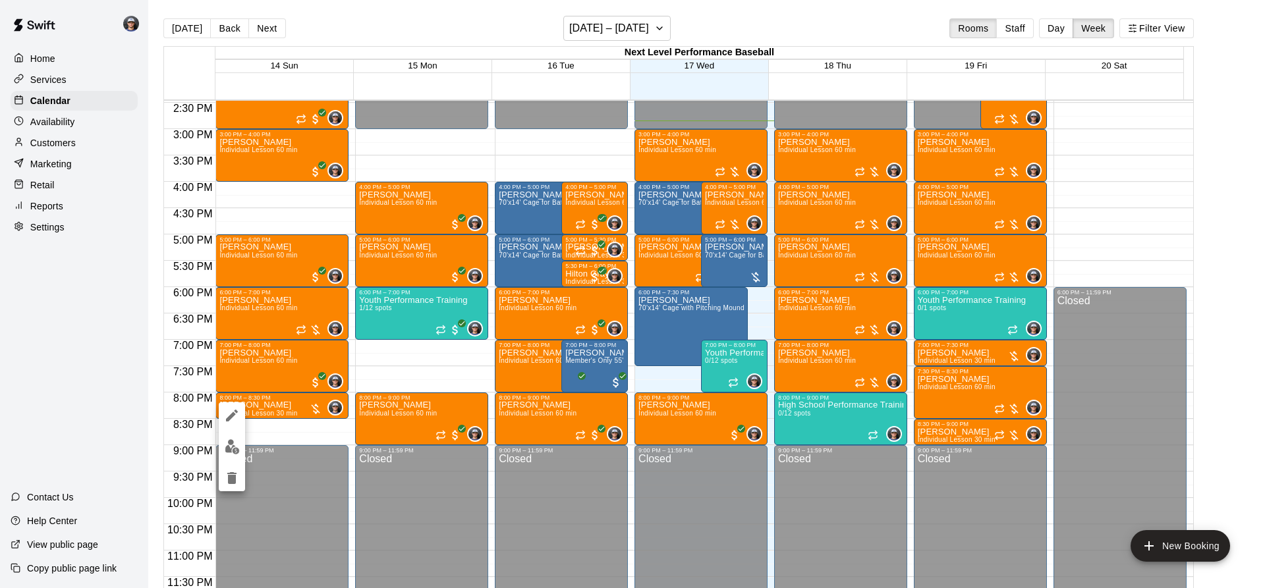
click at [246, 448] on div at bounding box center [632, 294] width 1265 height 588
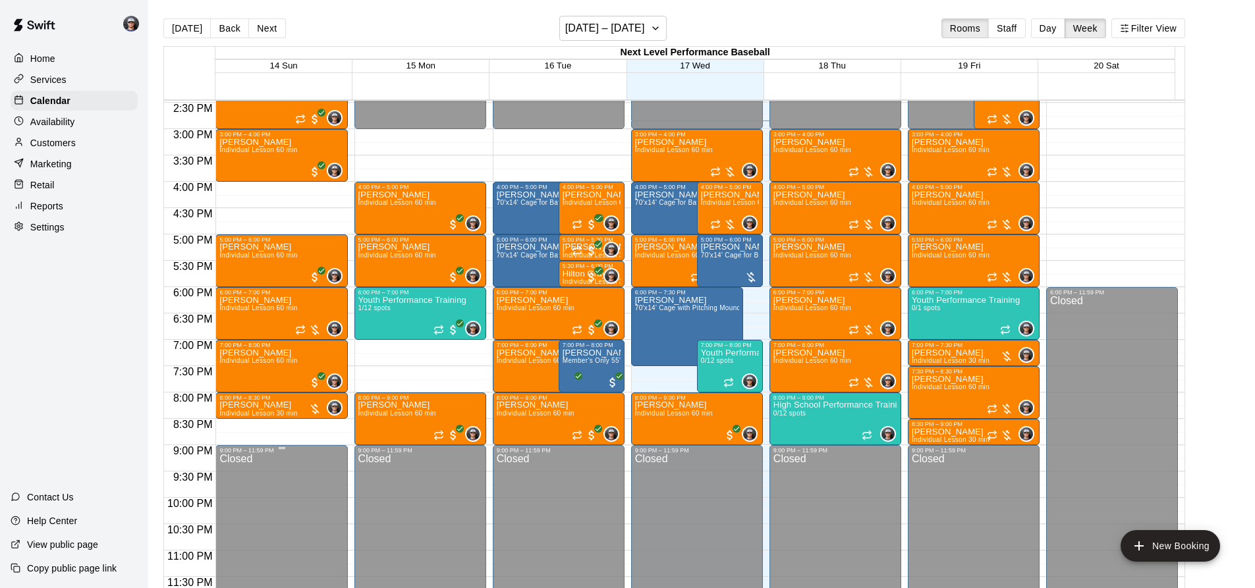
click at [241, 449] on div "9:00 PM – 11:59 PM" at bounding box center [281, 450] width 124 height 7
click at [278, 405] on p "[PERSON_NAME]" at bounding box center [258, 405] width 78 height 0
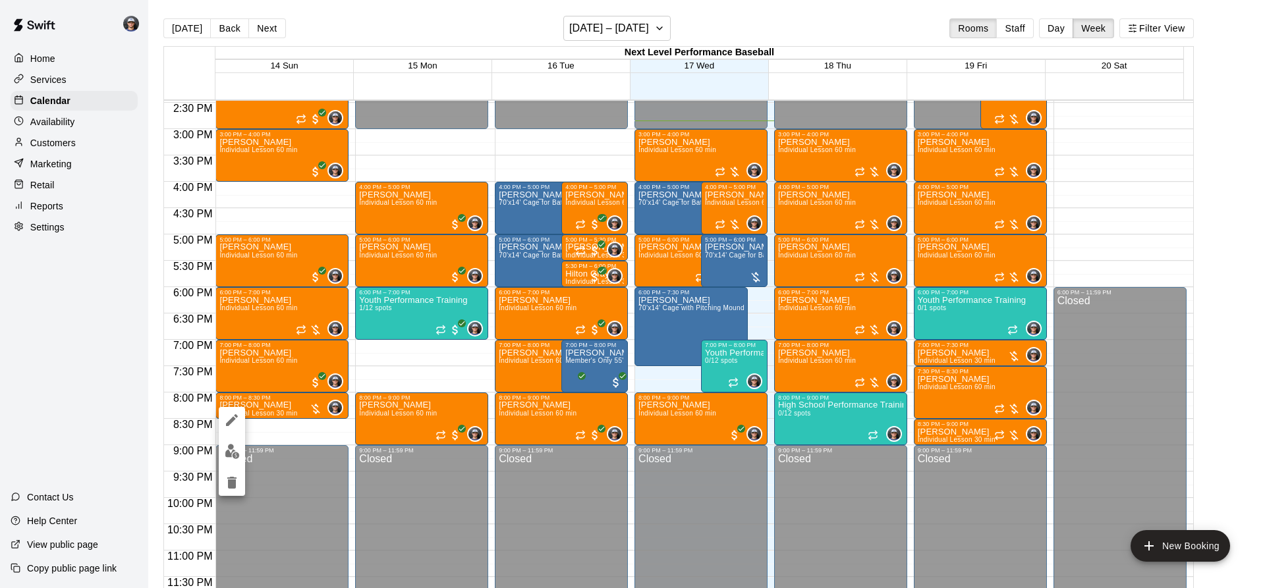
click at [957, 383] on div at bounding box center [632, 294] width 1265 height 588
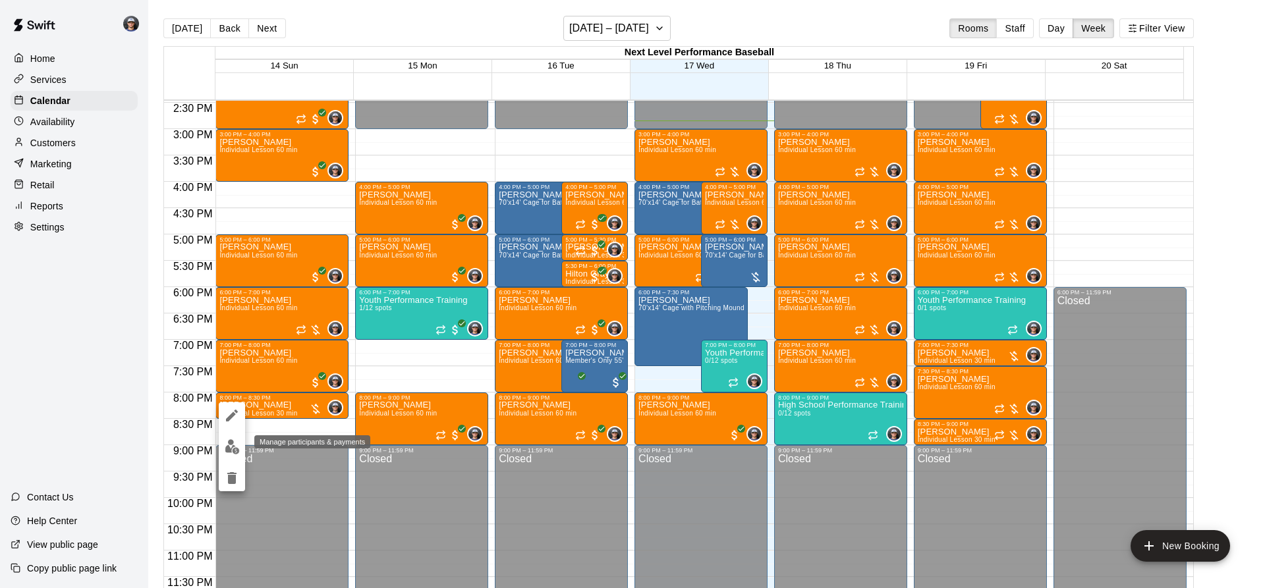
click at [229, 450] on img "edit" at bounding box center [232, 446] width 15 height 15
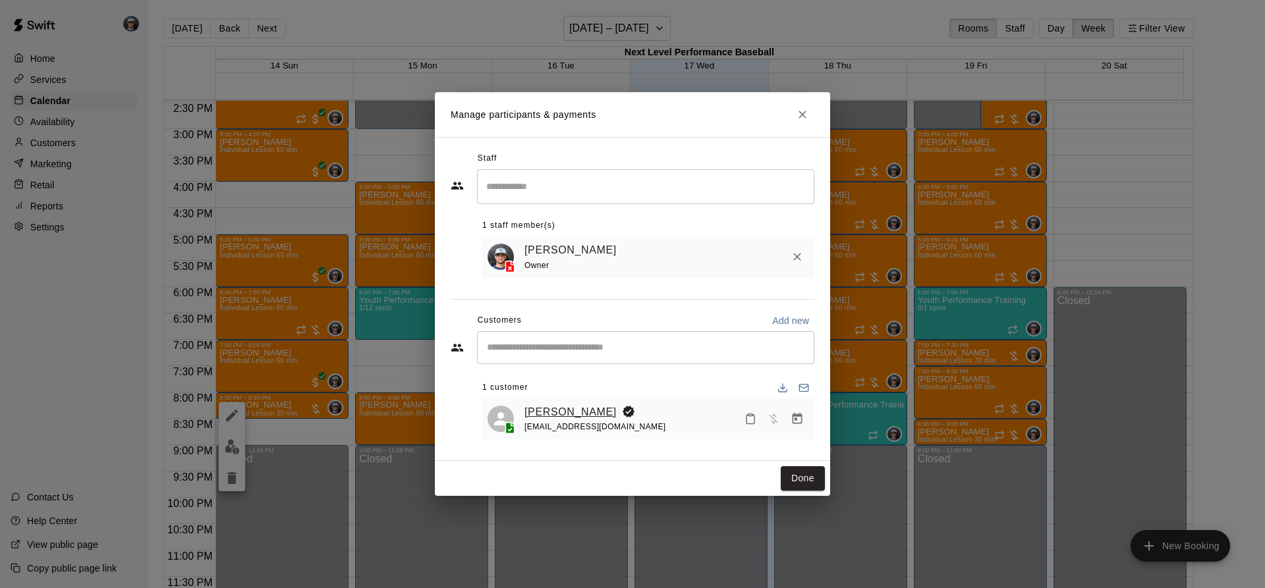
click at [591, 414] on link "[PERSON_NAME]" at bounding box center [570, 412] width 92 height 17
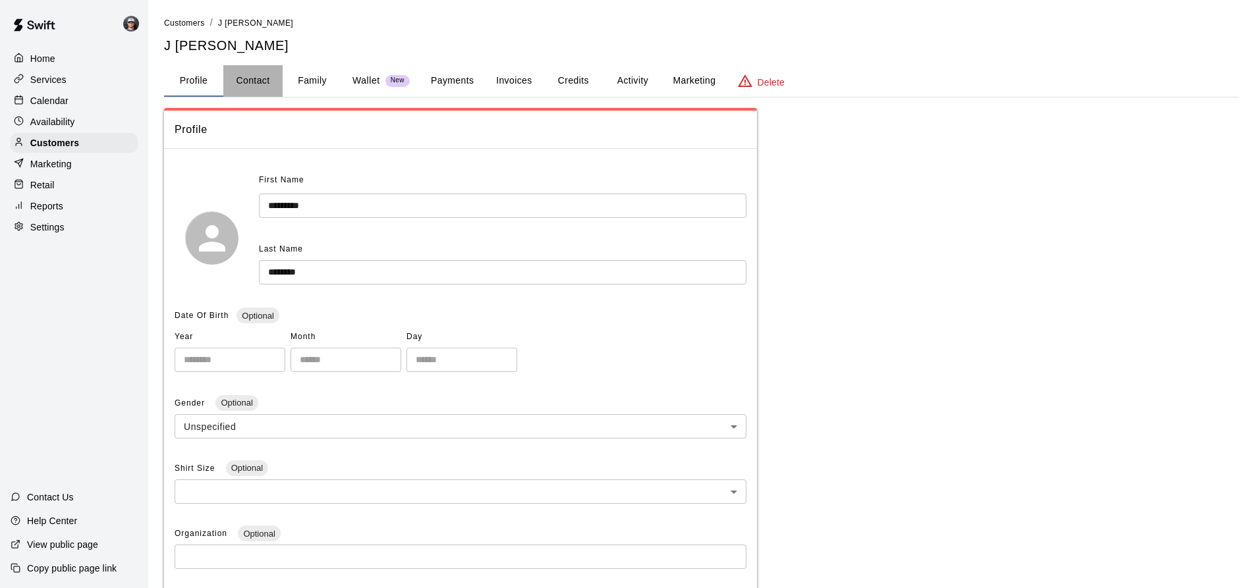
click at [258, 71] on button "Contact" at bounding box center [252, 81] width 59 height 32
select select "**"
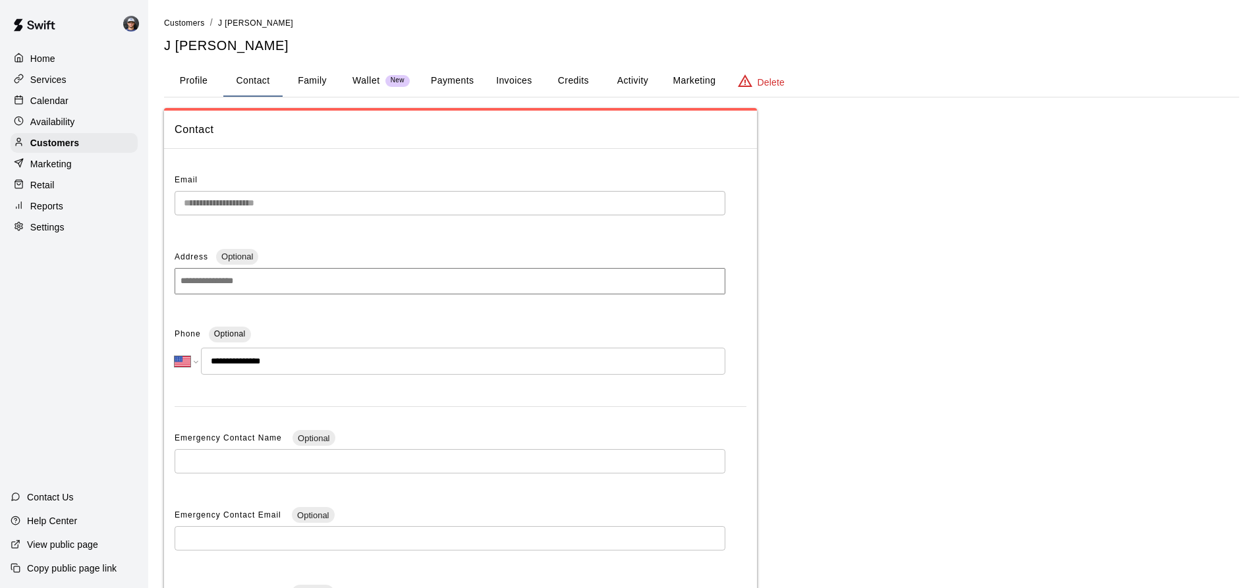
click at [102, 95] on div "Calendar" at bounding box center [74, 101] width 127 height 20
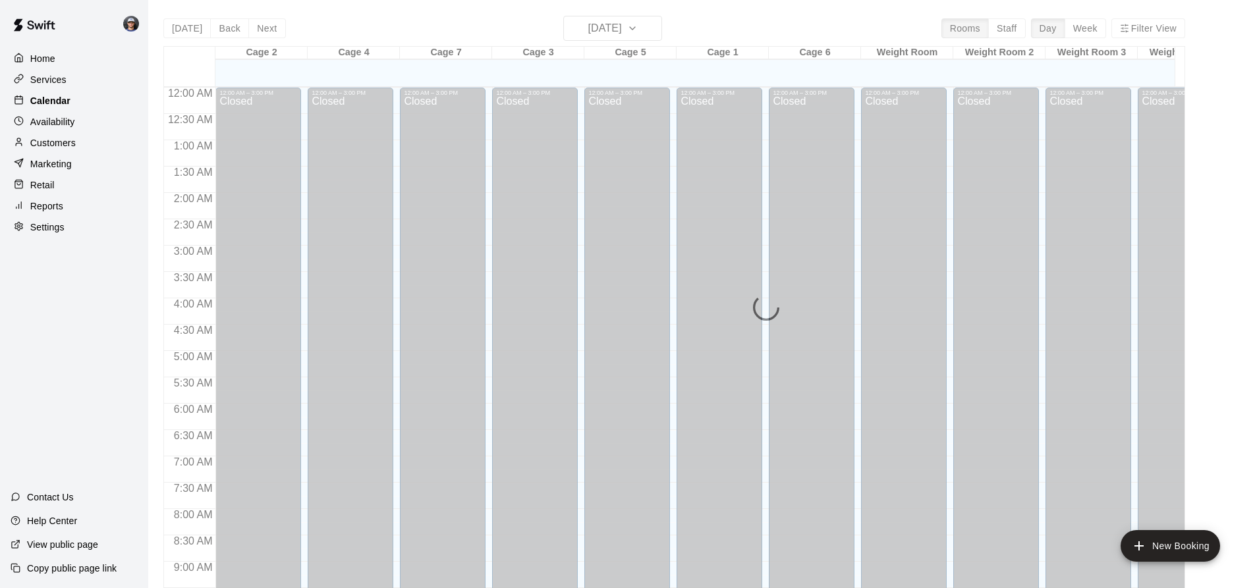
scroll to position [709, 0]
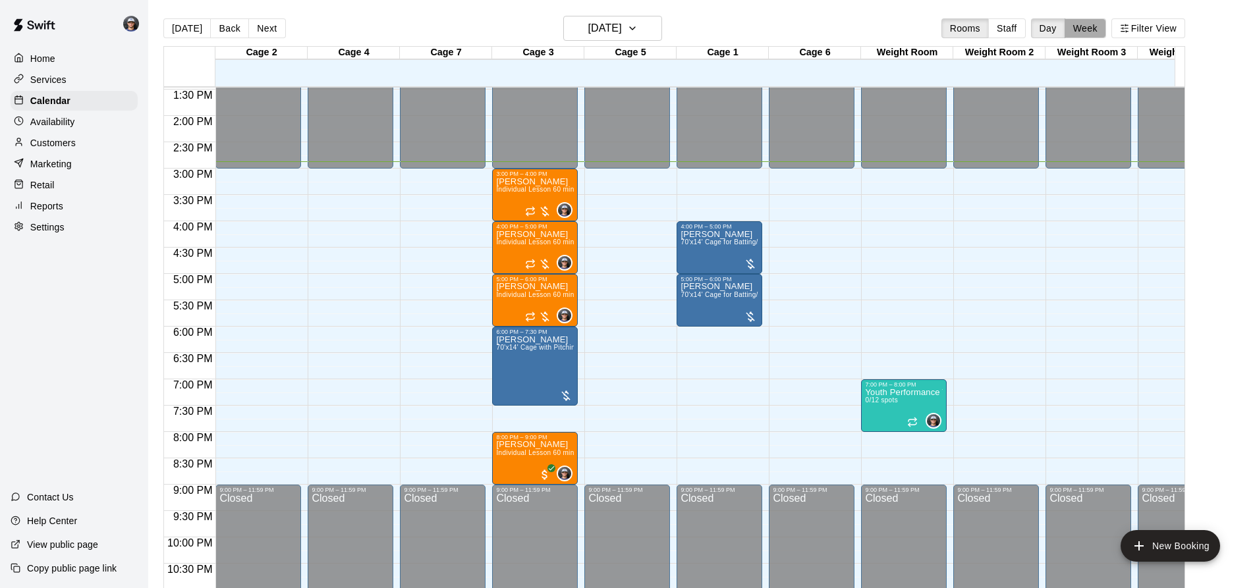
click at [1099, 22] on button "Week" at bounding box center [1084, 28] width 41 height 20
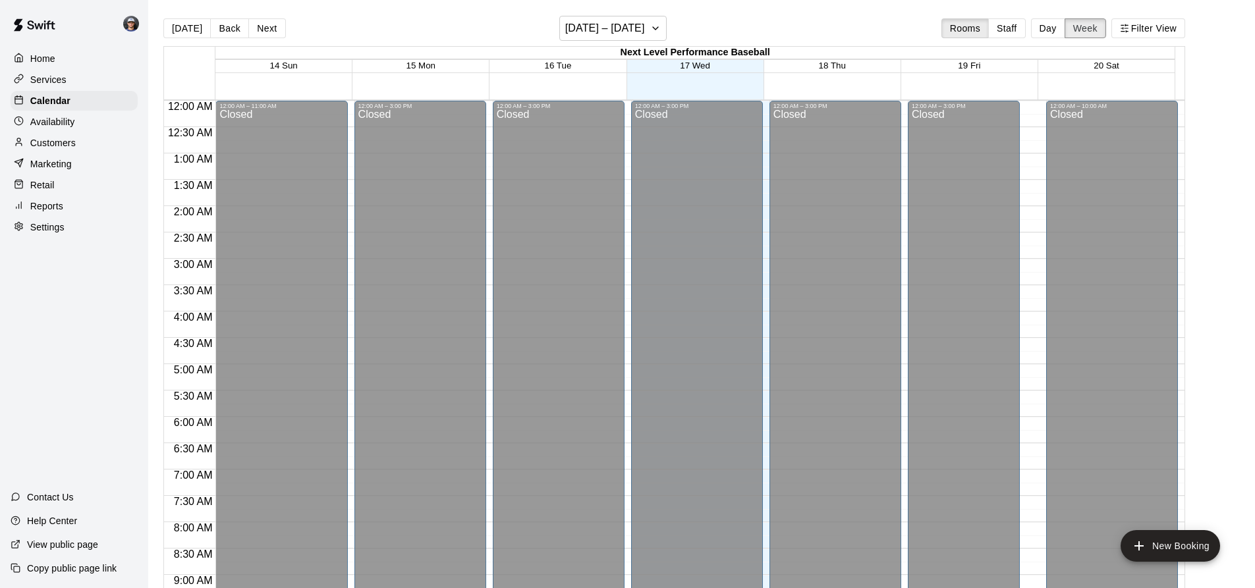
scroll to position [764, 0]
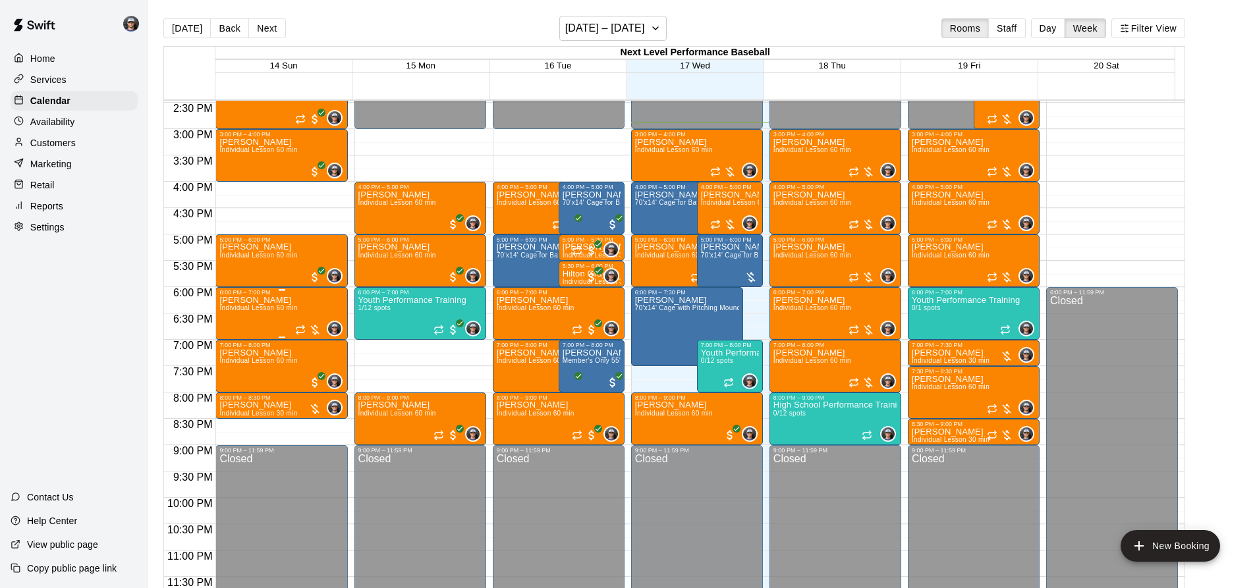
click at [277, 331] on div "[PERSON_NAME] Individual Lesson 60 min" at bounding box center [258, 590] width 78 height 588
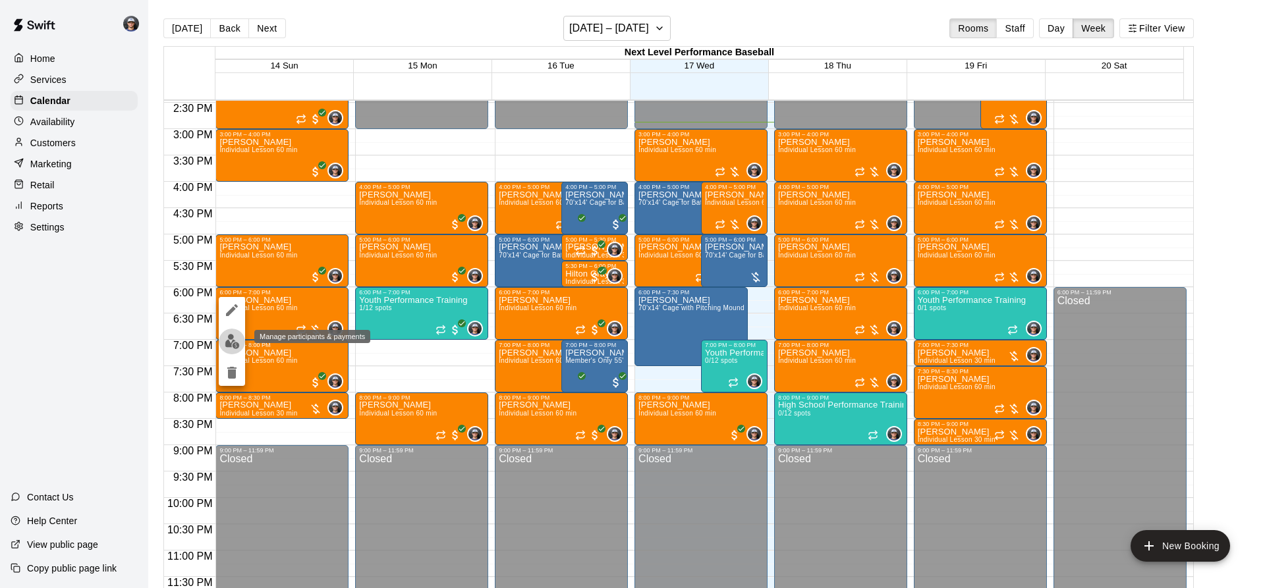
click at [238, 341] on img "edit" at bounding box center [232, 341] width 15 height 15
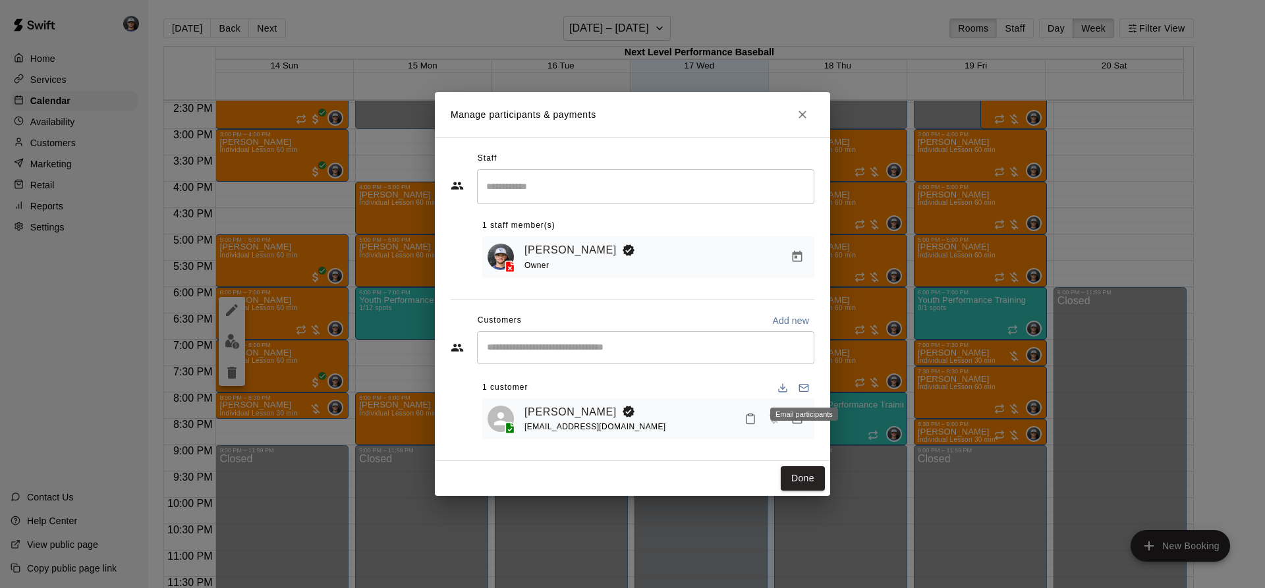
click at [802, 418] on div "Email participants" at bounding box center [804, 414] width 68 height 13
click at [798, 411] on button "Manage bookings & payment" at bounding box center [797, 419] width 24 height 24
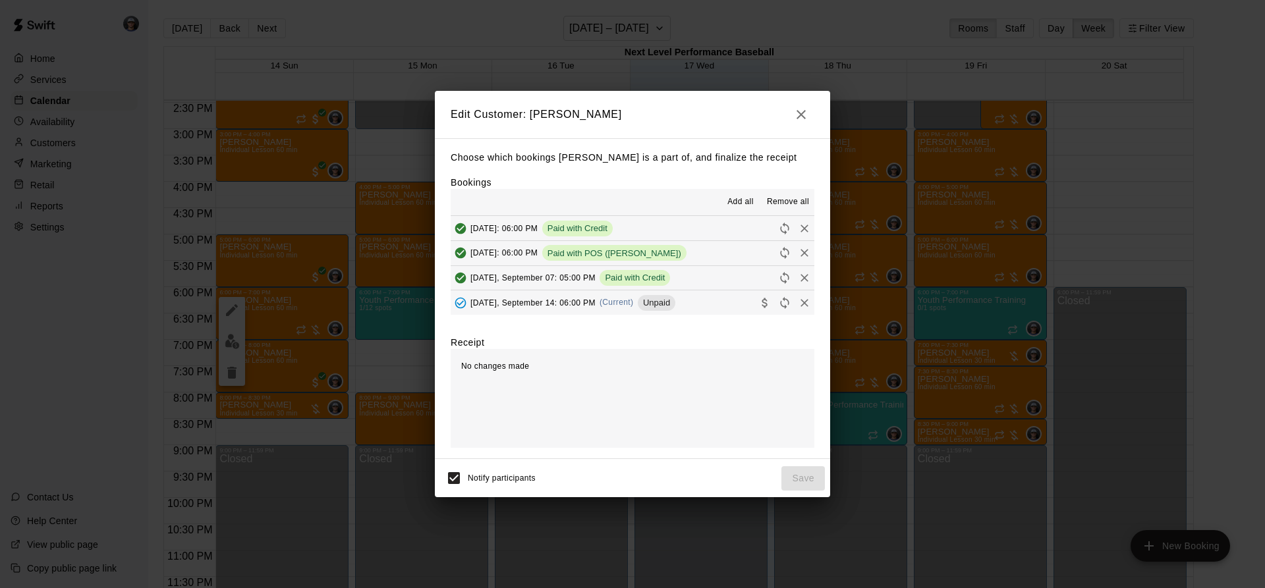
click at [607, 320] on div "Choose which bookings [PERSON_NAME] is a part of, and finalize the receipt Book…" at bounding box center [632, 298] width 395 height 321
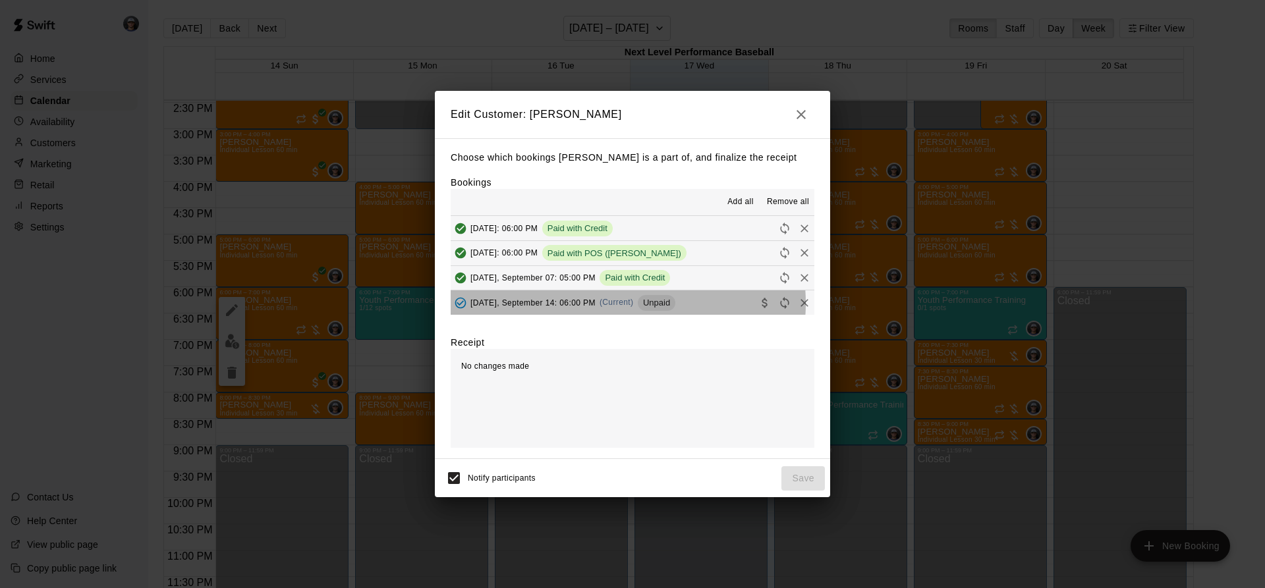
click at [611, 304] on span "(Current)" at bounding box center [616, 302] width 34 height 9
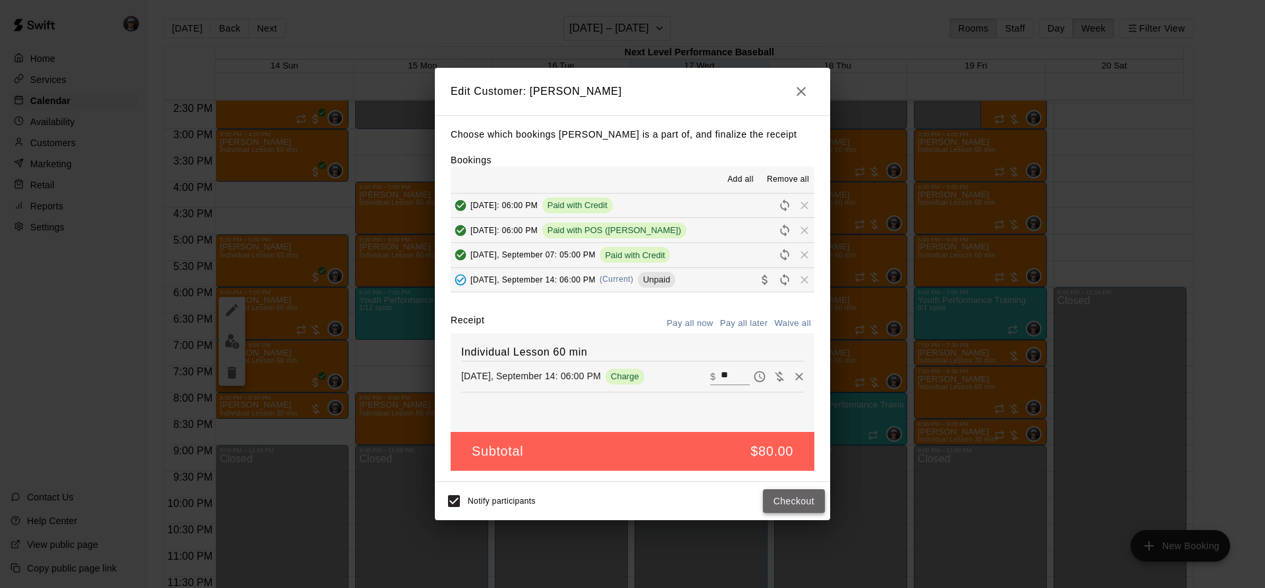
click at [815, 495] on button "Checkout" at bounding box center [794, 501] width 62 height 24
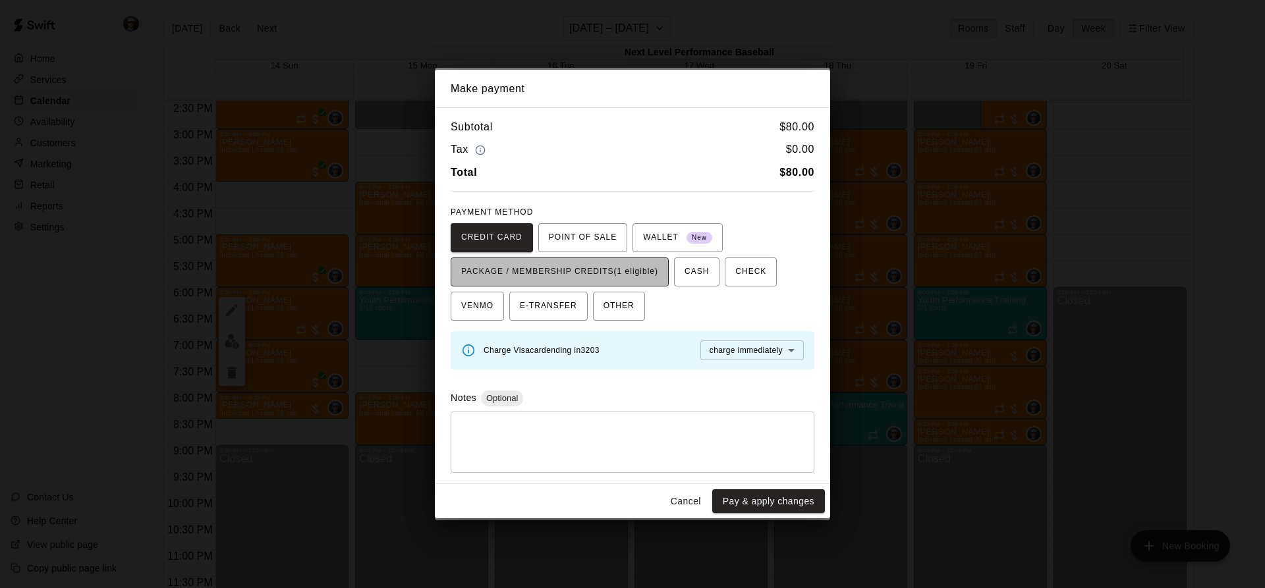
click at [613, 281] on span "PACKAGE / MEMBERSHIP CREDITS (1 eligible)" at bounding box center [559, 271] width 197 height 21
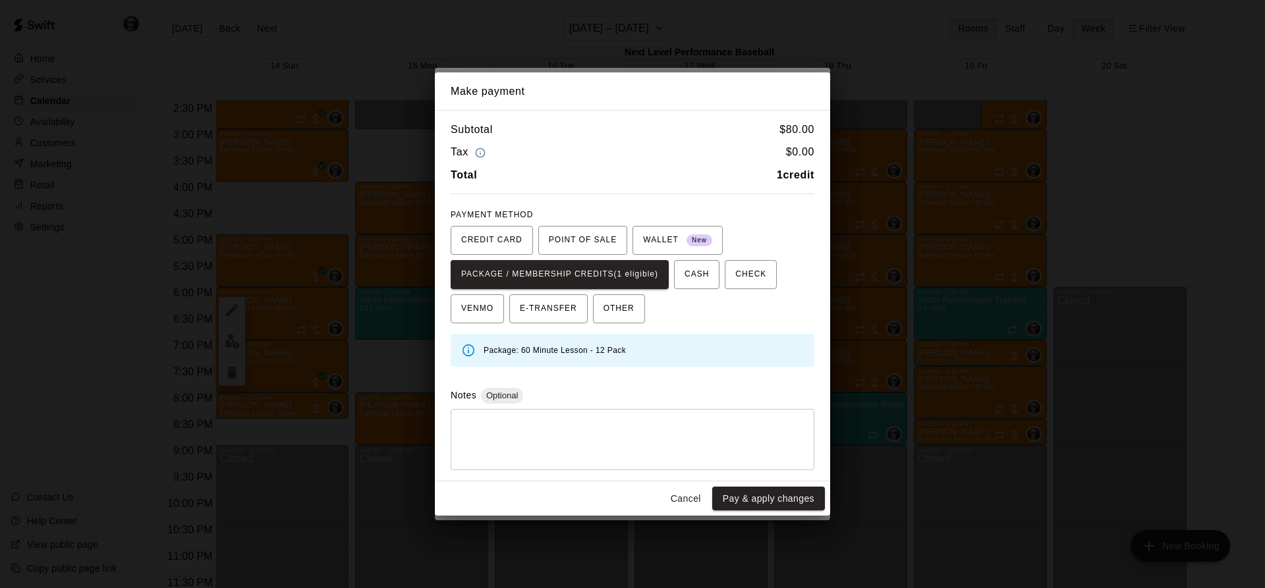
click at [734, 496] on button "Pay & apply changes" at bounding box center [768, 499] width 113 height 24
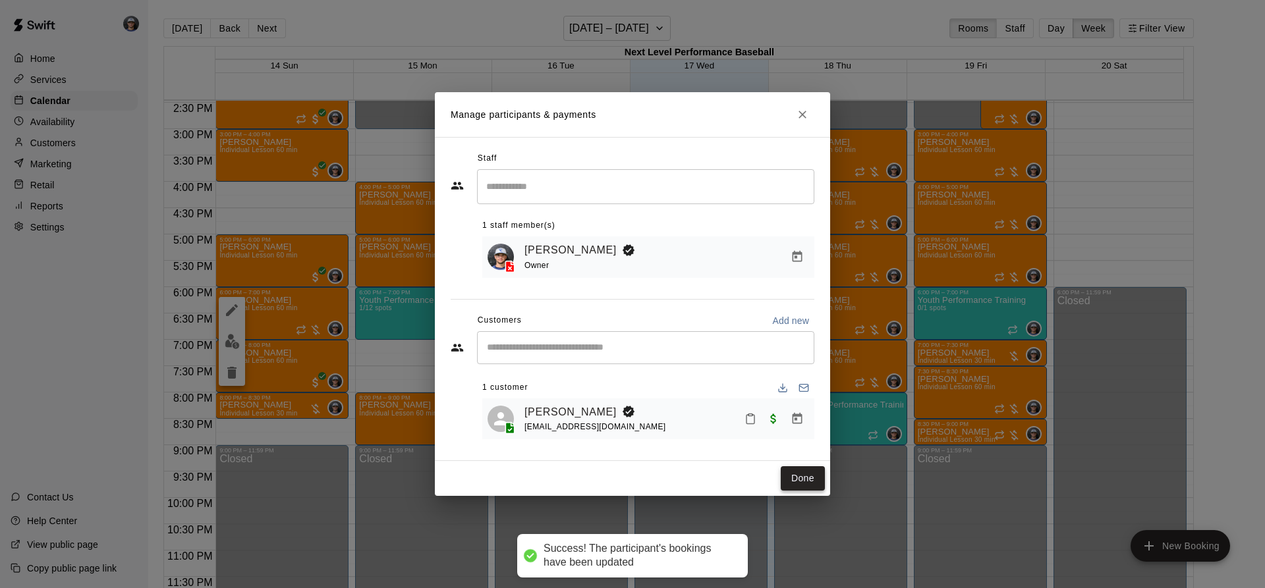
click at [801, 481] on button "Done" at bounding box center [803, 478] width 44 height 24
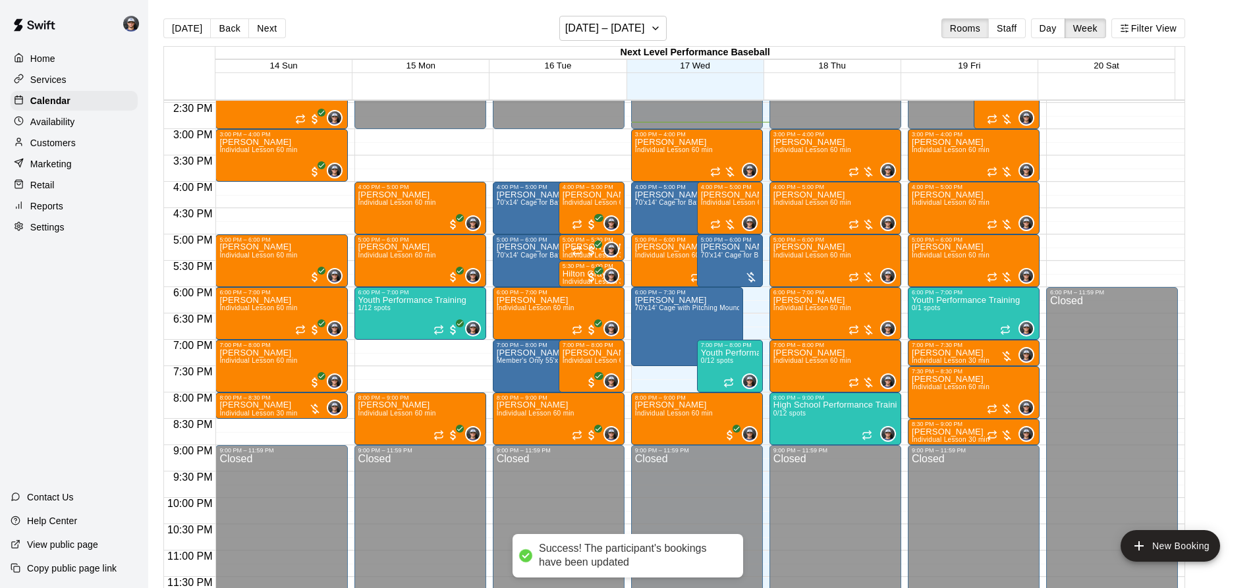
click at [50, 213] on p "Reports" at bounding box center [46, 206] width 33 height 13
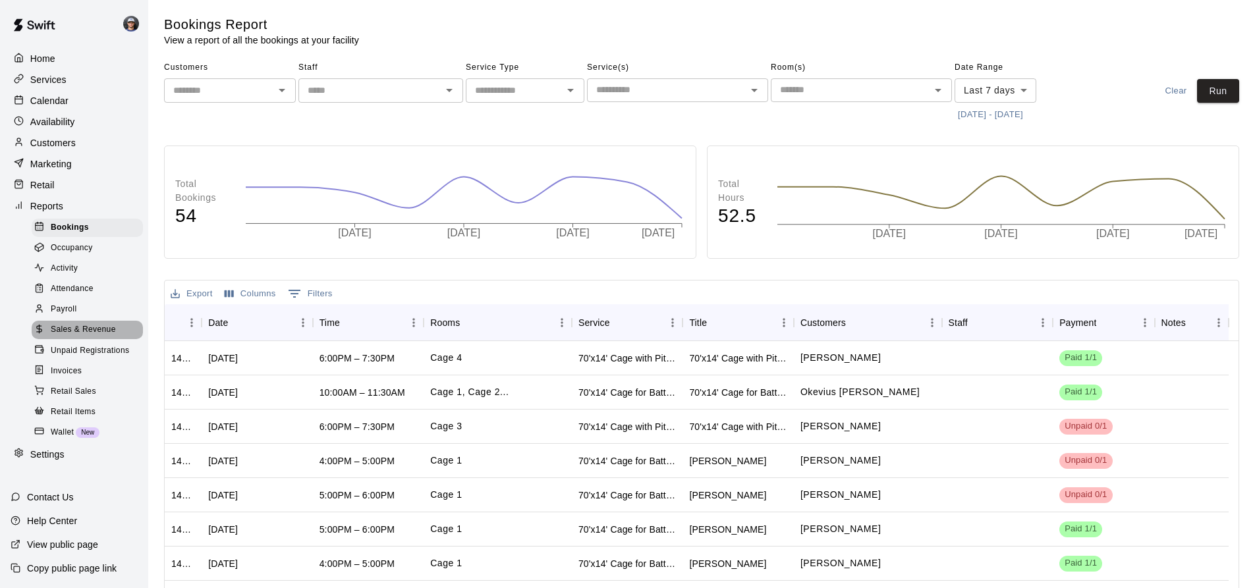
click at [102, 337] on span "Sales & Revenue" at bounding box center [83, 329] width 65 height 13
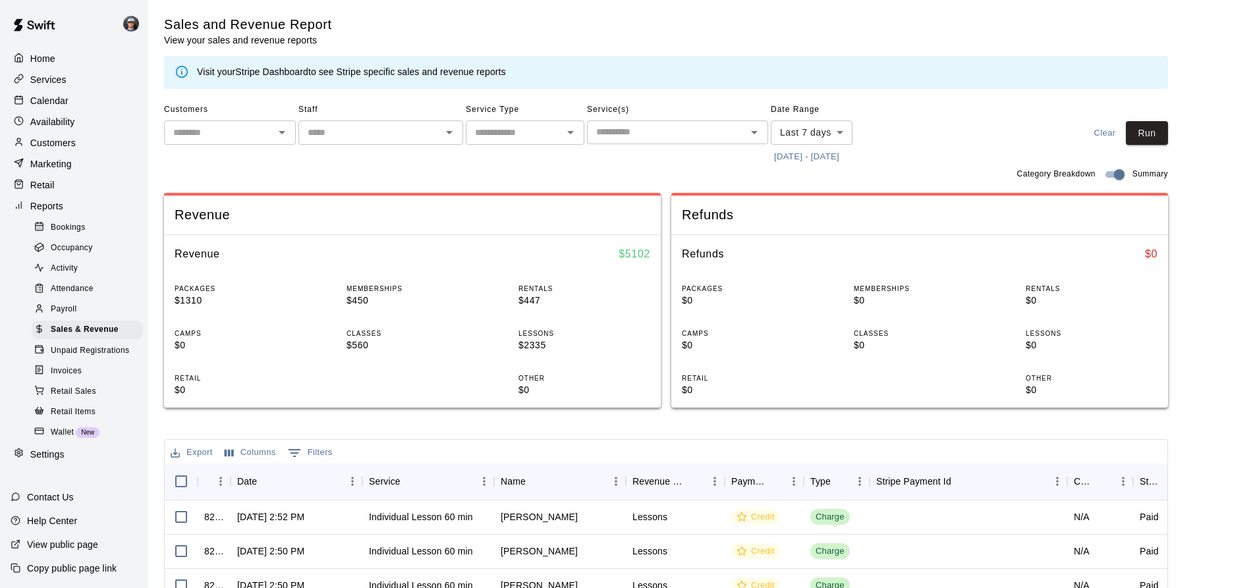
click at [769, 156] on div "Customers ​ Staff ​ Service Type ​ Service(s) ​ Date Range Last 7 days **** ​ […" at bounding box center [525, 133] width 722 height 68
click at [775, 151] on button "[DATE] - [DATE]" at bounding box center [807, 157] width 72 height 20
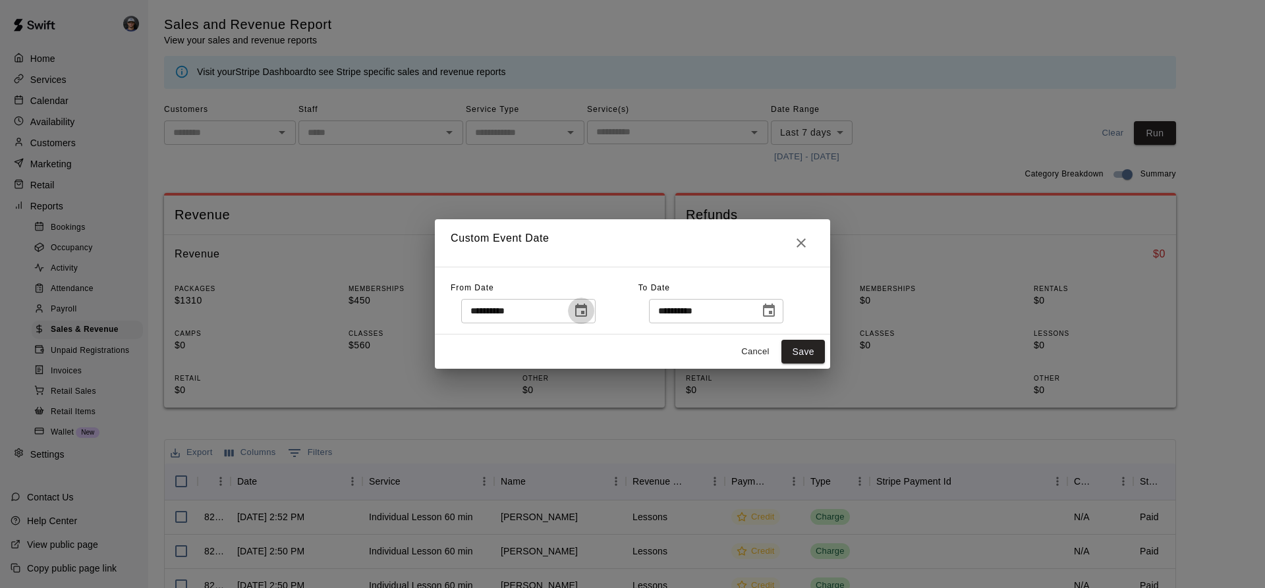
click at [589, 314] on icon "Choose date, selected date is Sep 10, 2025" at bounding box center [581, 311] width 16 height 16
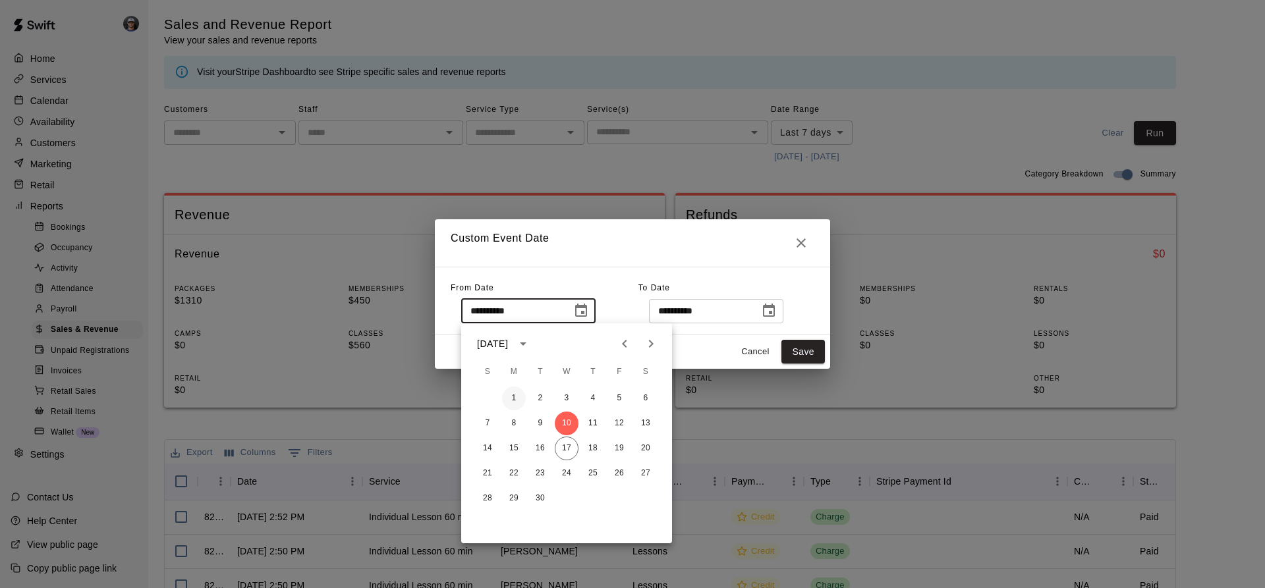
click at [516, 398] on button "1" at bounding box center [514, 399] width 24 height 24
type input "**********"
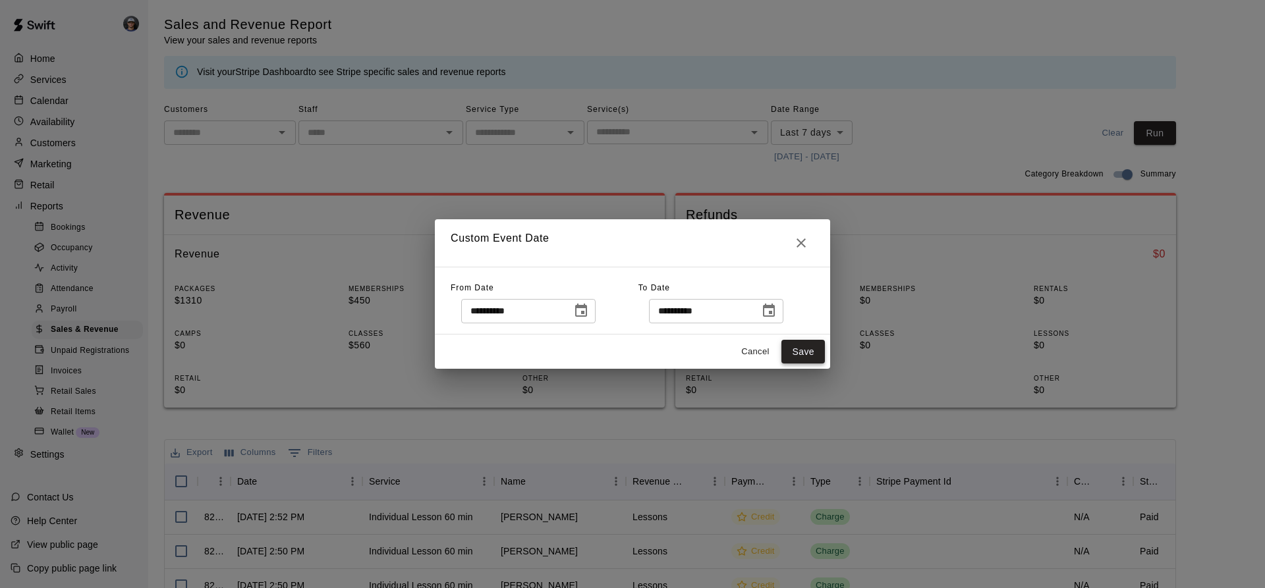
click at [807, 349] on button "Save" at bounding box center [802, 352] width 43 height 24
type input "******"
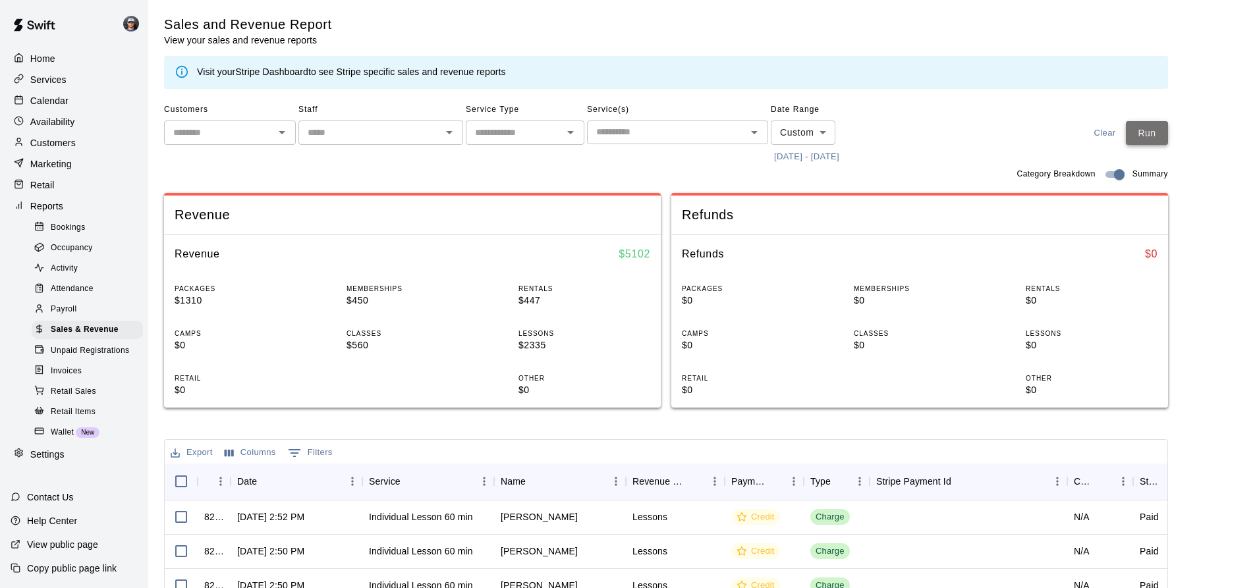
click at [1165, 137] on button "Run" at bounding box center [1147, 133] width 42 height 24
click at [78, 94] on div "Calendar" at bounding box center [74, 101] width 127 height 20
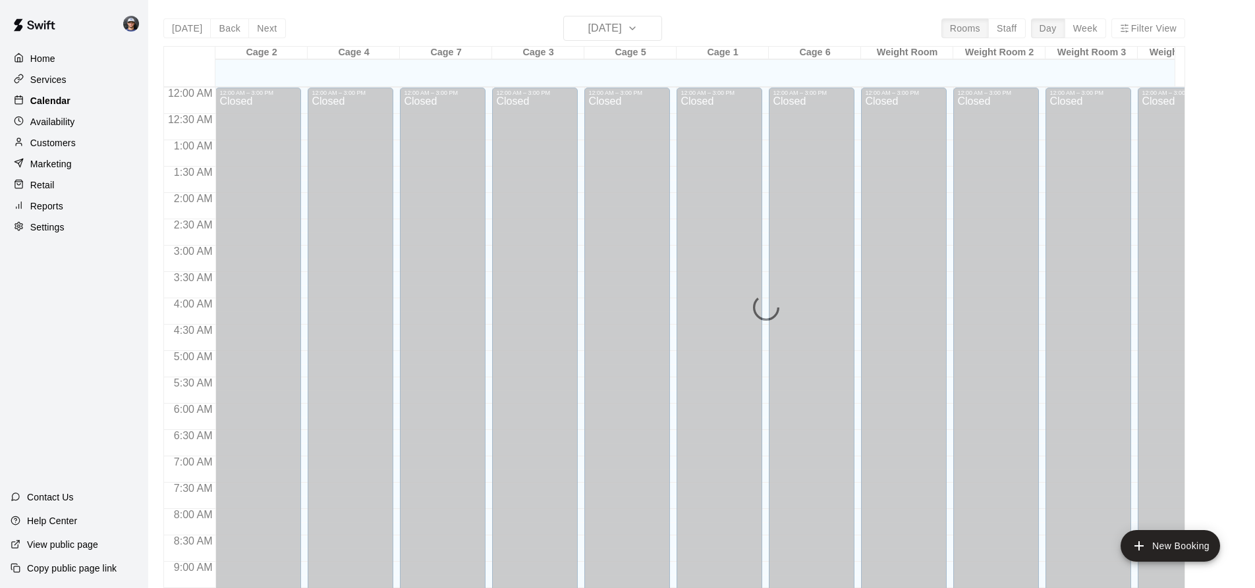
scroll to position [709, 0]
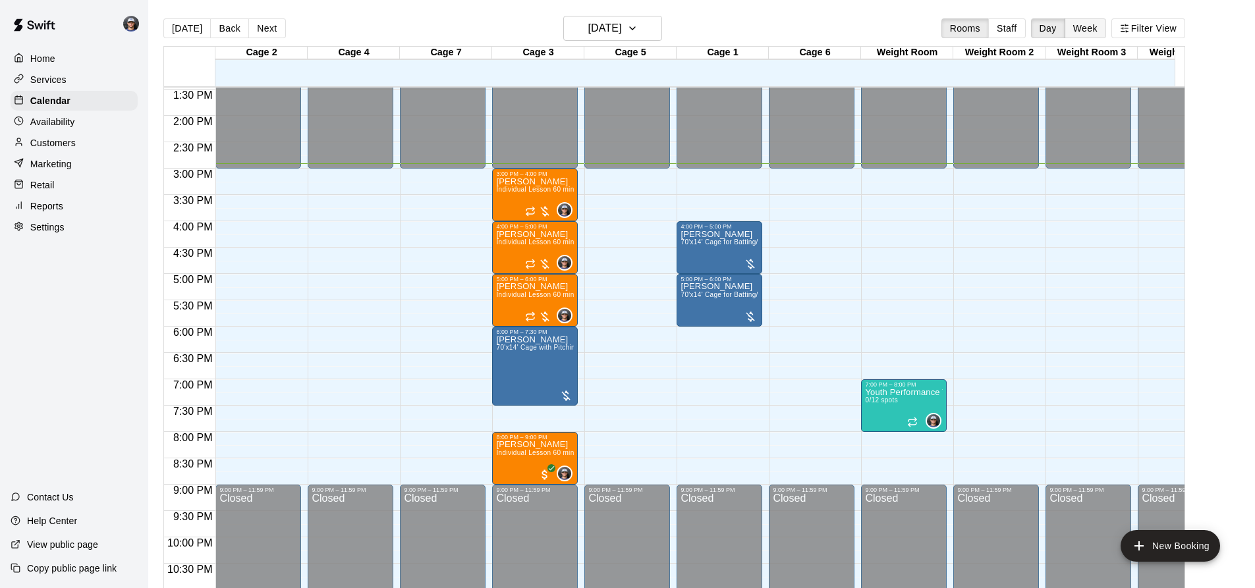
drag, startPoint x: 1094, startPoint y: 29, endPoint x: 1097, endPoint y: 22, distance: 7.4
click at [1094, 28] on button "Week" at bounding box center [1084, 28] width 41 height 20
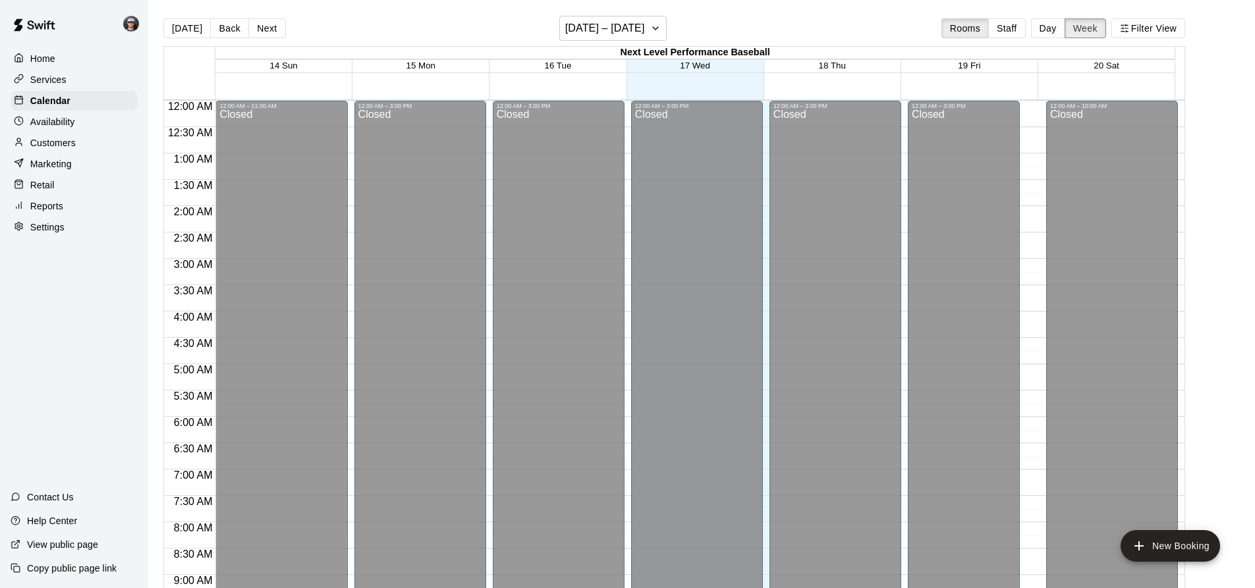
scroll to position [764, 0]
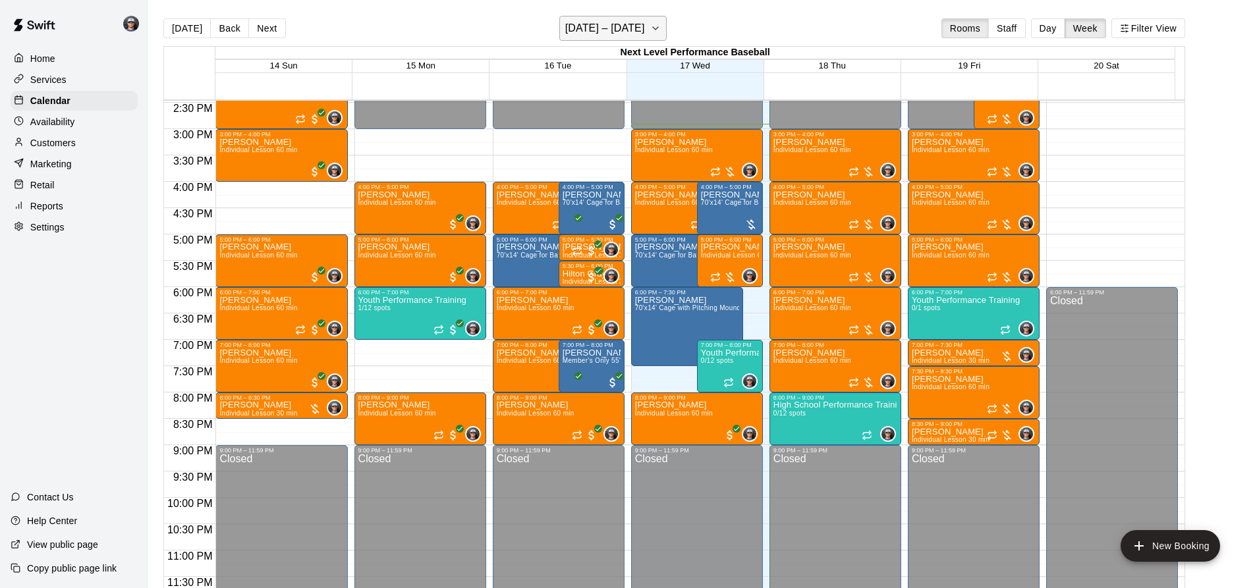
click at [645, 28] on h6 "[DATE] – [DATE]" at bounding box center [605, 28] width 80 height 18
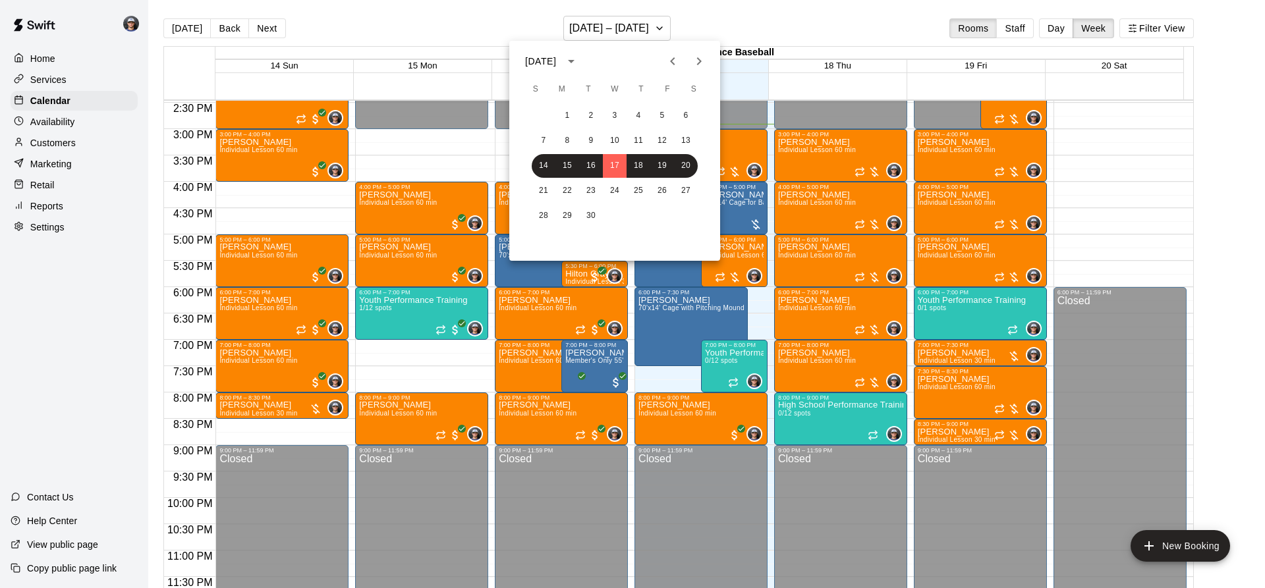
click at [815, 3] on div at bounding box center [632, 294] width 1265 height 588
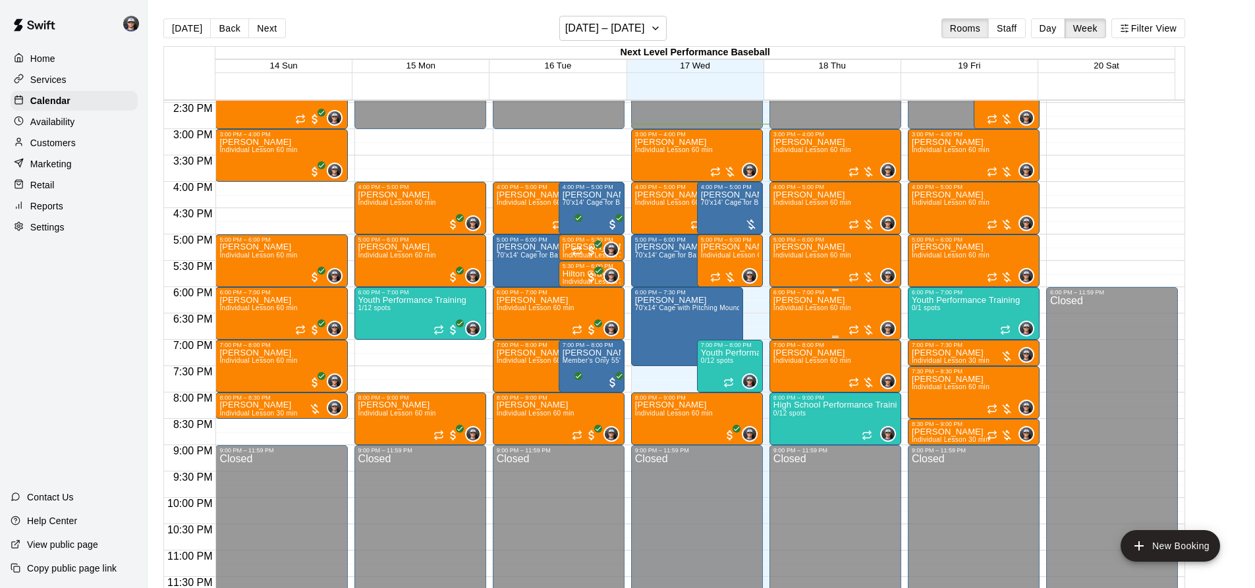
click at [795, 300] on p "[PERSON_NAME]" at bounding box center [812, 300] width 78 height 0
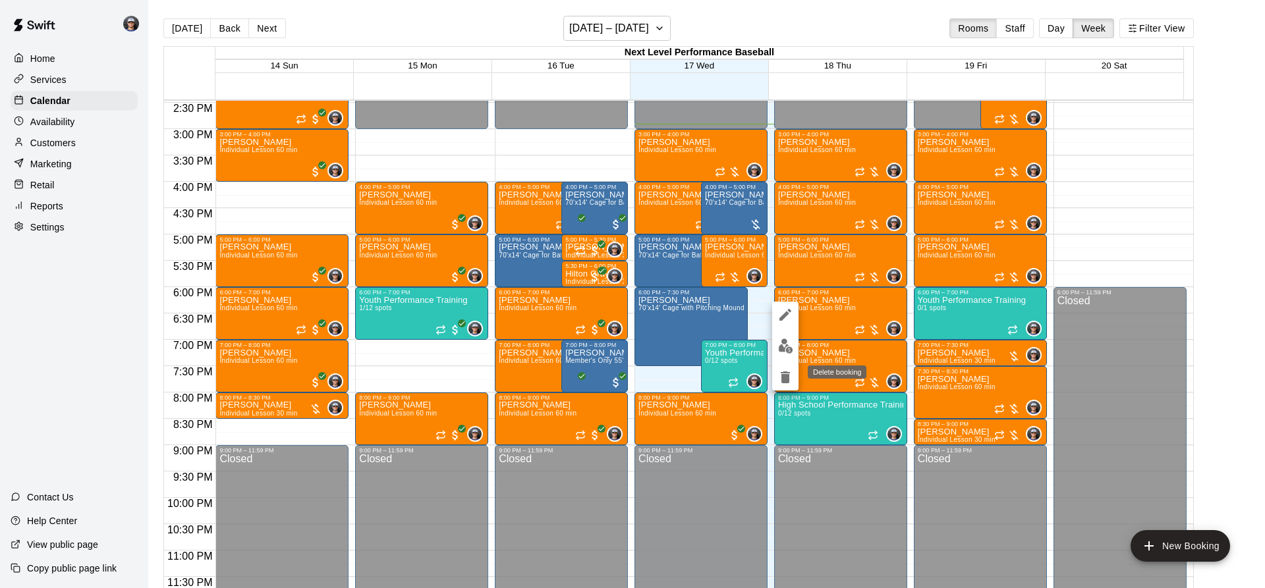
click at [785, 372] on icon "delete" at bounding box center [785, 377] width 9 height 12
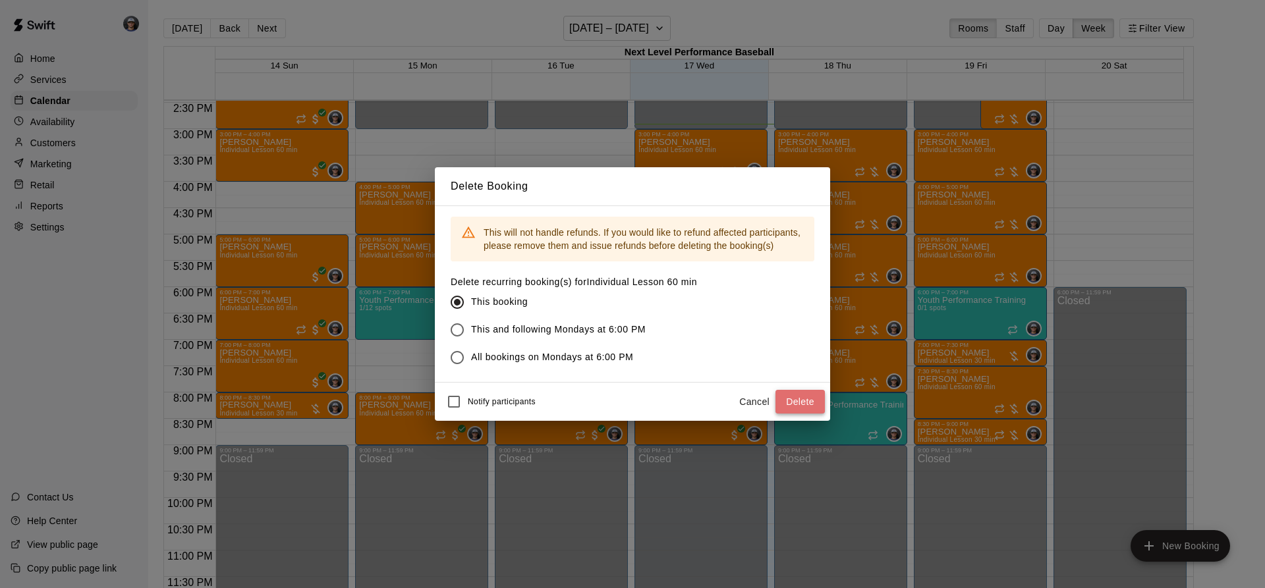
click at [798, 399] on button "Delete" at bounding box center [799, 402] width 49 height 24
